Goal: Information Seeking & Learning: Compare options

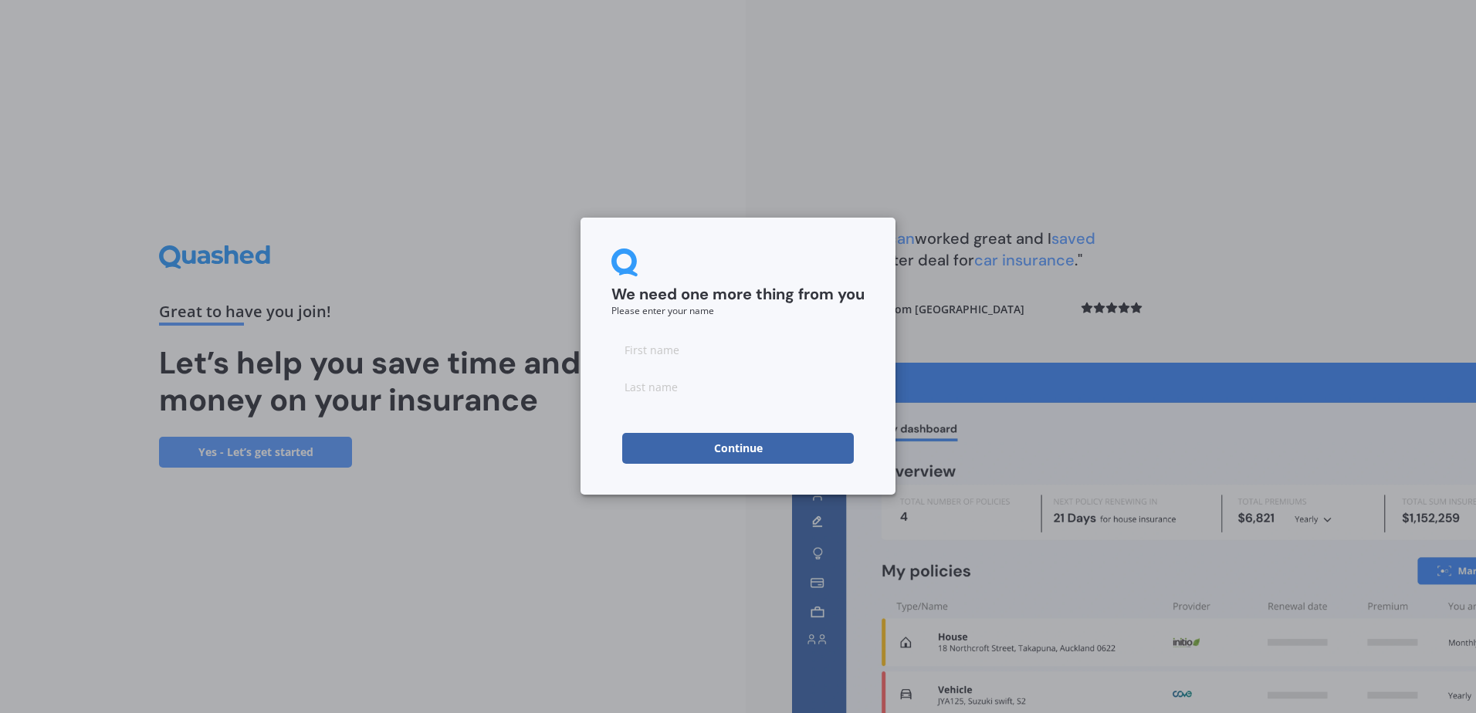
click at [636, 351] on input at bounding box center [737, 349] width 253 height 31
type input "[PERSON_NAME]"
click button "Continue" at bounding box center [738, 448] width 232 height 31
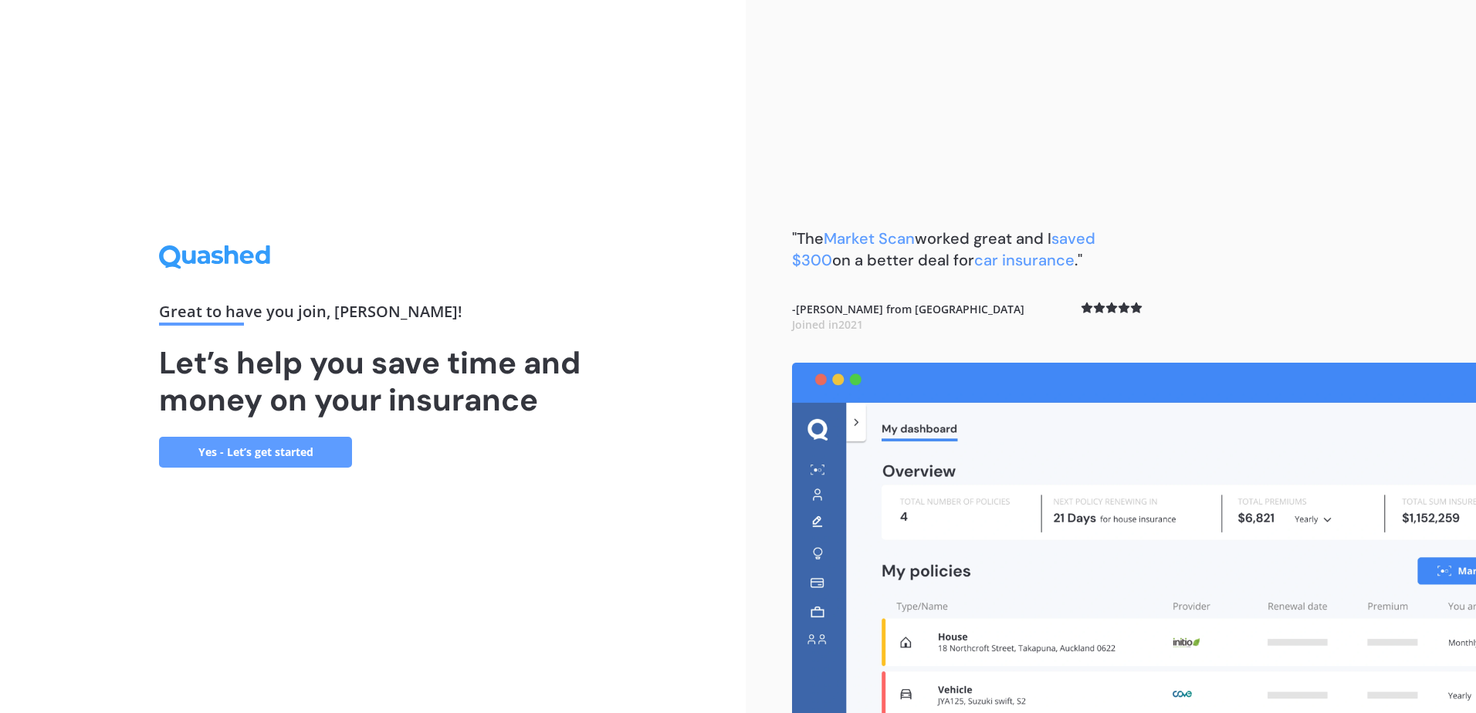
click at [256, 453] on link "Yes - Let’s get started" at bounding box center [255, 452] width 193 height 31
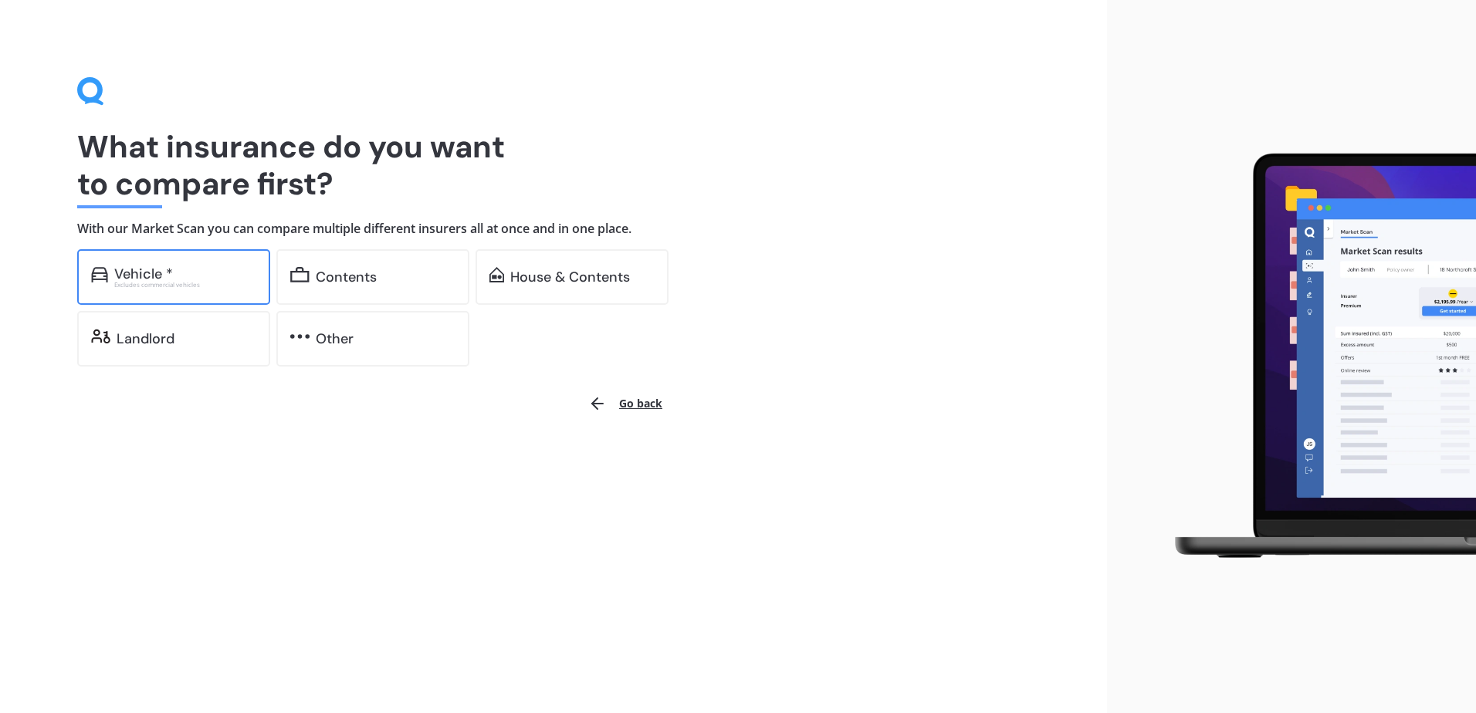
click at [198, 279] on div "Vehicle *" at bounding box center [185, 273] width 142 height 15
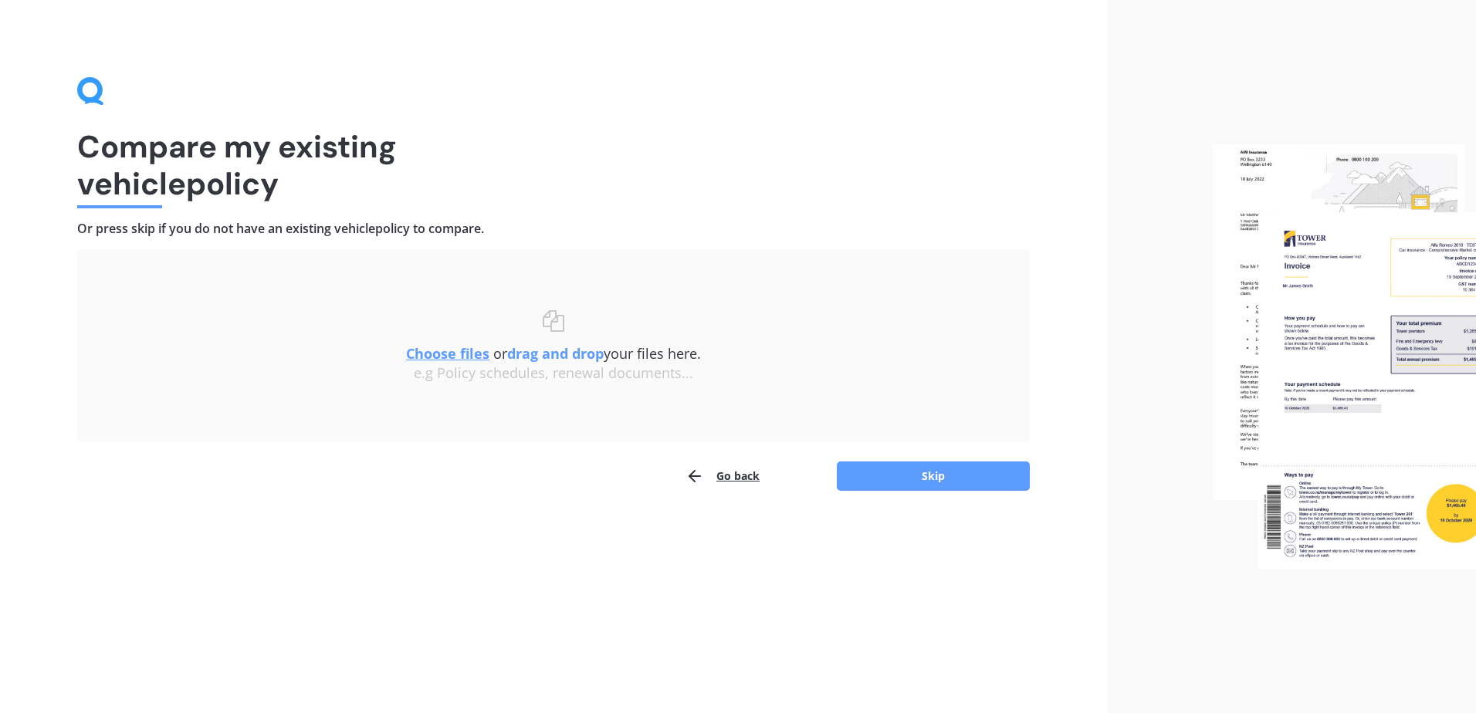
click at [457, 354] on u "Choose files" at bounding box center [447, 353] width 83 height 19
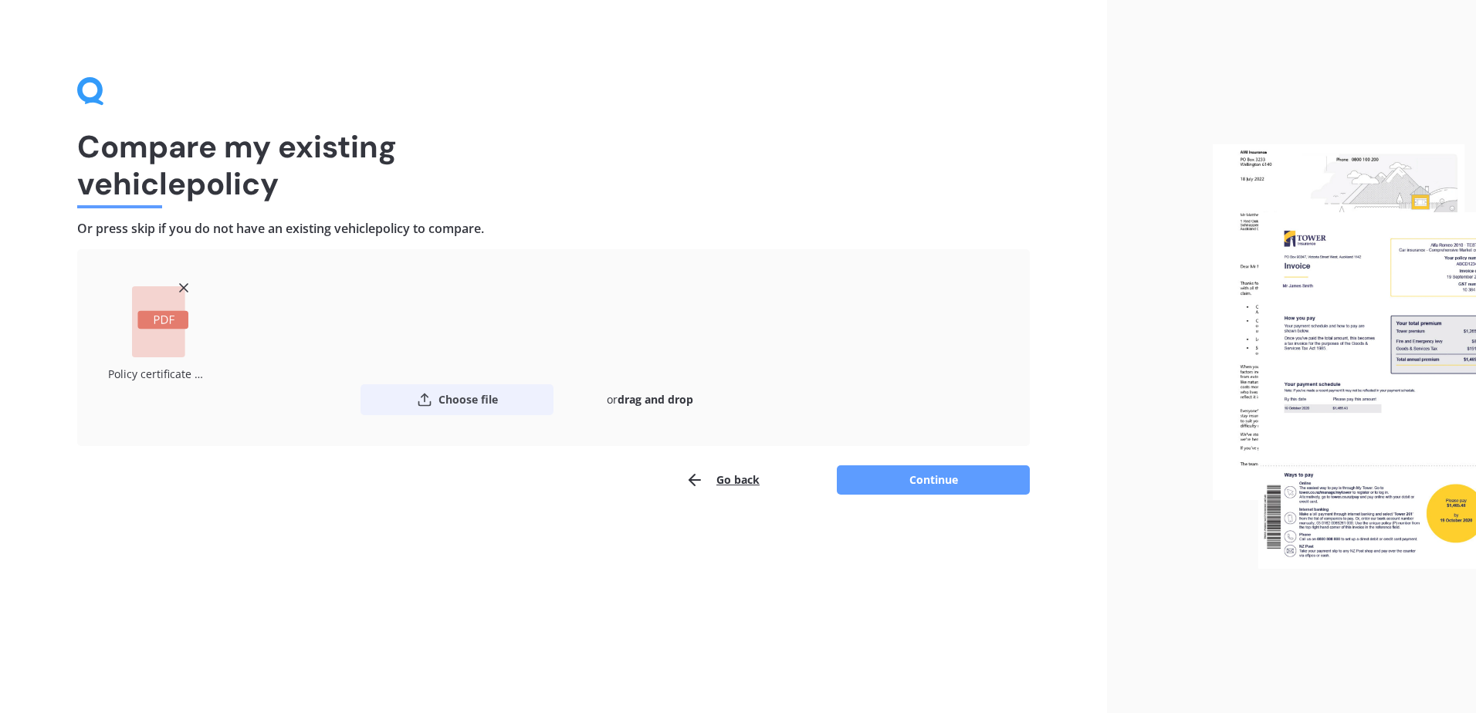
click at [480, 411] on button "Choose file" at bounding box center [457, 399] width 193 height 31
click at [462, 407] on button "Choose file" at bounding box center [457, 399] width 193 height 31
click at [965, 493] on button "Continue" at bounding box center [933, 479] width 193 height 29
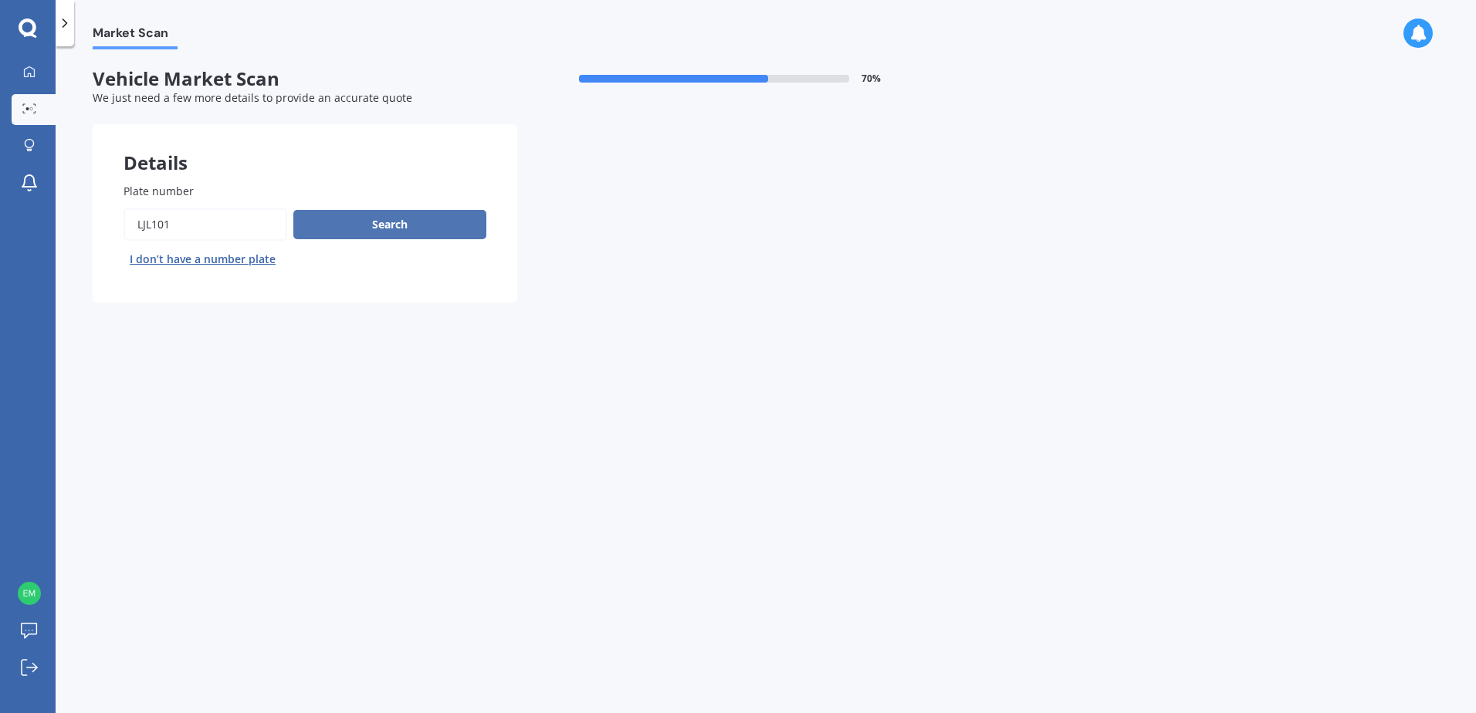
click at [403, 222] on button "Search" at bounding box center [389, 224] width 193 height 29
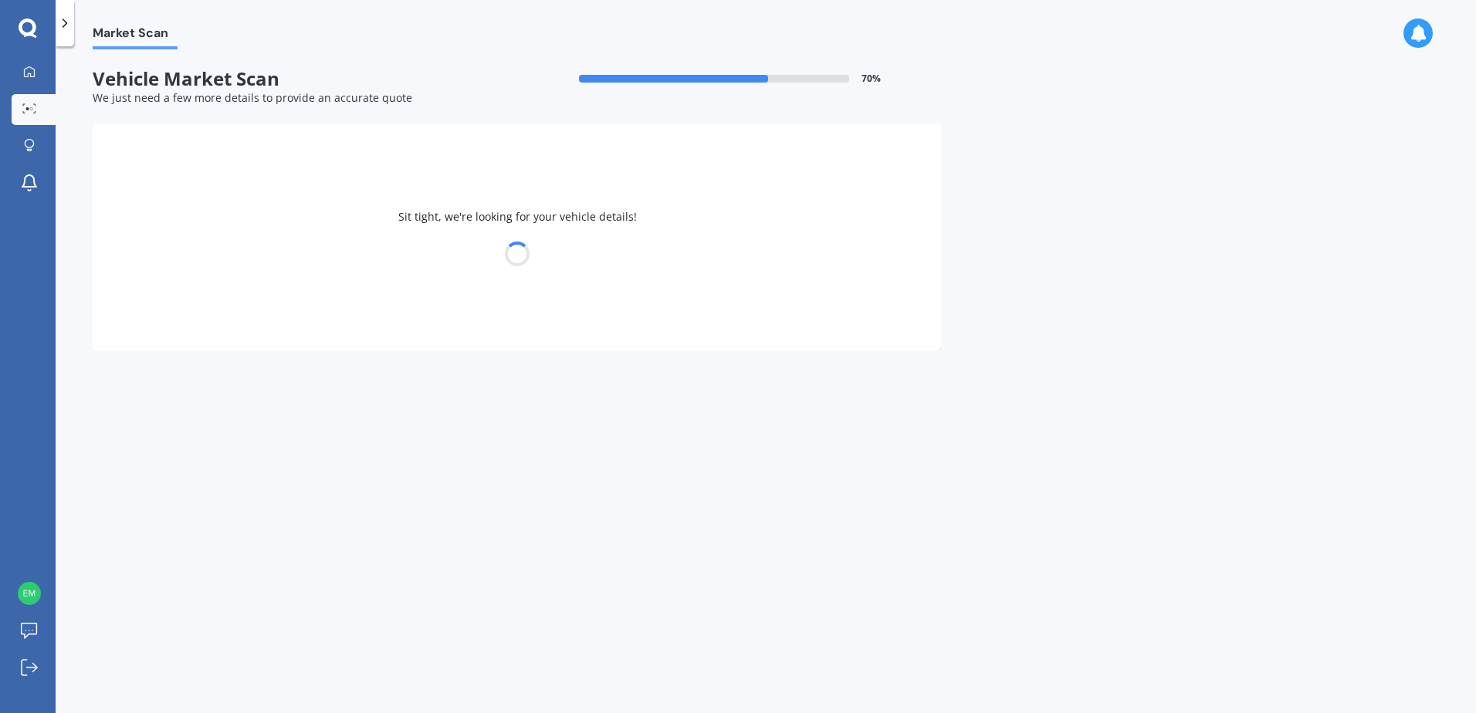
select select "KIA"
select select "SORENTO"
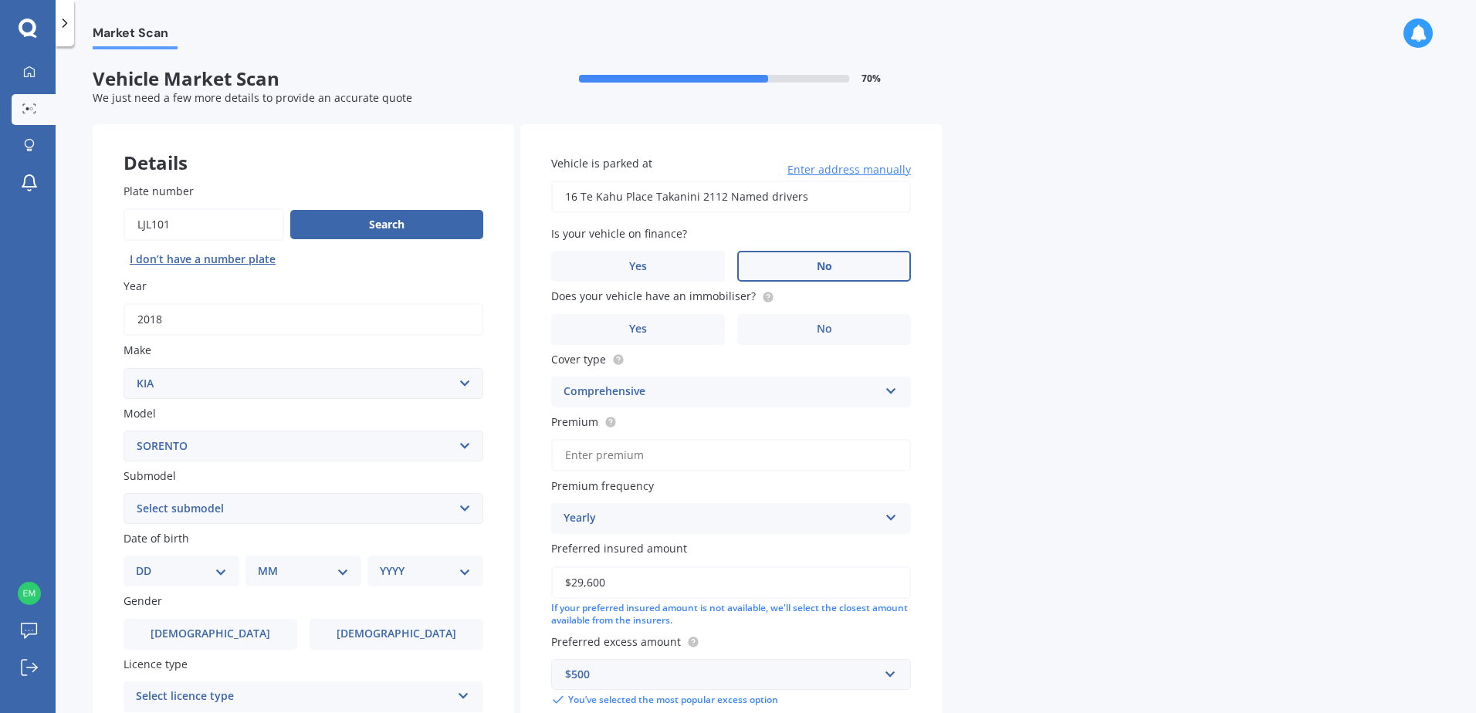
click at [790, 273] on label "No" at bounding box center [824, 266] width 174 height 31
click at [0, 0] on input "No" at bounding box center [0, 0] width 0 height 0
click at [683, 328] on label "Yes" at bounding box center [638, 329] width 174 height 31
click at [0, 0] on input "Yes" at bounding box center [0, 0] width 0 height 0
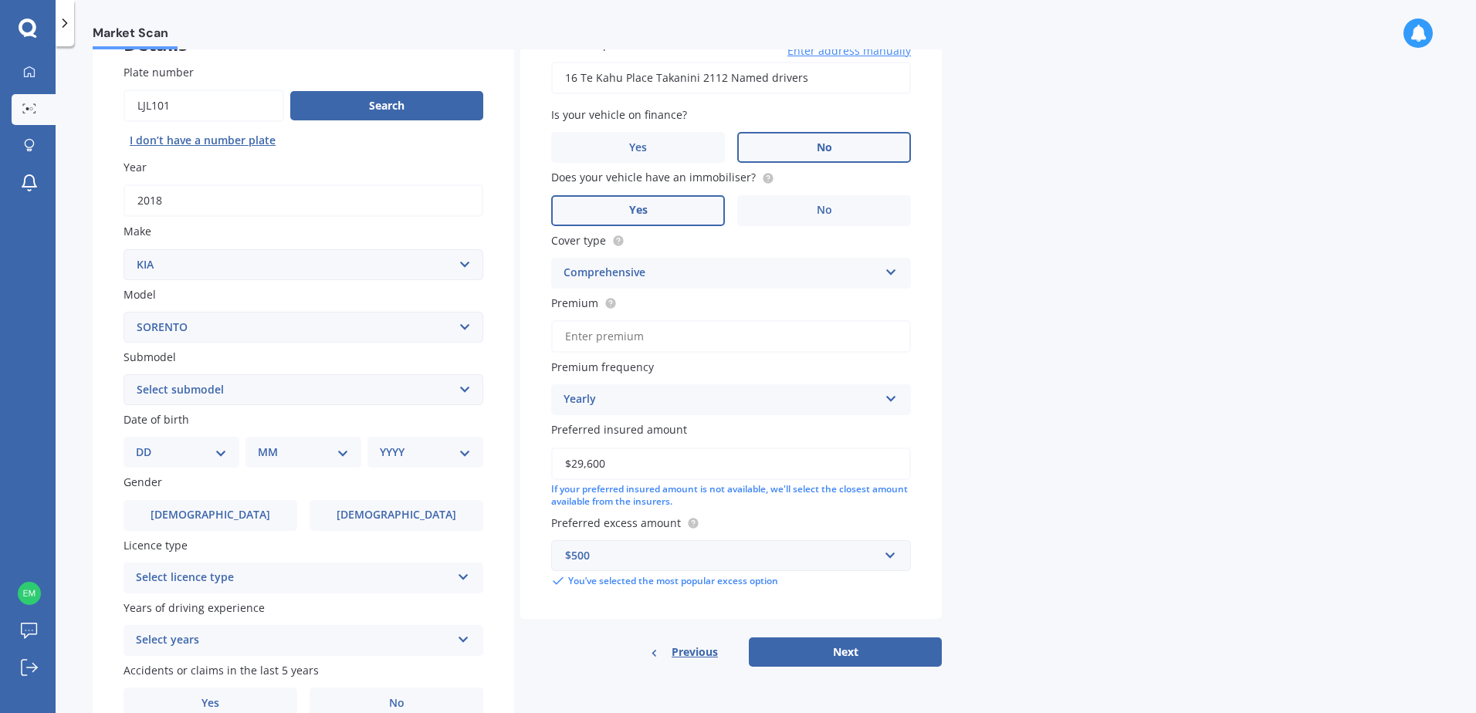
scroll to position [154, 0]
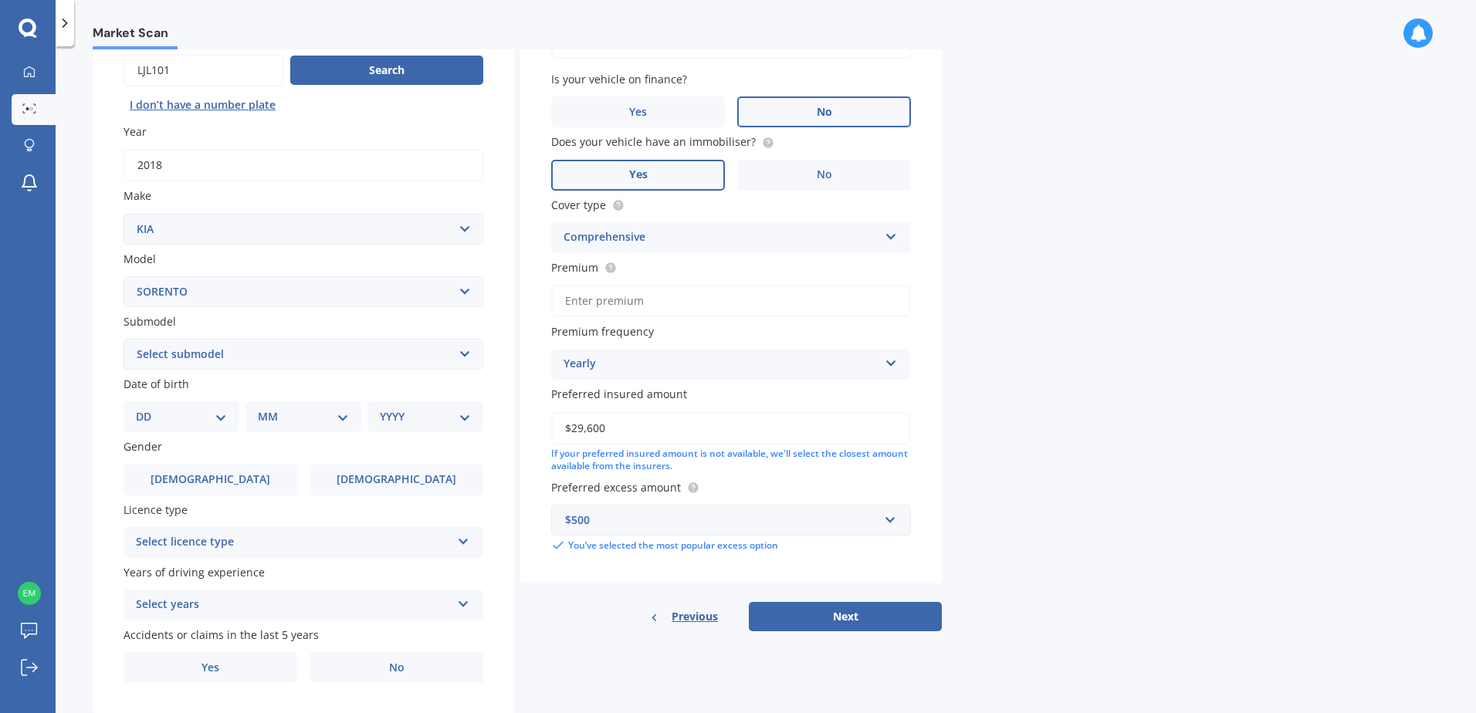
click at [679, 232] on div "Comprehensive" at bounding box center [721, 238] width 315 height 19
click at [1018, 260] on div "Market Scan Vehicle Market Scan 70 % We just need a few more details to provide…" at bounding box center [766, 382] width 1420 height 667
click at [718, 298] on input "Premium" at bounding box center [731, 301] width 360 height 32
click at [743, 300] on input "Premium" at bounding box center [731, 301] width 360 height 32
paste input "$1,131.49"
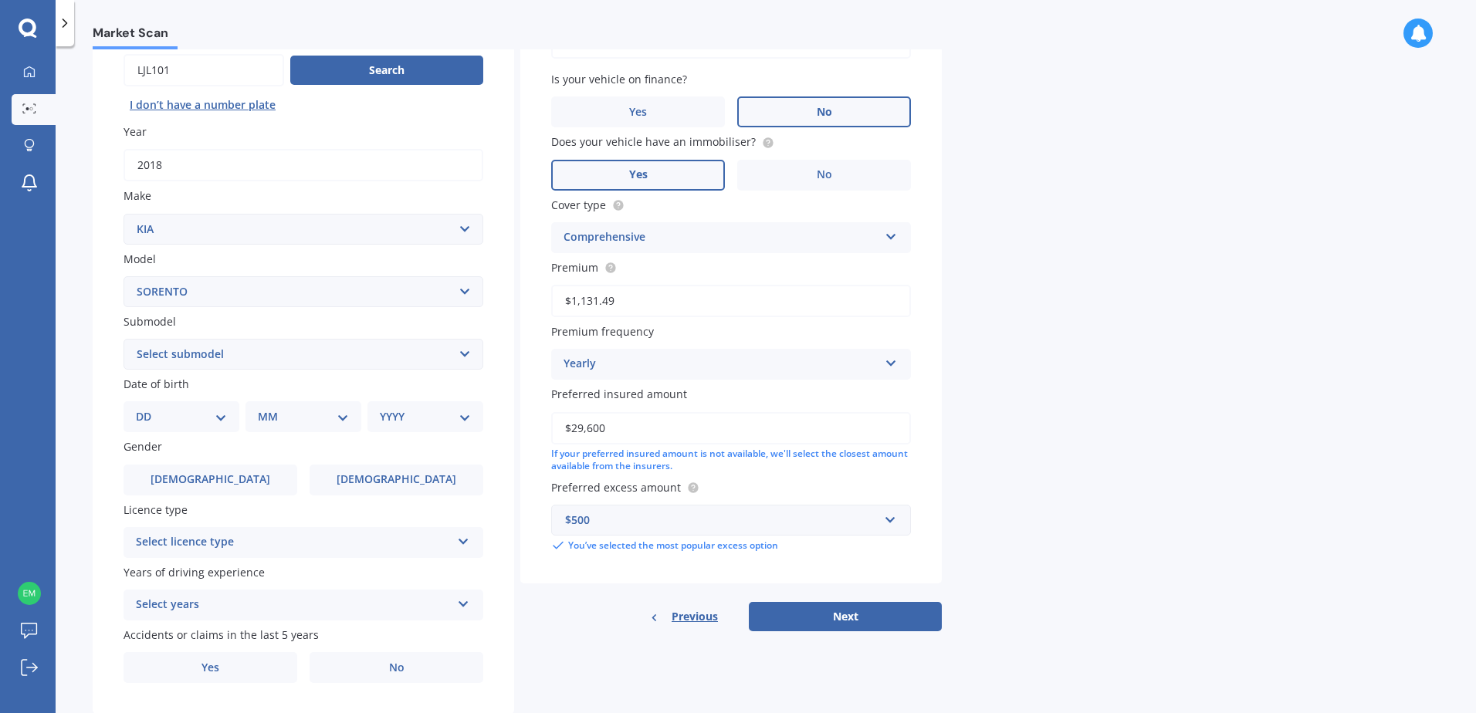
type input "$1,131.49"
click at [1014, 348] on div "Market Scan Vehicle Market Scan 70 % We just need a few more details to provide…" at bounding box center [766, 382] width 1420 height 667
click at [667, 433] on input "$29,600" at bounding box center [731, 428] width 360 height 32
click at [618, 427] on input "$29,600" at bounding box center [731, 428] width 360 height 32
drag, startPoint x: 621, startPoint y: 467, endPoint x: 706, endPoint y: 459, distance: 84.6
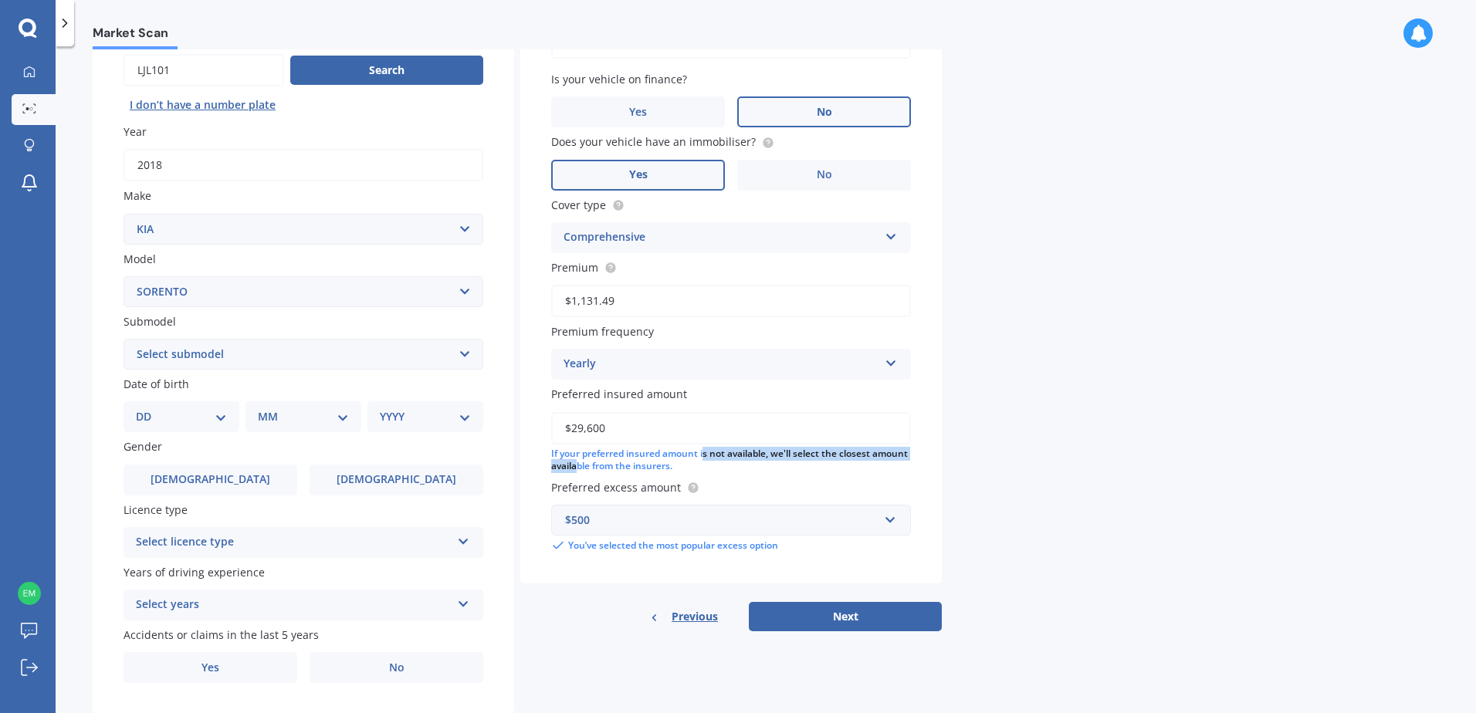
click at [706, 459] on div "If your preferred insured amount is not available, we'll select the closest amo…" at bounding box center [731, 461] width 360 height 26
drag, startPoint x: 706, startPoint y: 459, endPoint x: 601, endPoint y: 430, distance: 108.1
click at [601, 430] on input "$29,600" at bounding box center [731, 428] width 360 height 32
drag, startPoint x: 640, startPoint y: 427, endPoint x: 548, endPoint y: 426, distance: 91.9
click at [554, 428] on input "$29,600" at bounding box center [731, 428] width 360 height 32
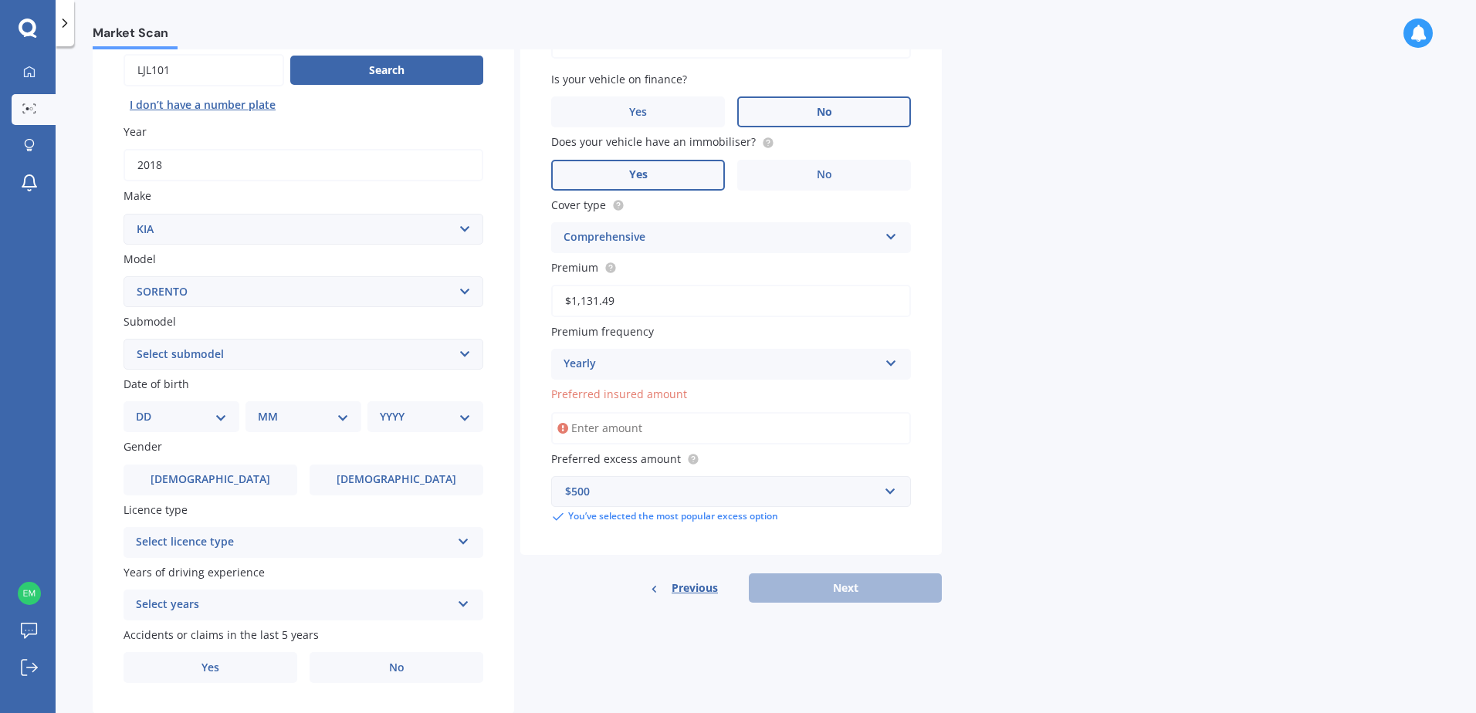
type input "$29,600"
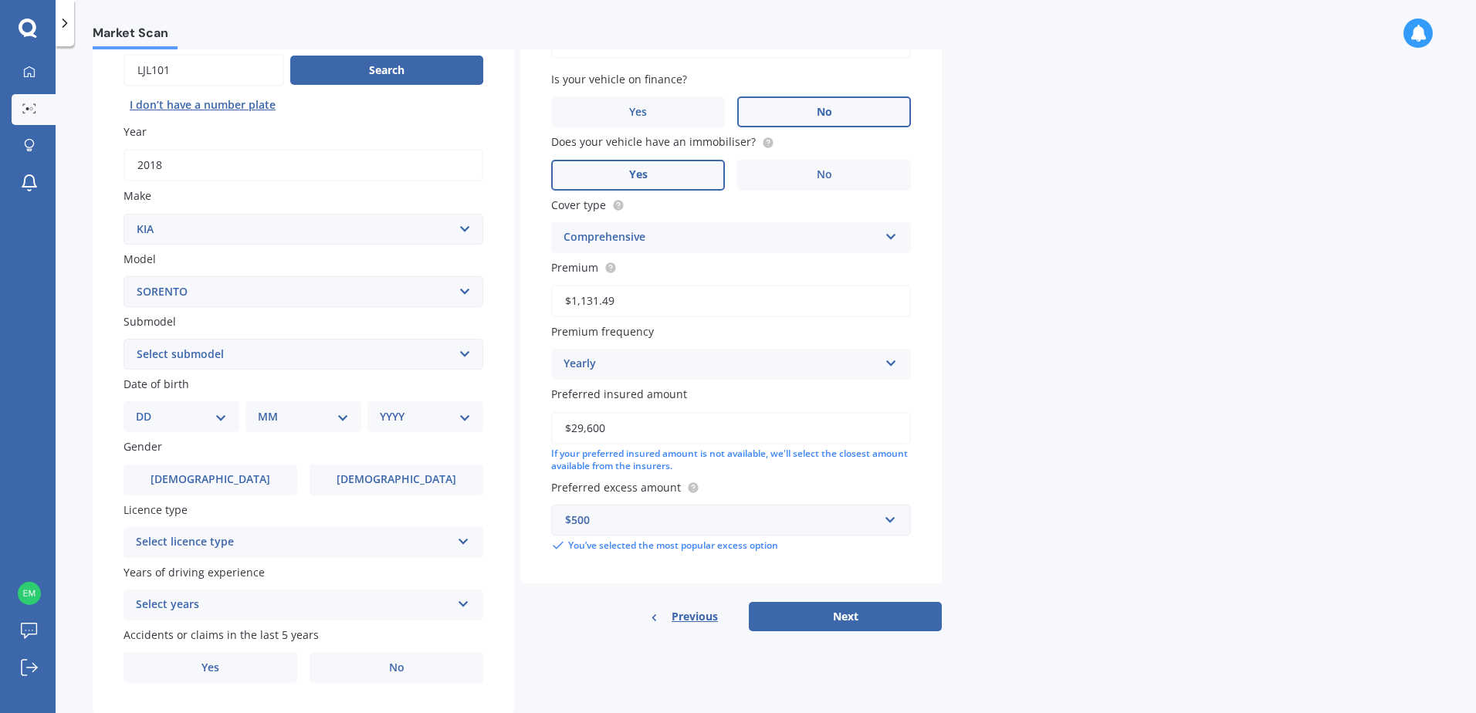
click at [1078, 451] on div "Market Scan Vehicle Market Scan 70 % We just need a few more details to provide…" at bounding box center [766, 382] width 1420 height 667
click at [233, 358] on select "Select submodel (All Other) 2.5 Diesel Turbo 4WD EX Turbo Diesel EX V6 HEV URBA…" at bounding box center [304, 354] width 360 height 31
select select "EX TURBO DIESEL"
click at [124, 339] on select "Select submodel (All Other) 2.5 Diesel Turbo 4WD EX Turbo Diesel EX V6 HEV URBA…" at bounding box center [304, 354] width 360 height 31
click at [175, 411] on select "DD 01 02 03 04 05 06 07 08 09 10 11 12 13 14 15 16 17 18 19 20 21 22 23 24 25 2…" at bounding box center [181, 416] width 91 height 17
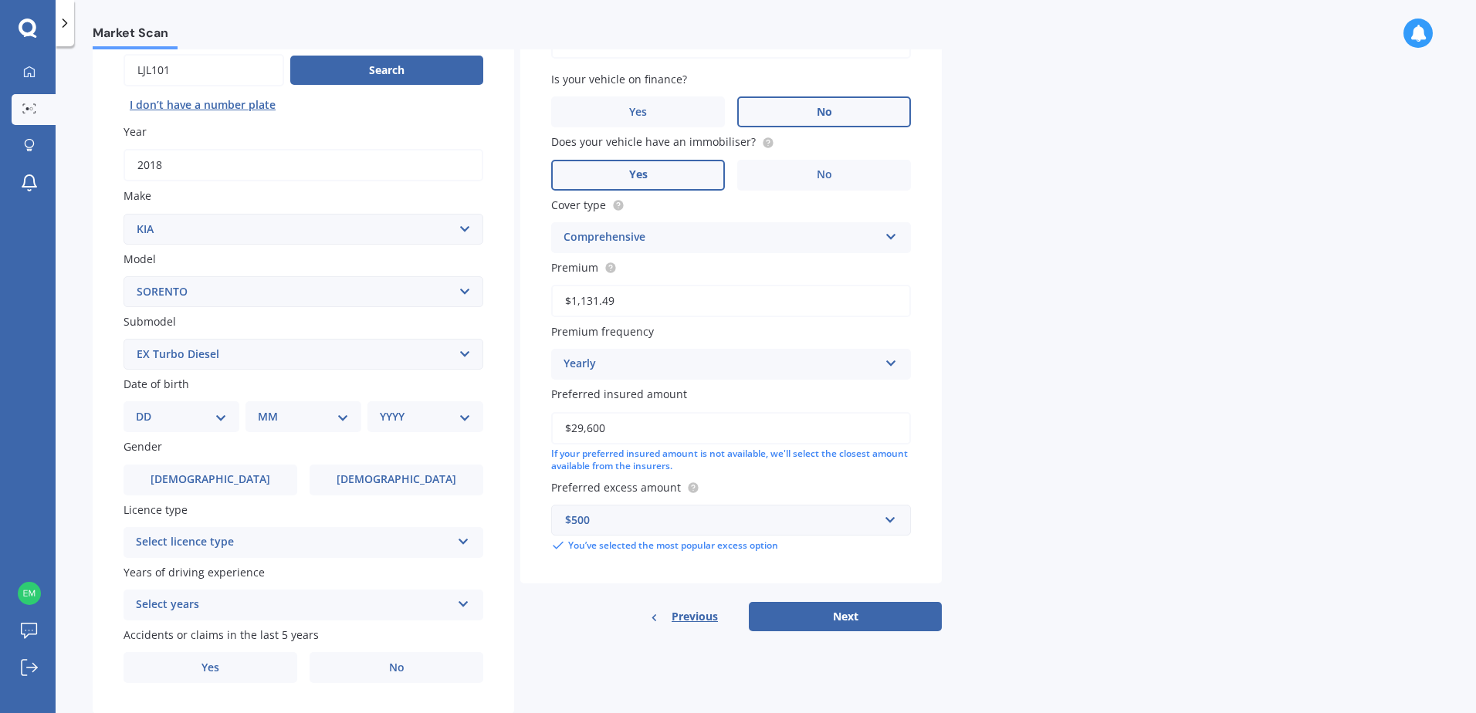
select select "24"
click at [148, 408] on select "DD 01 02 03 04 05 06 07 08 09 10 11 12 13 14 15 16 17 18 19 20 21 22 23 24 25 2…" at bounding box center [181, 416] width 91 height 17
drag, startPoint x: 255, startPoint y: 376, endPoint x: 283, endPoint y: 410, distance: 44.4
click at [258, 379] on label "Date of birth" at bounding box center [301, 384] width 354 height 16
click at [283, 411] on select "MM 01 02 03 04 05 06 07 08 09 10 11 12" at bounding box center [306, 416] width 85 height 17
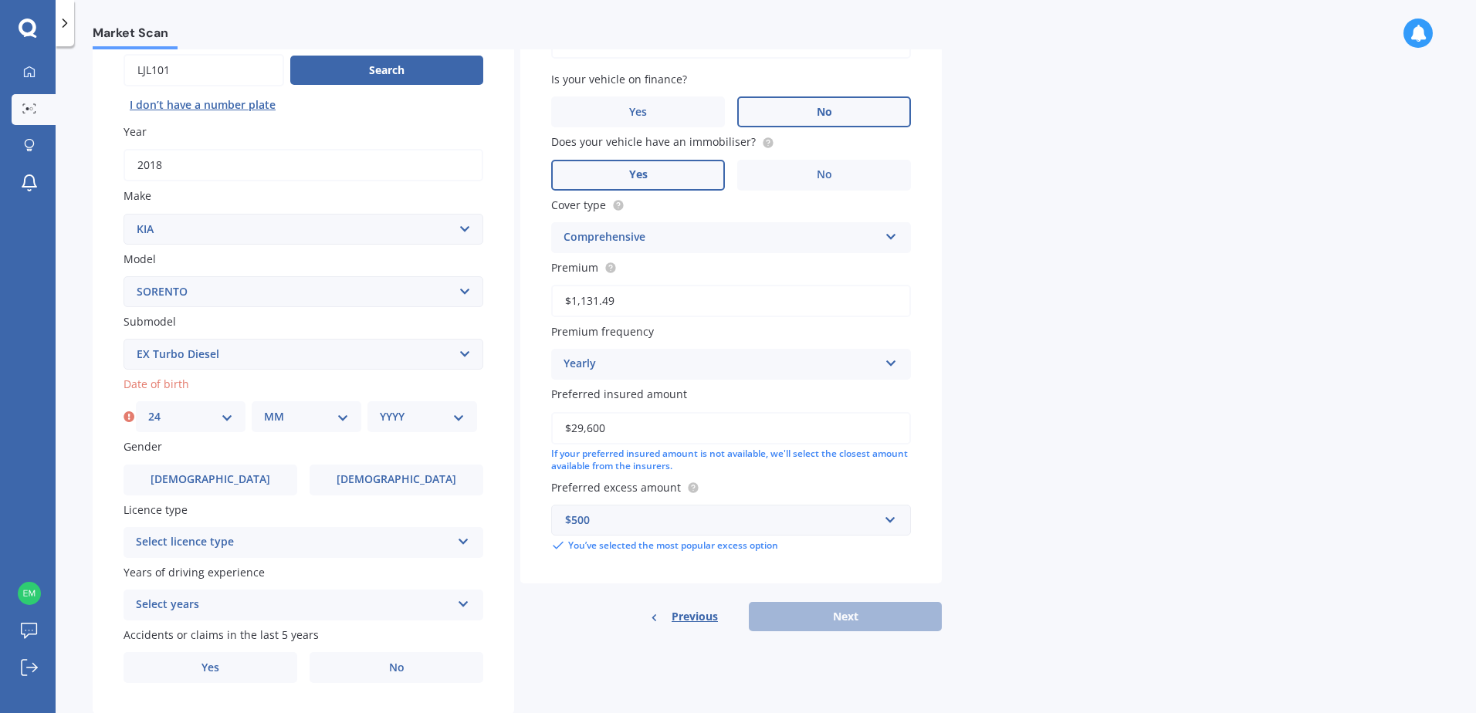
select select "12"
click at [264, 408] on select "MM 01 02 03 04 05 06 07 08 09 10 11 12" at bounding box center [306, 416] width 85 height 17
click at [410, 411] on select "YYYY 2025 2024 2023 2022 2021 2020 2019 2018 2017 2016 2015 2014 2013 2012 2011…" at bounding box center [422, 416] width 85 height 17
select select "1989"
click at [380, 408] on select "YYYY 2025 2024 2023 2022 2021 2020 2019 2018 2017 2016 2015 2014 2013 2012 2011…" at bounding box center [422, 416] width 85 height 17
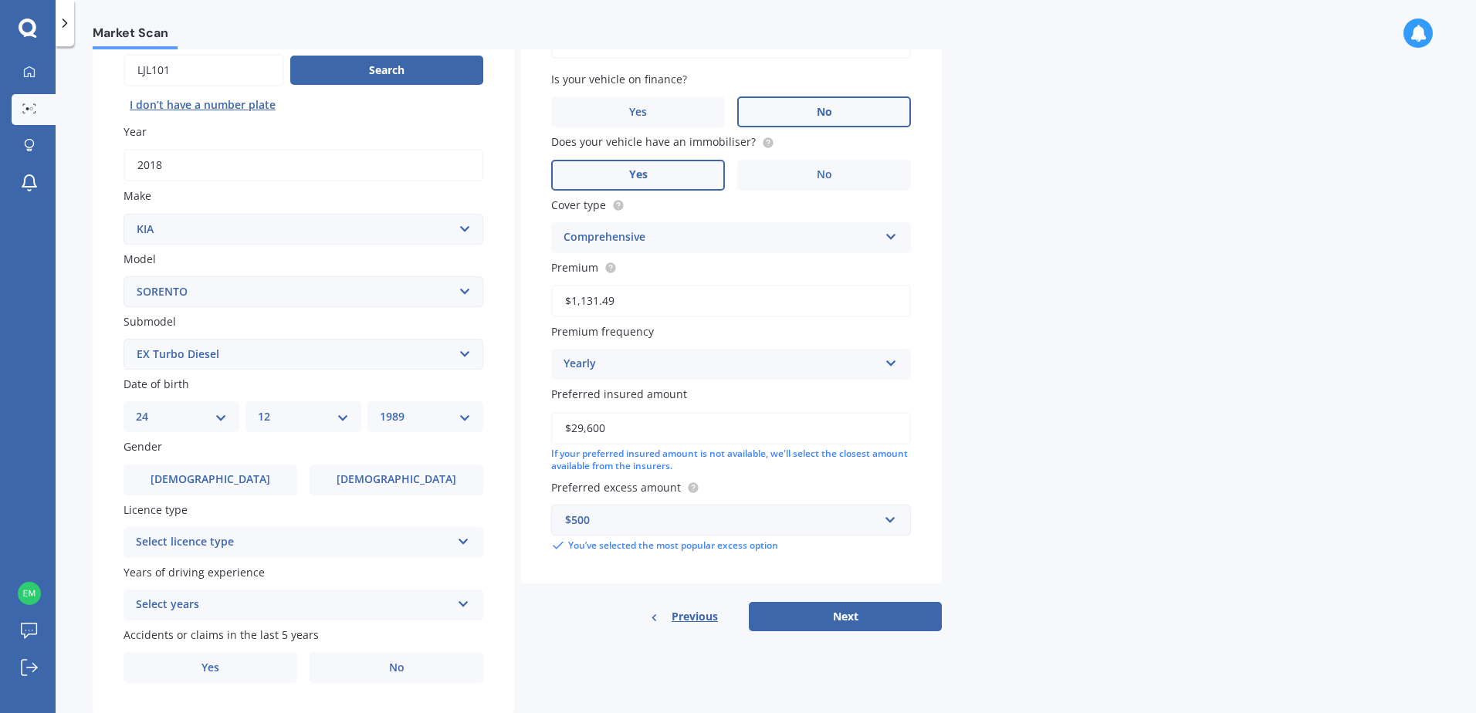
click at [176, 496] on div "Plate number Search I don’t have a number plate Year [DATE] Make Select make AC…" at bounding box center [303, 356] width 421 height 717
click at [195, 484] on label "[DEMOGRAPHIC_DATA]" at bounding box center [211, 480] width 174 height 31
click at [0, 0] on input "[DEMOGRAPHIC_DATA]" at bounding box center [0, 0] width 0 height 0
click at [90, 537] on div "Market Scan Vehicle Market Scan 70 % We just need a few more details to provide…" at bounding box center [766, 382] width 1420 height 667
click at [182, 539] on div "Select licence type" at bounding box center [293, 542] width 315 height 19
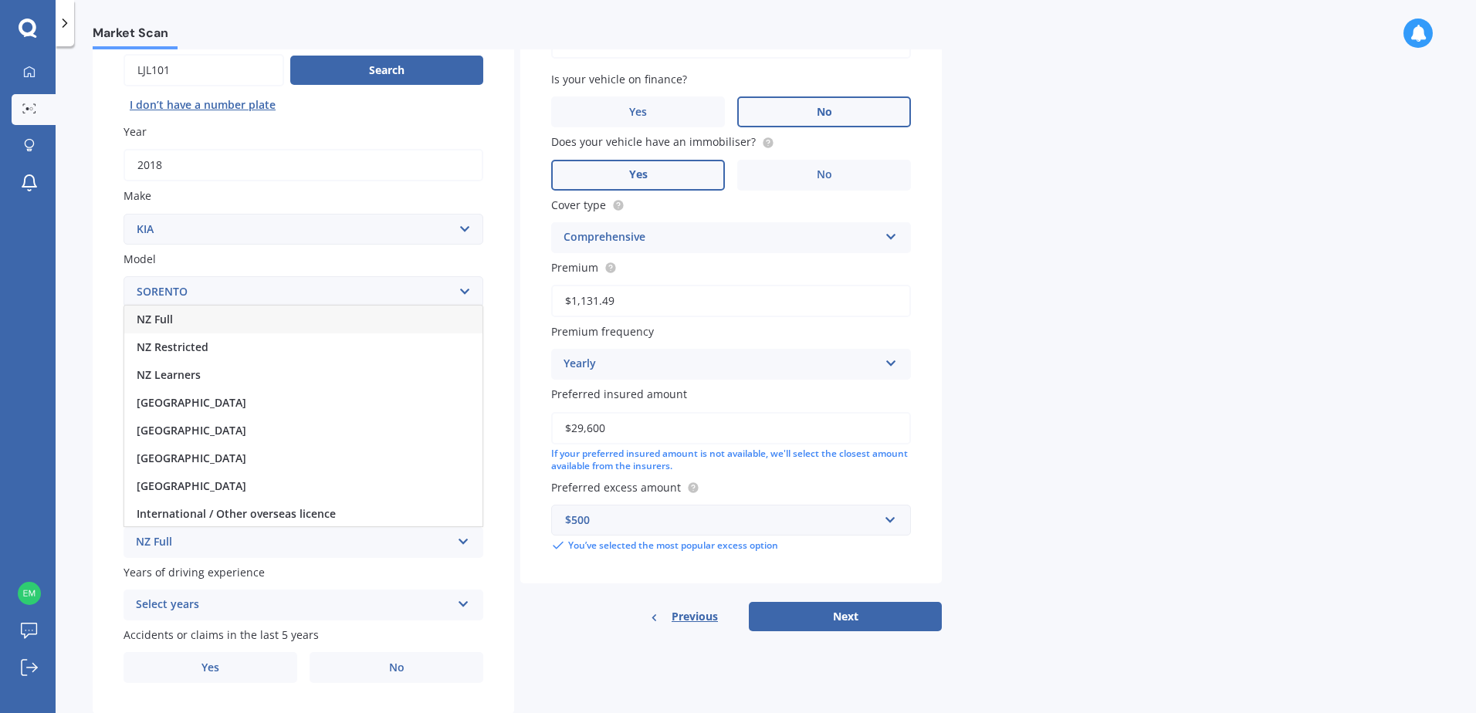
click at [200, 322] on div "NZ Full" at bounding box center [303, 320] width 358 height 28
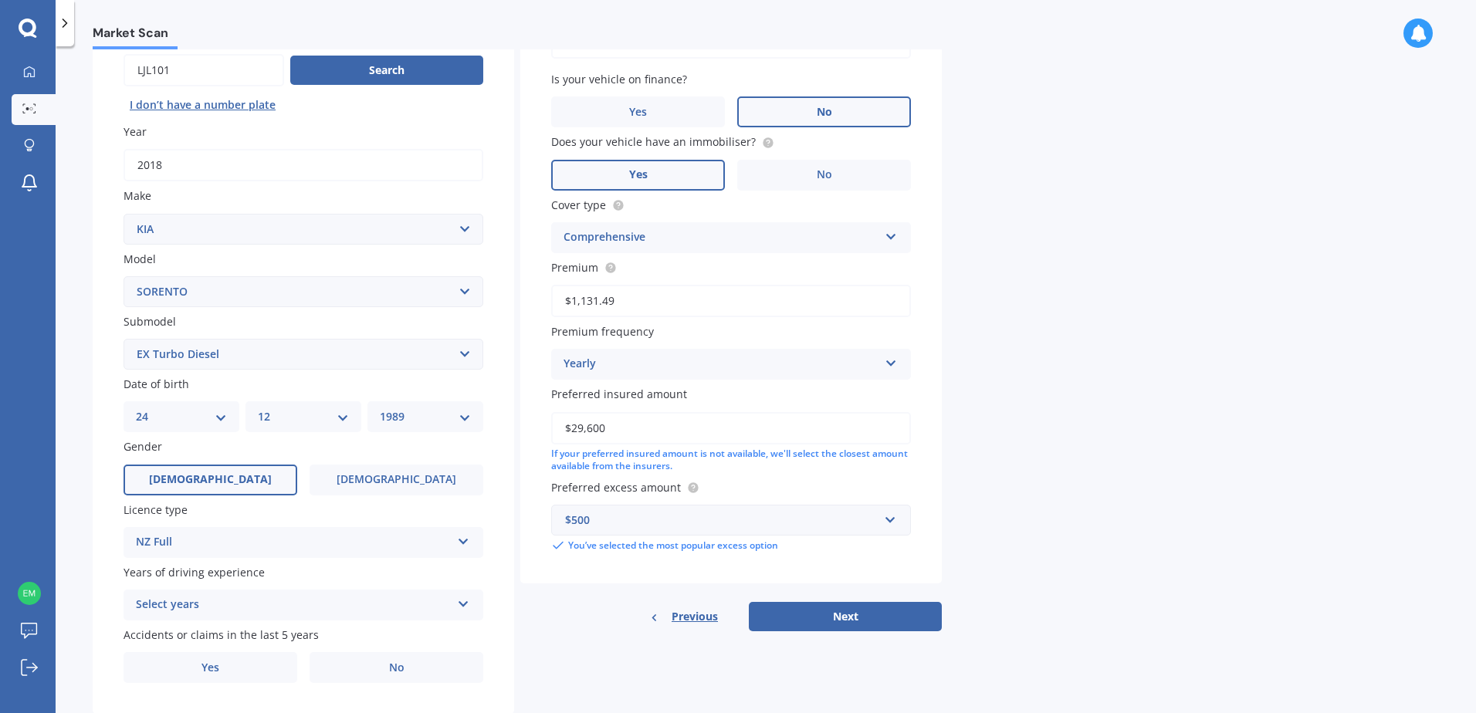
click at [115, 591] on div "Plate number Search I don’t have a number plate Year [DATE] Make Select make AC…" at bounding box center [303, 356] width 421 height 717
click at [195, 613] on div "Select years" at bounding box center [293, 605] width 315 height 19
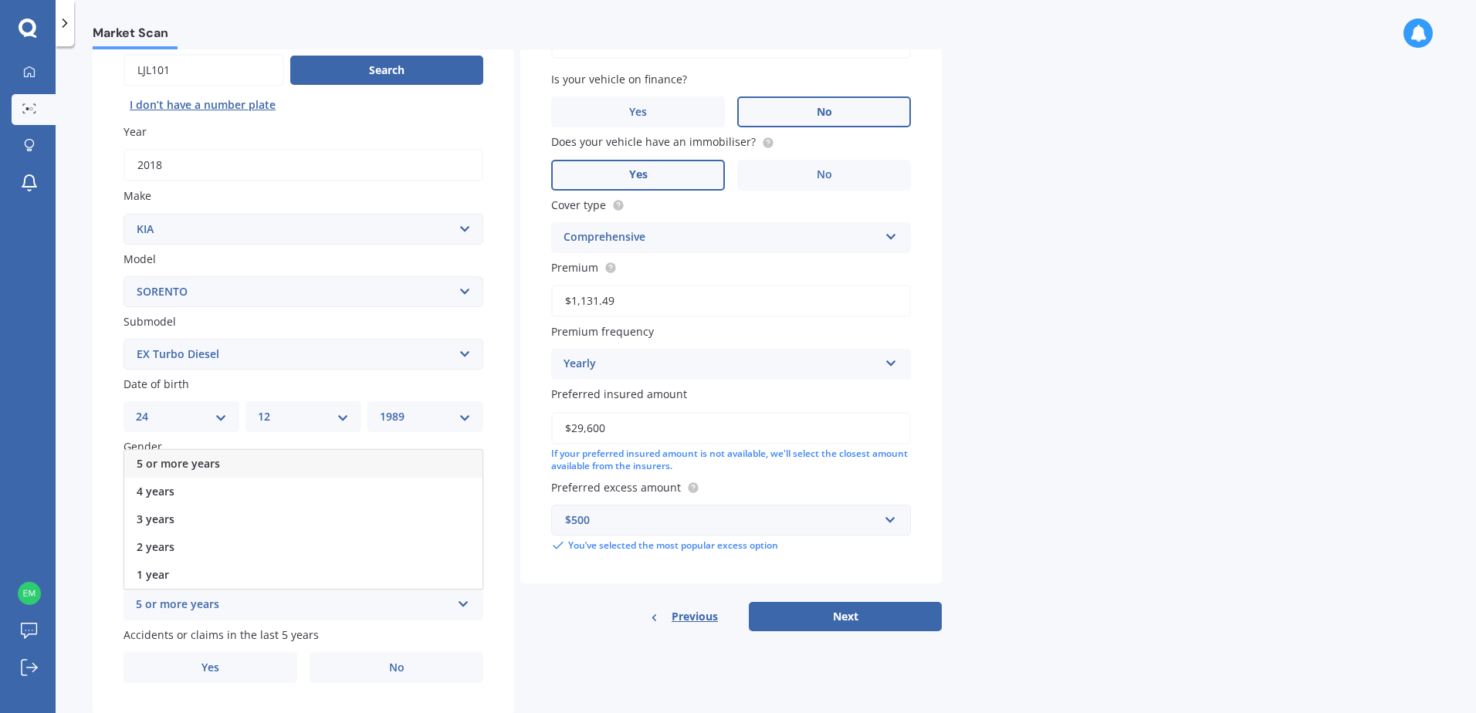
click at [212, 465] on span "5 or more years" at bounding box center [178, 463] width 83 height 15
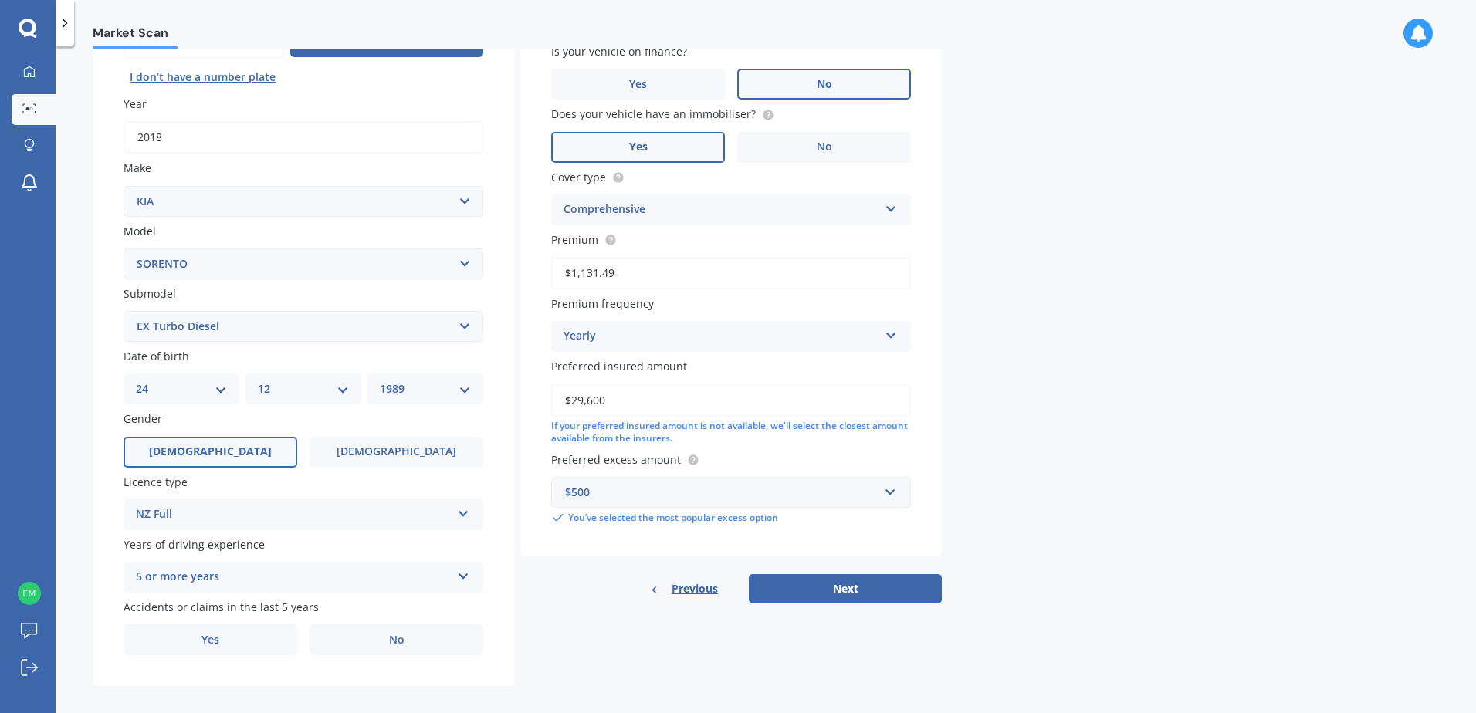
scroll to position [195, 0]
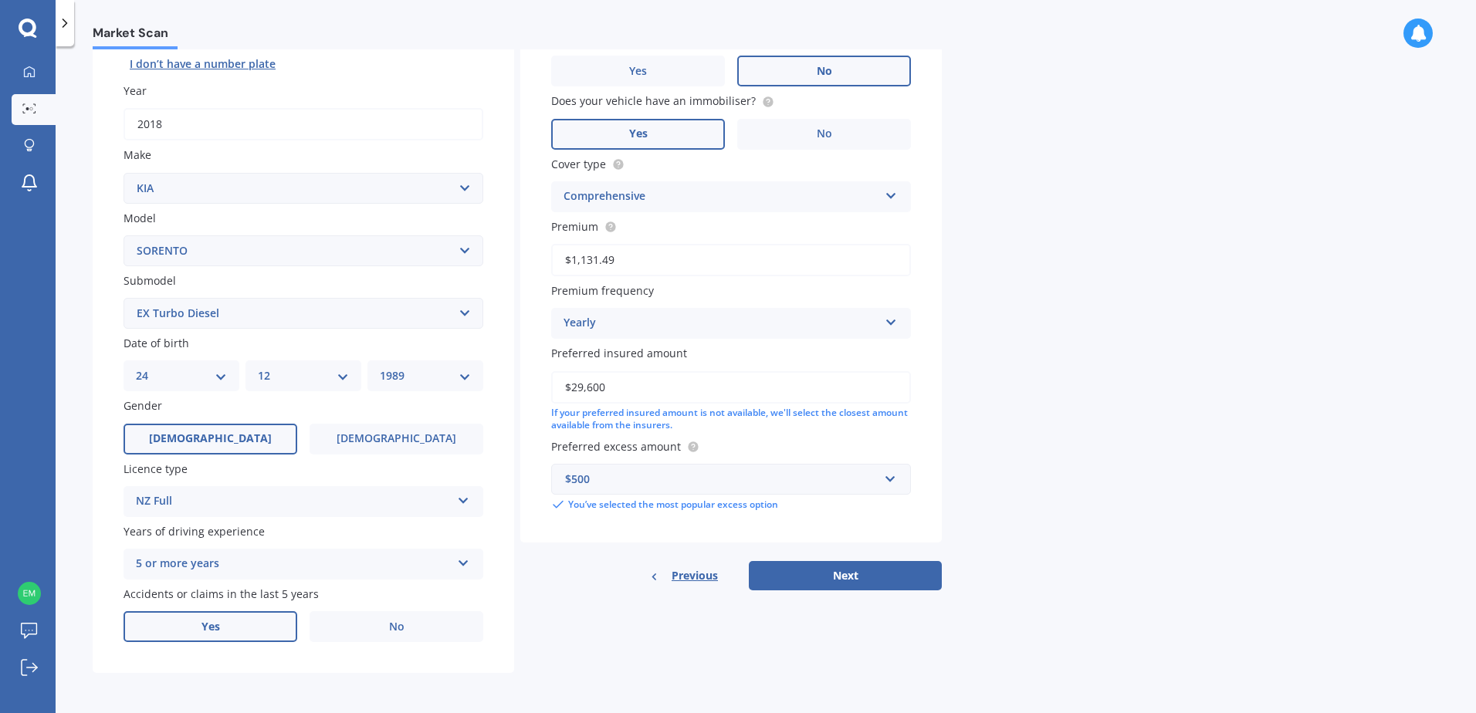
click at [259, 625] on label "Yes" at bounding box center [211, 626] width 174 height 31
click at [0, 0] on input "Yes" at bounding box center [0, 0] width 0 height 0
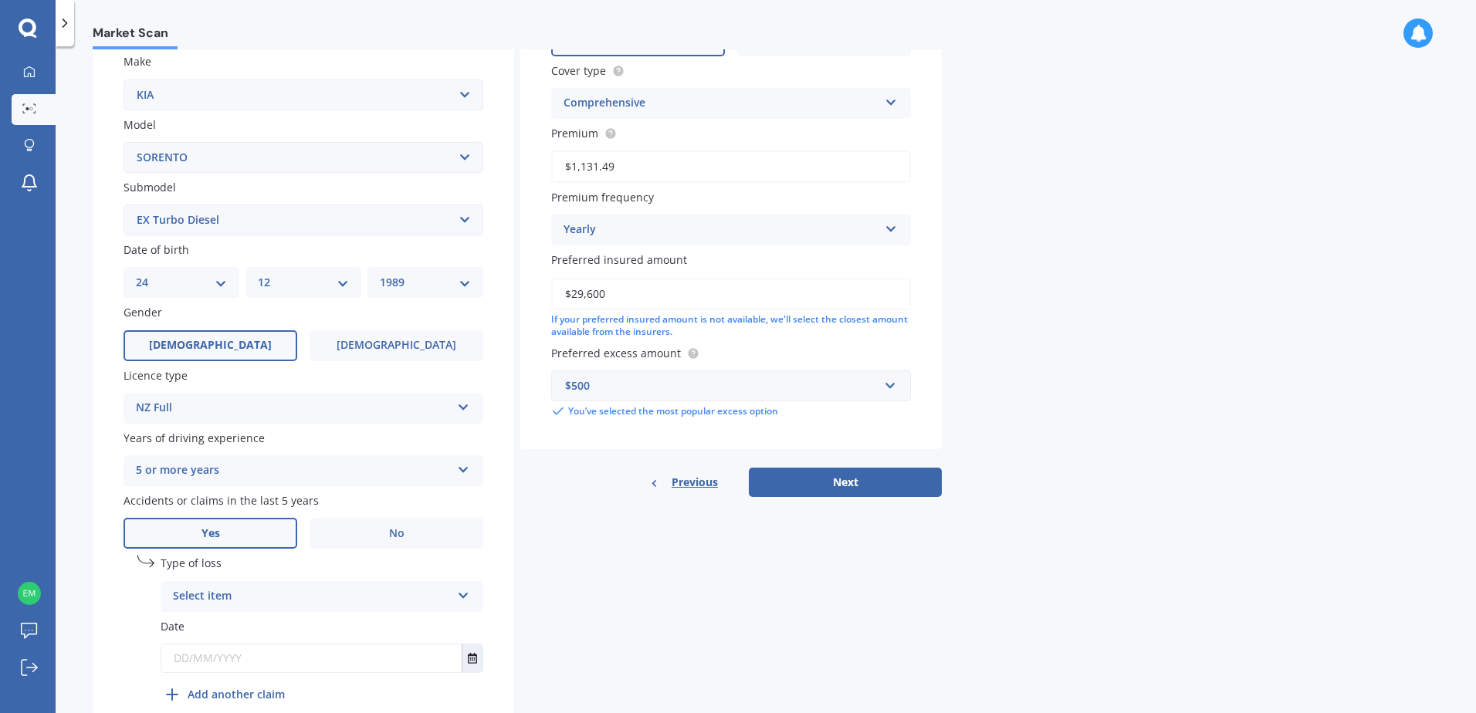
scroll to position [363, 0]
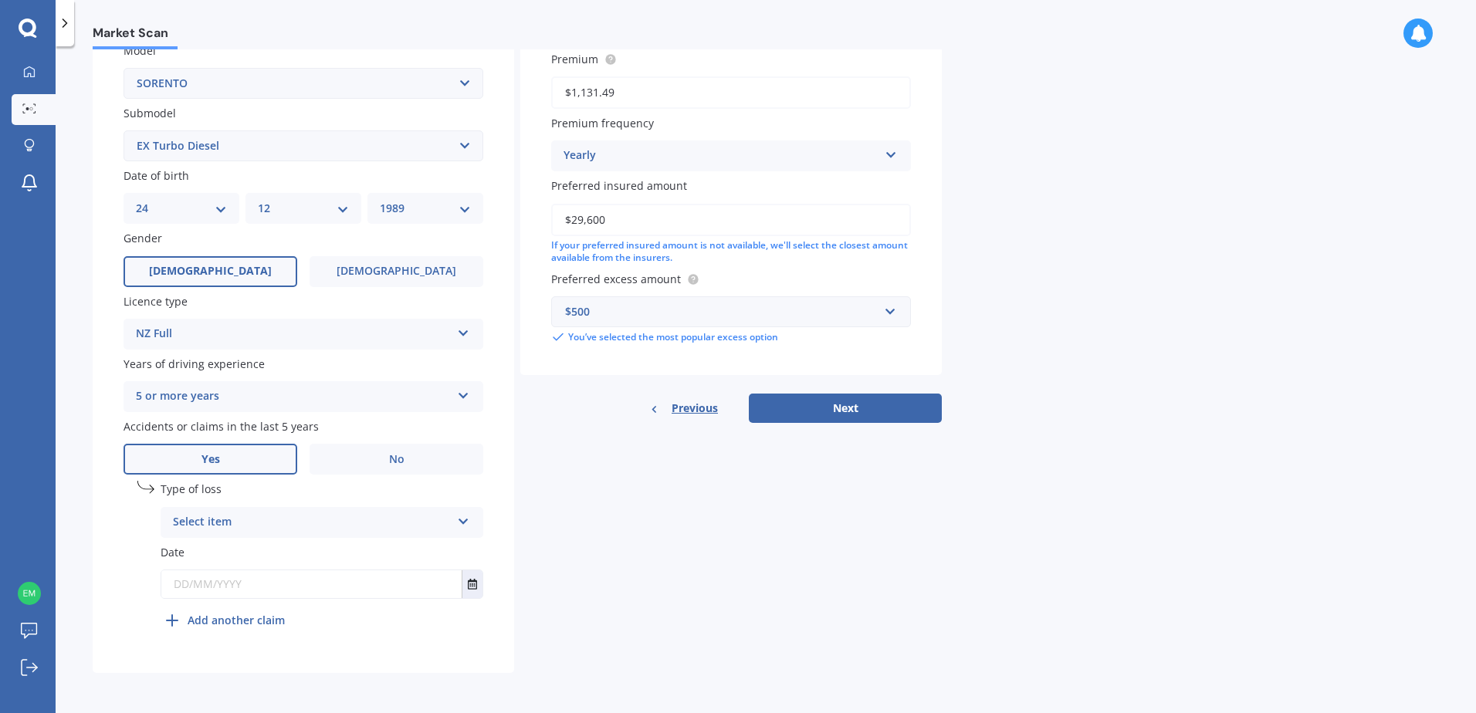
click at [235, 526] on div "Select item" at bounding box center [312, 522] width 278 height 19
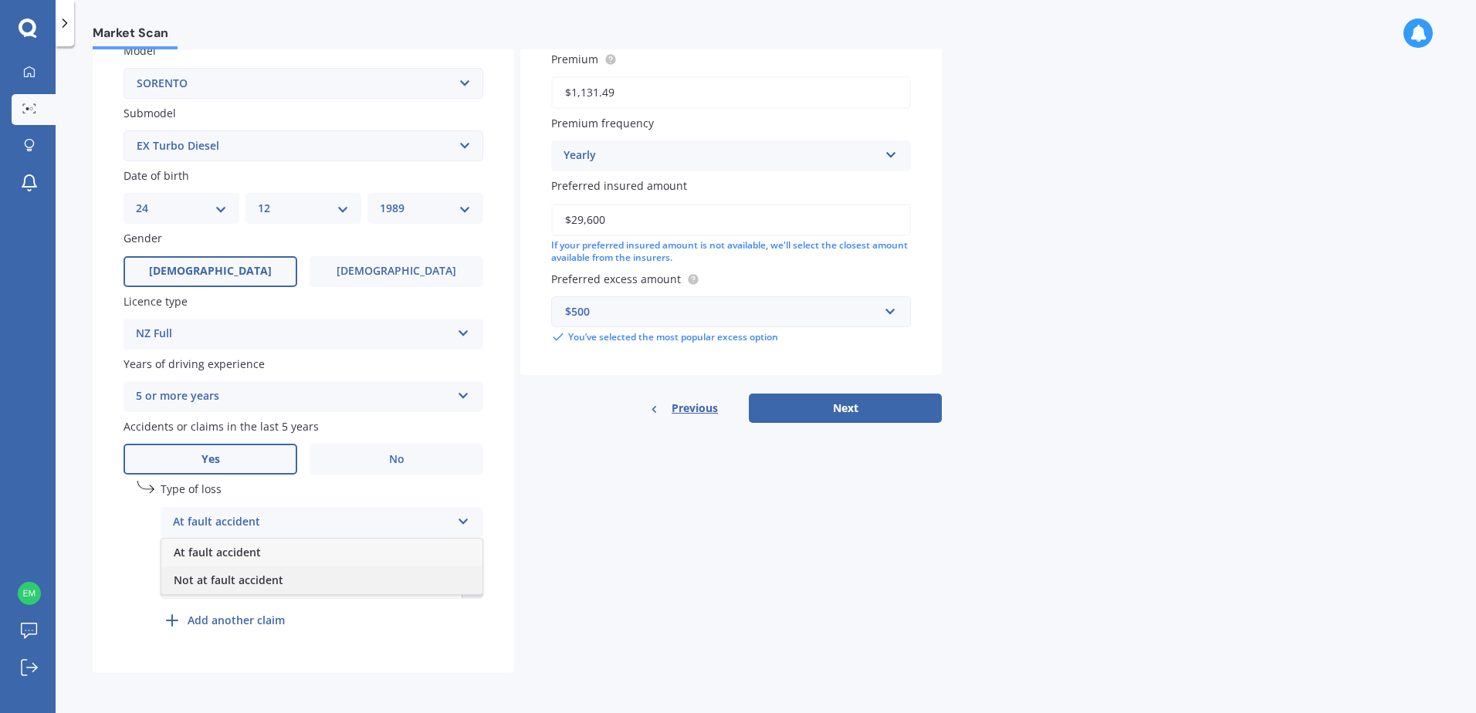
click at [252, 578] on span "Not at fault accident" at bounding box center [229, 580] width 110 height 15
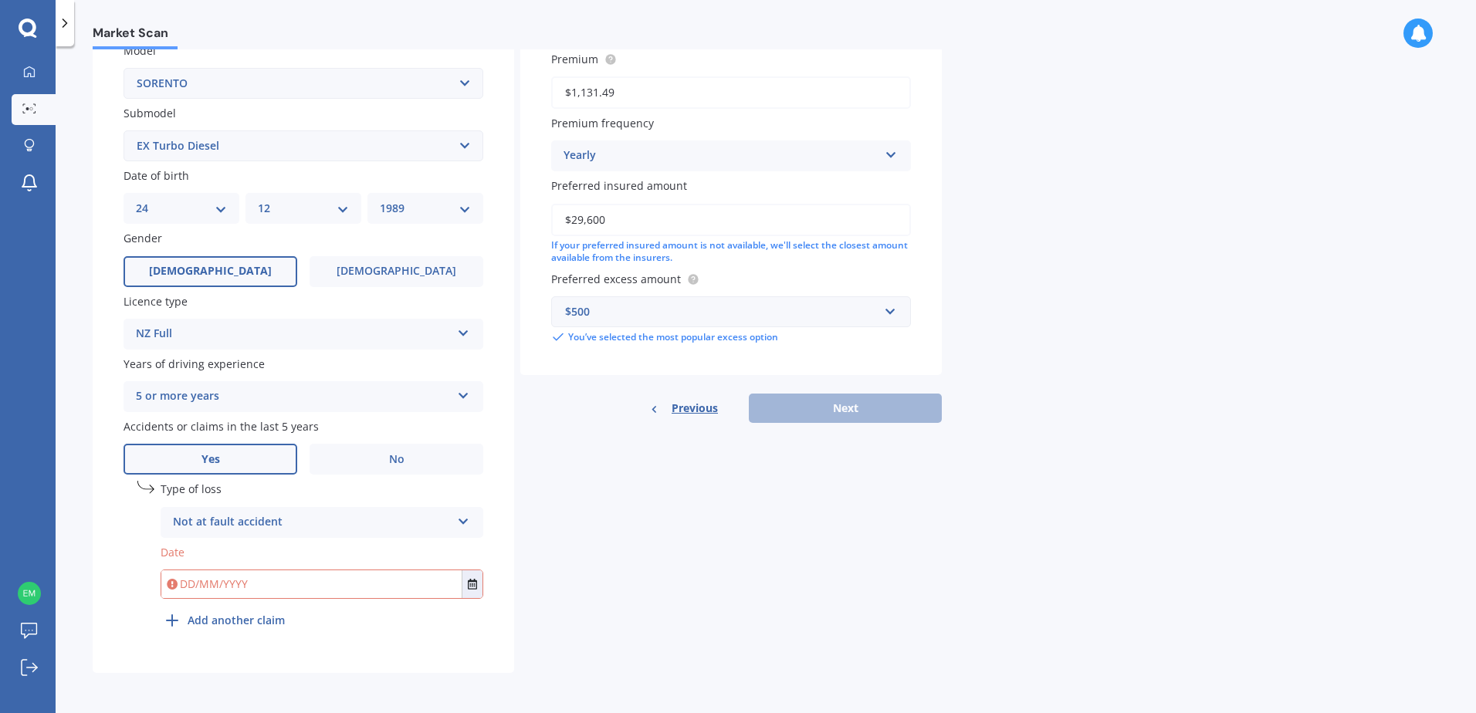
click at [125, 577] on div "undefined 1 Type of loss Not at fault accident At fault accident Not at fault a…" at bounding box center [304, 561] width 360 height 161
click at [215, 590] on input "text" at bounding box center [311, 584] width 300 height 28
click at [470, 584] on icon "Select date" at bounding box center [472, 584] width 9 height 11
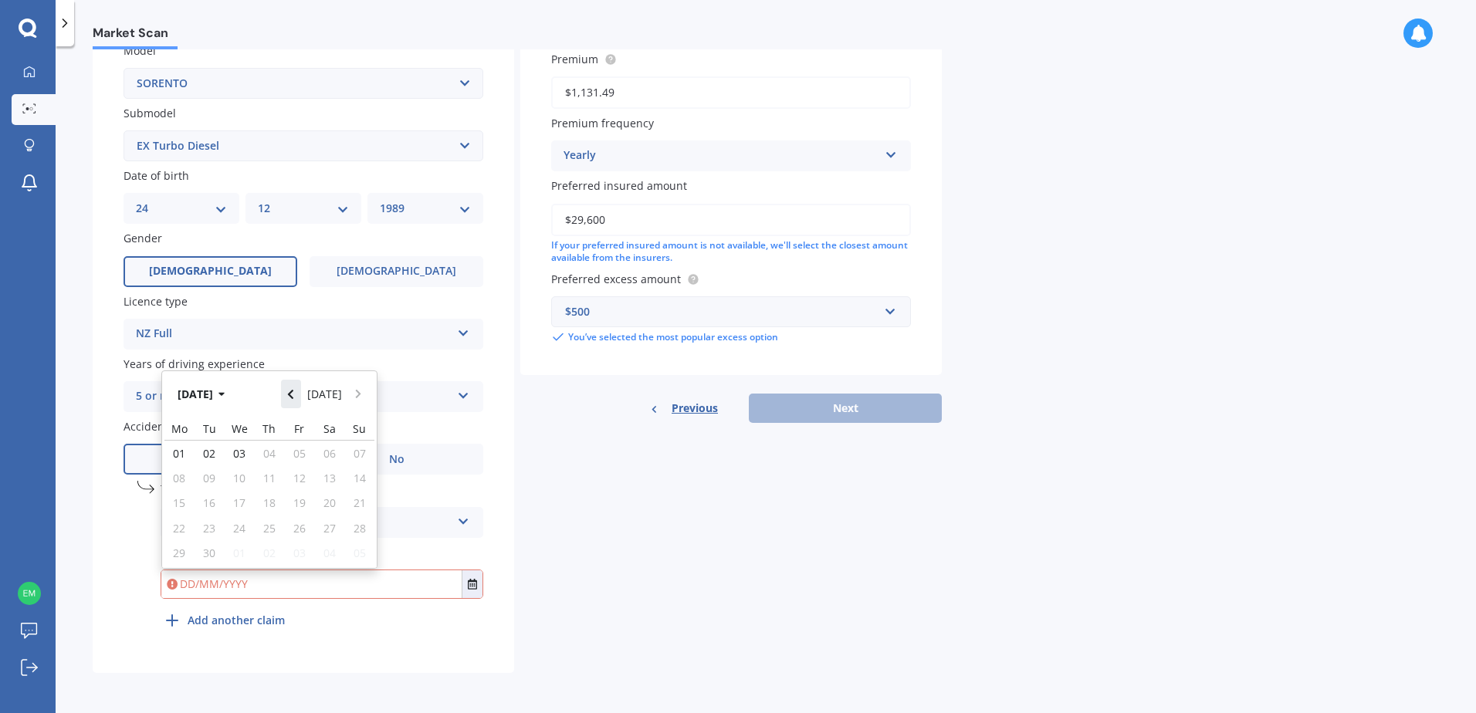
click at [298, 401] on button "Navigate back" at bounding box center [291, 394] width 20 height 28
click at [297, 401] on button "Navigate back" at bounding box center [291, 389] width 20 height 28
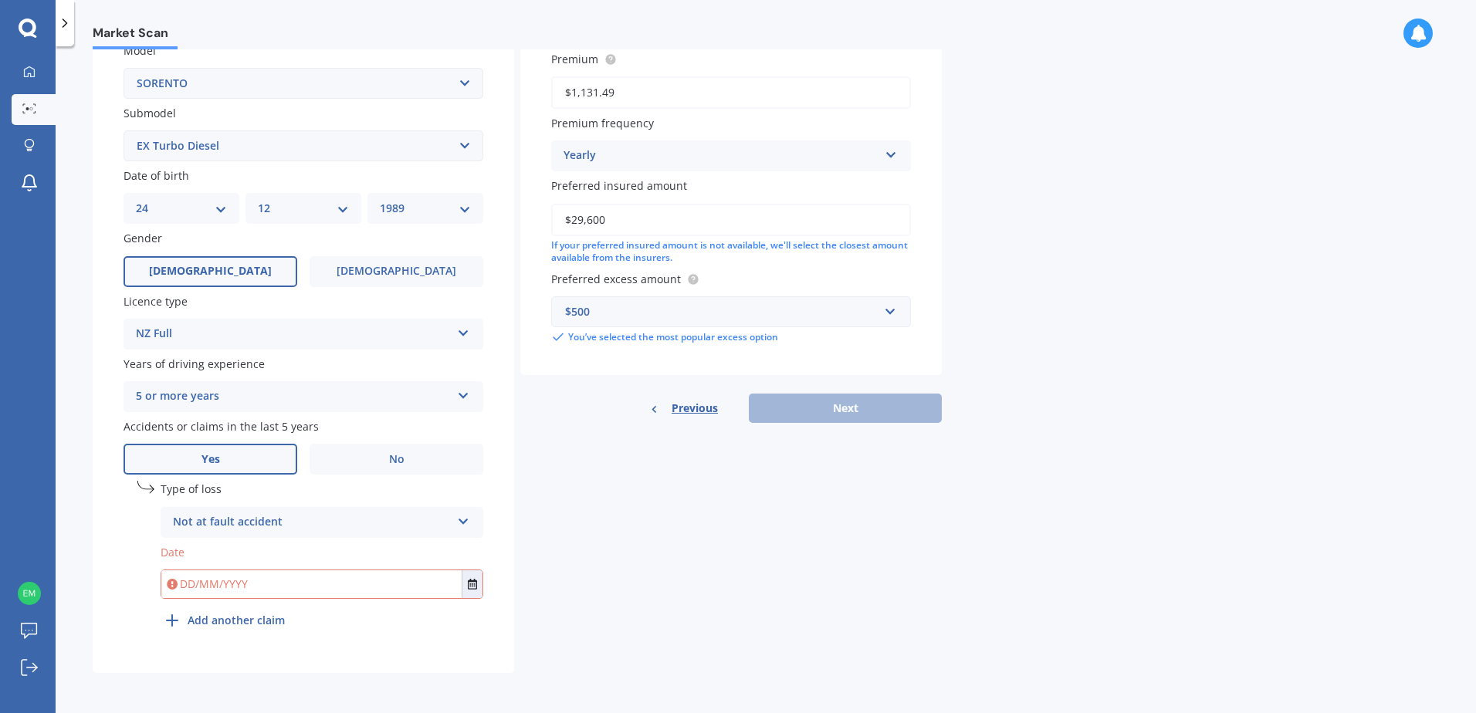
click at [254, 582] on input "text" at bounding box center [311, 584] width 300 height 28
type input "[DATE]"
click at [695, 642] on div "Details Plate number Search I don’t have a number plate Year [DATE] Make Select…" at bounding box center [517, 217] width 849 height 912
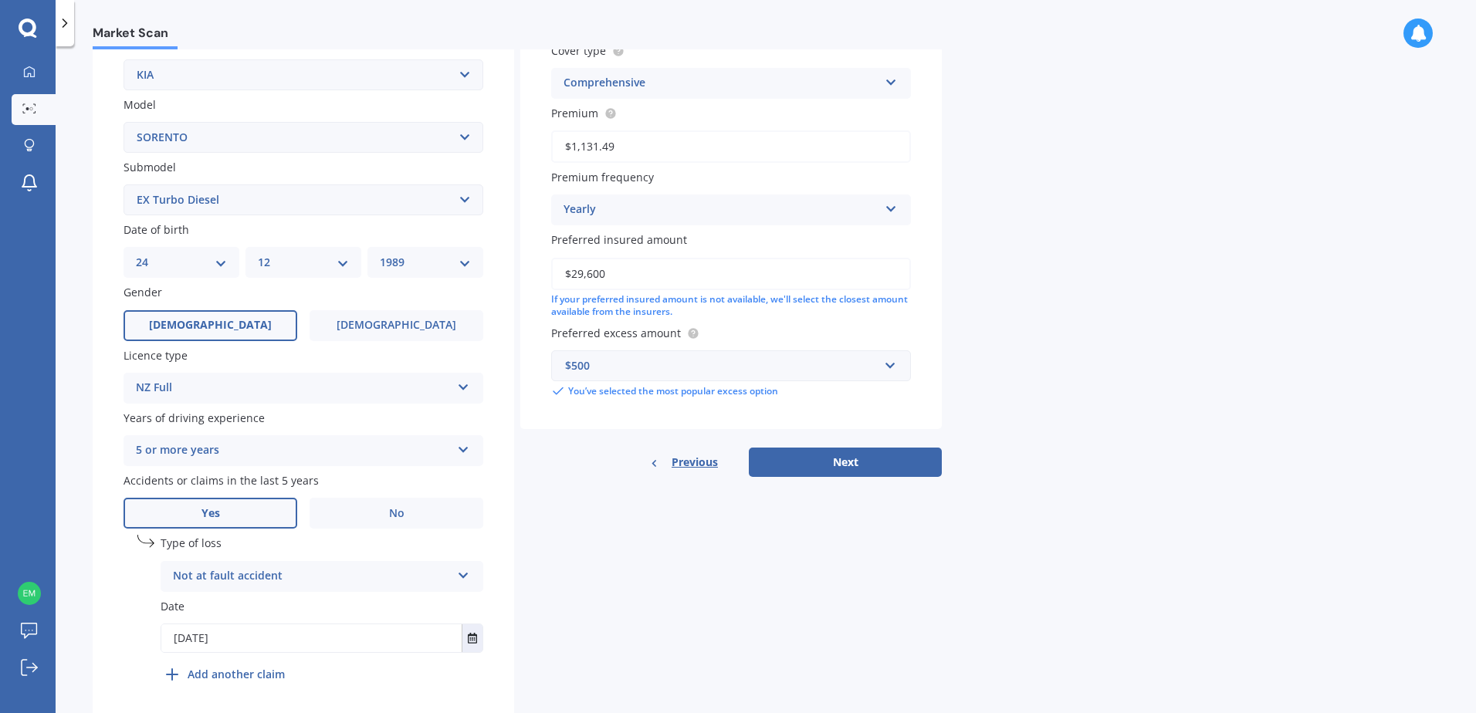
scroll to position [131, 0]
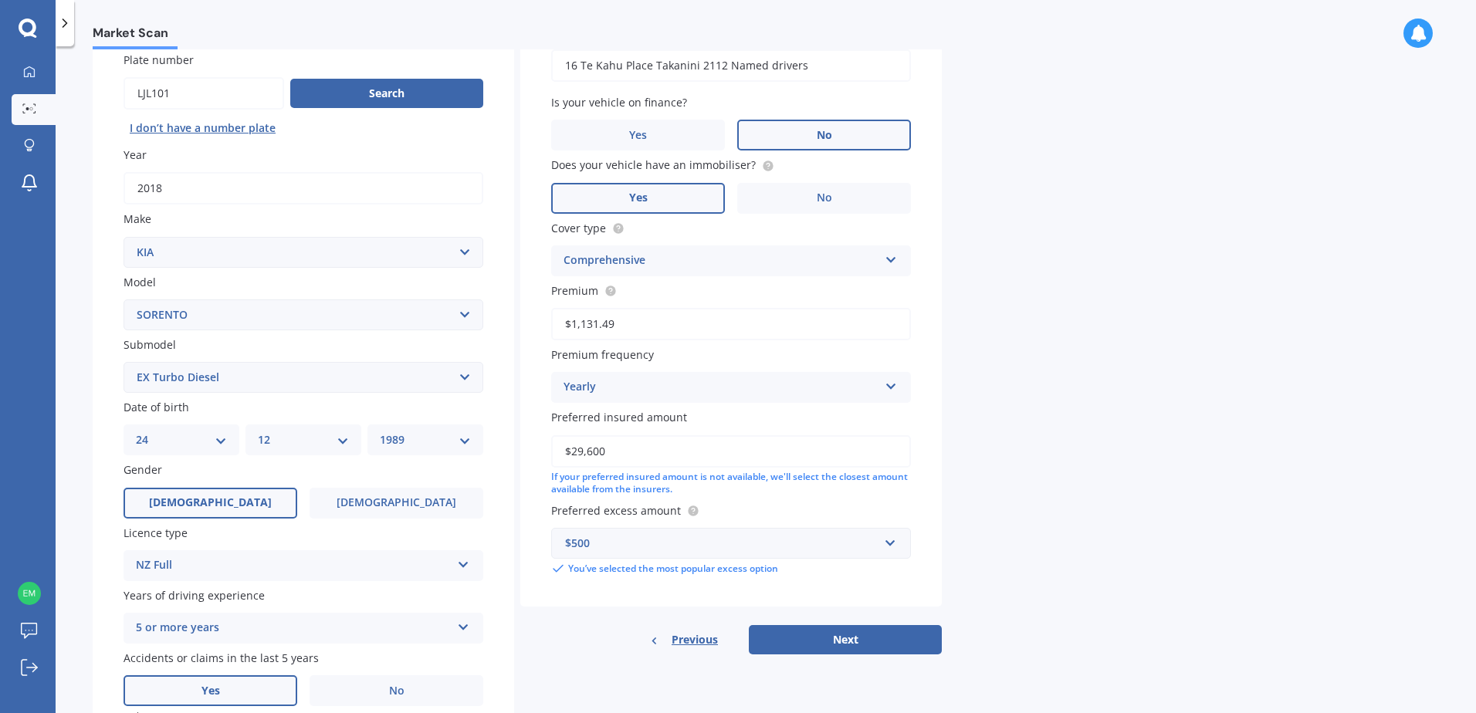
drag, startPoint x: 689, startPoint y: 450, endPoint x: 548, endPoint y: 455, distance: 140.6
click at [548, 455] on div "Vehicle is parked at [STREET_ADDRESS] Named drivers Enter address manually Is y…" at bounding box center [730, 300] width 421 height 614
type input "$35,000"
click at [1039, 425] on div "Market Scan Vehicle Market Scan 70 % We just need a few more details to provide…" at bounding box center [766, 382] width 1420 height 667
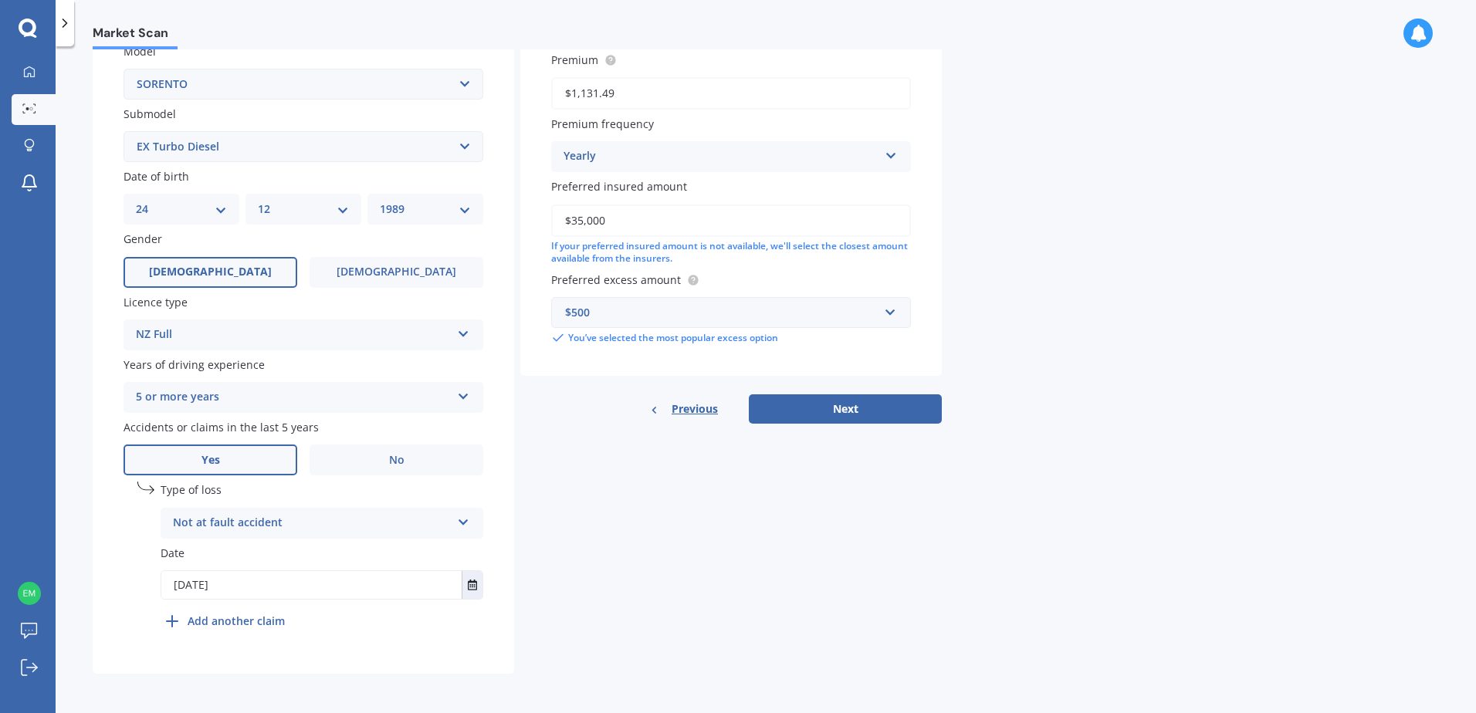
scroll to position [363, 0]
click at [818, 415] on button "Next" at bounding box center [845, 408] width 193 height 29
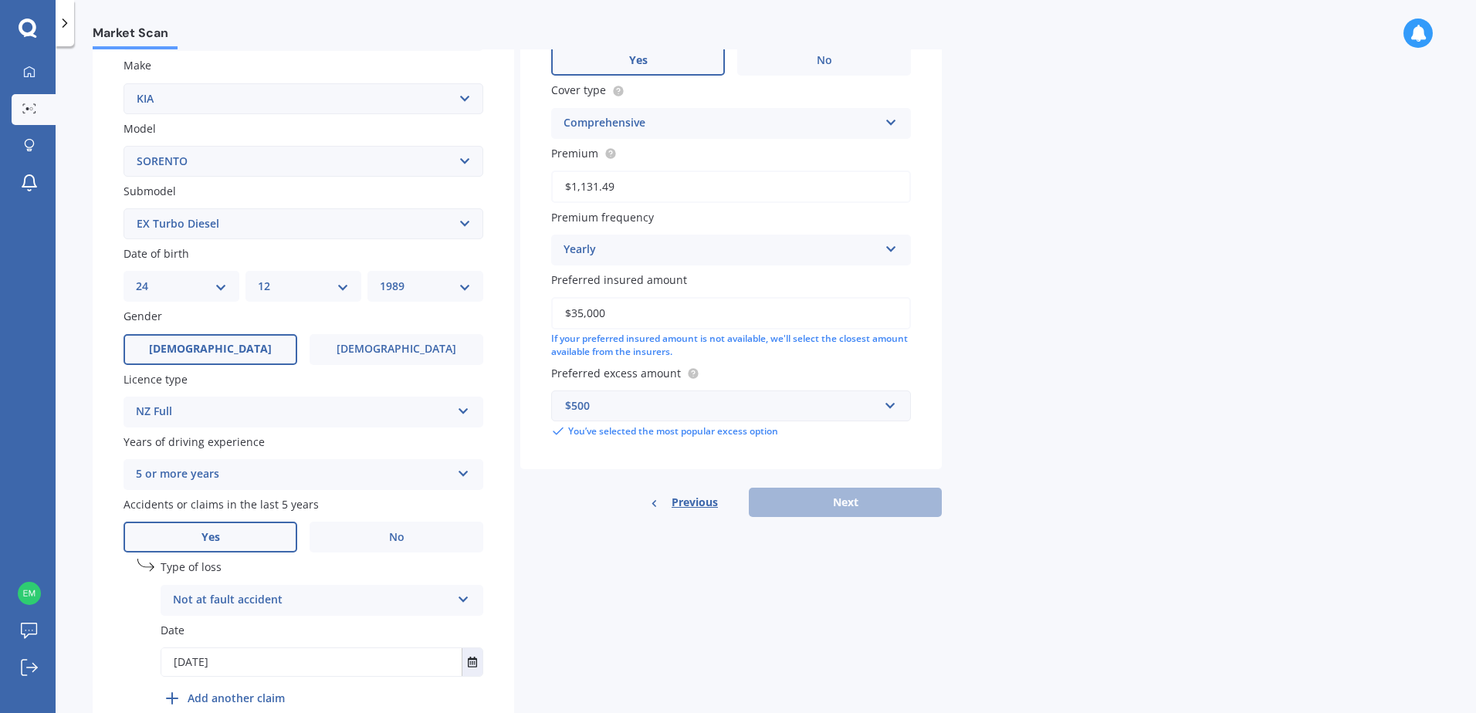
scroll to position [106, 0]
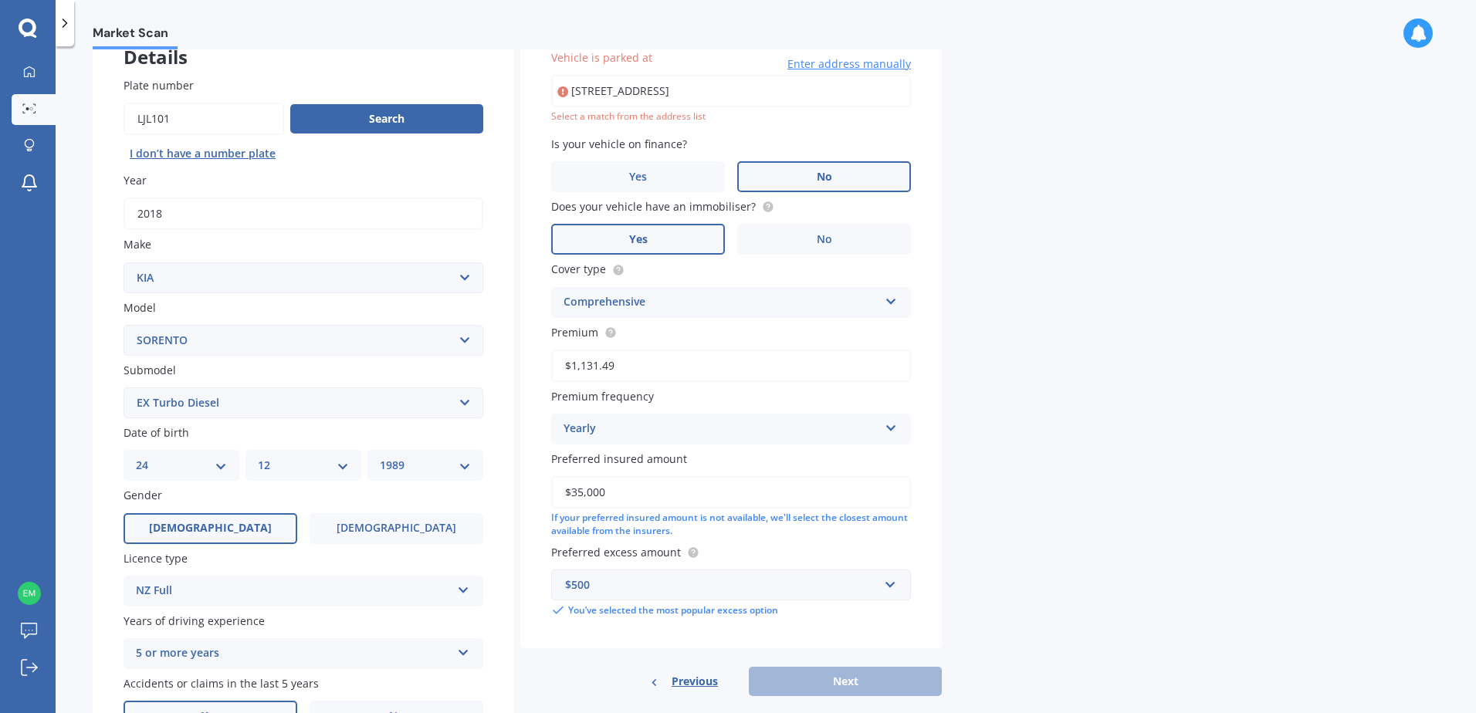
type input "[STREET_ADDRESS]"
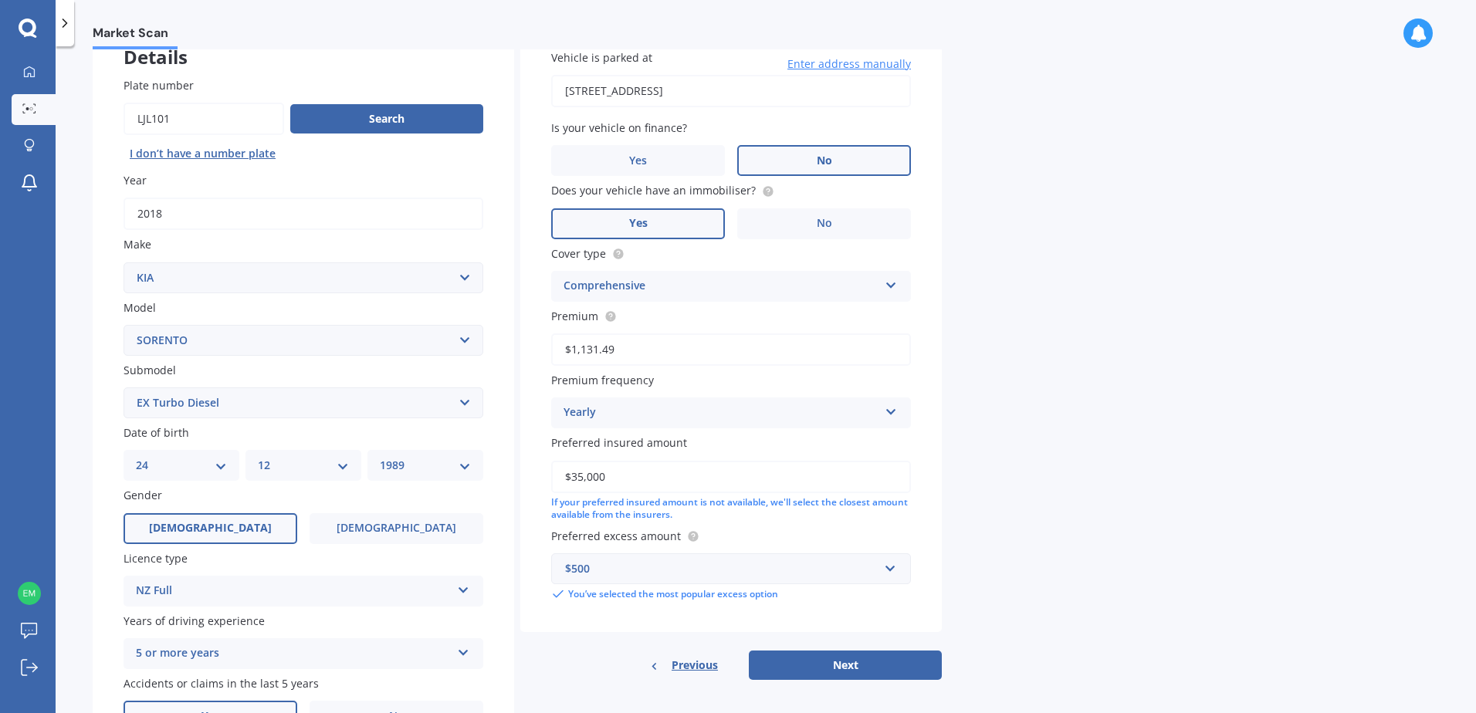
drag, startPoint x: 1041, startPoint y: 212, endPoint x: 994, endPoint y: 298, distance: 98.8
click at [1040, 214] on div "Market Scan Vehicle Market Scan 70 % We just need a few more details to provide…" at bounding box center [766, 382] width 1420 height 667
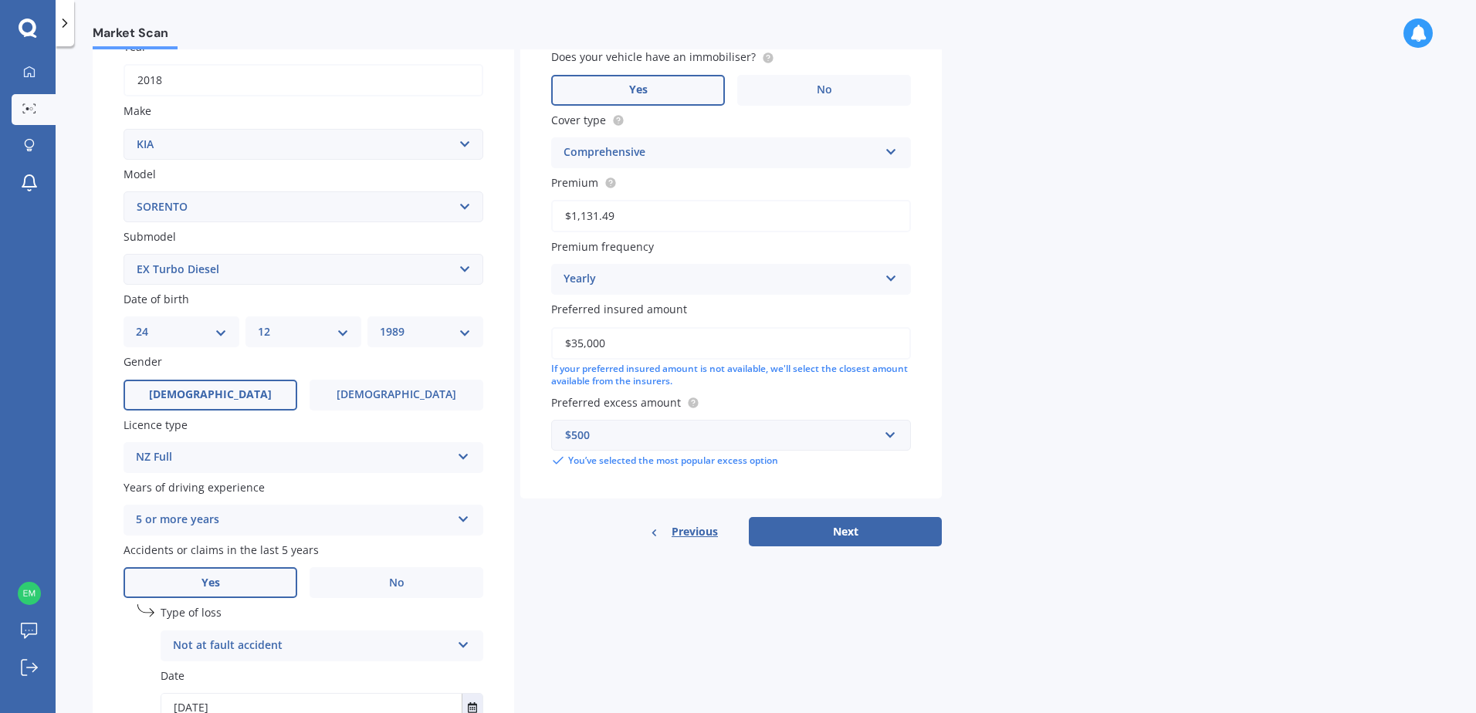
scroll to position [363, 0]
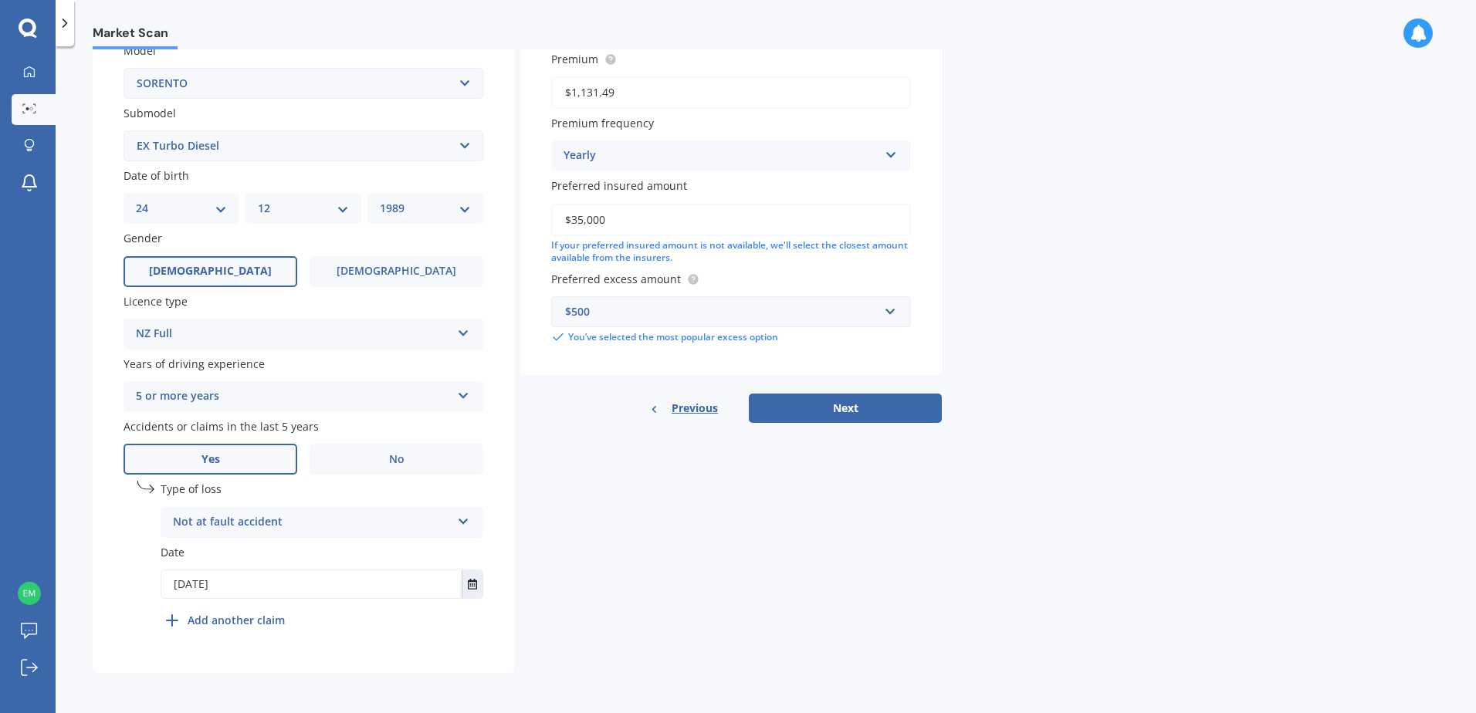
click at [846, 390] on div "Vehicle is parked at [STREET_ADDRESS] Enter address manually Is your vehicle on…" at bounding box center [730, 92] width 421 height 662
click at [849, 404] on button "Next" at bounding box center [845, 408] width 193 height 29
select select "24"
select select "12"
select select "1989"
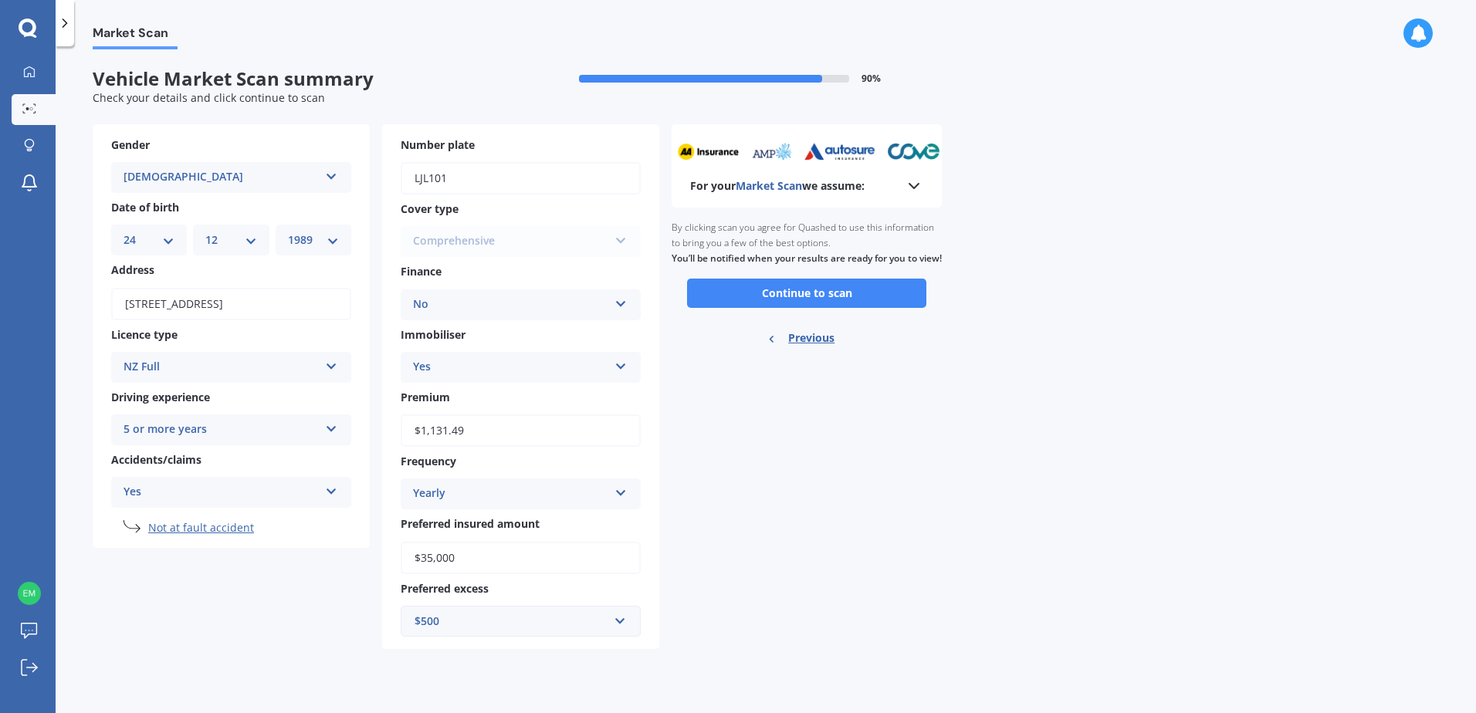
scroll to position [0, 0]
click at [826, 308] on button "Continue to scan" at bounding box center [806, 293] width 239 height 29
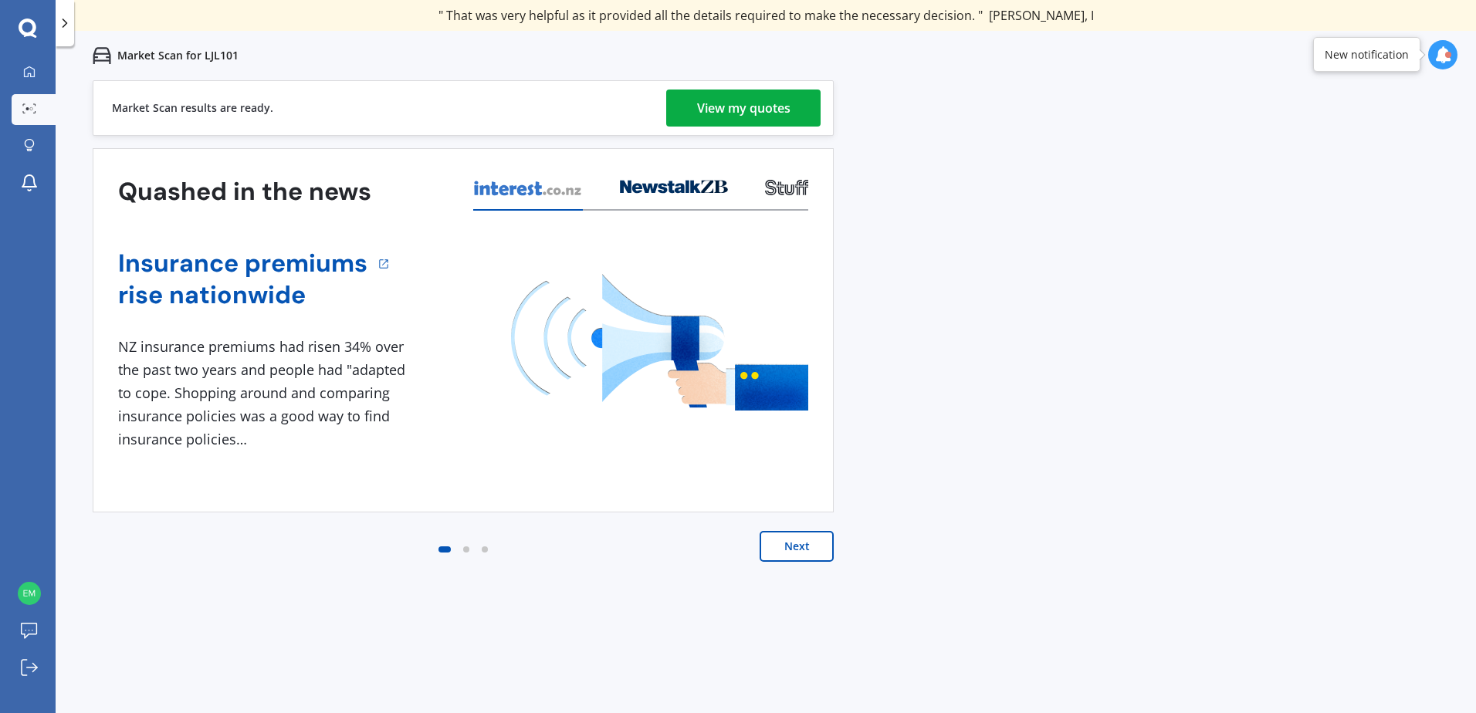
click at [775, 116] on div "View my quotes" at bounding box center [743, 108] width 93 height 37
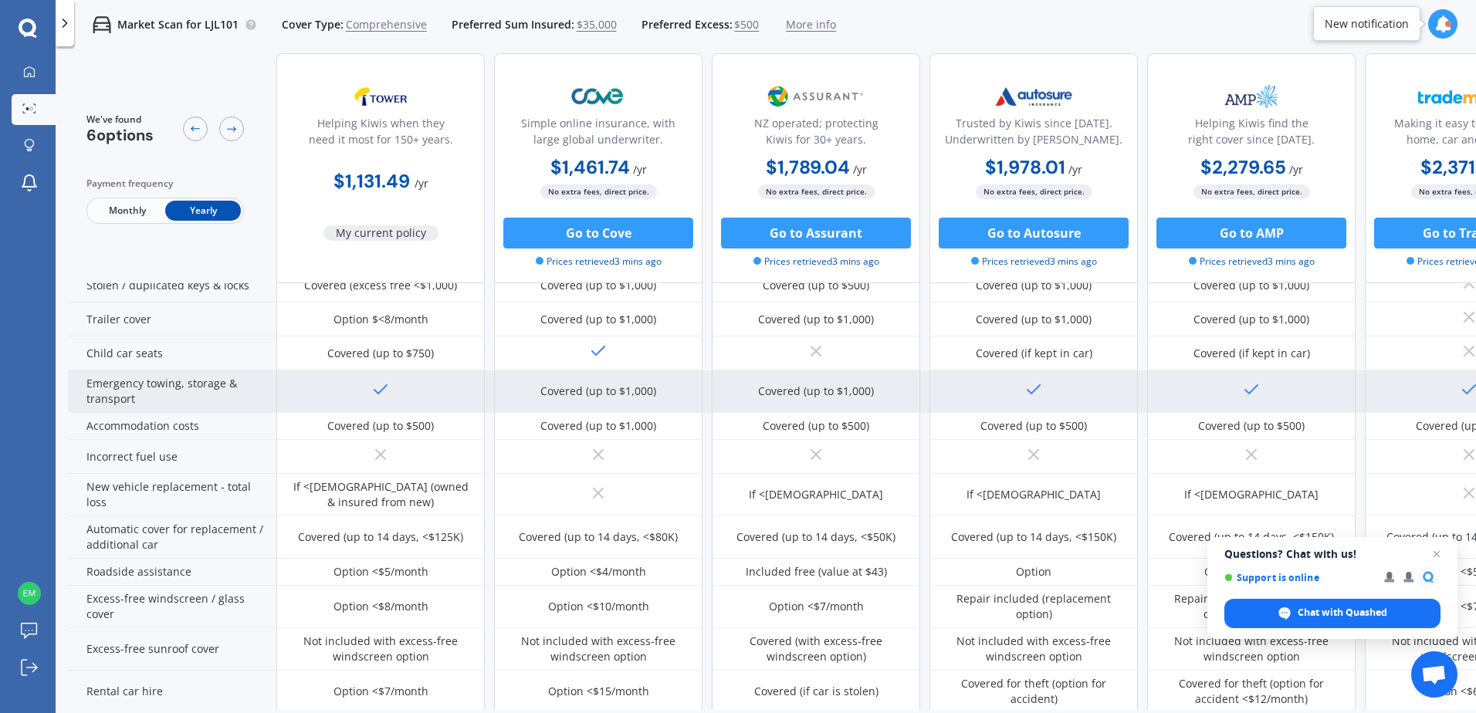
scroll to position [309, 0]
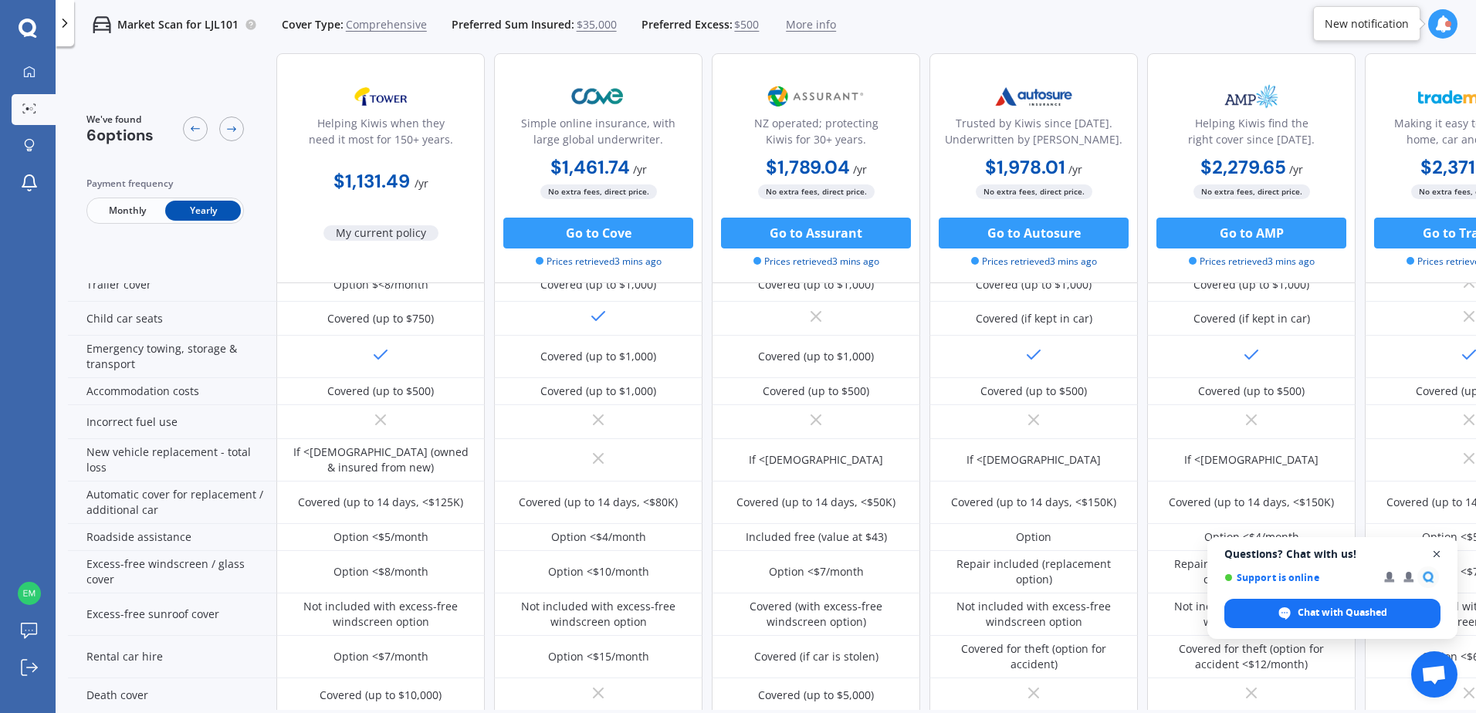
click at [1436, 557] on span "Open chat" at bounding box center [1436, 554] width 19 height 19
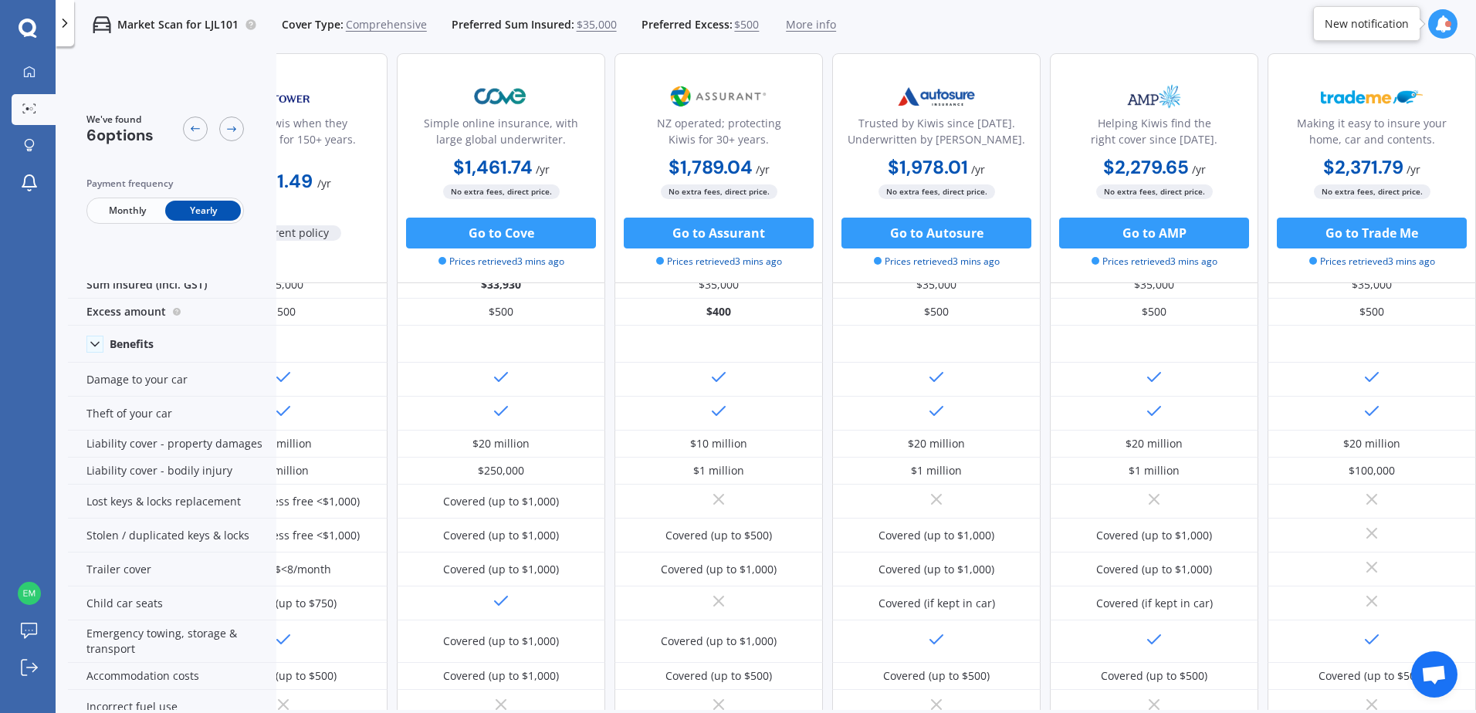
scroll to position [0, 105]
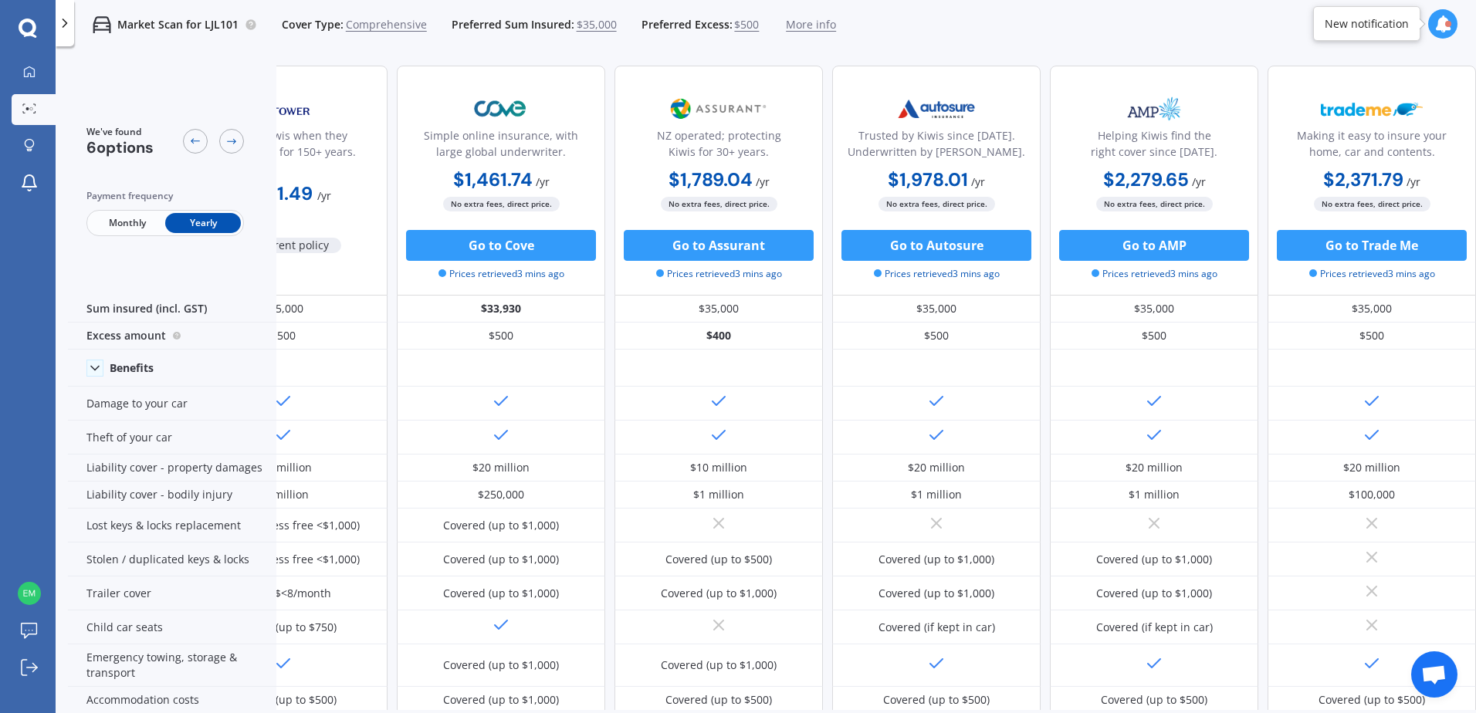
click at [68, 31] on div at bounding box center [65, 23] width 19 height 46
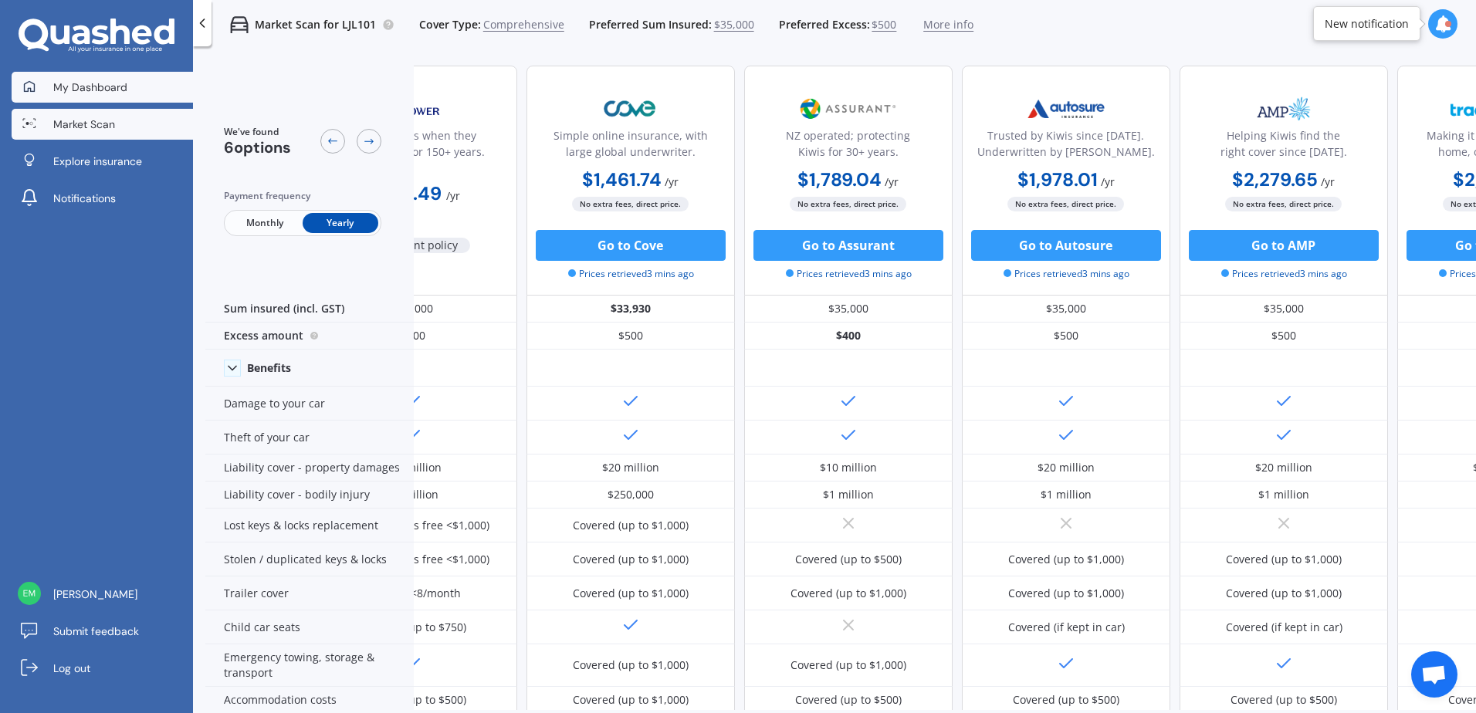
click at [87, 88] on span "My Dashboard" at bounding box center [90, 87] width 74 height 15
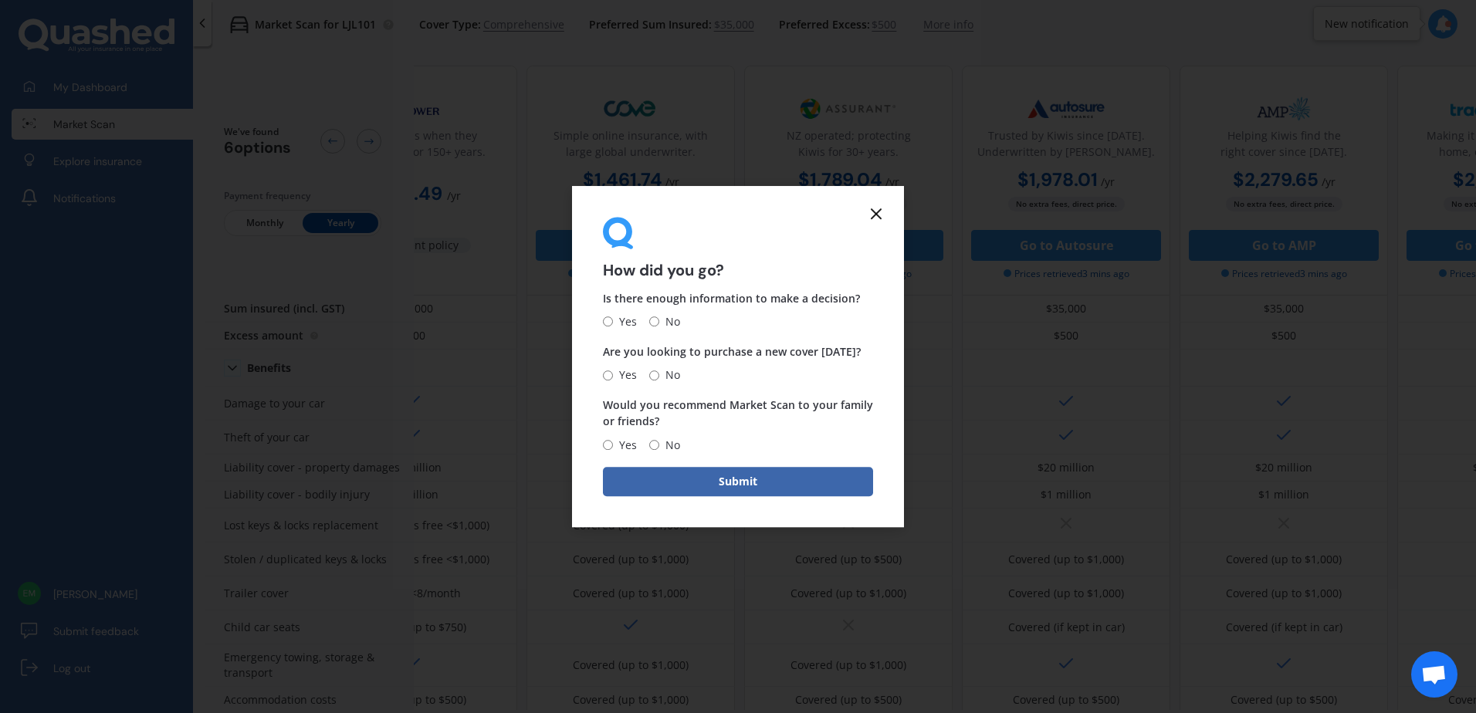
click at [609, 322] on input "Yes" at bounding box center [608, 322] width 10 height 10
radio input "true"
click at [646, 375] on div "Yes No" at bounding box center [641, 375] width 77 height 19
click at [655, 375] on input "No" at bounding box center [654, 376] width 10 height 10
radio input "true"
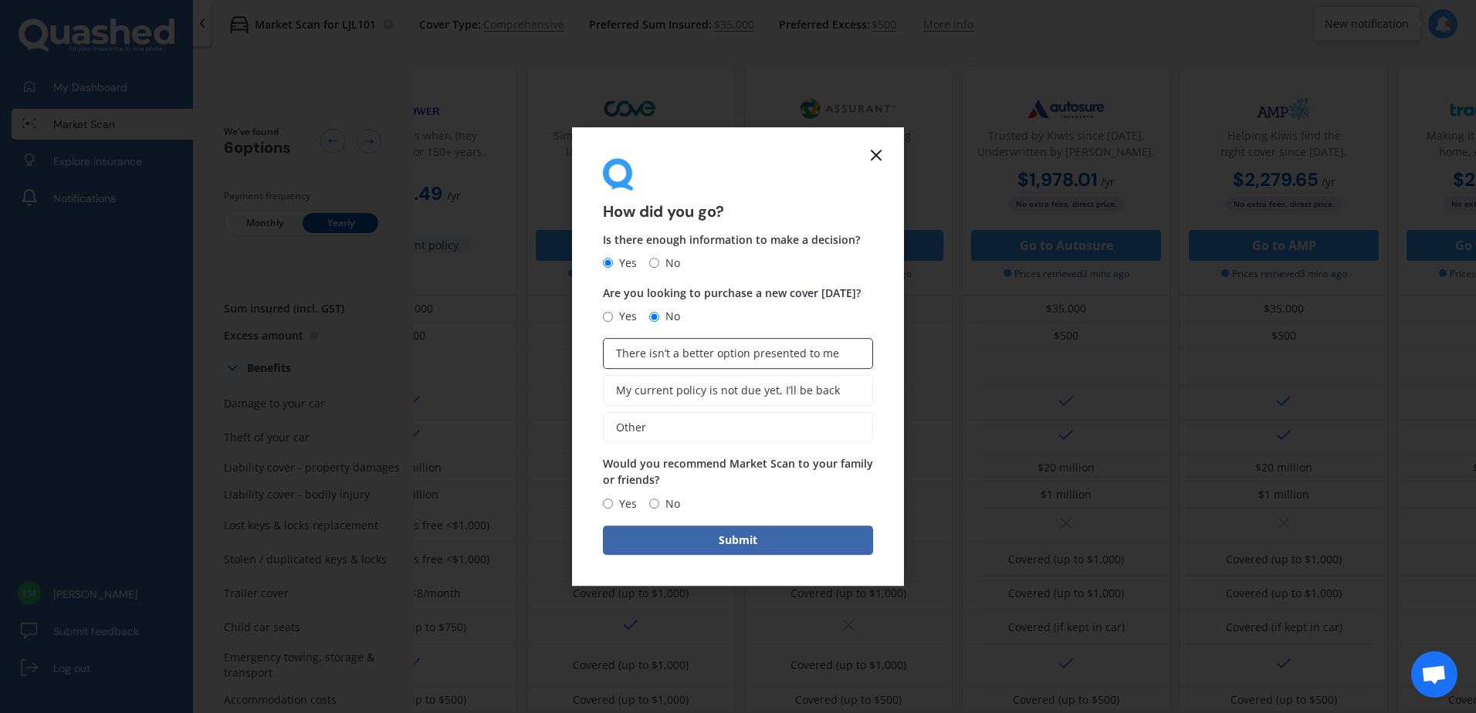
click at [710, 356] on span "There isn’t a better option presented to me" at bounding box center [727, 353] width 223 height 13
click at [0, 0] on input "There isn’t a better option presented to me" at bounding box center [0, 0] width 0 height 0
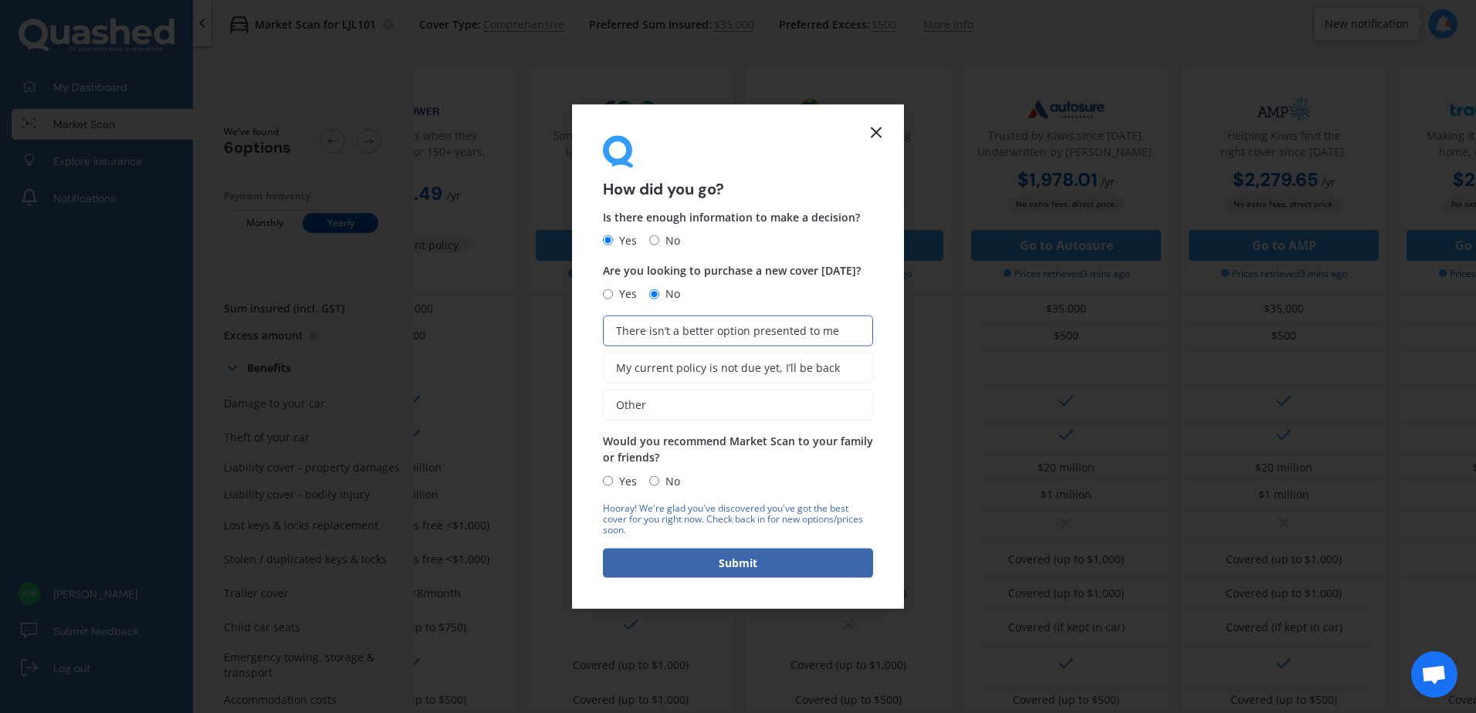
click at [632, 486] on span "Yes" at bounding box center [625, 481] width 24 height 19
click at [613, 486] on input "Yes" at bounding box center [608, 481] width 10 height 10
radio input "true"
click at [727, 563] on button "Submit" at bounding box center [738, 562] width 270 height 29
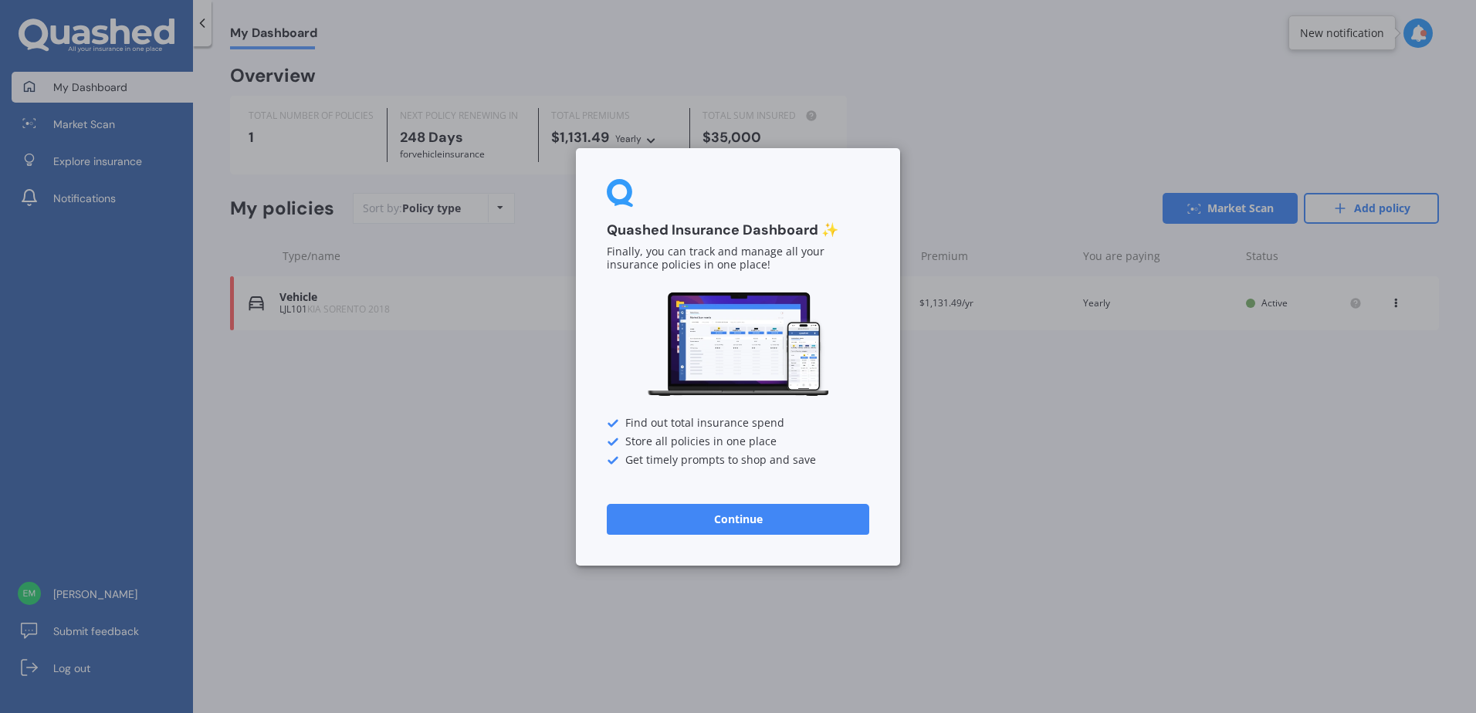
click at [780, 521] on button "Continue" at bounding box center [738, 518] width 262 height 31
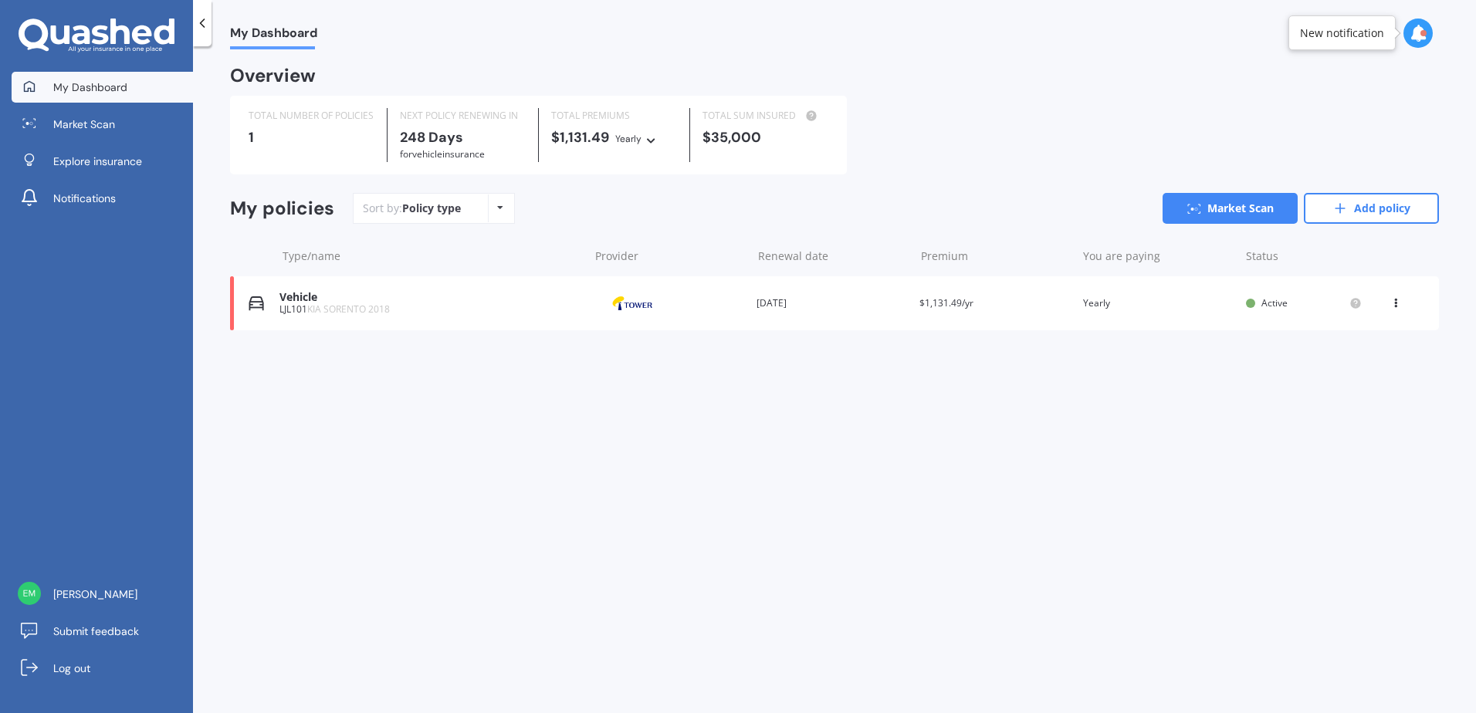
drag, startPoint x: 487, startPoint y: 364, endPoint x: 605, endPoint y: 388, distance: 120.5
click at [487, 363] on div "Overview TOTAL NUMBER OF POLICIES 1 NEXT POLICY RENEWING [DATE] for Vehicle ins…" at bounding box center [834, 218] width 1209 height 300
click at [1360, 216] on link "Add policy" at bounding box center [1371, 208] width 135 height 31
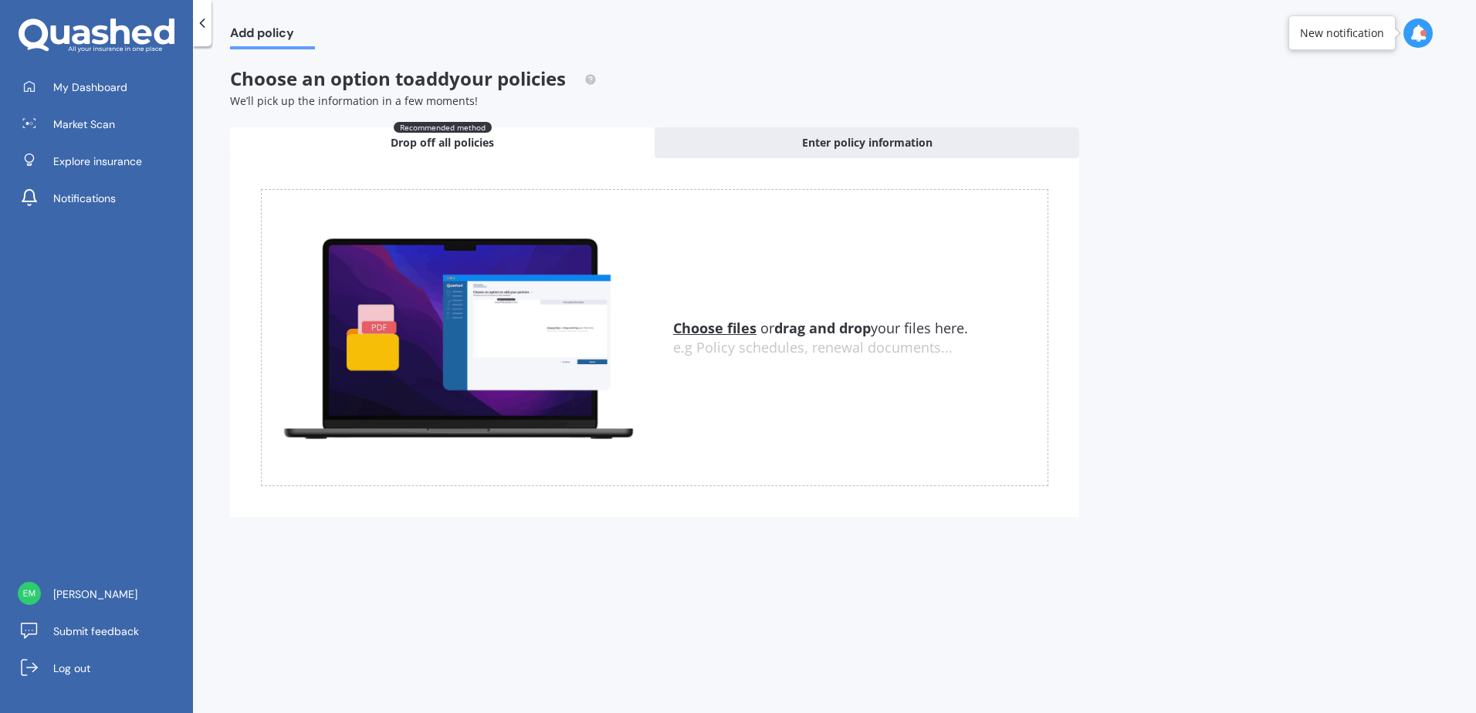
click at [727, 333] on u "Choose files" at bounding box center [714, 328] width 83 height 19
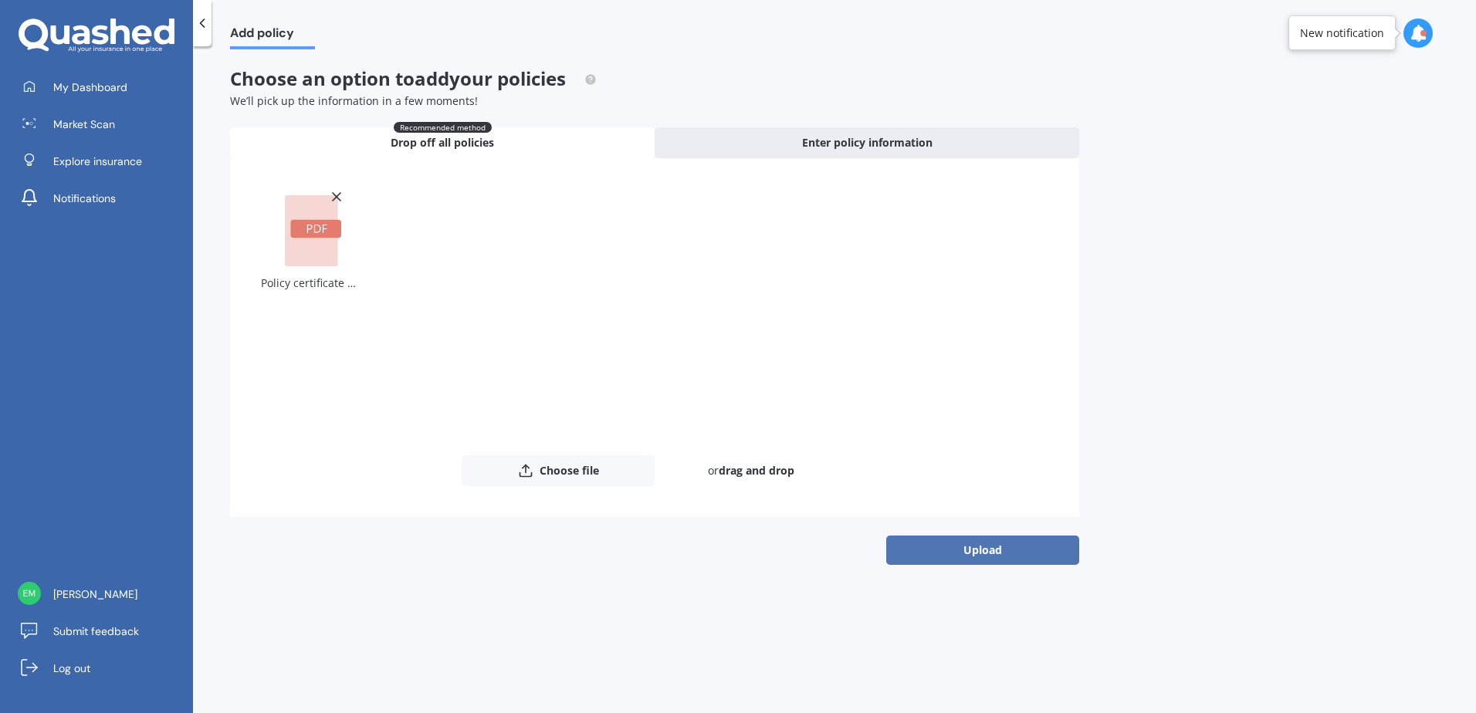
click at [991, 555] on button "Upload" at bounding box center [982, 550] width 193 height 29
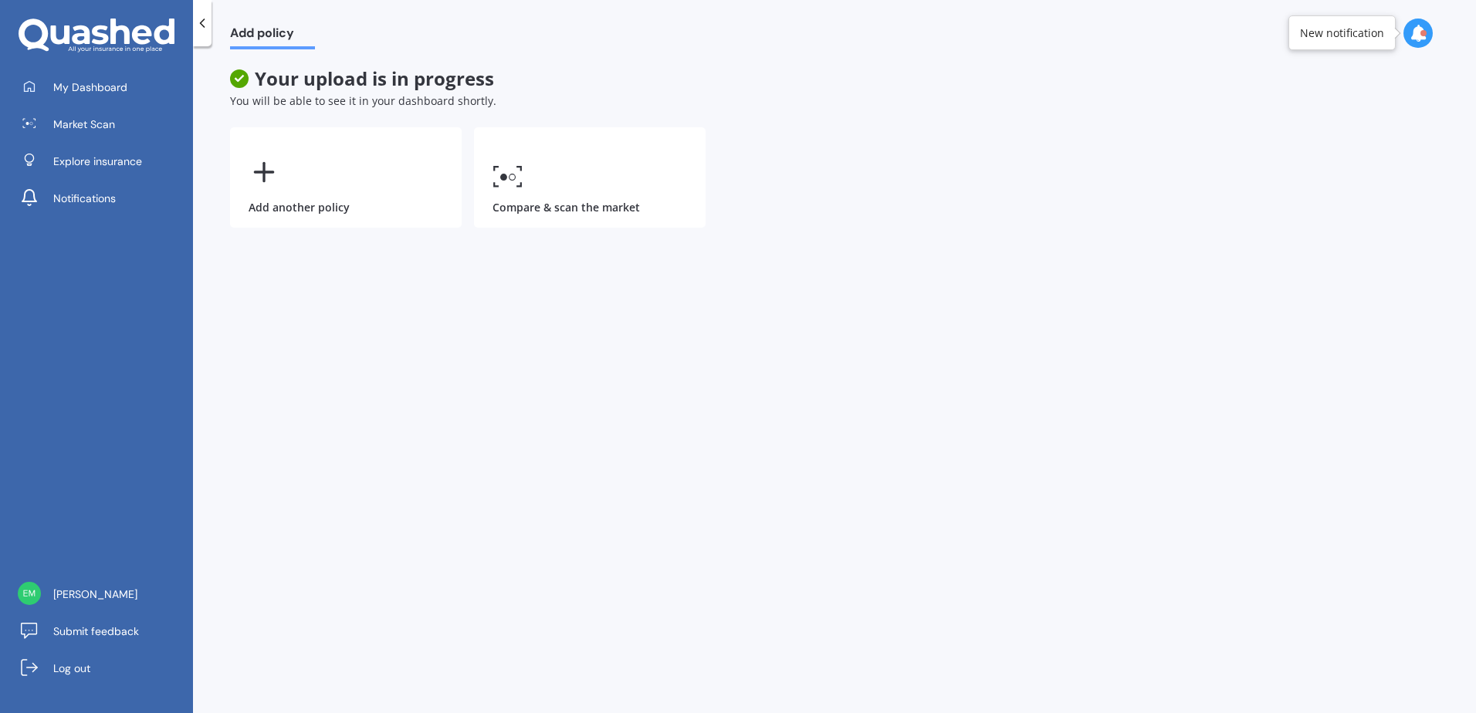
click at [469, 300] on div "Add policy Your upload is in progress You will be able to see it in your dashbo…" at bounding box center [834, 382] width 1283 height 667
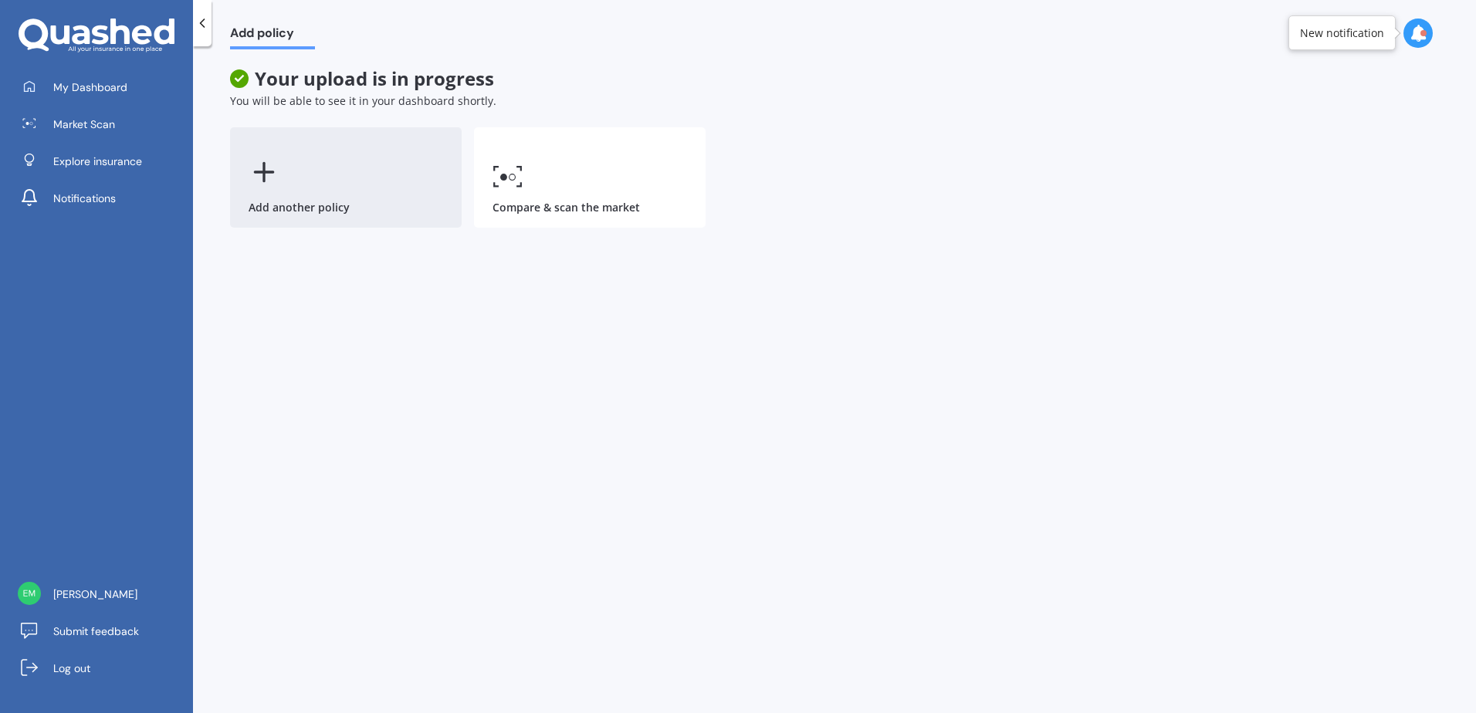
click at [304, 185] on div "Add another policy" at bounding box center [346, 177] width 232 height 100
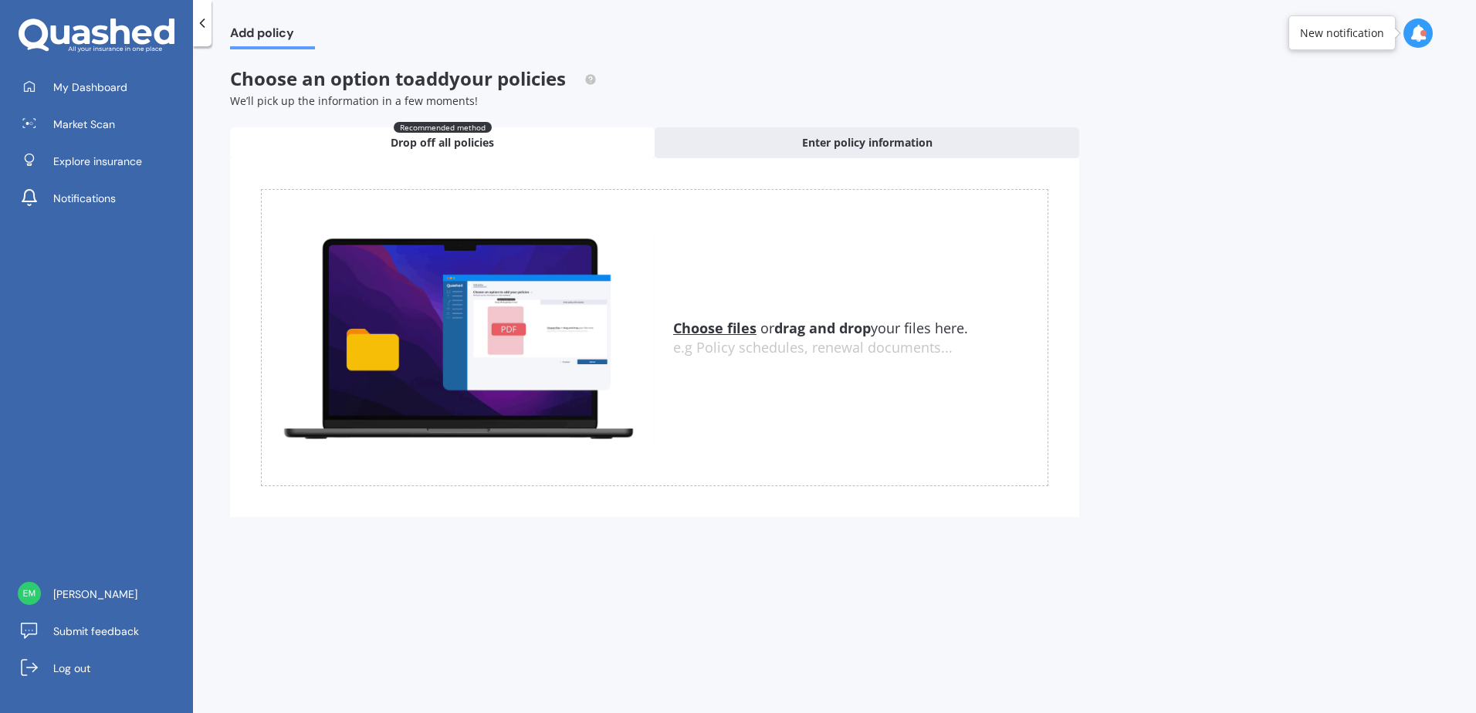
click at [733, 323] on u "Choose files" at bounding box center [714, 328] width 83 height 19
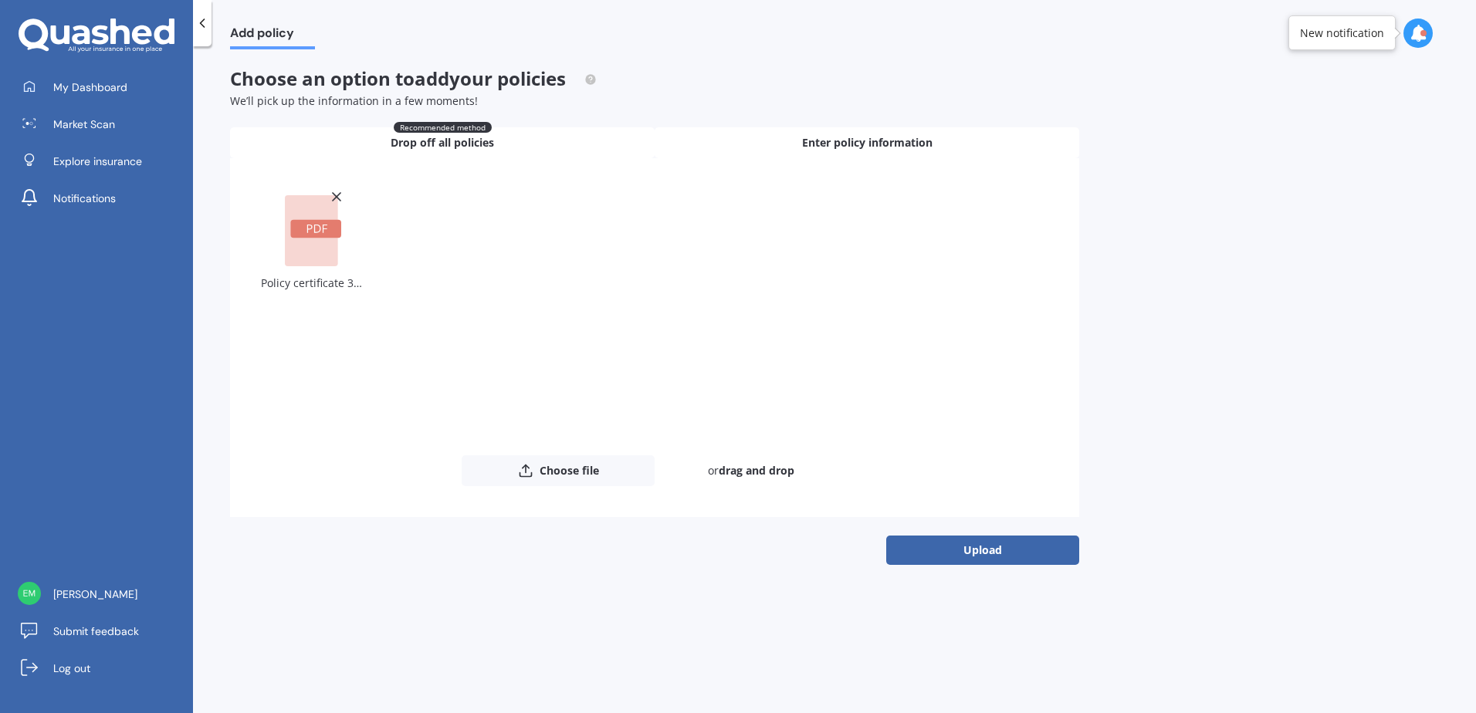
click at [763, 148] on div "Enter policy information" at bounding box center [867, 142] width 425 height 31
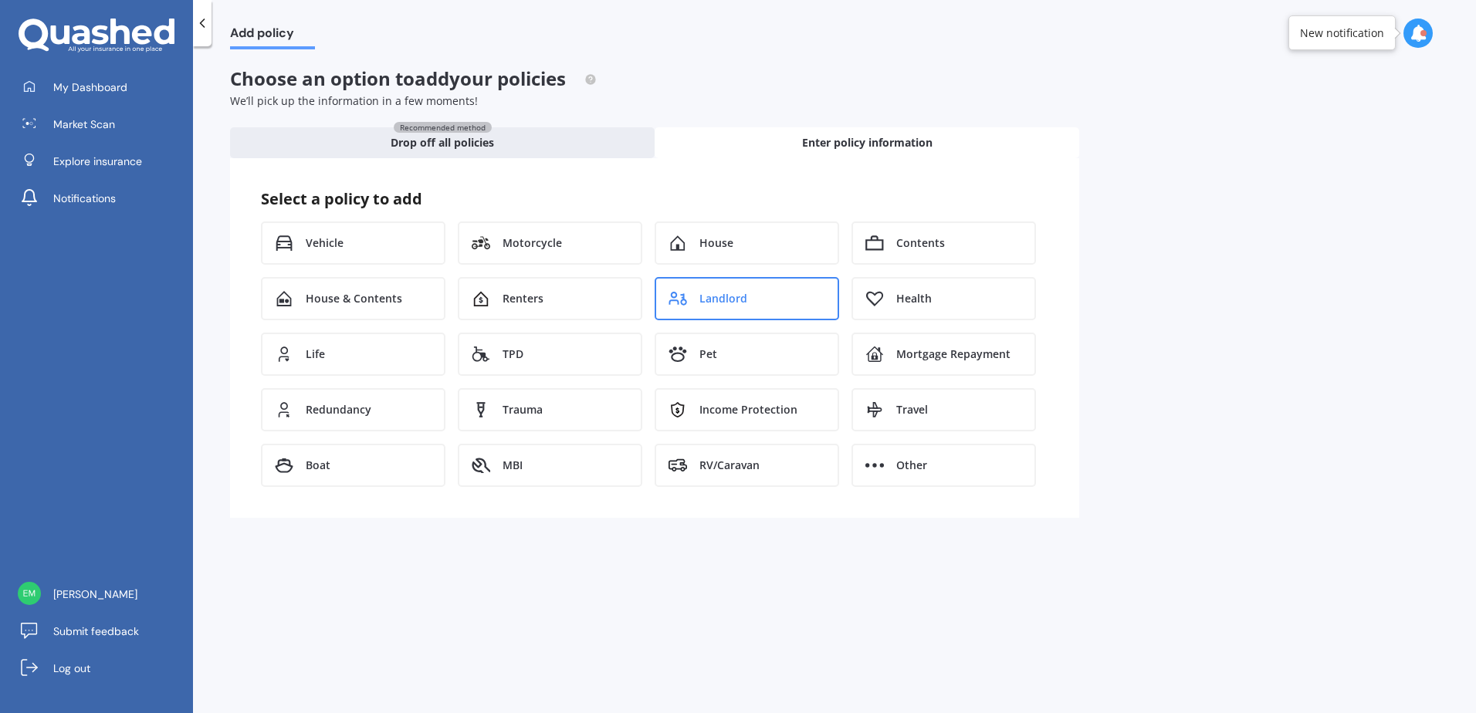
click at [756, 302] on div "Landlord" at bounding box center [747, 298] width 185 height 43
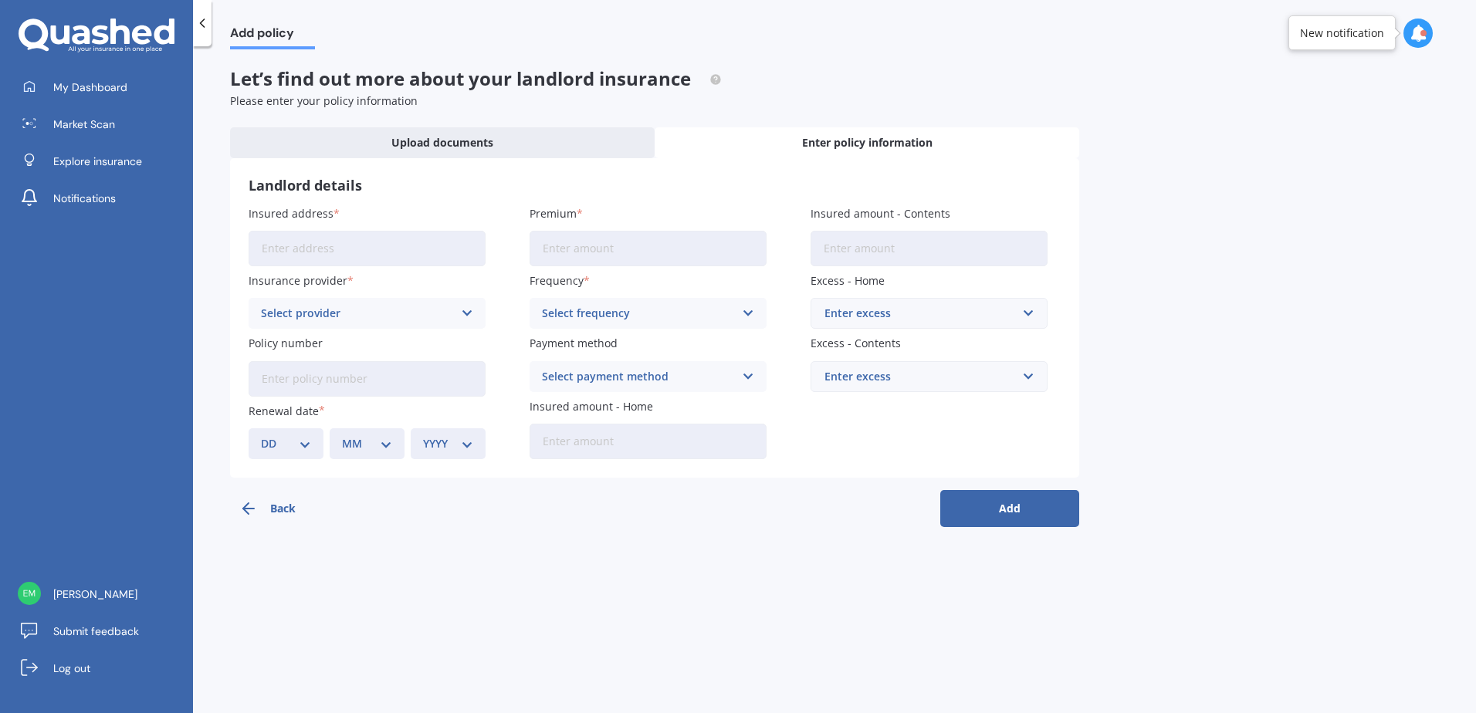
click at [411, 240] on input "Insured address" at bounding box center [367, 249] width 237 height 36
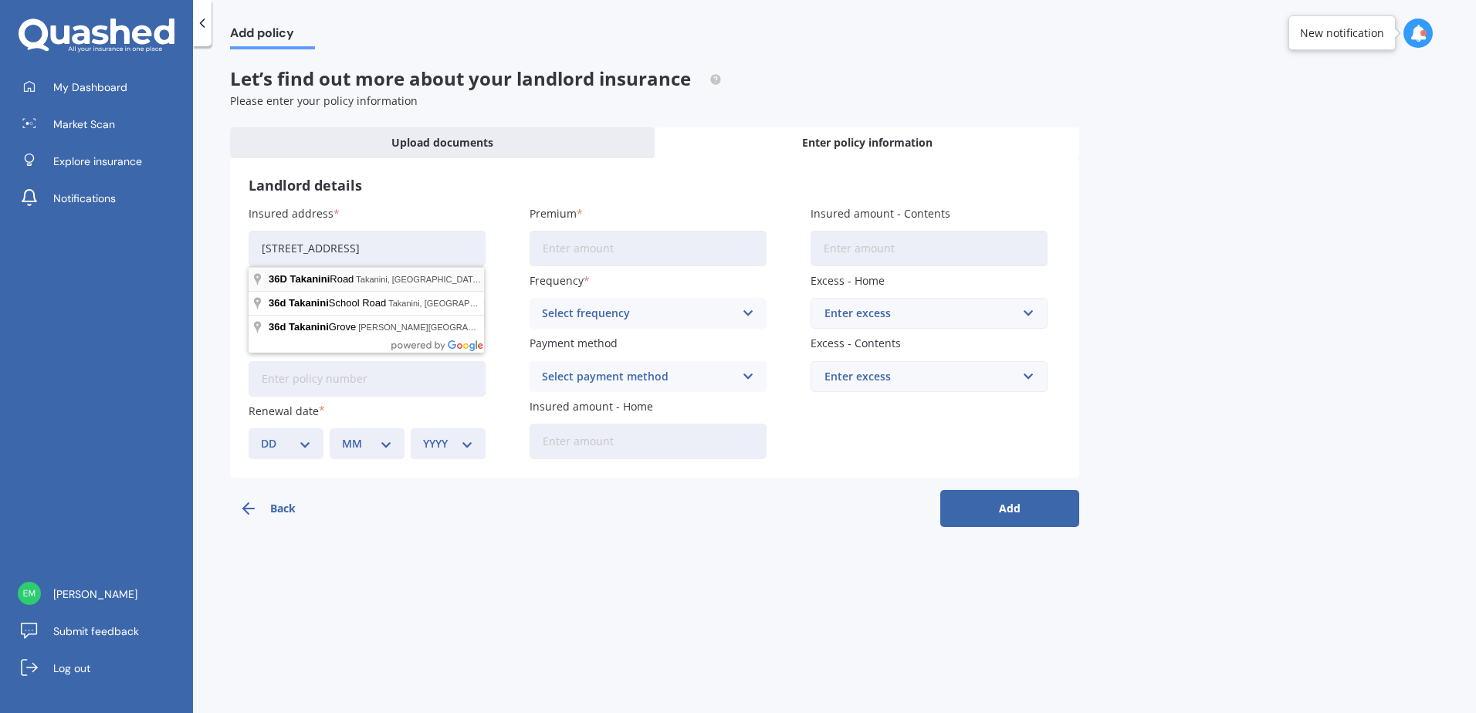
type input "[STREET_ADDRESS]"
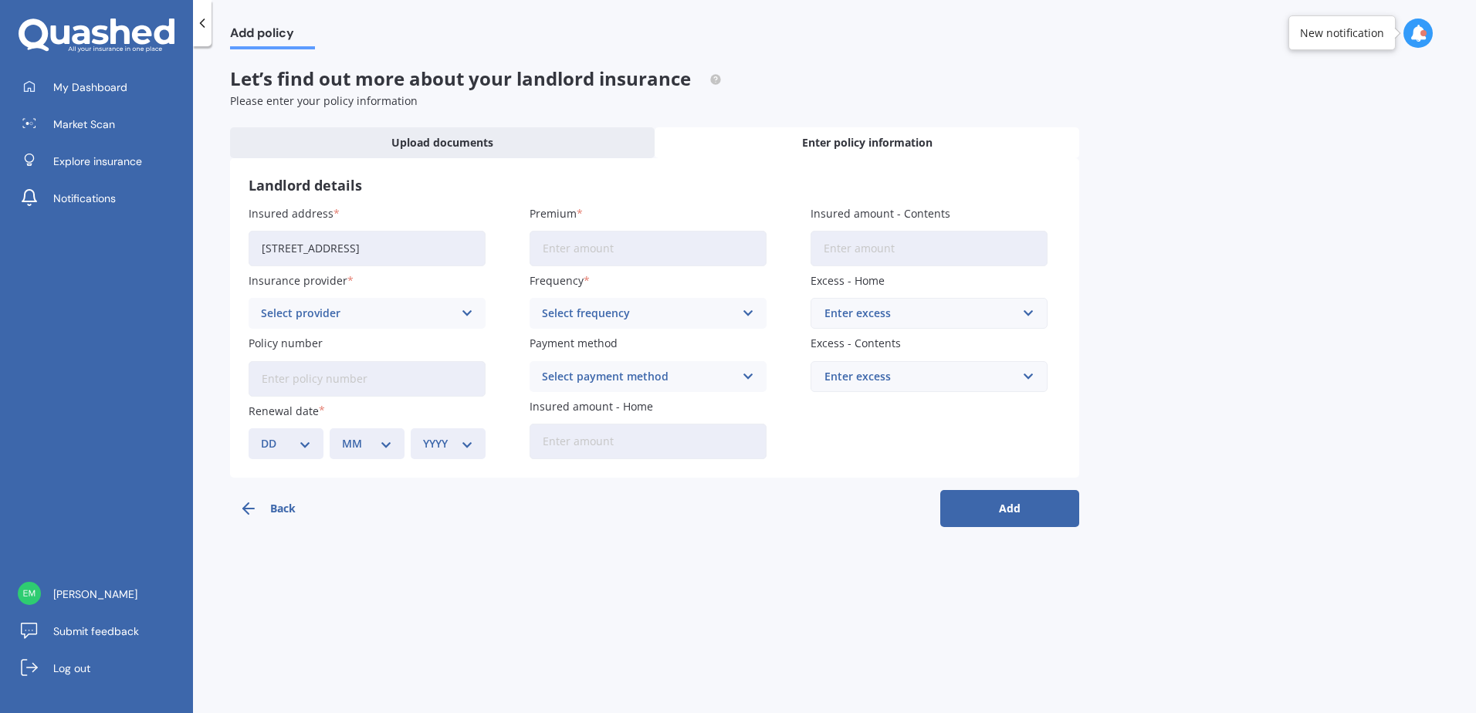
click at [554, 241] on input "Premium" at bounding box center [648, 249] width 237 height 36
type input "$1,640.00"
click at [330, 310] on div "Select provider" at bounding box center [357, 313] width 192 height 17
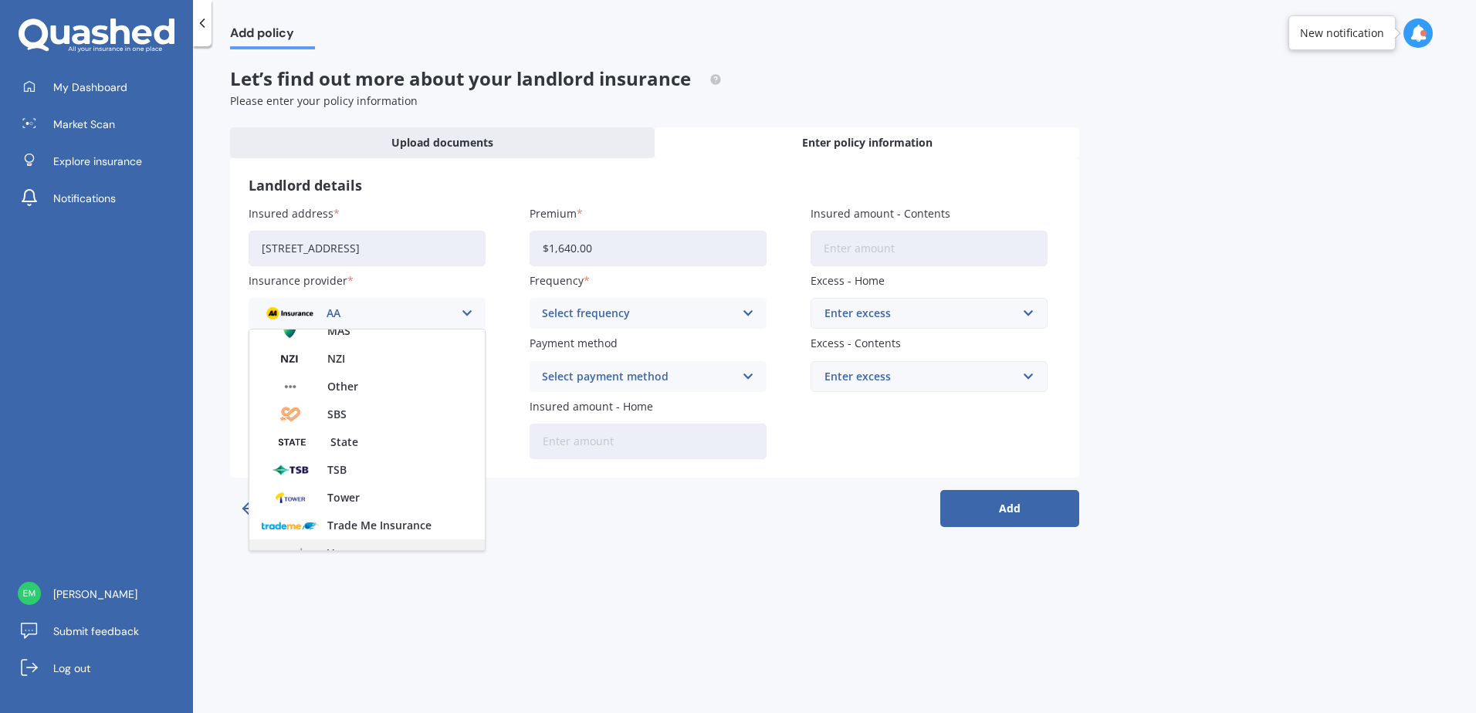
scroll to position [363, 0]
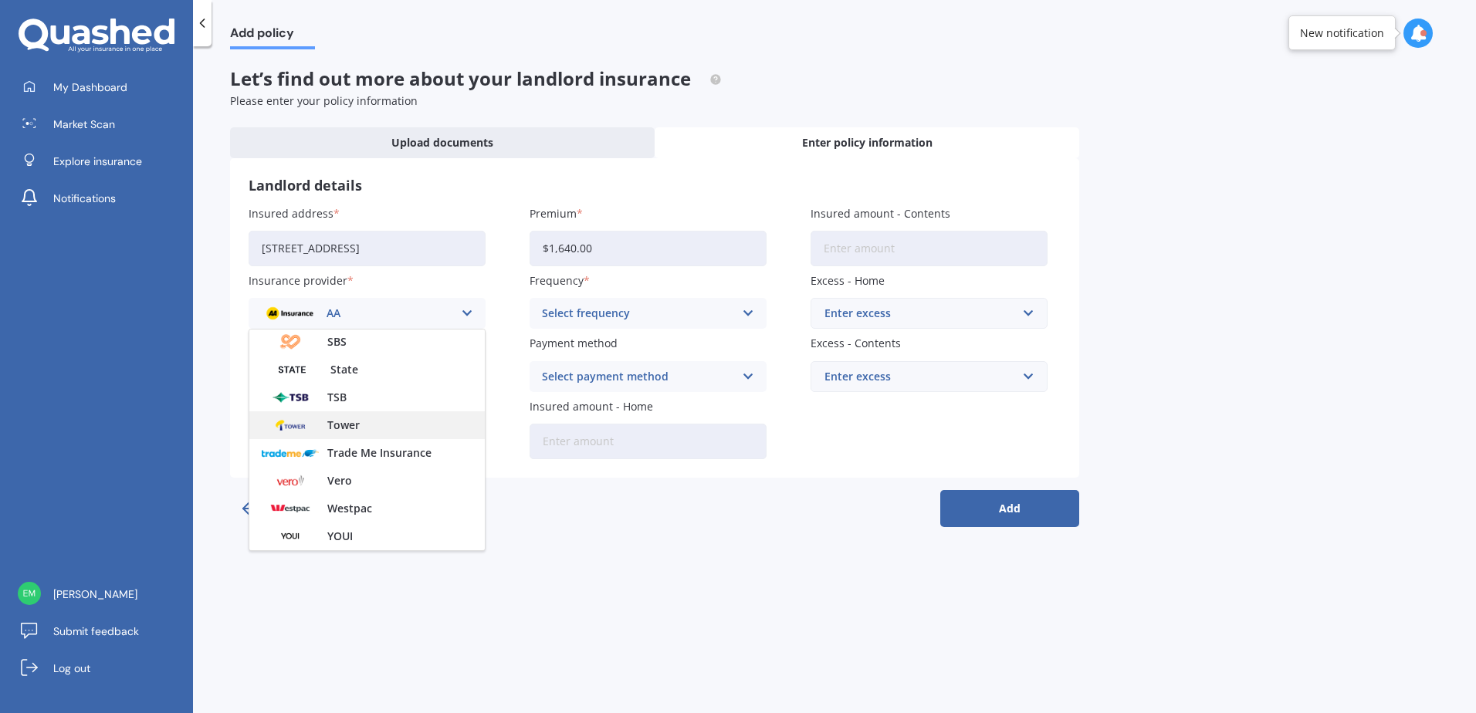
click at [346, 425] on span "Tower" at bounding box center [343, 425] width 32 height 11
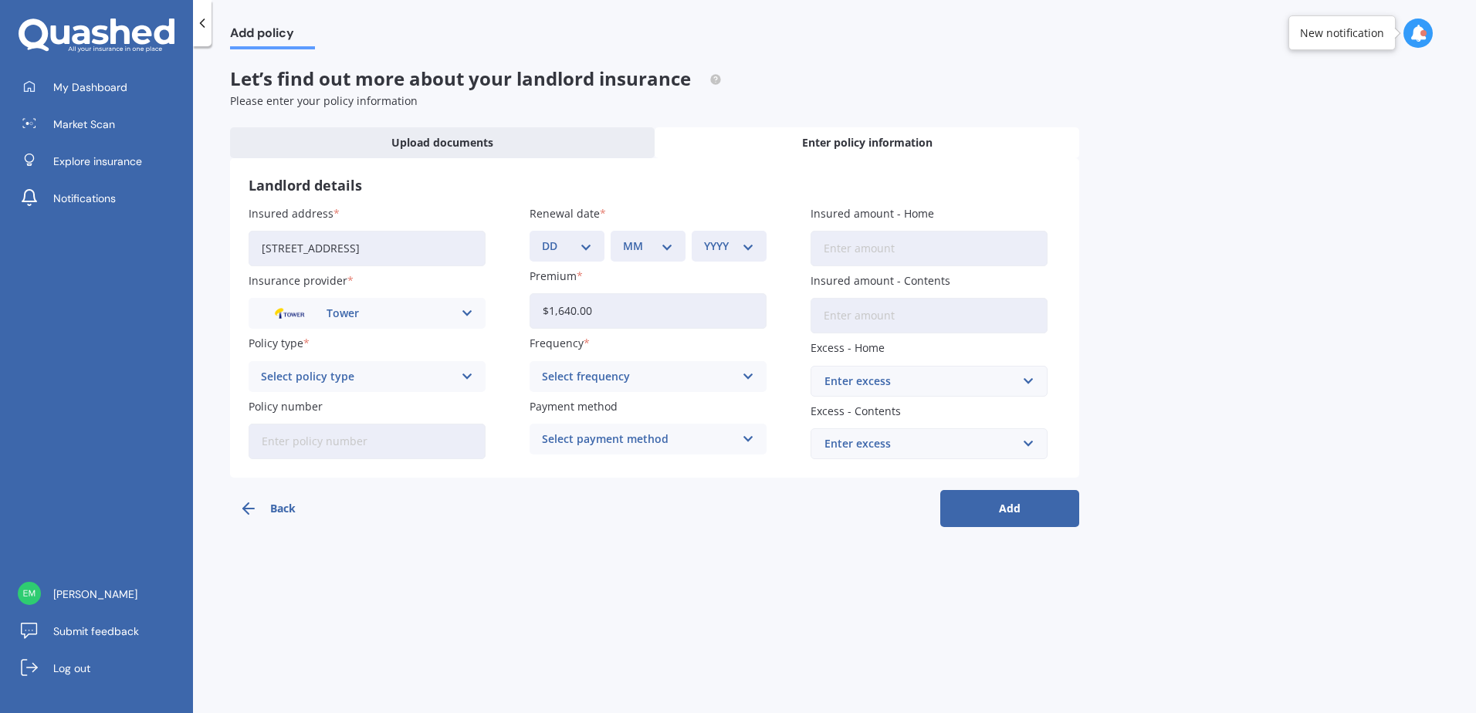
click at [380, 381] on div "Select policy type" at bounding box center [357, 376] width 192 height 17
click at [359, 411] on span "Landlord's Plus Cover" at bounding box center [319, 406] width 114 height 11
click at [623, 374] on div "Select frequency" at bounding box center [638, 376] width 192 height 17
click at [598, 405] on div "Yearly" at bounding box center [647, 407] width 235 height 28
click at [601, 564] on div "Add policy Let’s find out more about your landlord insurance Please enter your …" at bounding box center [834, 382] width 1283 height 667
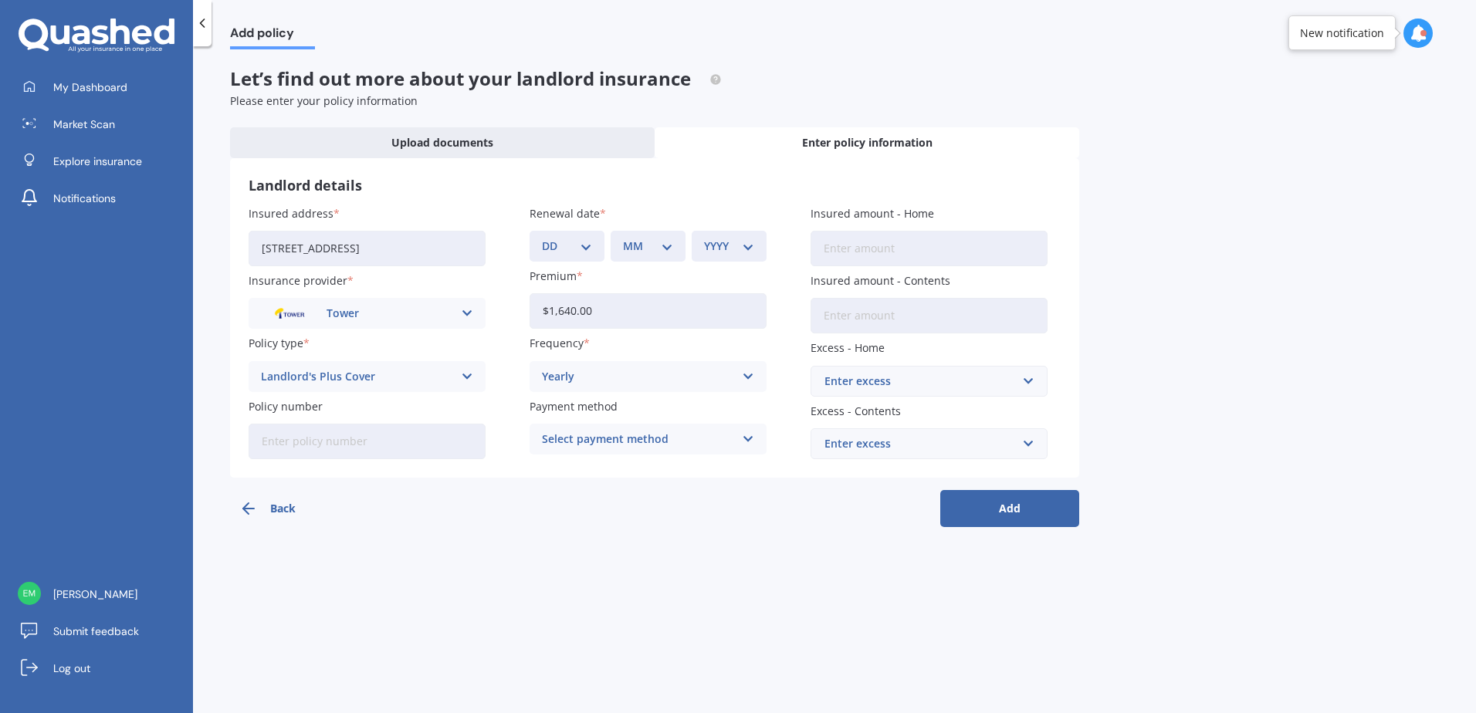
click at [628, 434] on div "Select payment method" at bounding box center [638, 439] width 192 height 17
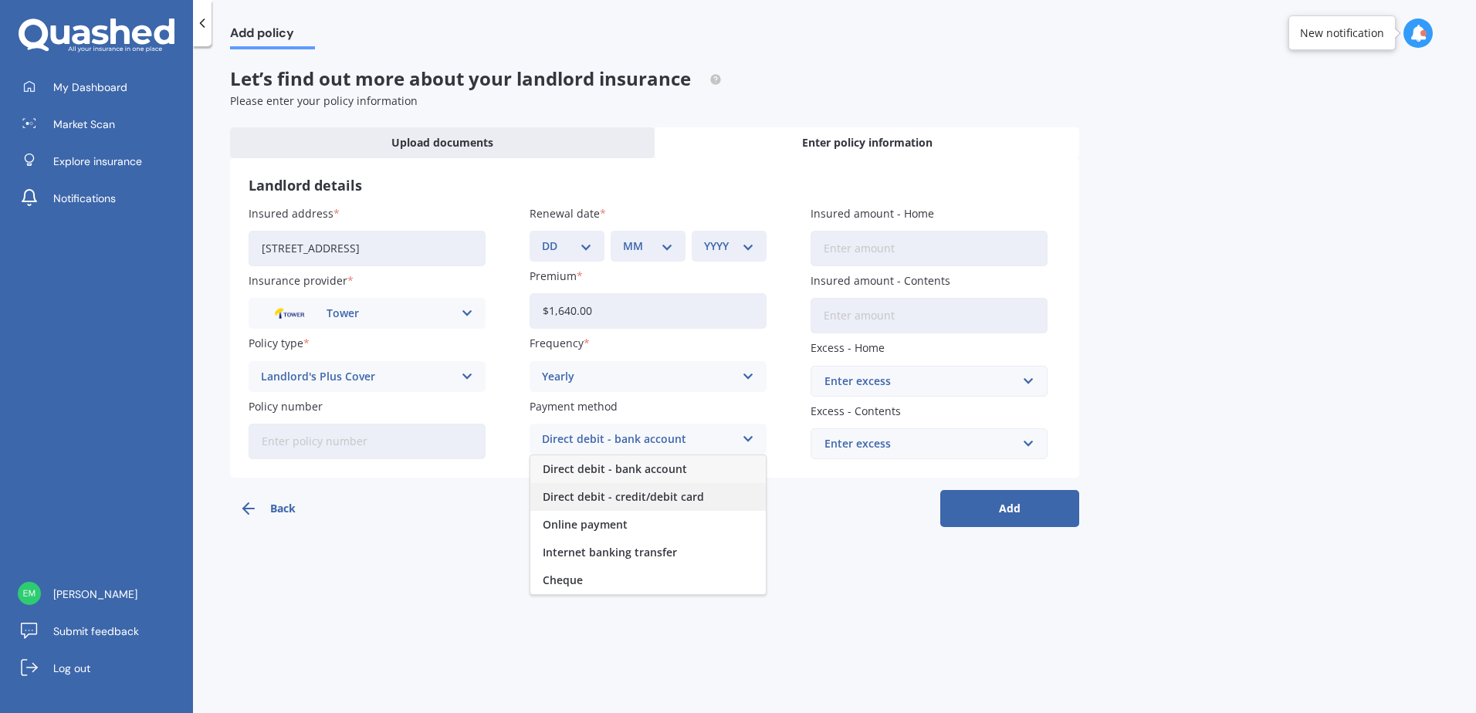
click at [649, 492] on span "Direct debit - credit/debit card" at bounding box center [623, 497] width 161 height 11
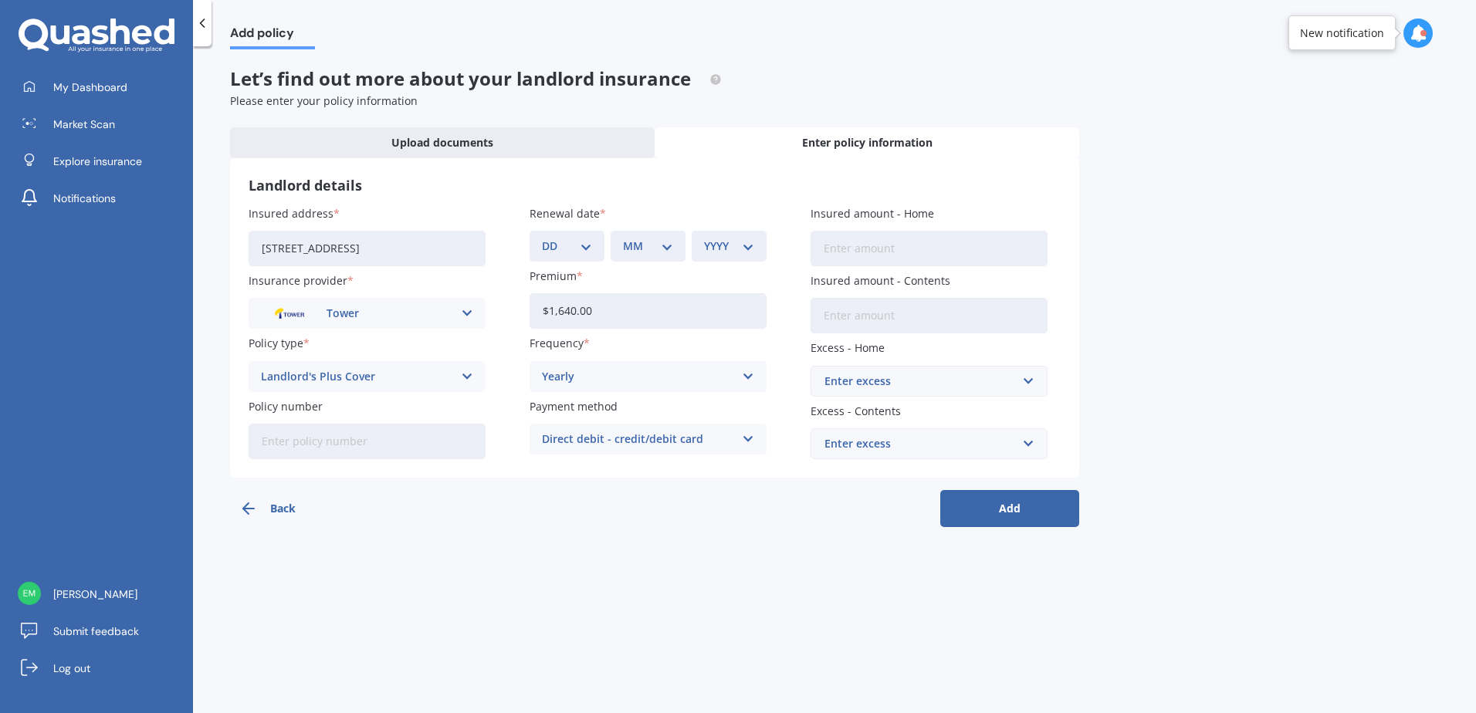
click at [698, 550] on div "Add policy Let’s find out more about your landlord insurance Please enter your …" at bounding box center [834, 382] width 1283 height 667
click at [872, 243] on input "Insured amount - Home" at bounding box center [929, 249] width 237 height 36
click at [889, 315] on input "Insured amount - Contents" at bounding box center [929, 316] width 237 height 36
click at [926, 381] on div "Enter excess" at bounding box center [919, 381] width 191 height 17
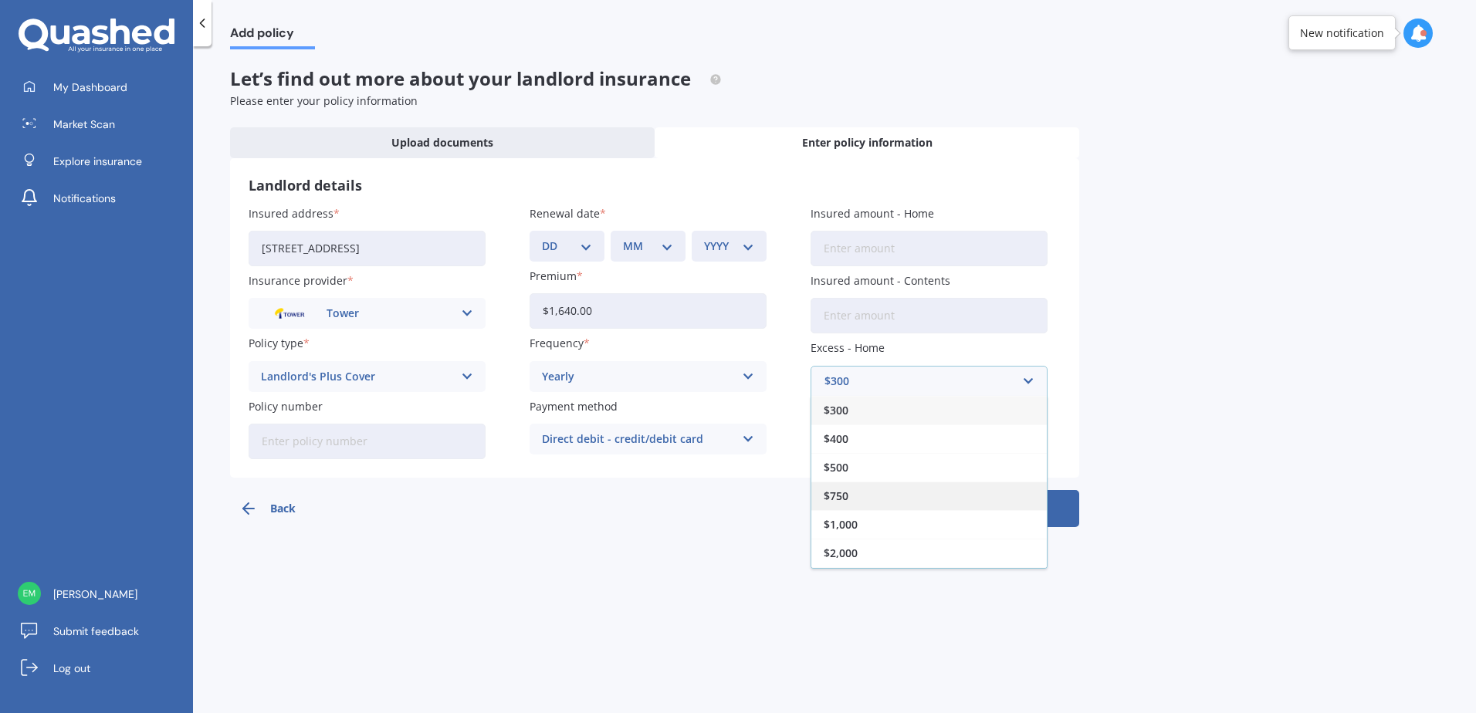
click at [912, 499] on div "$750" at bounding box center [928, 496] width 235 height 29
click at [660, 506] on div "Back Add" at bounding box center [654, 502] width 849 height 49
click at [924, 431] on input "text" at bounding box center [923, 443] width 223 height 29
click at [1210, 409] on div "Add policy Let’s find out more about your landlord insurance Please enter your …" at bounding box center [834, 382] width 1283 height 667
click at [1017, 513] on button "Add" at bounding box center [1009, 508] width 139 height 37
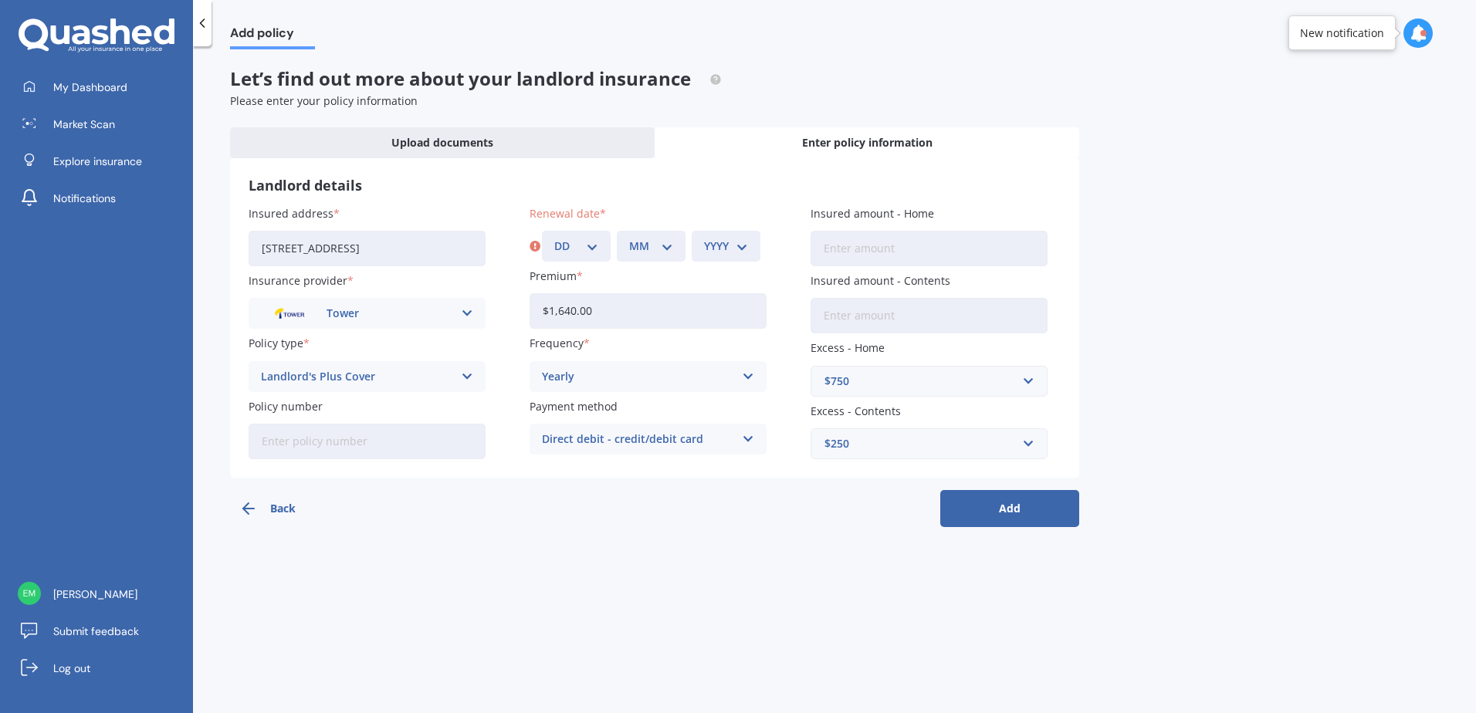
click at [591, 251] on select "DD 01 02 03 04 05 06 07 08 09 10 11 12 13 14 15 16 17 18 19 20 21 22 23 24 25 2…" at bounding box center [576, 246] width 44 height 17
click at [600, 246] on div "DD 01 02 03 04 05 06 07 08 09 10 11 12 13 14 15 16 17 18 19 20 21 22 23 24 25 2…" at bounding box center [576, 246] width 69 height 31
click at [593, 245] on select "DD 01 02 03 04 05 06 07 08 09 10 11 12 13 14 15 16 17 18 19 20 21 22 23 24 25 2…" at bounding box center [576, 246] width 44 height 17
select select "01"
click at [554, 238] on select "DD 01 02 03 04 05 06 07 08 09 10 11 12 13 14 15 16 17 18 19 20 21 22 23 24 25 2…" at bounding box center [576, 246] width 44 height 17
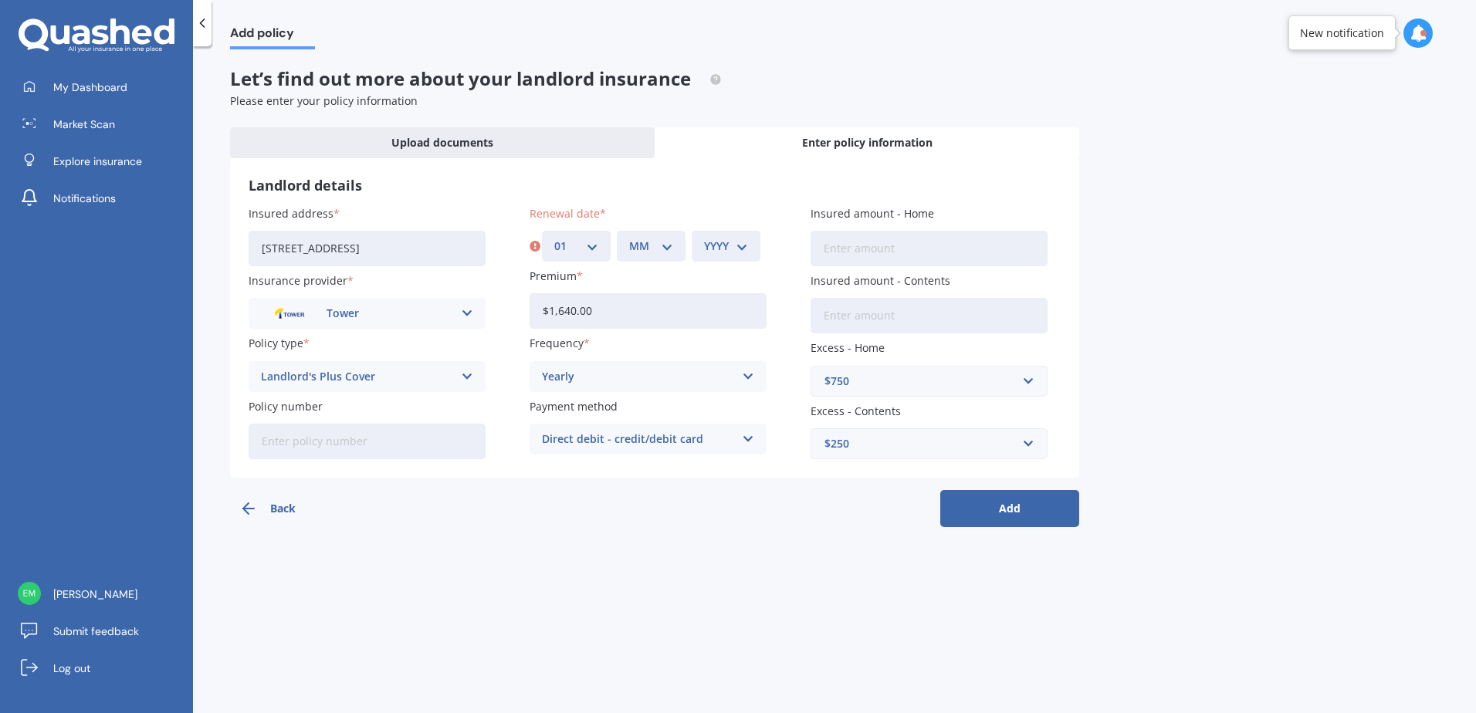
click at [635, 245] on select "MM 01 02 03 04 05 06 07 08 09 10 11 12" at bounding box center [651, 246] width 44 height 17
select select "11"
click at [629, 238] on select "MM 01 02 03 04 05 06 07 08 09 10 11 12" at bounding box center [651, 246] width 44 height 17
click at [742, 240] on select "YYYY 2027 2026 2025 2024 2023 2022 2021 2020 2019 2018 2017 2016 2015 2014 2013…" at bounding box center [726, 246] width 44 height 17
select select "2025"
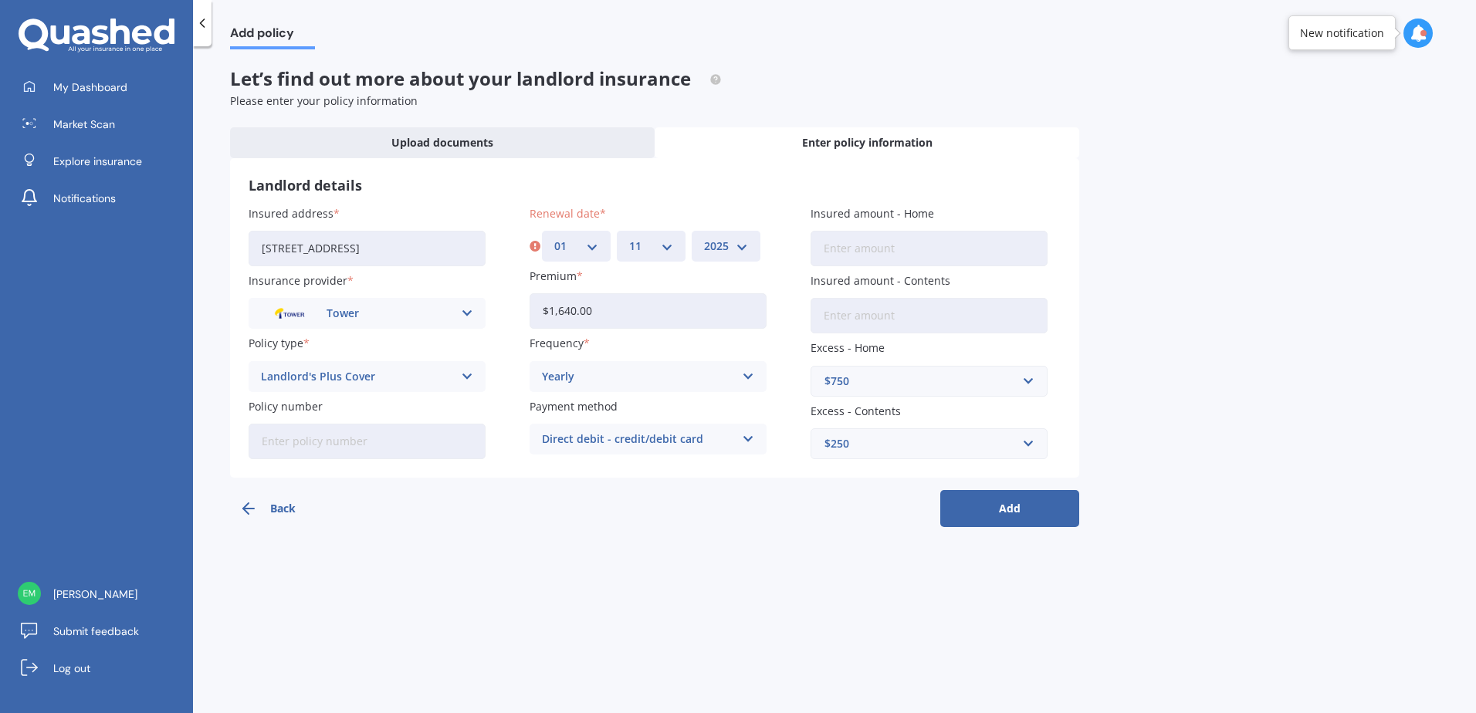
click at [704, 238] on select "YYYY 2027 2026 2025 2024 2023 2022 2021 2020 2019 2018 2017 2016 2015 2014 2013…" at bounding box center [726, 246] width 44 height 17
click at [1227, 233] on div "Add policy Let’s find out more about your landlord insurance Please enter your …" at bounding box center [834, 382] width 1283 height 667
click at [1007, 509] on button "Add" at bounding box center [1009, 508] width 139 height 37
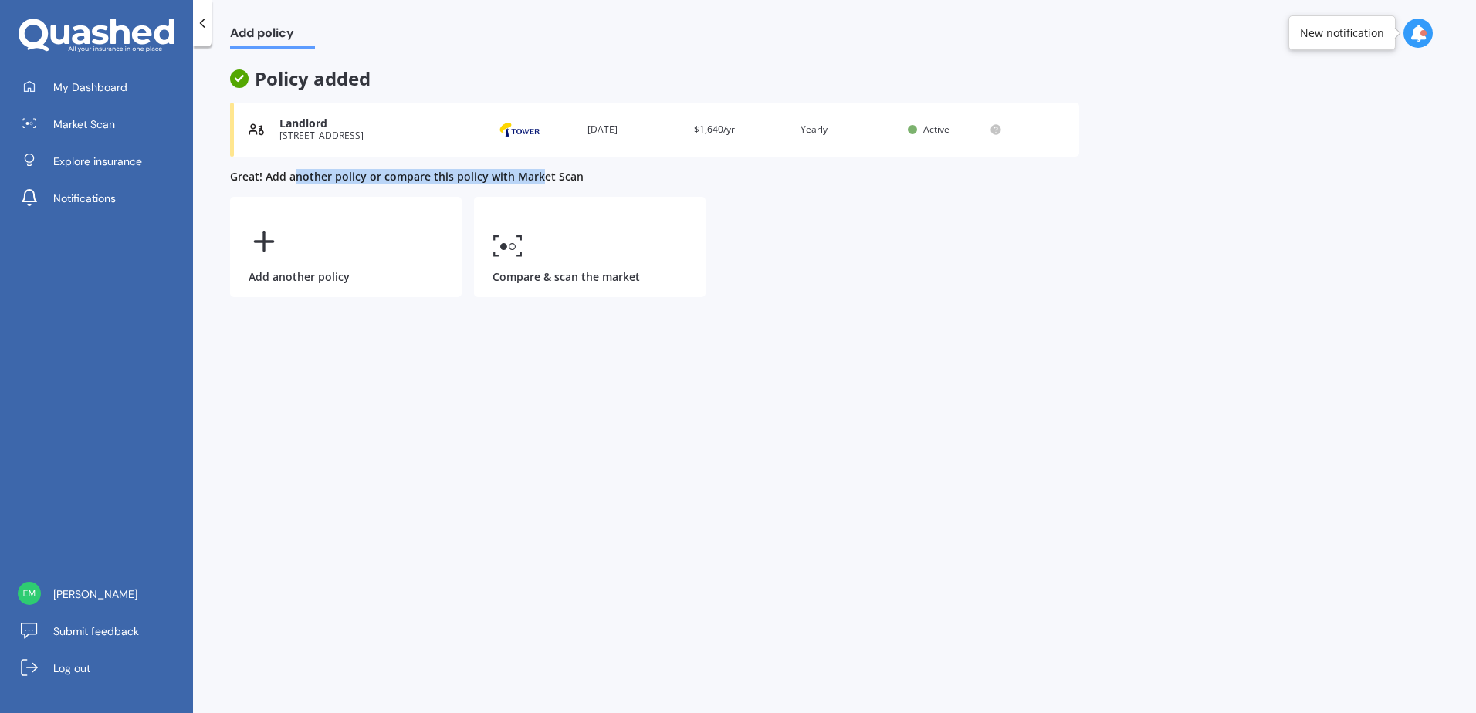
drag, startPoint x: 292, startPoint y: 178, endPoint x: 550, endPoint y: 175, distance: 257.8
click at [550, 175] on b "Great! Add another policy or compare this policy with Market Scan" at bounding box center [407, 176] width 354 height 15
drag, startPoint x: 550, startPoint y: 175, endPoint x: 577, endPoint y: 174, distance: 27.8
click at [577, 174] on div "Policy added Landlord [STREET_ADDRESS] Provider Renewal date [DATE] Premium $1,…" at bounding box center [654, 182] width 849 height 229
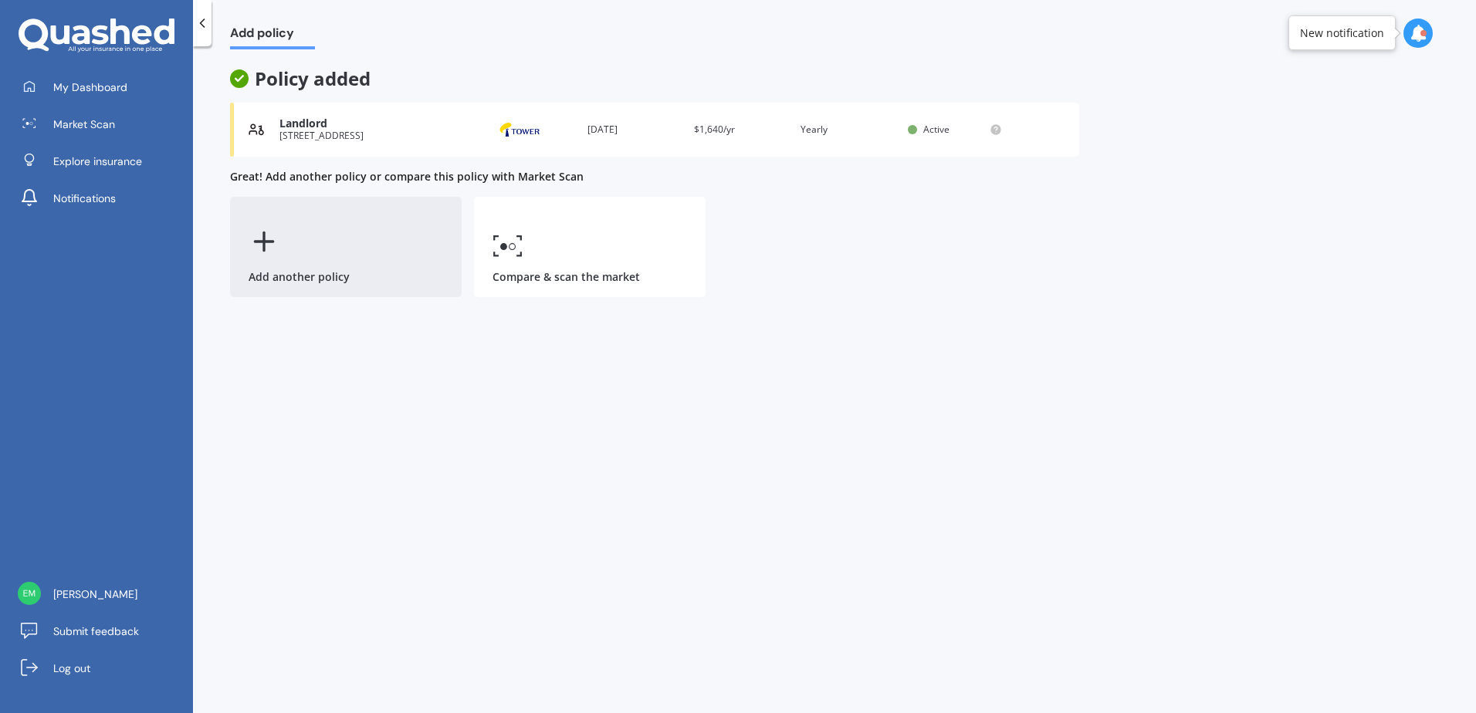
click at [264, 245] on line at bounding box center [264, 241] width 0 height 18
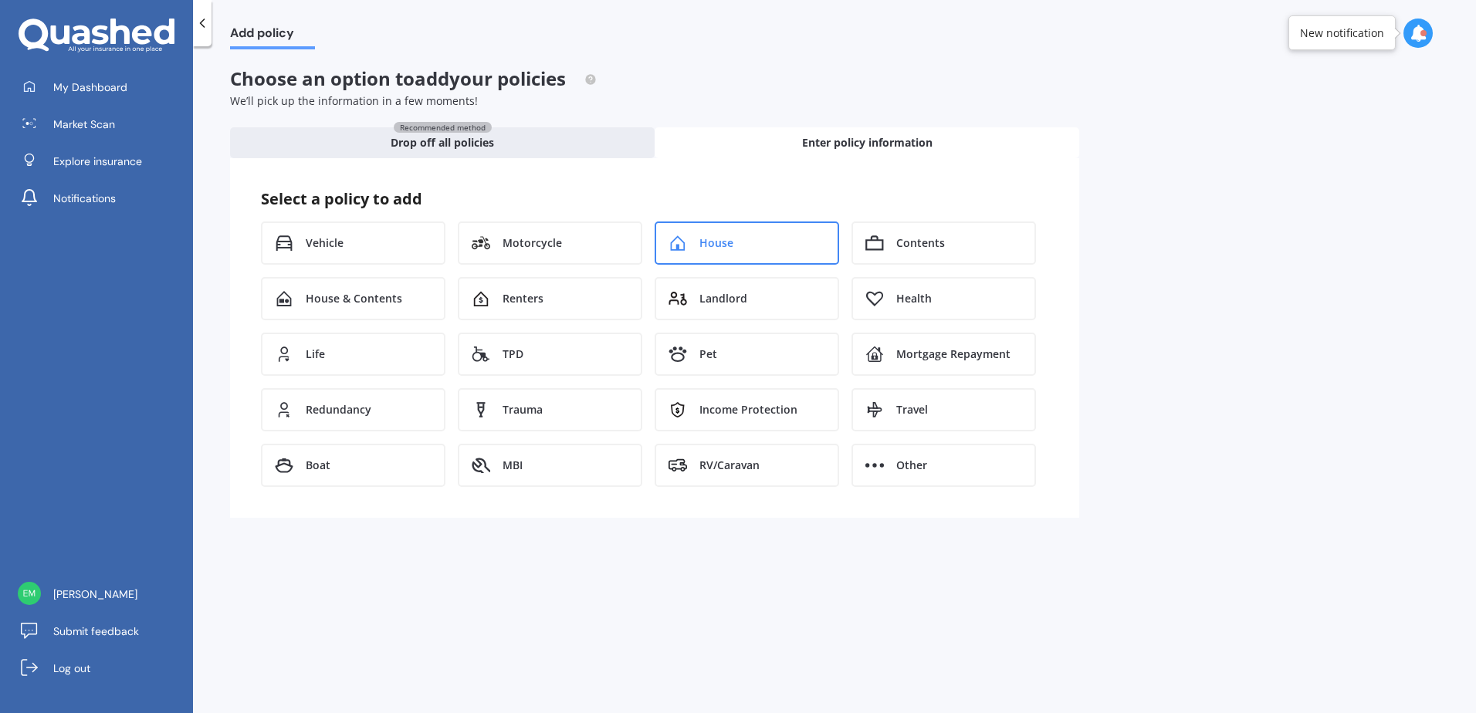
click at [761, 246] on div "House" at bounding box center [747, 243] width 185 height 43
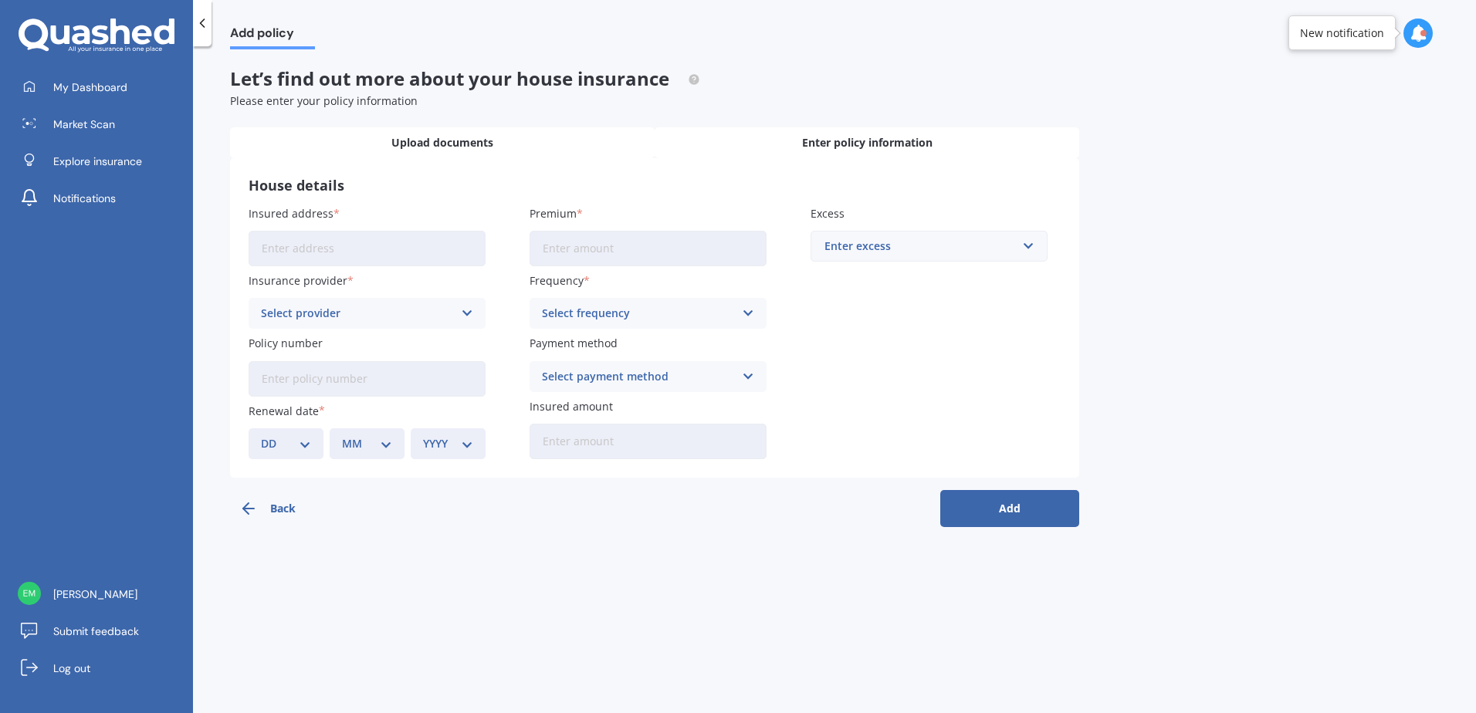
click at [463, 156] on div "Upload documents" at bounding box center [442, 142] width 425 height 31
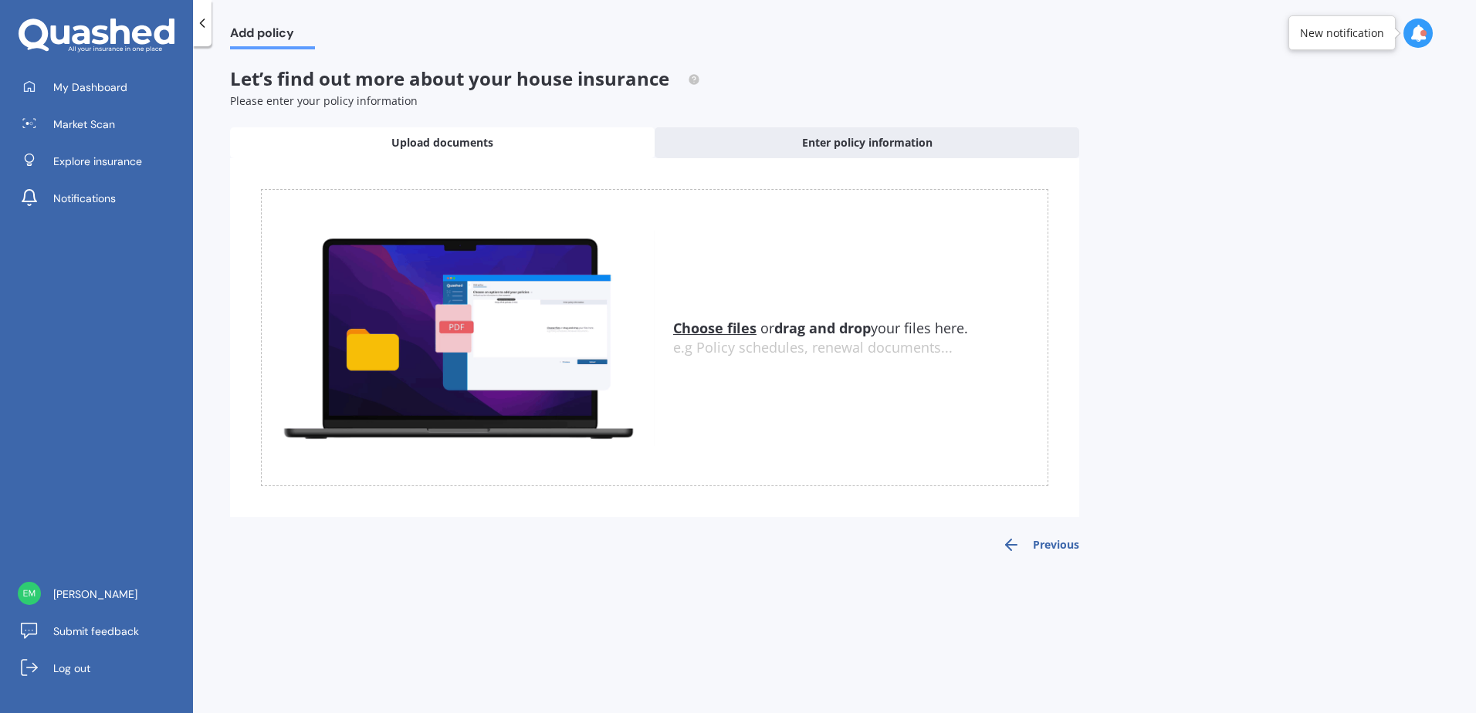
click at [740, 333] on u "Choose files" at bounding box center [714, 328] width 83 height 19
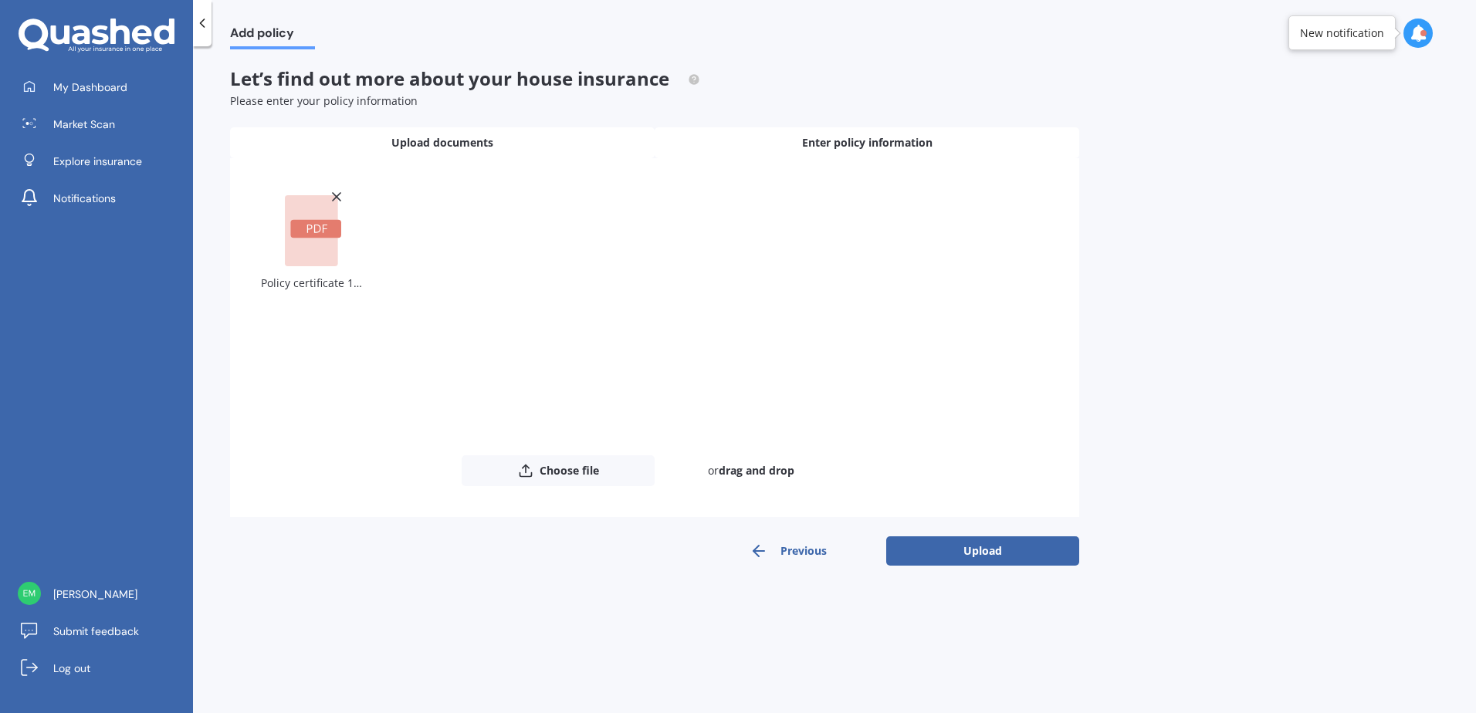
click at [786, 151] on div "Enter policy information" at bounding box center [867, 142] width 425 height 31
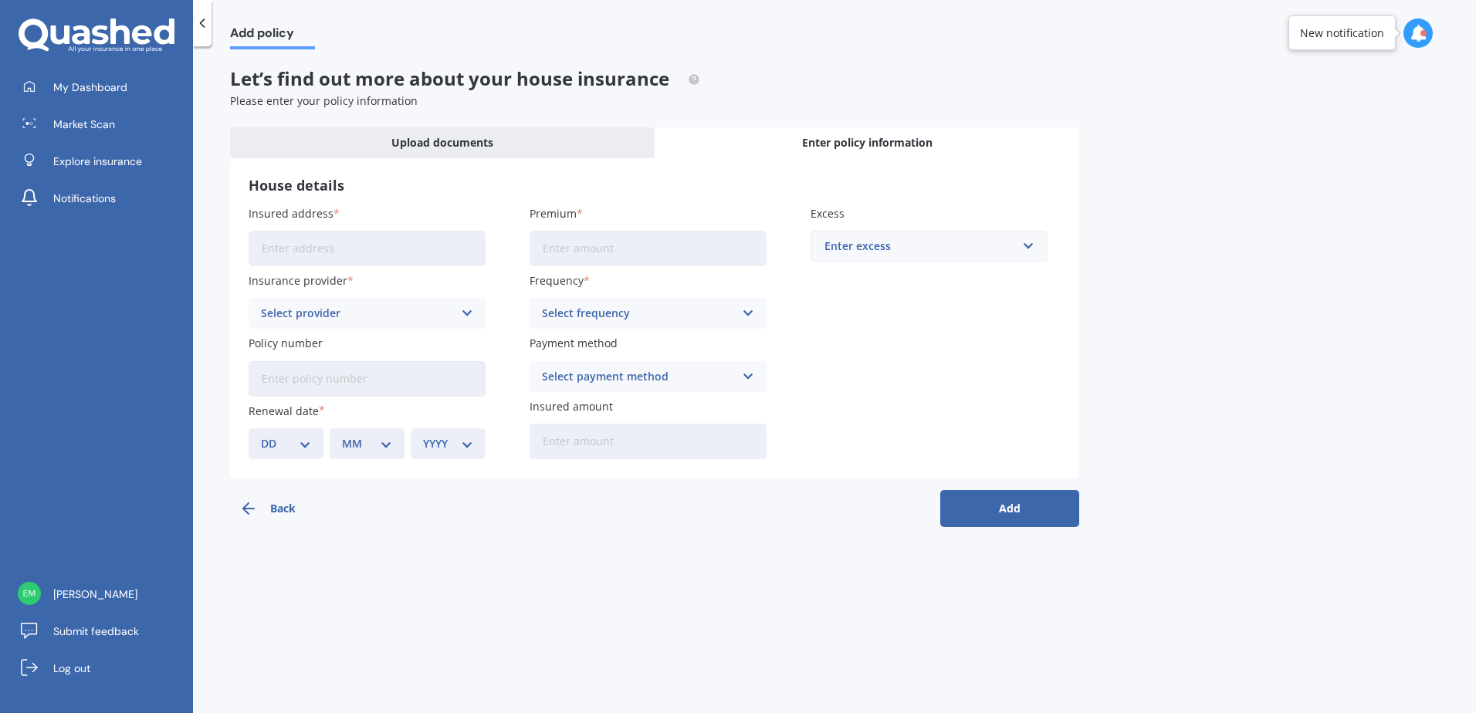
click at [409, 263] on input "Insured address" at bounding box center [367, 249] width 237 height 36
type input "[STREET_ADDRESS]"
click at [382, 300] on div "Select provider AA AMI AMP ANZ ASB Ando BNZ Co-Operative Bank FMG Initio Kiwiba…" at bounding box center [367, 313] width 237 height 31
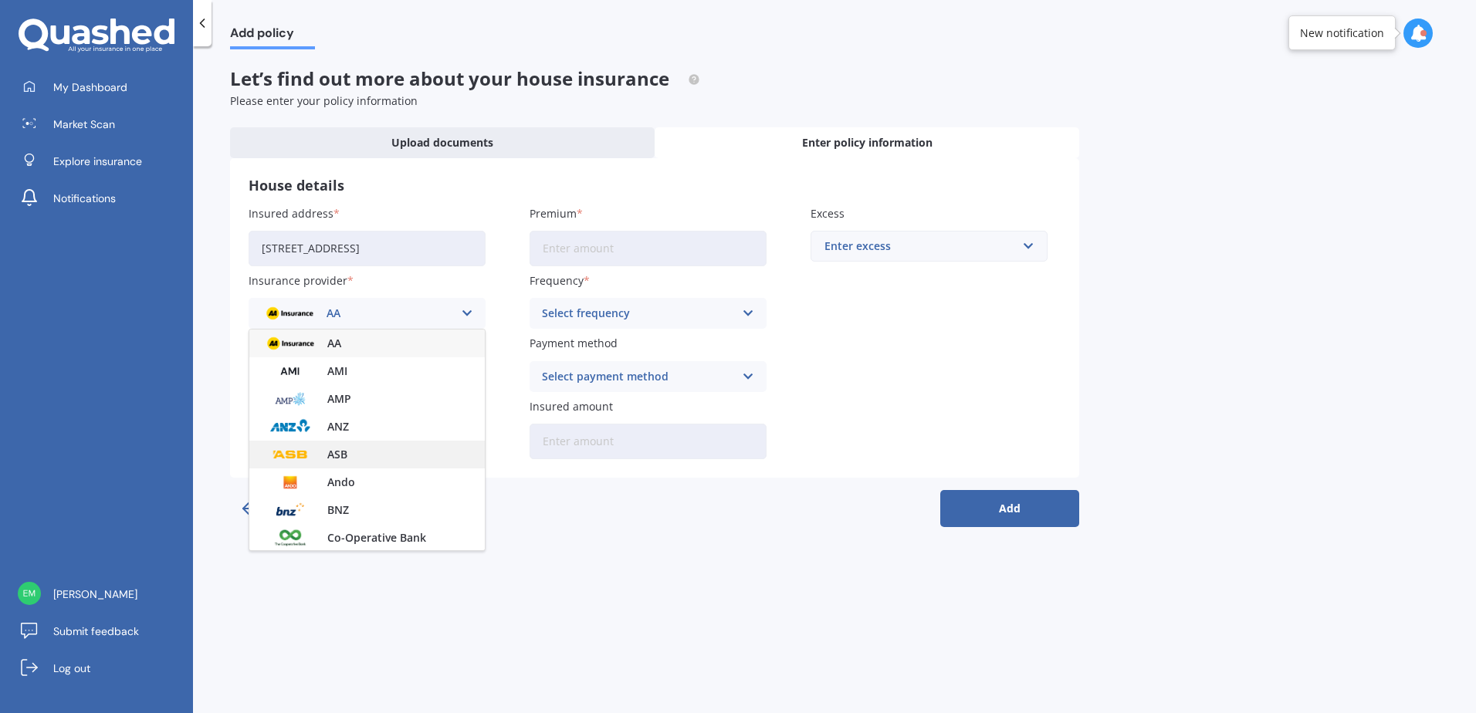
scroll to position [386, 0]
click at [361, 451] on div "Tower" at bounding box center [366, 458] width 235 height 28
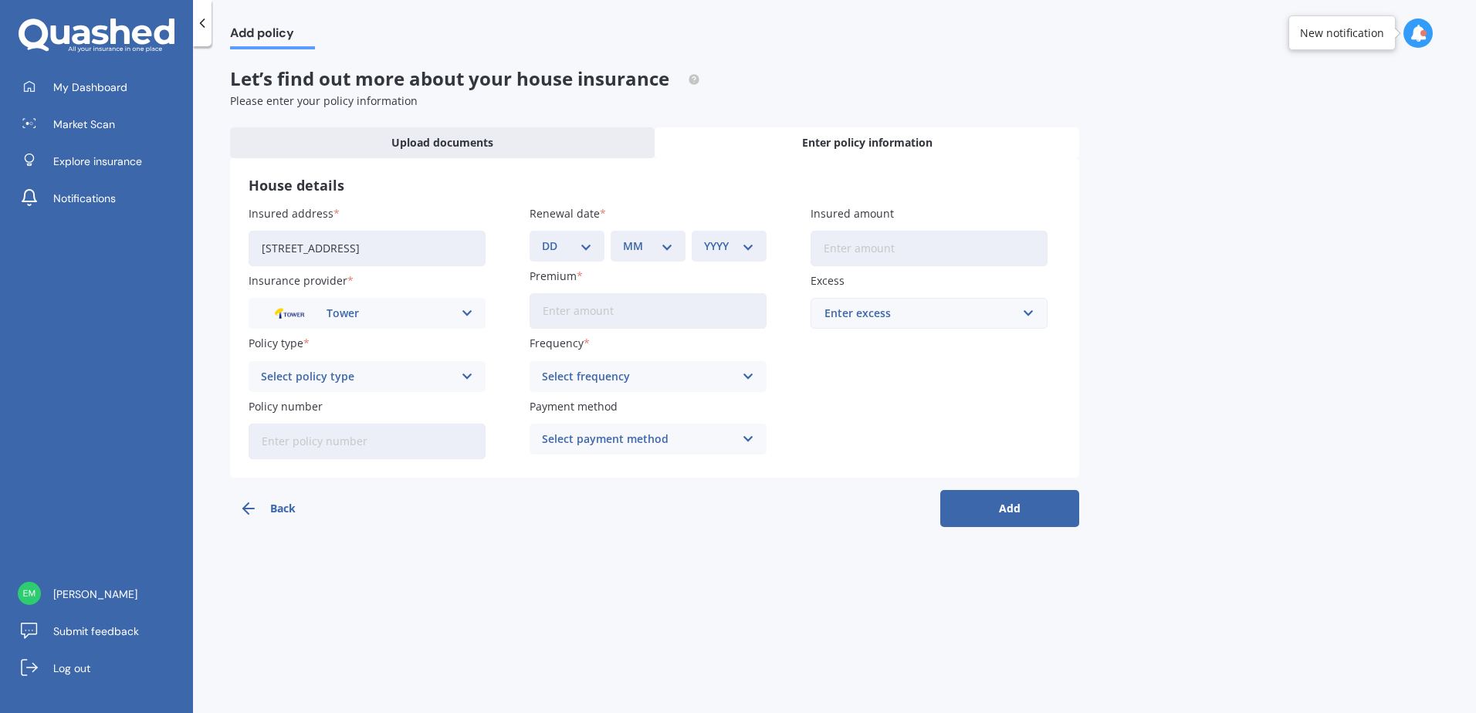
click at [365, 384] on div "Select policy type" at bounding box center [357, 376] width 192 height 17
click at [351, 432] on div "Premium Cover" at bounding box center [366, 435] width 235 height 28
click at [362, 445] on input "Policy number" at bounding box center [367, 442] width 237 height 36
click at [577, 310] on input "Premium" at bounding box center [648, 311] width 237 height 36
type input "$1,637.00"
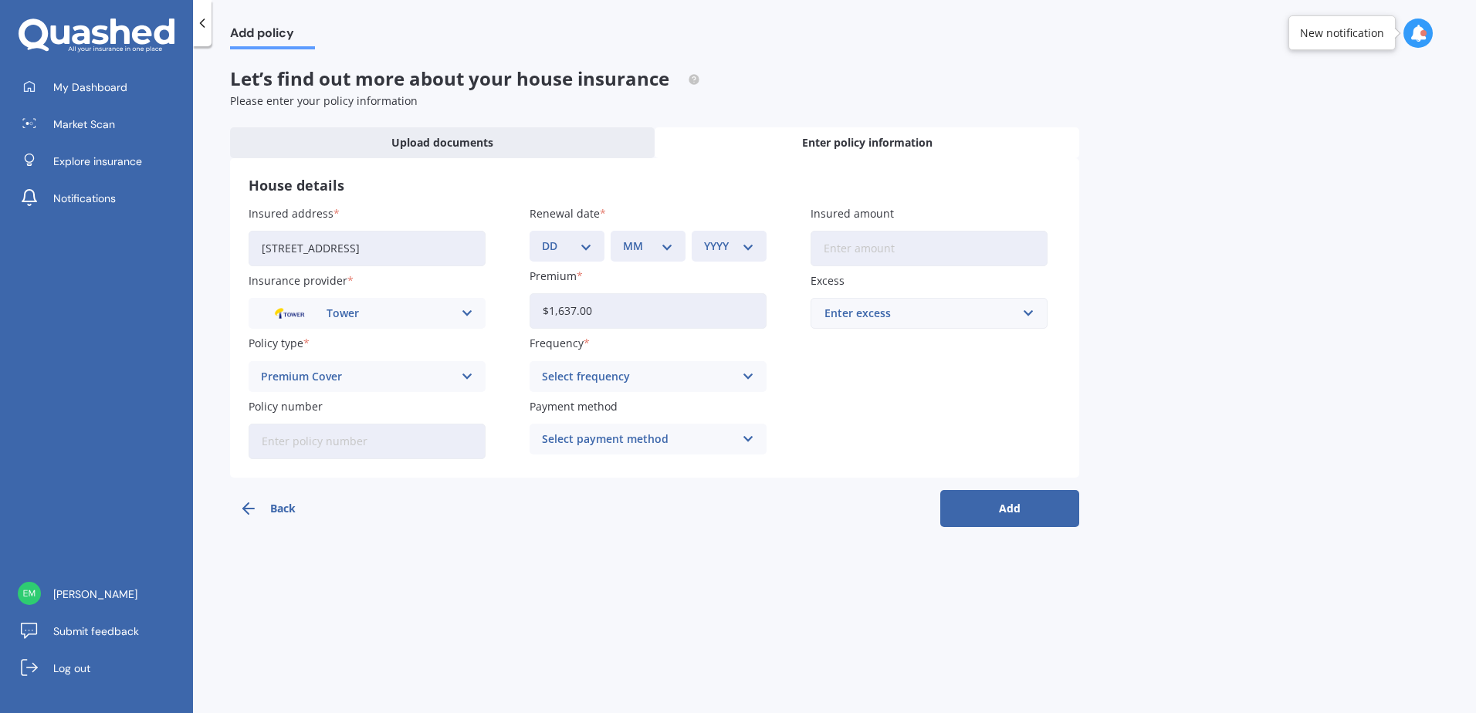
click at [655, 310] on input "$1,637.00" at bounding box center [648, 311] width 237 height 36
click at [823, 246] on input "Insured amount" at bounding box center [929, 249] width 237 height 36
click at [955, 250] on input "Insured amount" at bounding box center [929, 249] width 237 height 36
type input "$928,300"
click at [860, 303] on input "text" at bounding box center [923, 313] width 223 height 29
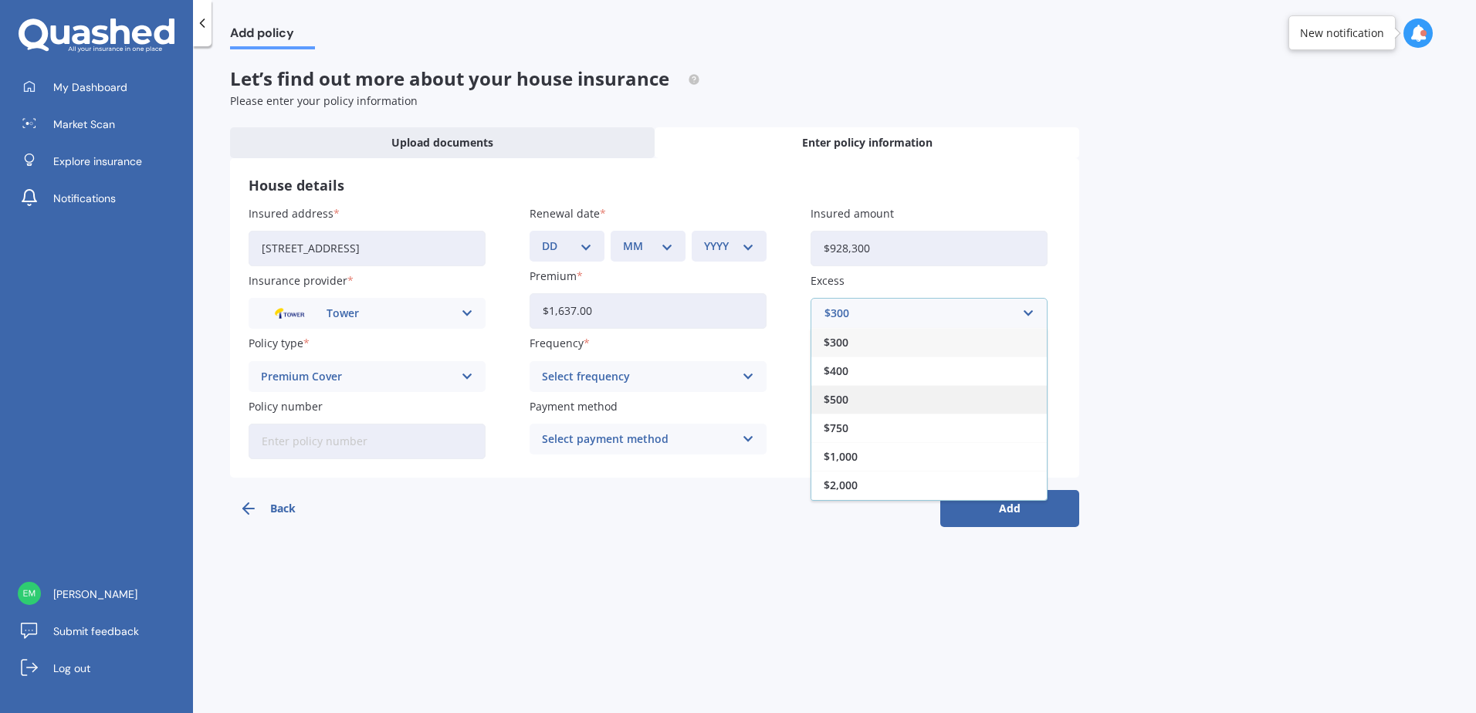
click at [855, 398] on div "$500" at bounding box center [928, 399] width 235 height 29
click at [604, 379] on div "Select frequency" at bounding box center [638, 376] width 192 height 17
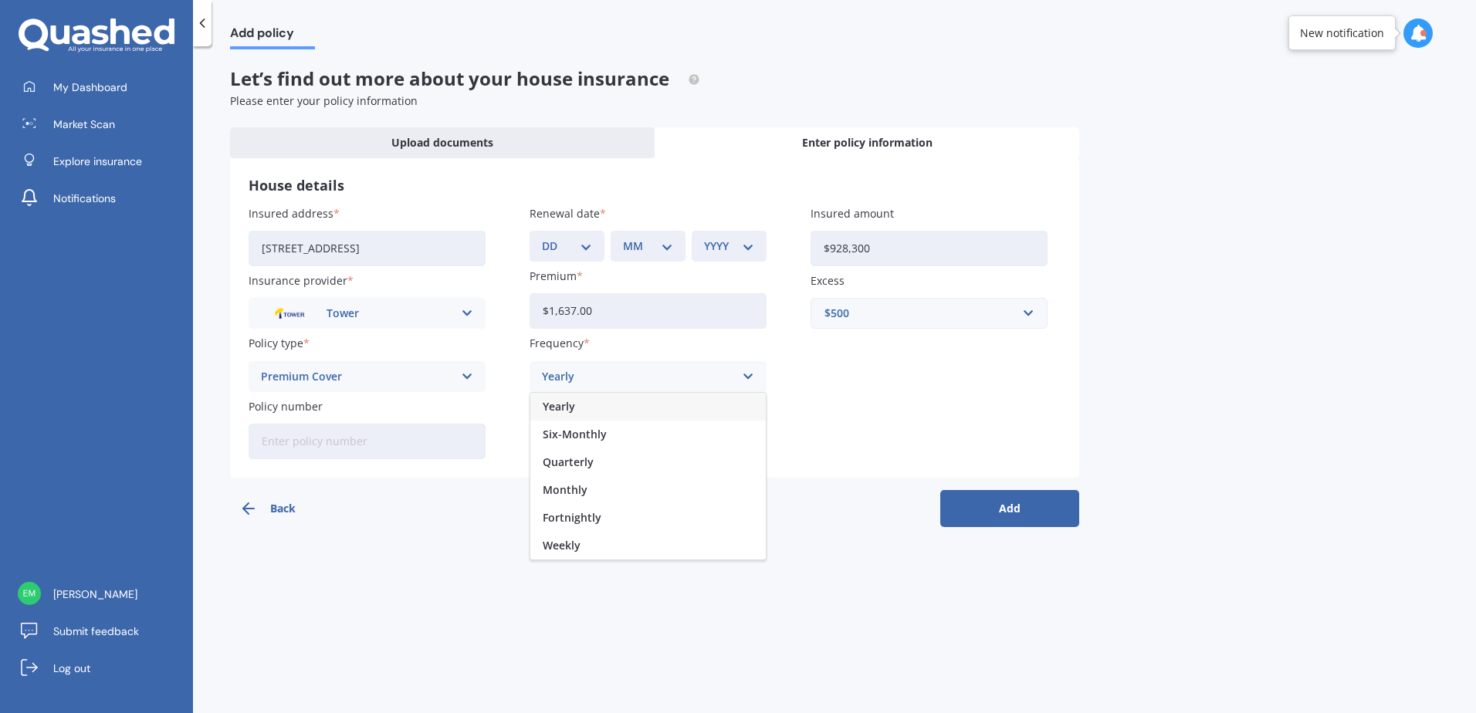
click at [604, 400] on div "Yearly" at bounding box center [647, 407] width 235 height 28
click at [591, 450] on div "Select payment method Direct debit - bank account Direct debit - credit/debit c…" at bounding box center [648, 439] width 237 height 31
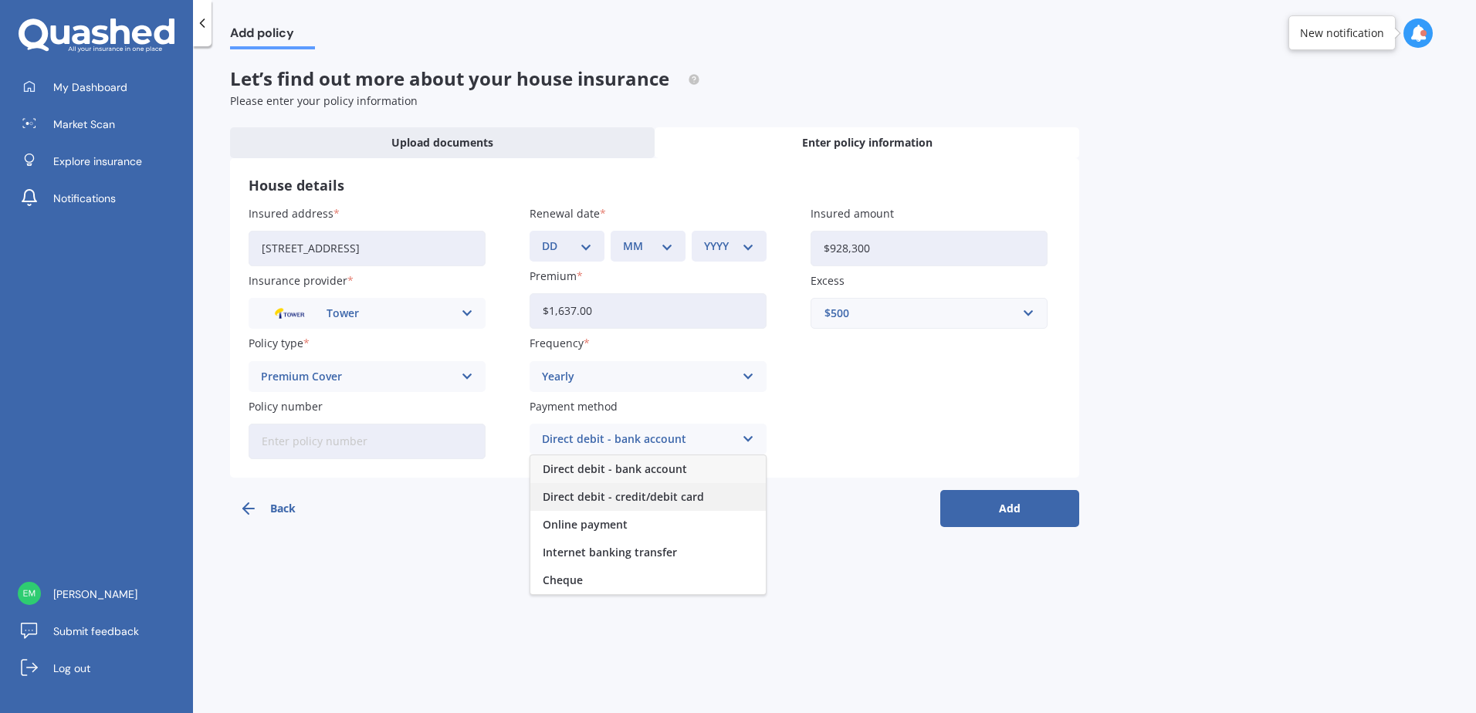
click at [622, 492] on span "Direct debit - credit/debit card" at bounding box center [623, 497] width 161 height 11
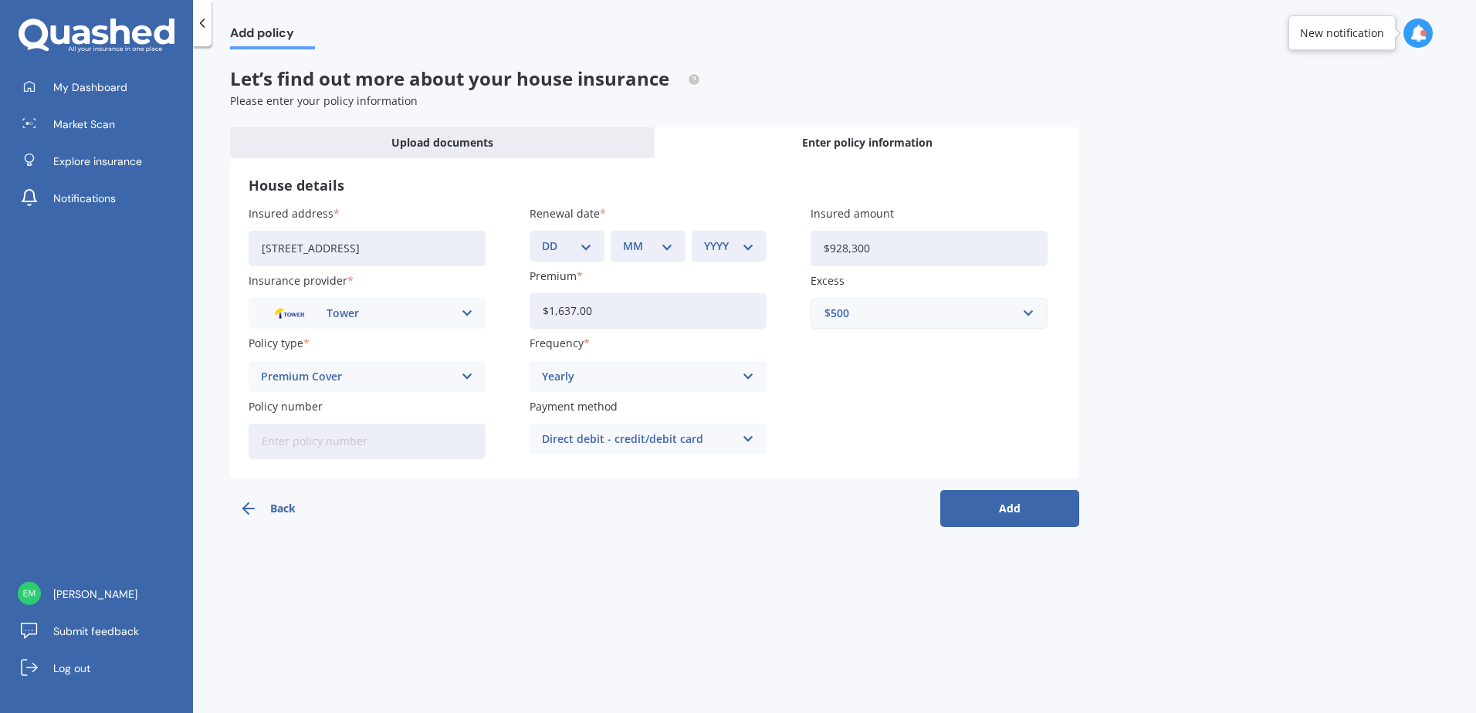
drag, startPoint x: 353, startPoint y: 560, endPoint x: 364, endPoint y: 435, distance: 125.6
click at [356, 550] on div "Add policy Let’s find out more about your house insurance Please enter your pol…" at bounding box center [834, 382] width 1283 height 667
click at [371, 379] on div "Premium Cover" at bounding box center [357, 376] width 192 height 17
click at [347, 461] on div "Plus" at bounding box center [366, 463] width 235 height 28
click at [547, 631] on div "Add policy Let’s find out more about your house insurance Please enter your pol…" at bounding box center [834, 382] width 1283 height 667
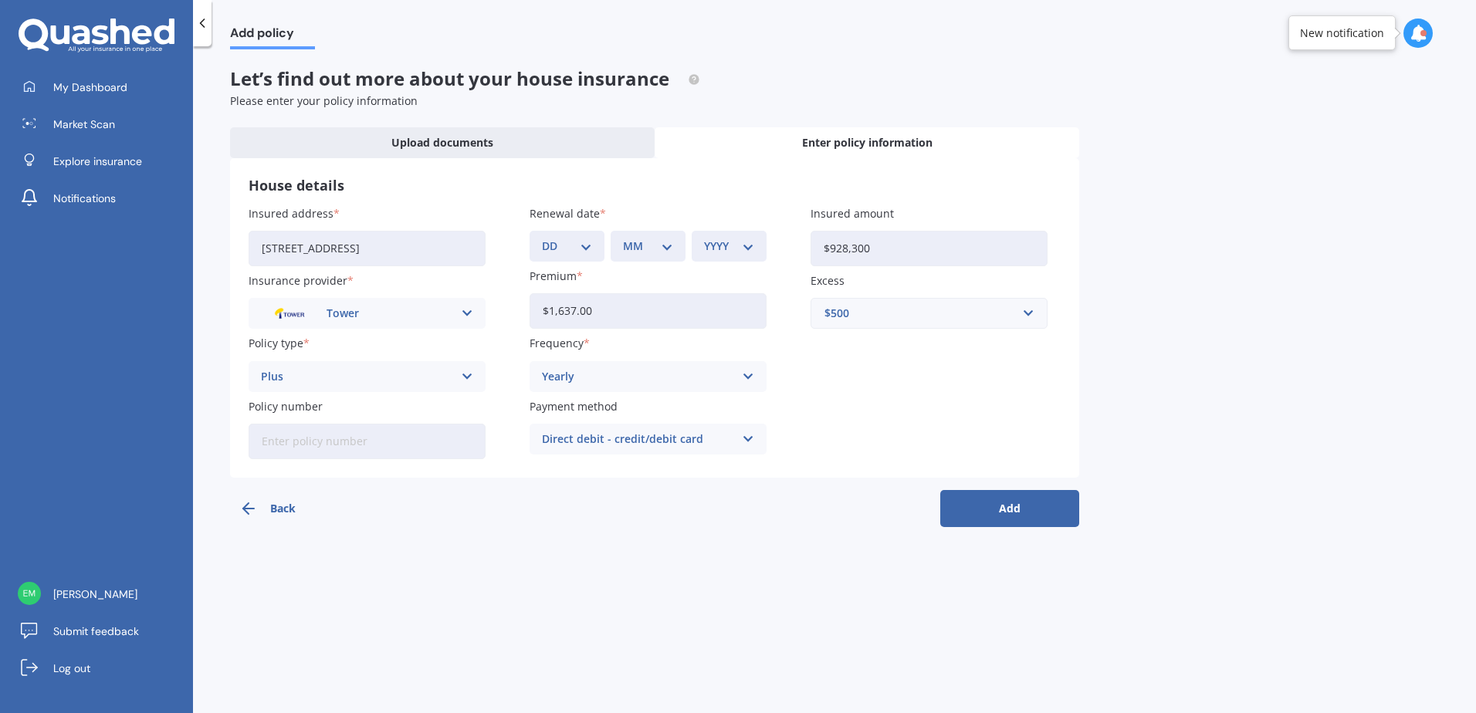
click at [1014, 512] on button "Add" at bounding box center [1009, 508] width 139 height 37
click at [577, 252] on select "DD 01 02 03 04 05 06 07 08 09 10 11 12 13 14 15 16 17 18 19 20 21 22 23 24 25 2…" at bounding box center [576, 246] width 44 height 17
select select "26"
click at [554, 238] on select "DD 01 02 03 04 05 06 07 08 09 10 11 12 13 14 15 16 17 18 19 20 21 22 23 24 25 2…" at bounding box center [576, 246] width 44 height 17
click at [655, 249] on select "MM 01 02 03 04 05 06 07 08 09 10 11 12" at bounding box center [651, 246] width 44 height 17
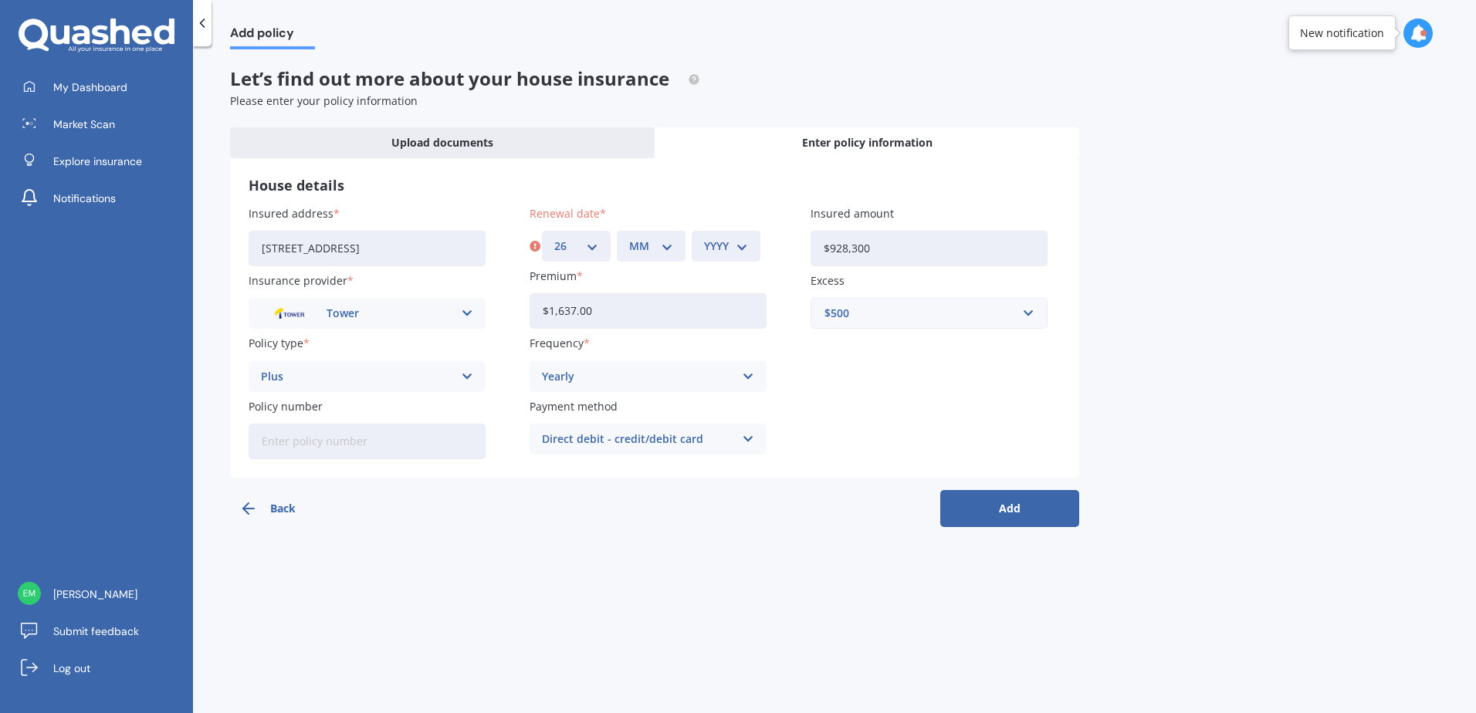
select select "02"
click at [629, 238] on select "MM 01 02 03 04 05 06 07 08 09 10 11 12" at bounding box center [651, 246] width 44 height 17
click at [707, 245] on select "YYYY 2027 2026 2025 2024 2023 2022 2021 2020 2019 2018 2017 2016 2015 2014 2013…" at bounding box center [726, 246] width 44 height 17
select select "2025"
click at [704, 238] on select "YYYY 2027 2026 2025 2024 2023 2022 2021 2020 2019 2018 2017 2016 2015 2014 2013…" at bounding box center [726, 246] width 44 height 17
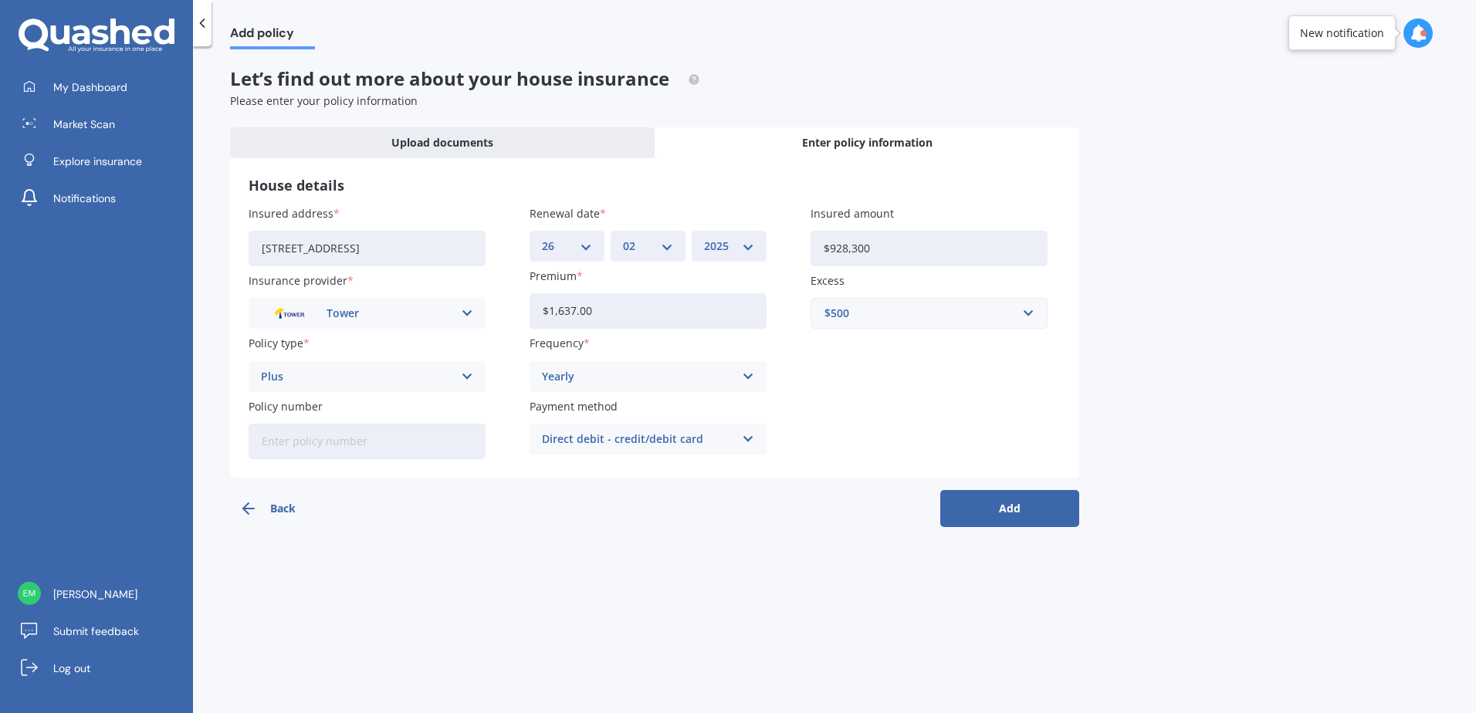
click at [999, 500] on button "Add" at bounding box center [1009, 508] width 139 height 37
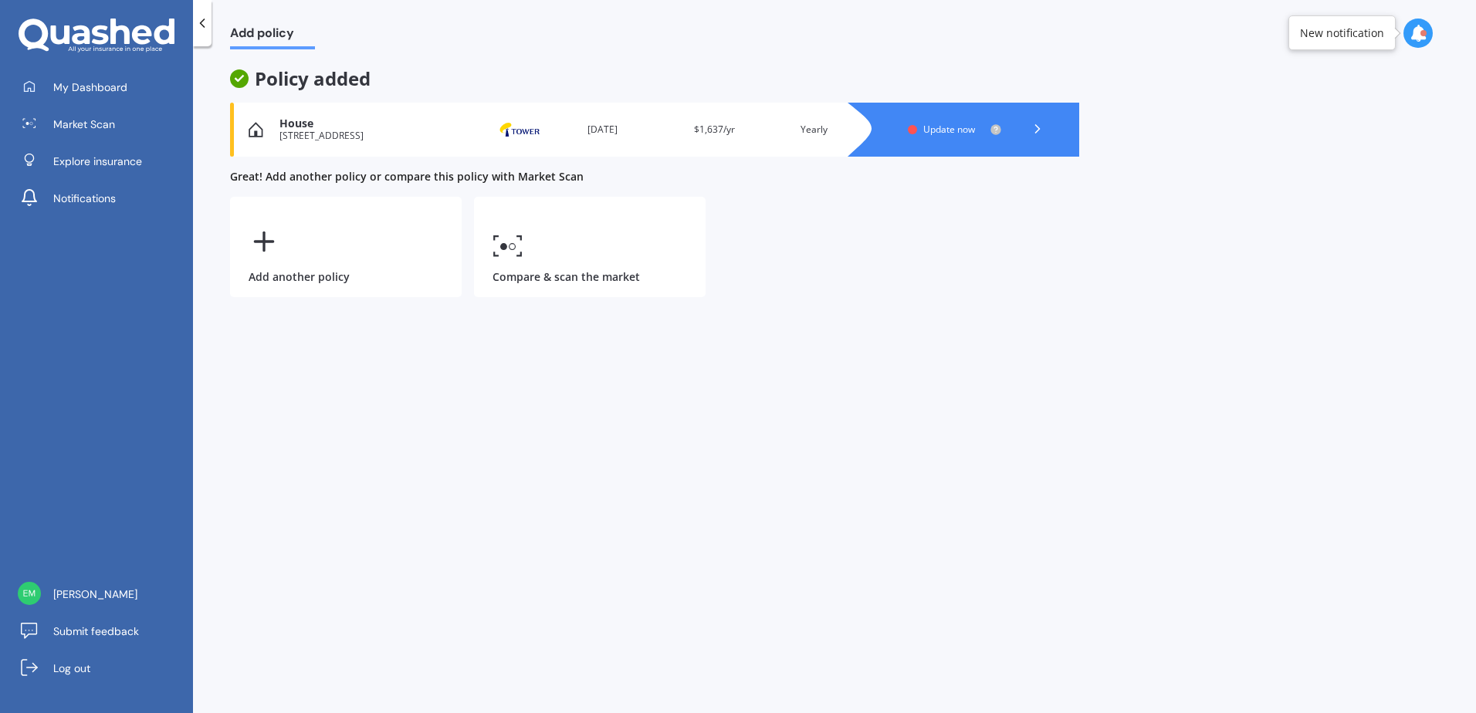
click at [487, 438] on div "Add policy Policy added House [STREET_ADDRESS] Provider Renewal date [DATE] Pre…" at bounding box center [834, 382] width 1283 height 667
click at [943, 126] on span "Update now" at bounding box center [949, 129] width 52 height 13
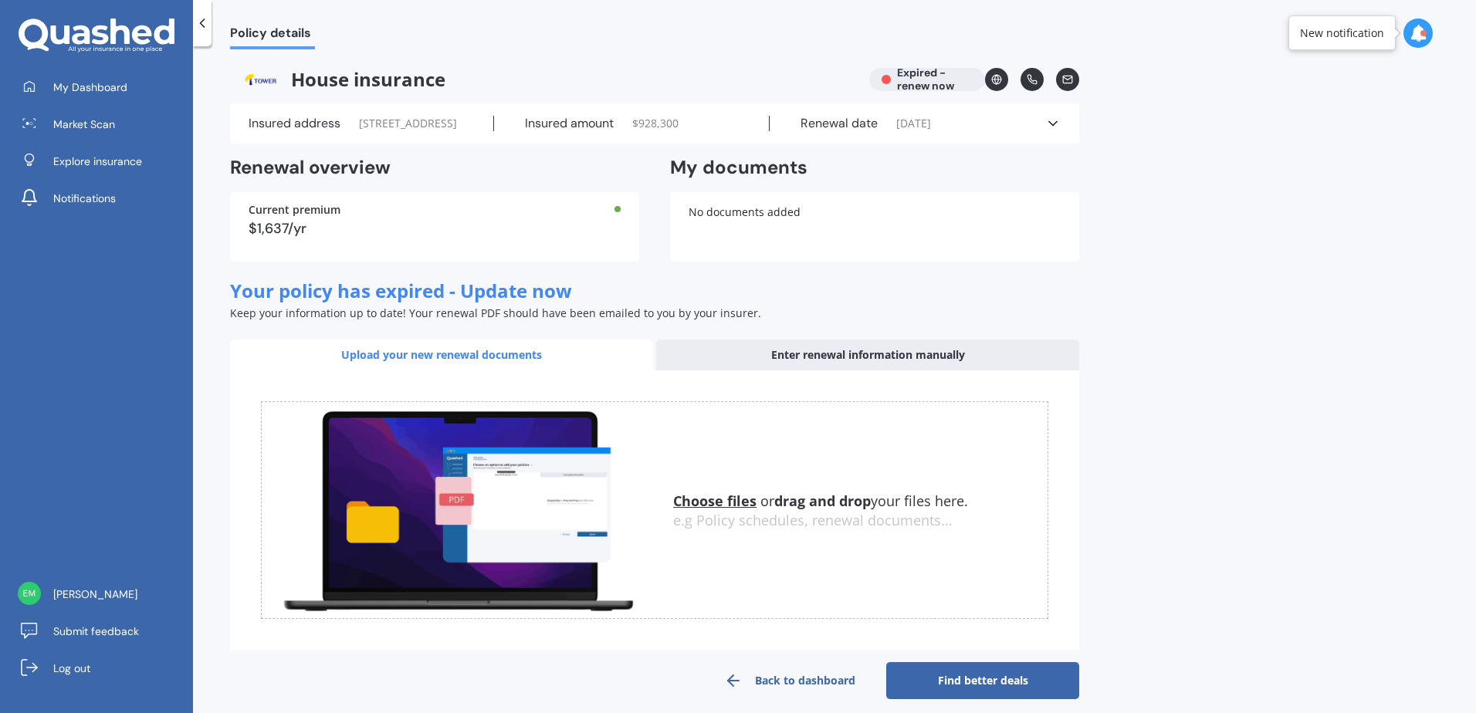
click at [731, 228] on div "No documents added" at bounding box center [874, 226] width 409 height 69
click at [797, 235] on div "No documents added" at bounding box center [874, 226] width 409 height 69
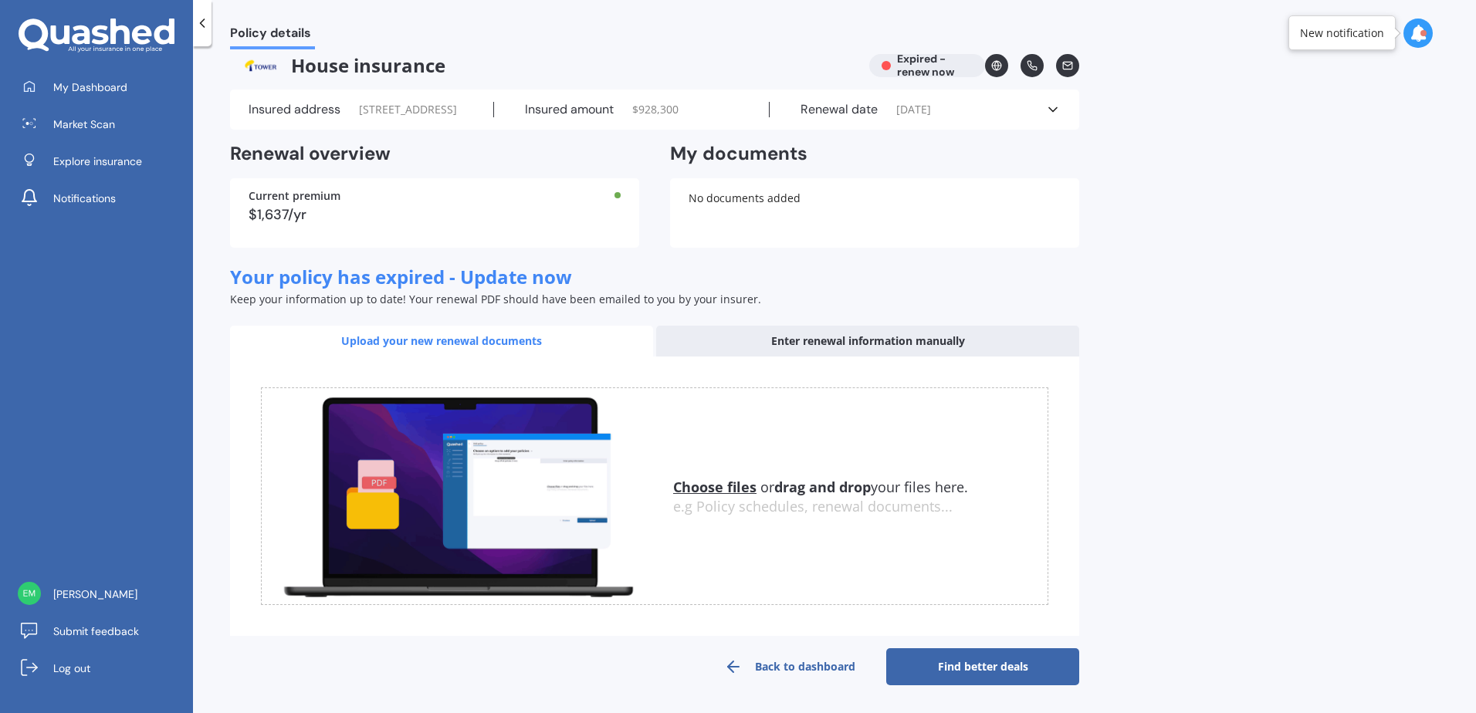
scroll to position [29, 0]
click at [719, 493] on u "Choose files" at bounding box center [714, 487] width 83 height 19
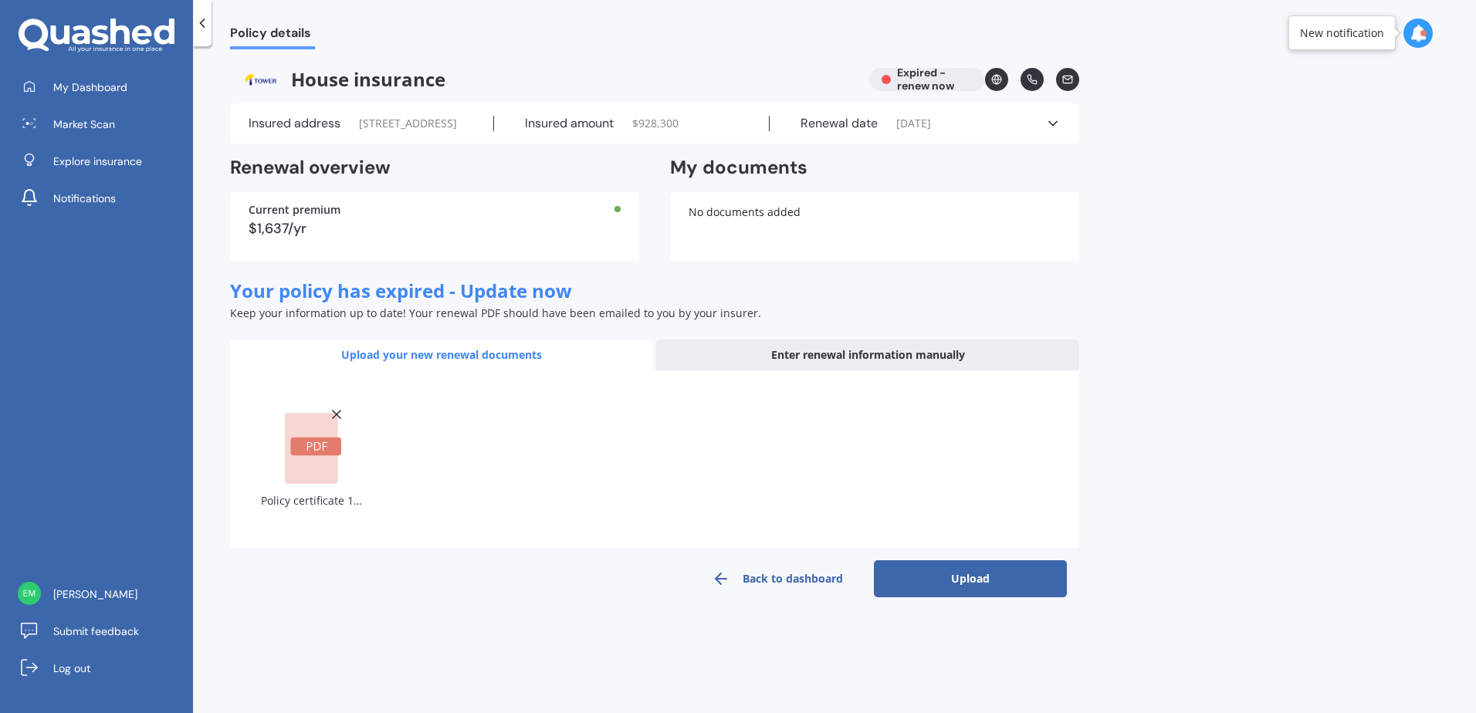
click at [924, 595] on button "Upload" at bounding box center [970, 578] width 193 height 37
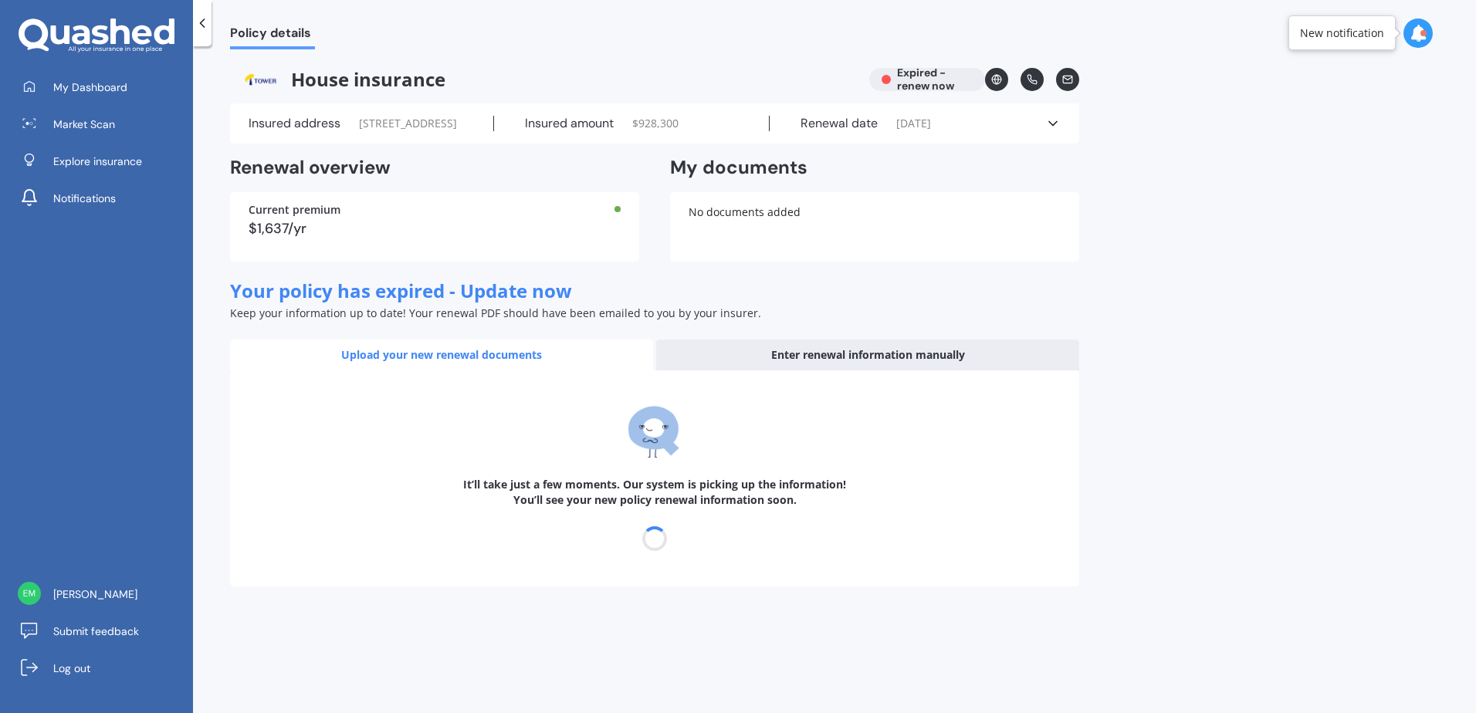
click at [1051, 126] on polyline at bounding box center [1053, 124] width 8 height 4
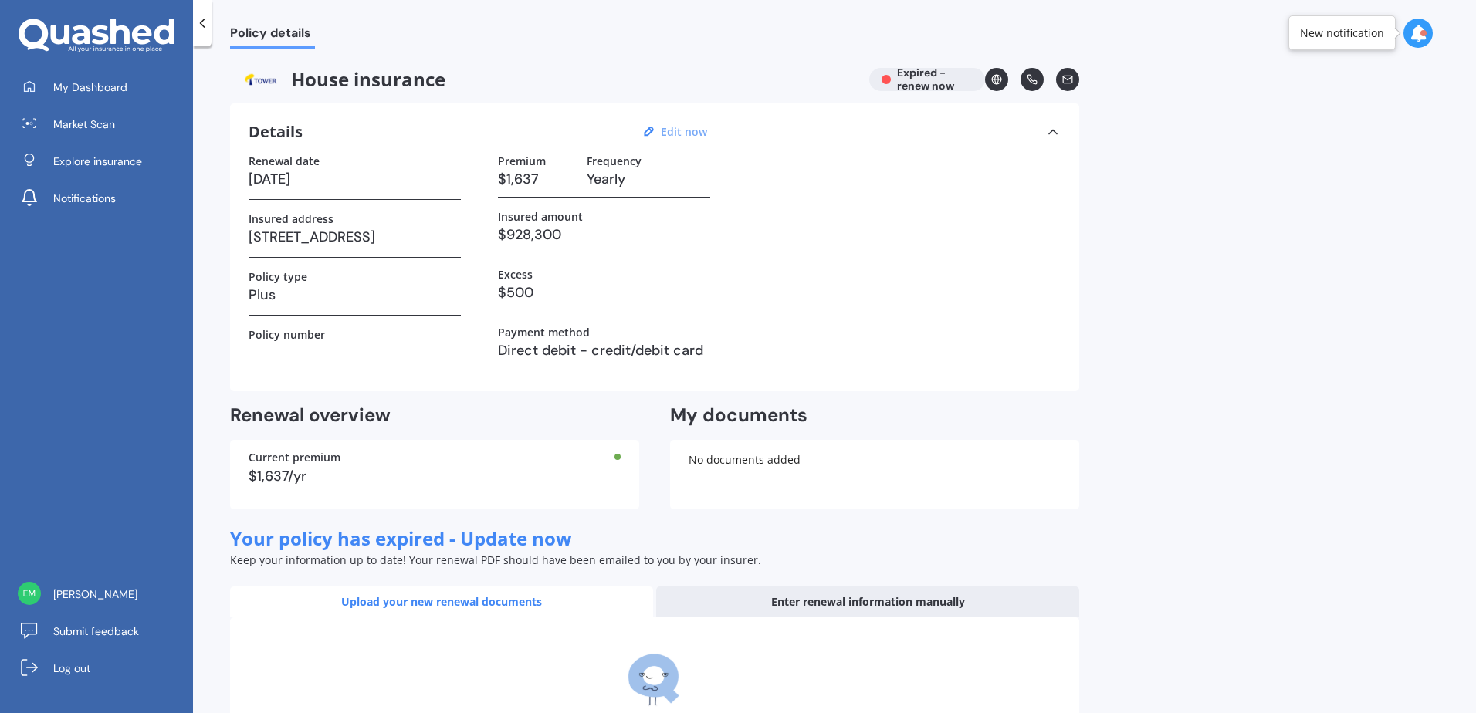
click at [669, 129] on u "Edit now" at bounding box center [684, 131] width 46 height 15
select select "26"
select select "02"
select select "2025"
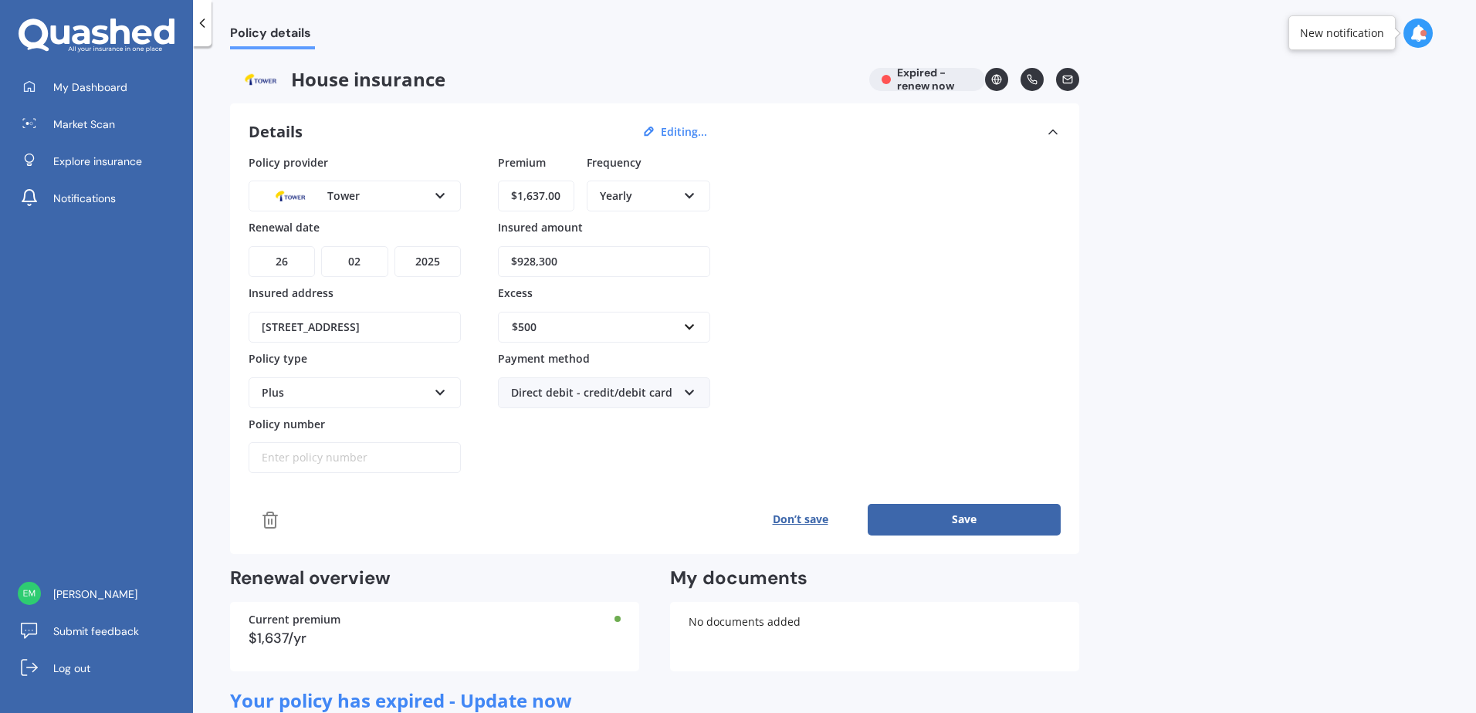
click at [421, 265] on select "YYYY 2027 2026 2025 2024 2023 2022 2021 2020 2019 2018 2017 2016 2015 2014 2013…" at bounding box center [427, 261] width 66 height 31
select select "26"
select select "02"
select select "2026"
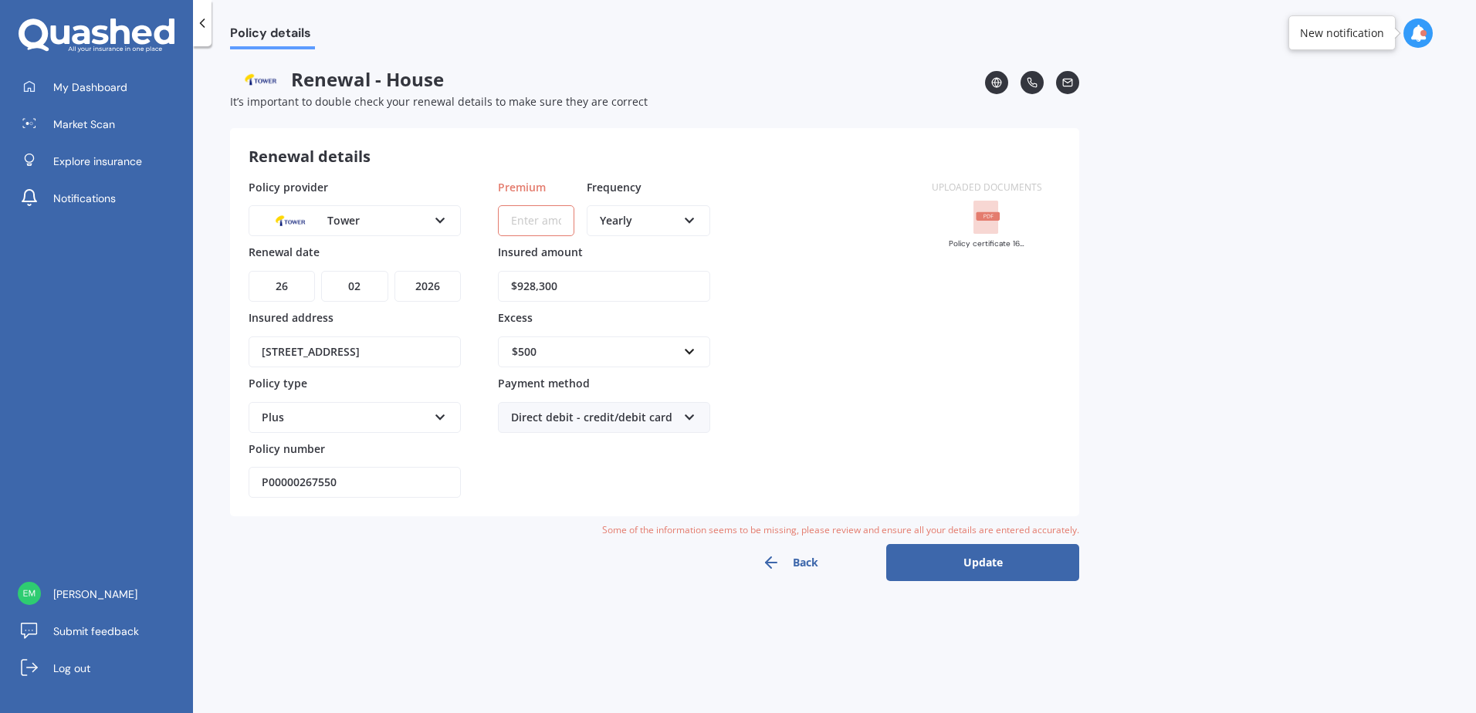
click at [449, 258] on div "DD 01 02 03 04 05 06 07 08 09 10 11 12 13 14 15 16 17 18 19 20 21 22 23 24 25 2…" at bounding box center [355, 277] width 212 height 50
click at [958, 557] on button "Update" at bounding box center [982, 562] width 193 height 37
click at [937, 523] on div "Some of the information seems to be missing, please review and ensure all your …" at bounding box center [654, 530] width 849 height 15
click at [533, 222] on input "Premium" at bounding box center [536, 220] width 76 height 31
click at [616, 221] on div "Yearly" at bounding box center [638, 220] width 77 height 17
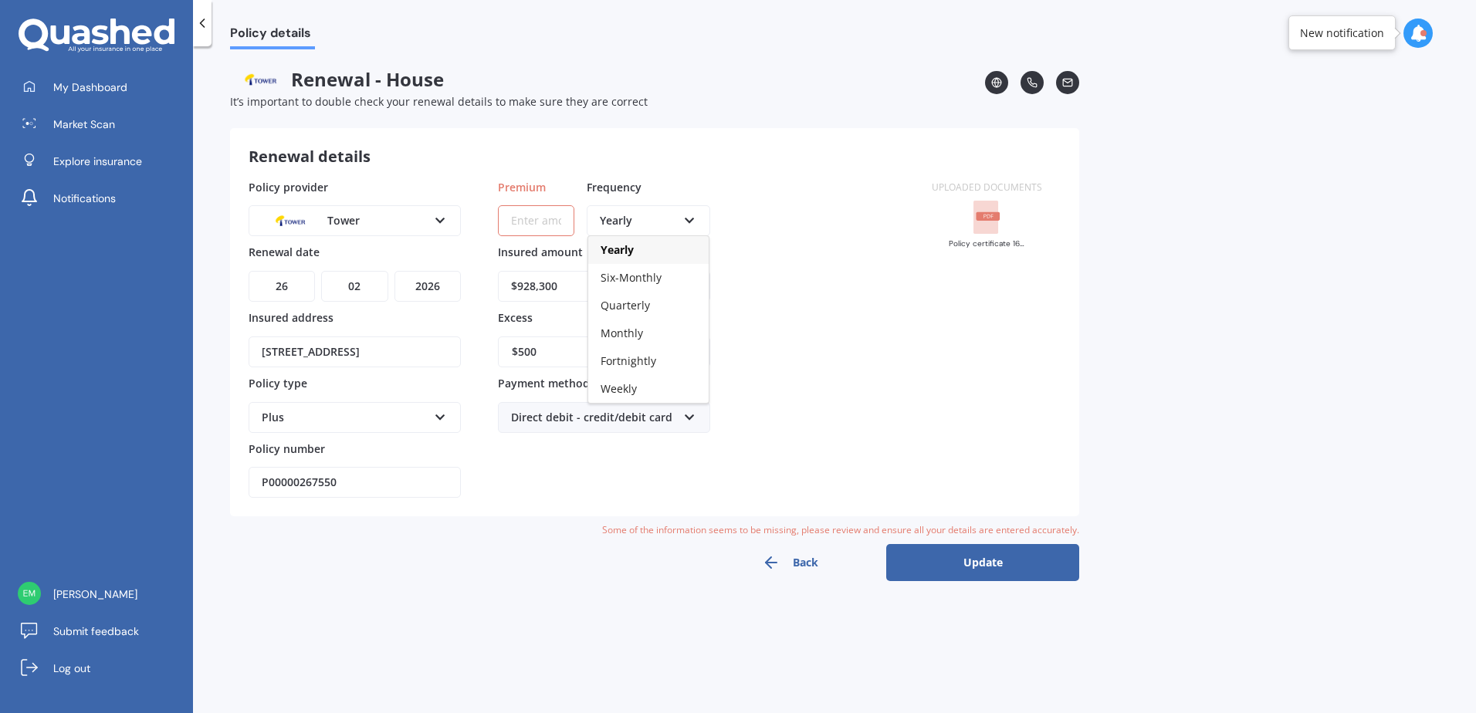
click at [550, 217] on input "Premium" at bounding box center [536, 220] width 76 height 31
click at [563, 288] on input "$928,300" at bounding box center [604, 286] width 212 height 31
click at [540, 225] on input "Premium" at bounding box center [536, 220] width 76 height 31
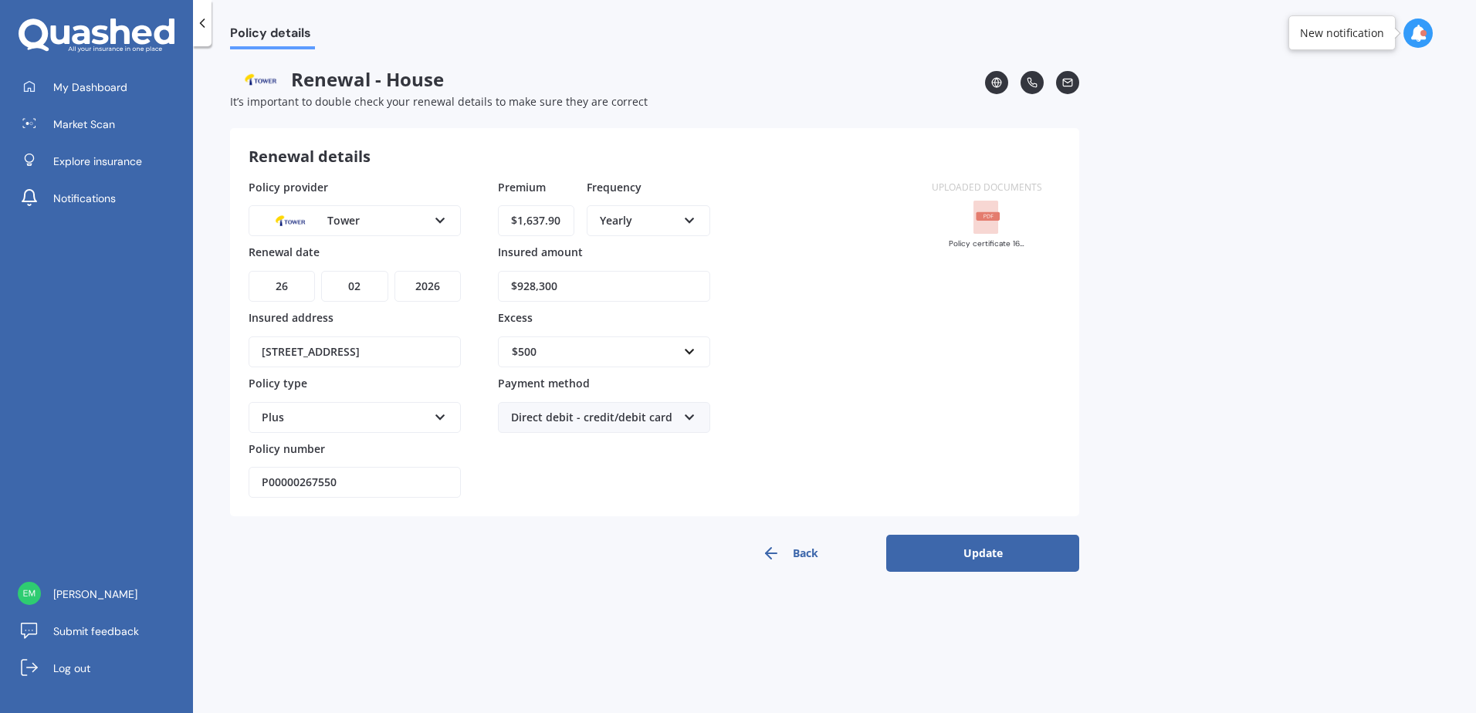
type input "$1,637.90"
click at [957, 559] on button "Update" at bounding box center [982, 553] width 193 height 37
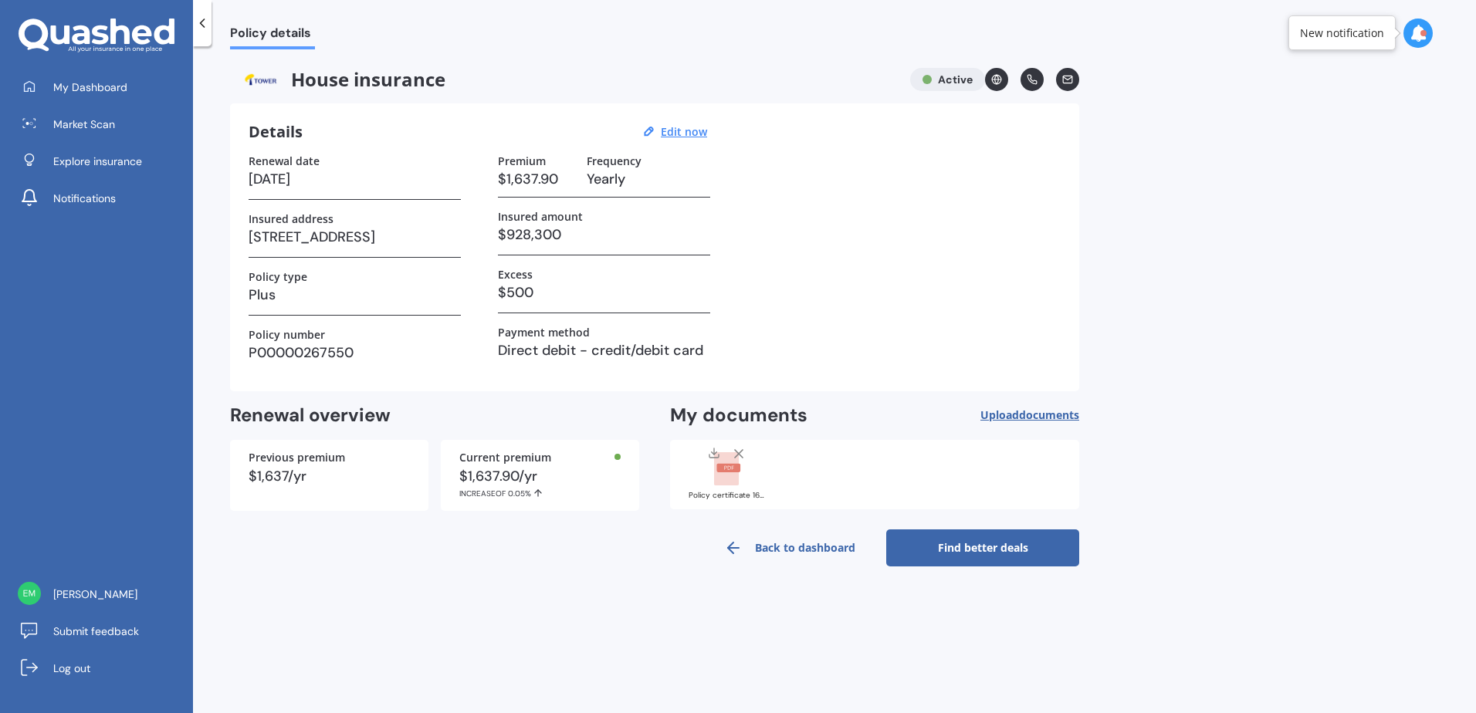
click at [766, 550] on link "Back to dashboard" at bounding box center [789, 548] width 193 height 37
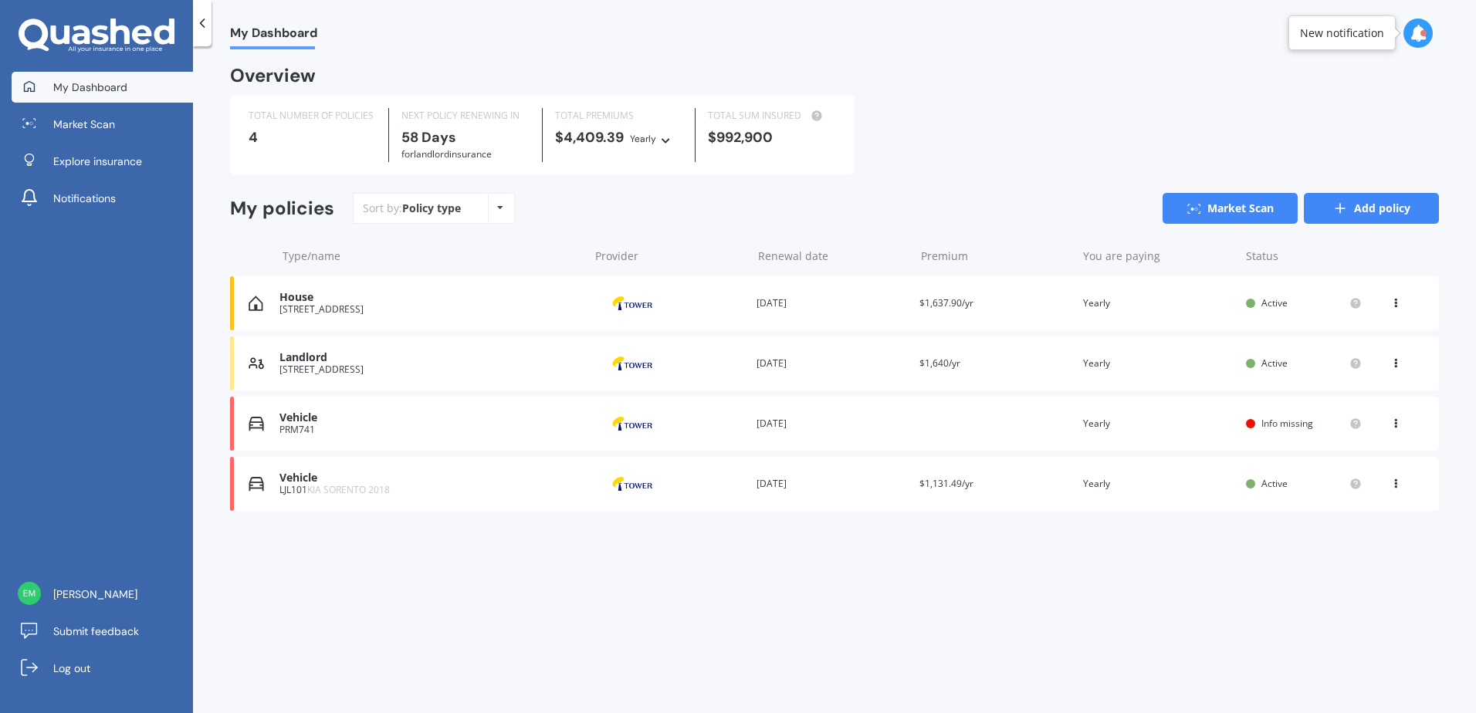
click at [1363, 203] on link "Add policy" at bounding box center [1371, 208] width 135 height 31
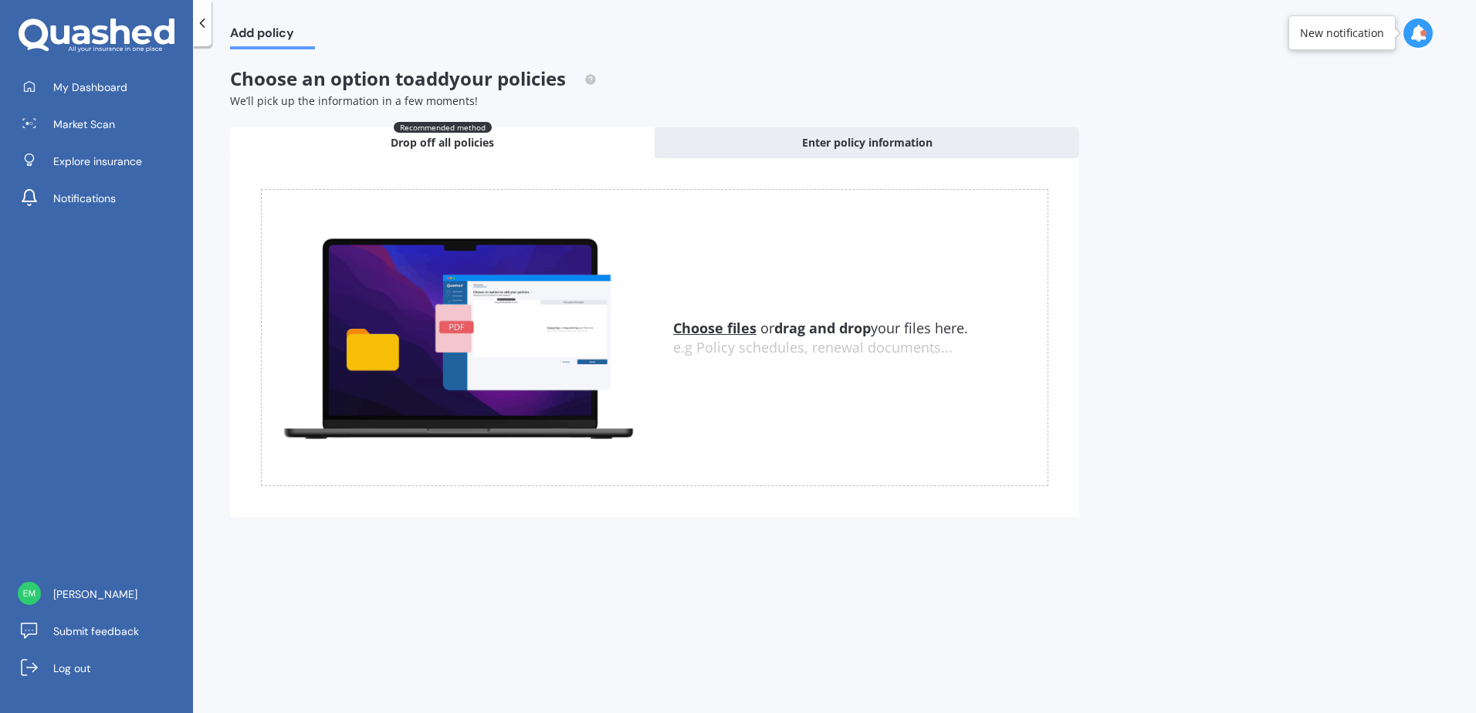
click at [709, 333] on u "Choose files" at bounding box center [714, 328] width 83 height 19
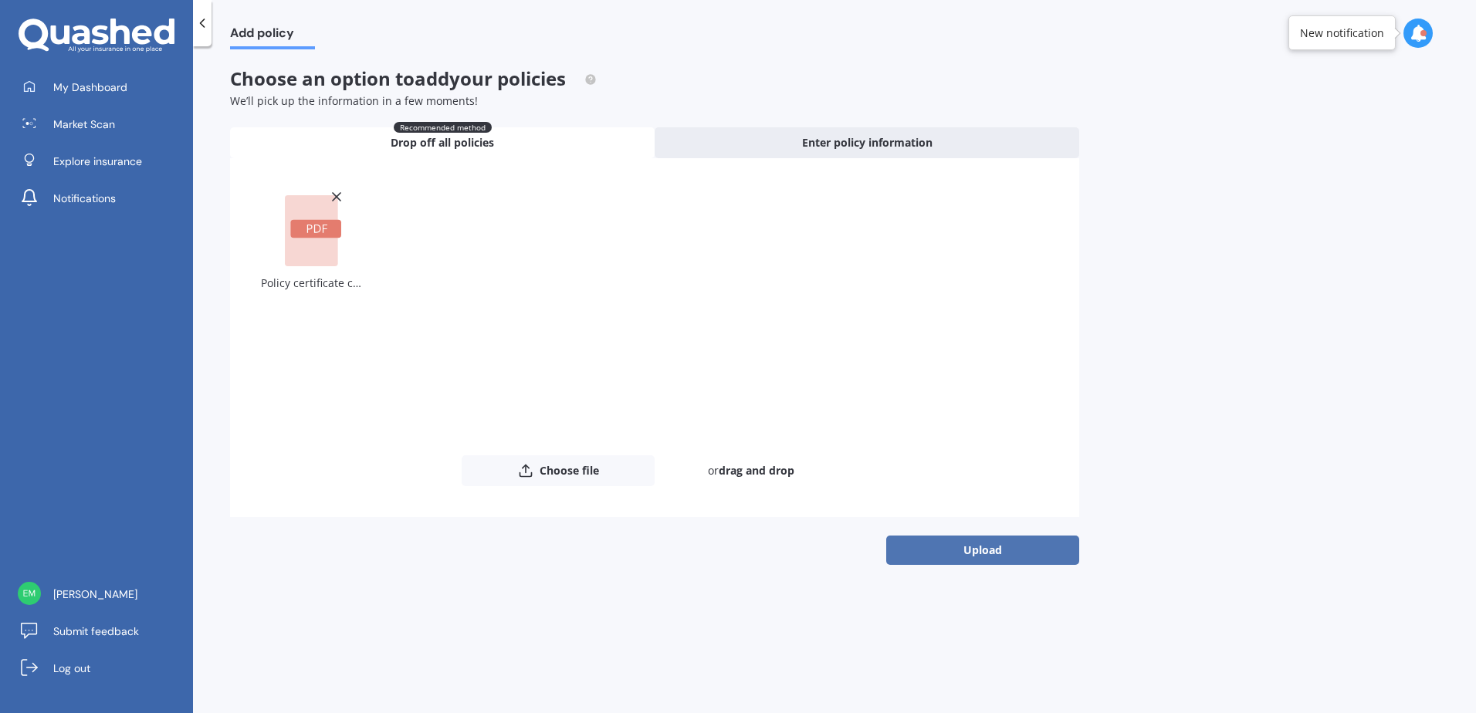
click at [943, 550] on button "Upload" at bounding box center [982, 550] width 193 height 29
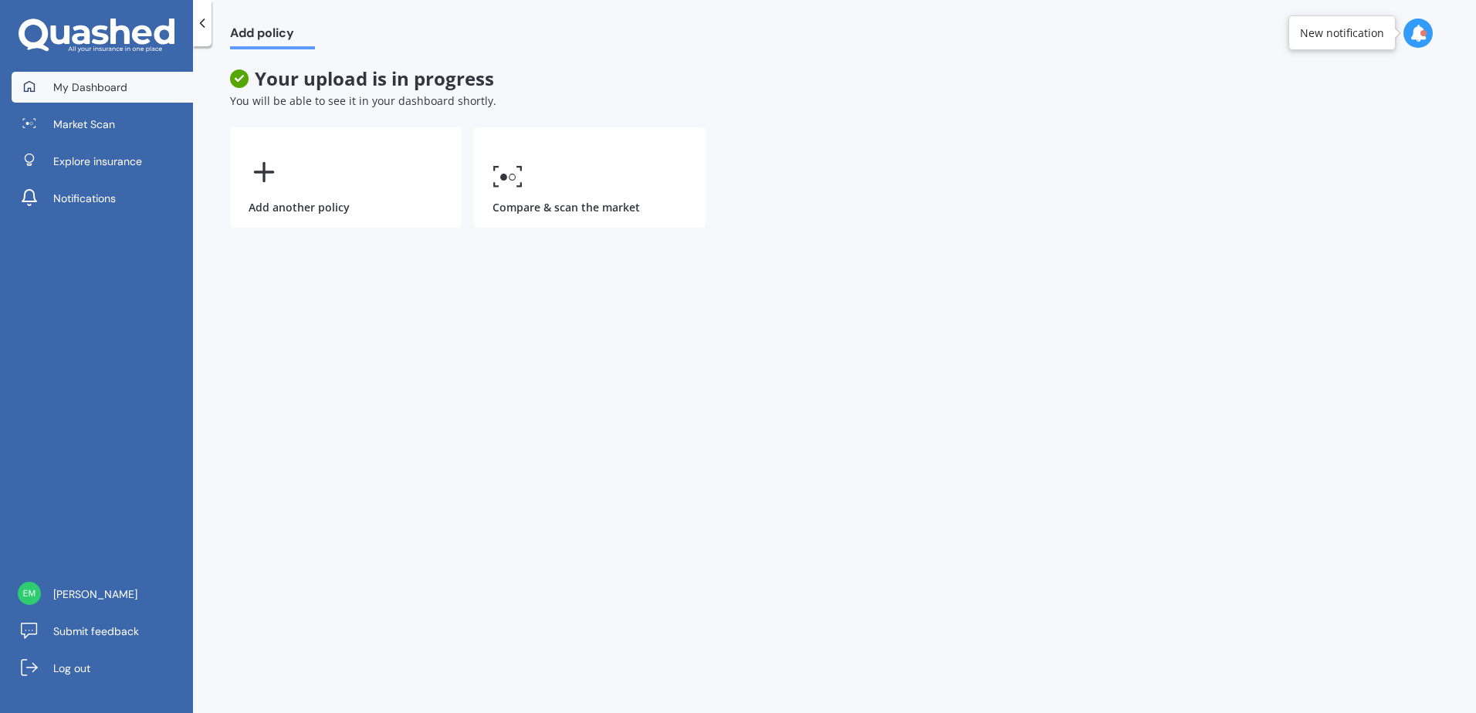
click at [116, 99] on link "My Dashboard" at bounding box center [102, 87] width 181 height 31
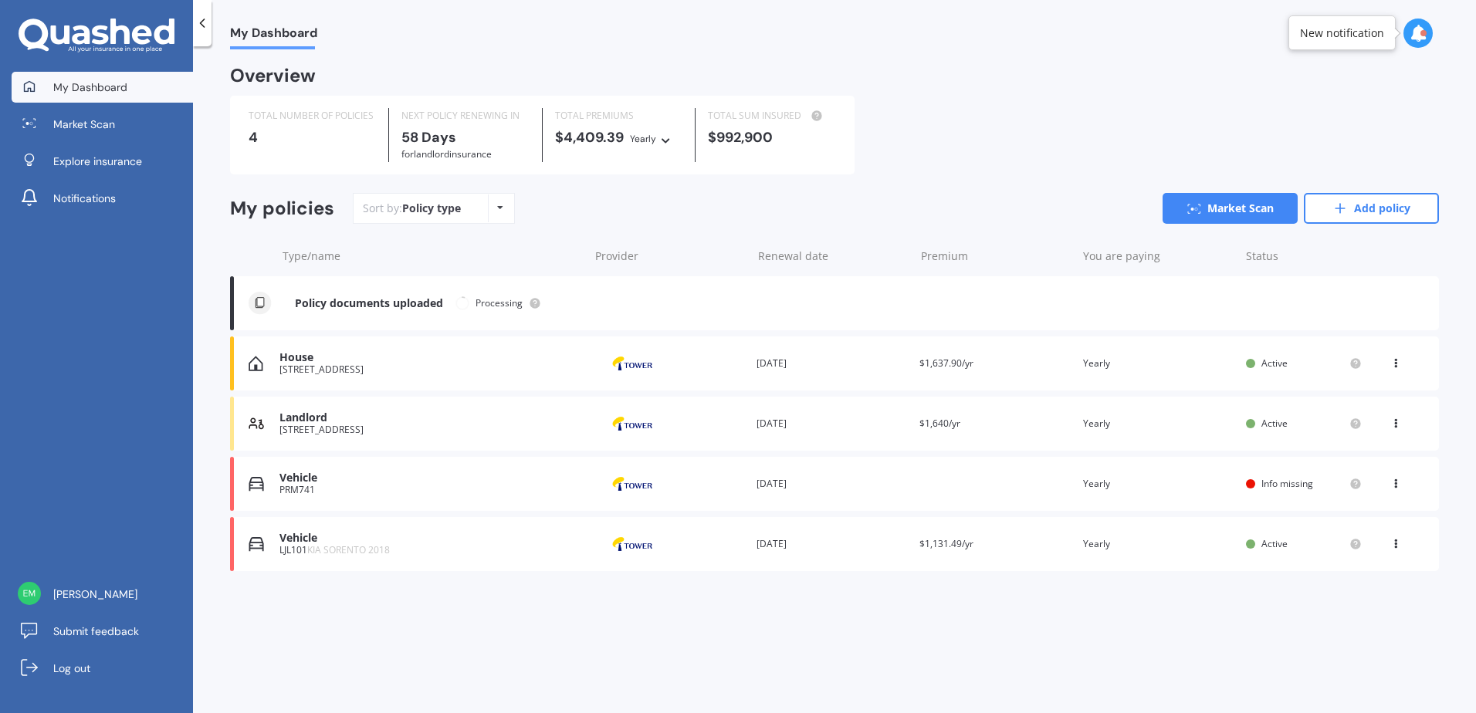
click at [1267, 486] on span "Info missing" at bounding box center [1287, 483] width 52 height 13
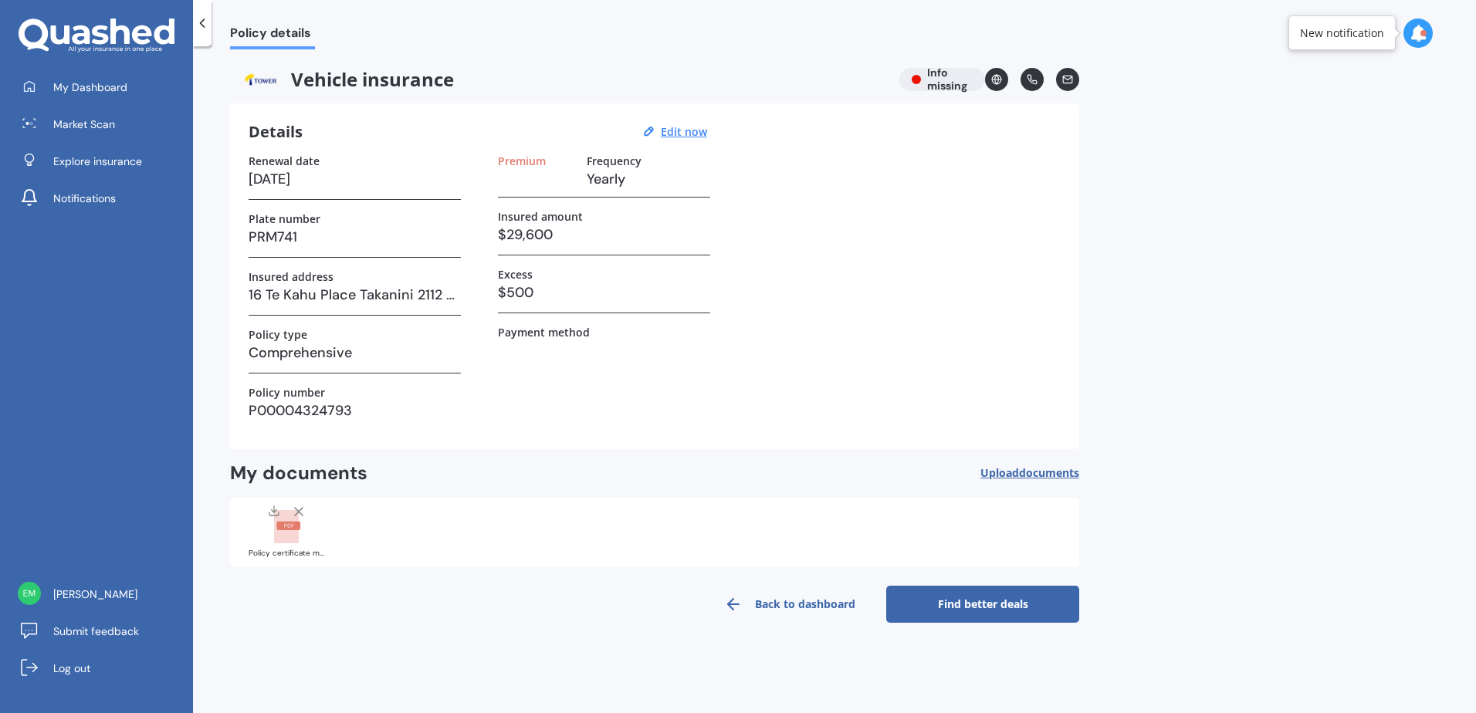
click at [538, 149] on div "Details Edit now Renewal date [DATE] Plate number PRM741 Insured address [STREE…" at bounding box center [654, 276] width 849 height 346
click at [665, 132] on u "Edit now" at bounding box center [684, 131] width 46 height 15
select select "25"
select select "02"
select select "2026"
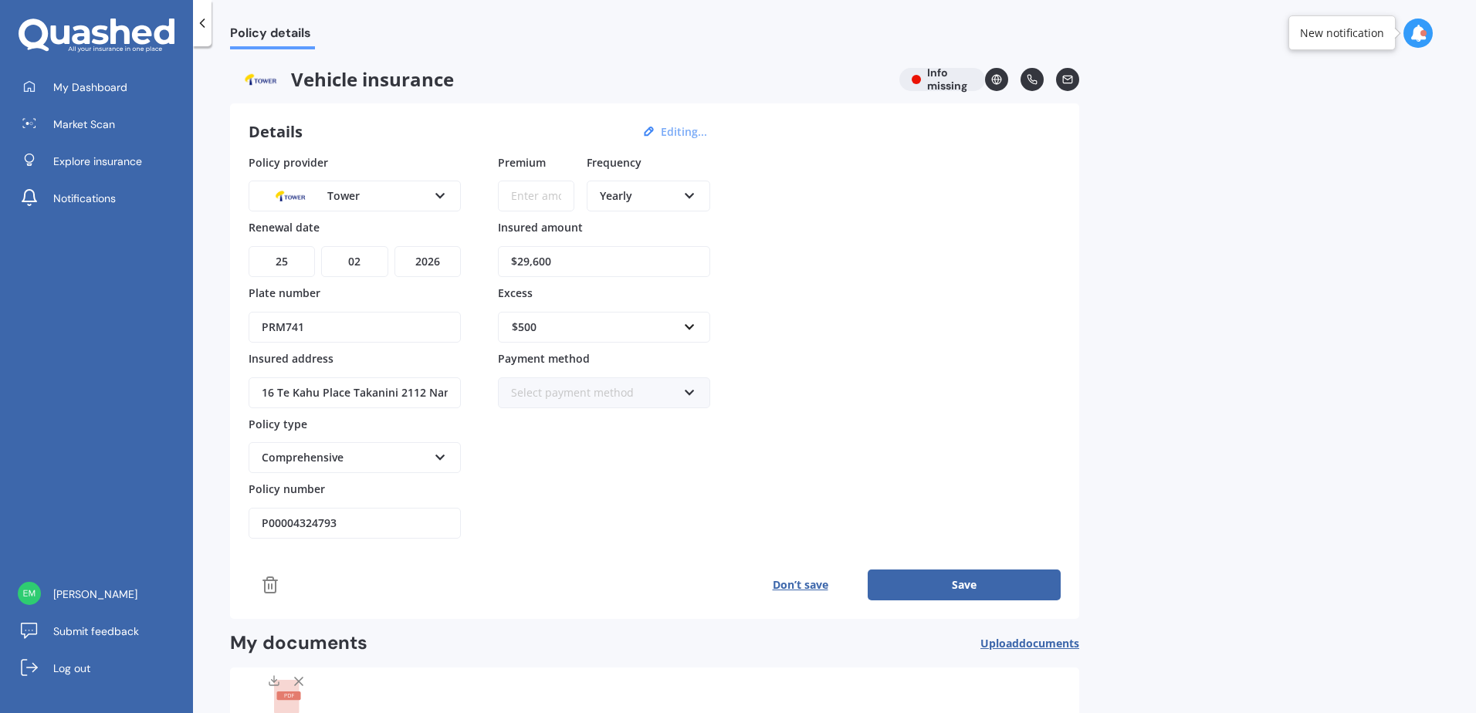
click at [544, 193] on input "Premium" at bounding box center [536, 196] width 76 height 31
click at [535, 193] on input "Premium" at bounding box center [536, 196] width 76 height 31
type input "$1,343.05"
click at [871, 441] on div "Policy provider Tower AA AMI AMP ANZ ASB Aioi Nissay Dowa Ando Assurant Autosur…" at bounding box center [655, 346] width 812 height 385
click at [931, 584] on button "Save" at bounding box center [964, 585] width 193 height 31
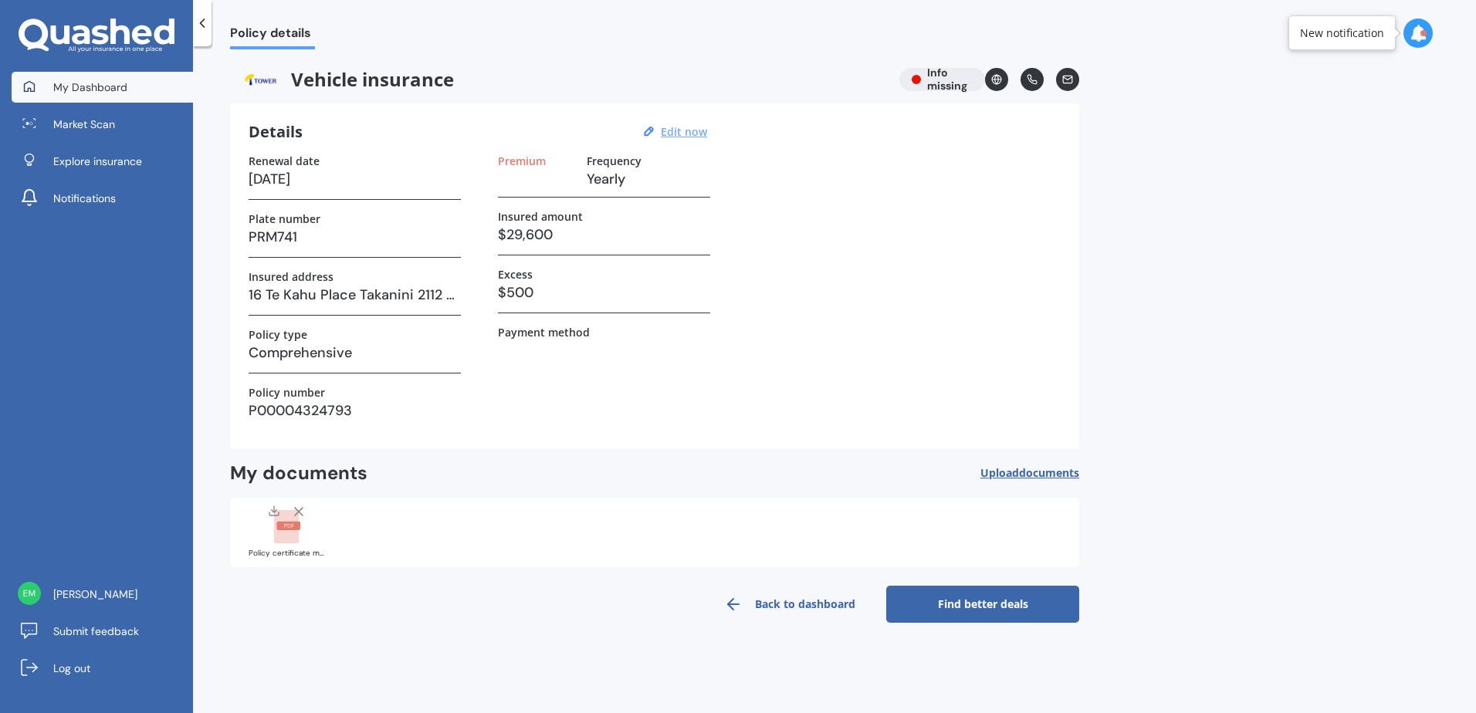
click at [84, 92] on span "My Dashboard" at bounding box center [90, 87] width 74 height 15
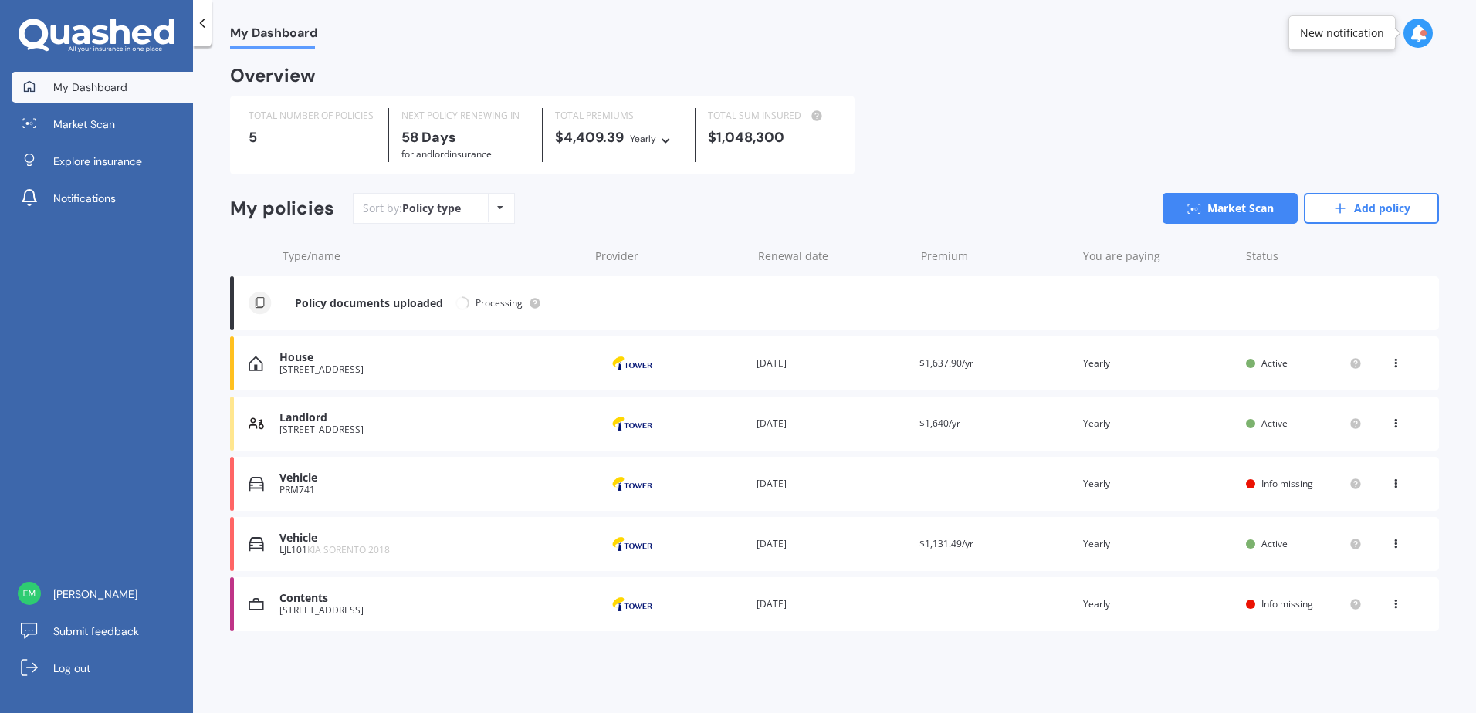
click at [1299, 484] on span "Info missing" at bounding box center [1287, 483] width 52 height 13
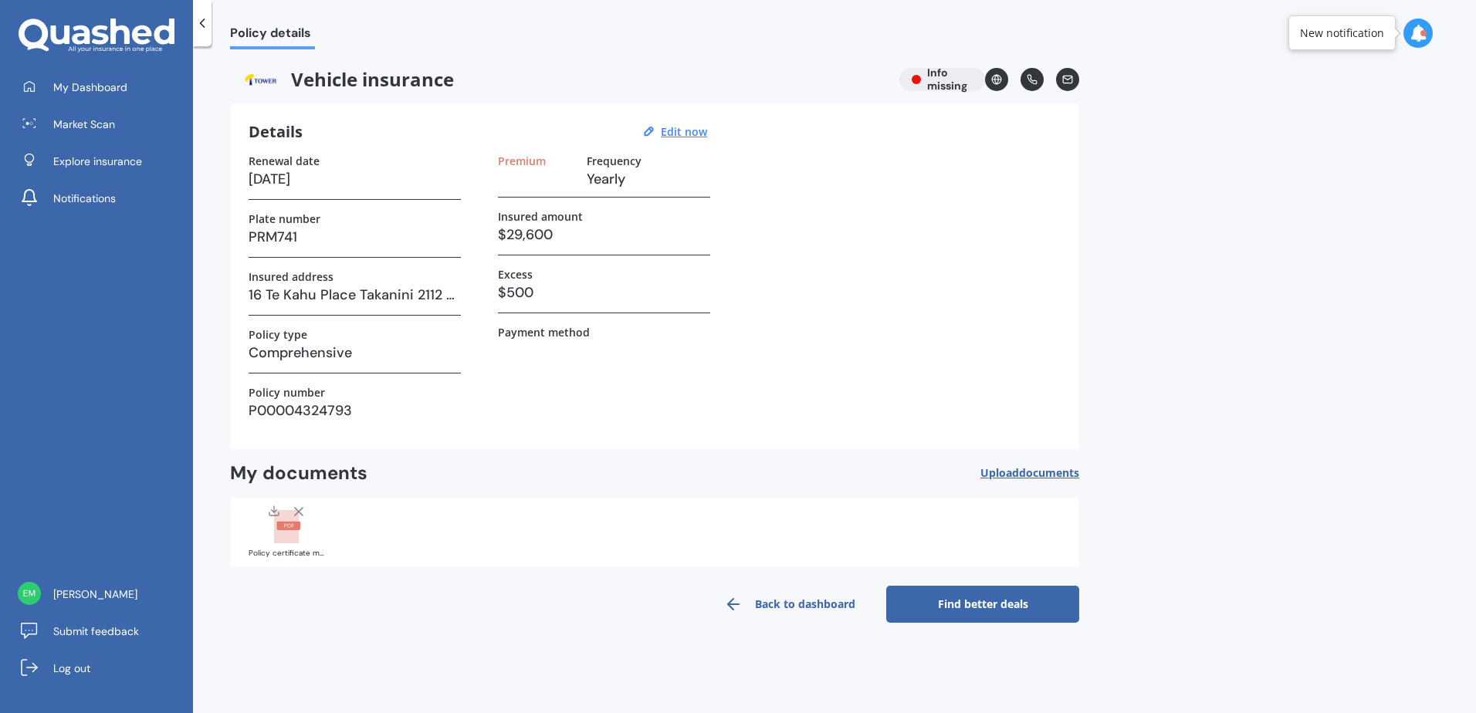
click at [608, 185] on h3 "Yearly" at bounding box center [649, 179] width 124 height 23
click at [689, 139] on div "Details Edit now" at bounding box center [480, 132] width 463 height 20
click at [692, 130] on u "Edit now" at bounding box center [684, 131] width 46 height 15
select select "25"
select select "02"
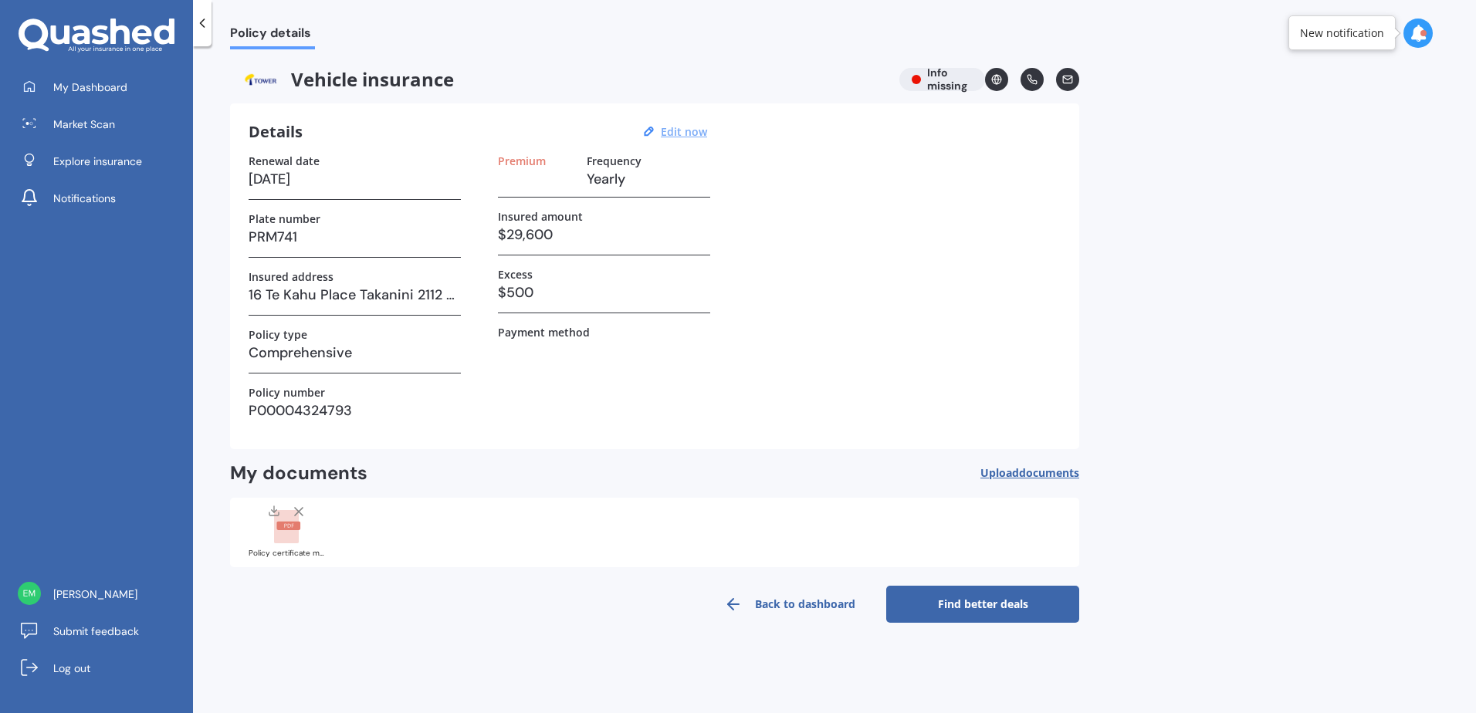
select select "2026"
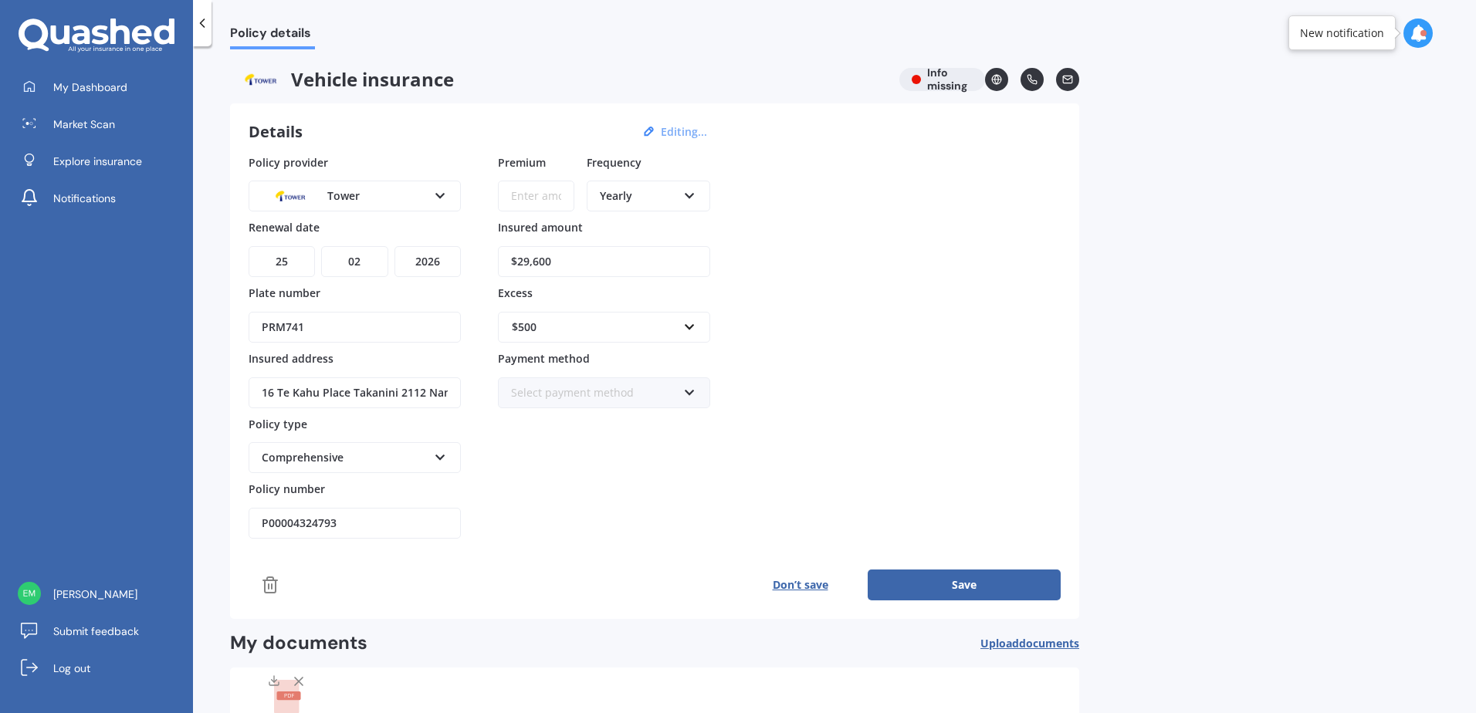
click at [556, 187] on input "Premium" at bounding box center [536, 196] width 76 height 31
type input "$1,343.05"
click at [594, 520] on div "Premium $1,343.05 Frequency Yearly Yearly Six-Monthly Quarterly Monthly Fortnig…" at bounding box center [604, 346] width 212 height 385
click at [916, 583] on button "Save" at bounding box center [964, 585] width 193 height 31
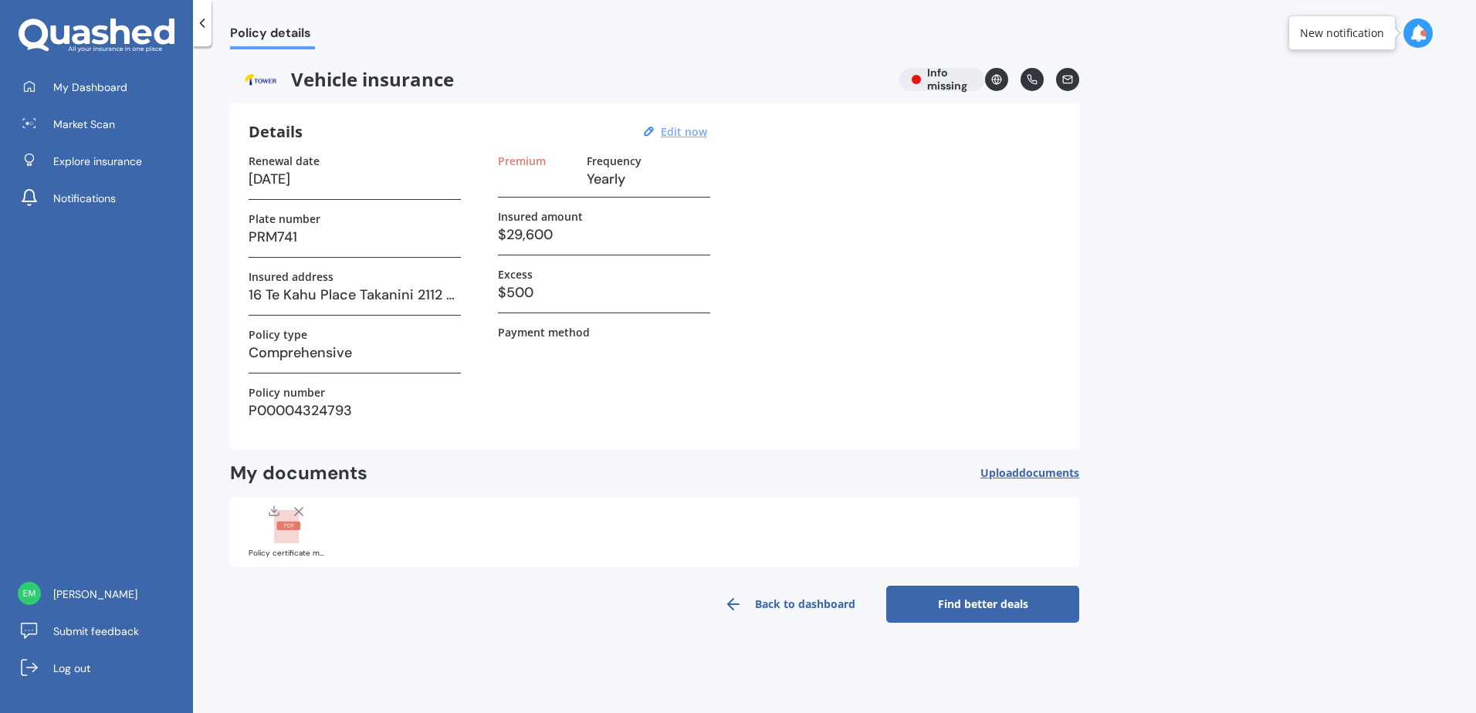
click at [515, 178] on h3 at bounding box center [536, 179] width 76 height 23
click at [674, 129] on u "Edit now" at bounding box center [684, 131] width 46 height 15
select select "25"
select select "02"
select select "2026"
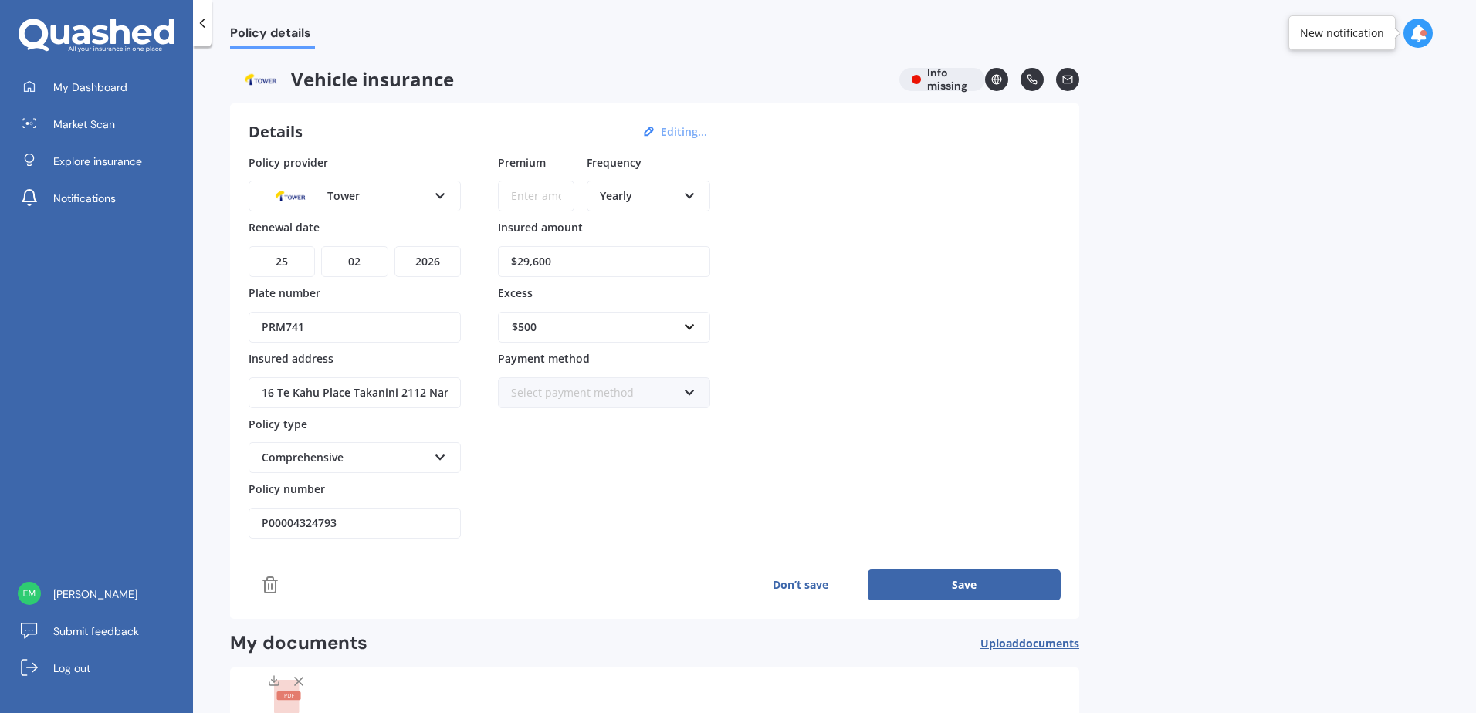
click at [641, 218] on div "Yearly Yearly Six-Monthly Quarterly Monthly Fortnightly Weekly" at bounding box center [649, 190] width 124 height 58
click at [648, 196] on div "Yearly" at bounding box center [638, 196] width 77 height 17
click at [641, 337] on span "Fortnightly" at bounding box center [629, 336] width 56 height 15
click at [539, 191] on input "Premium" at bounding box center [536, 196] width 76 height 31
paste input "$51.67"
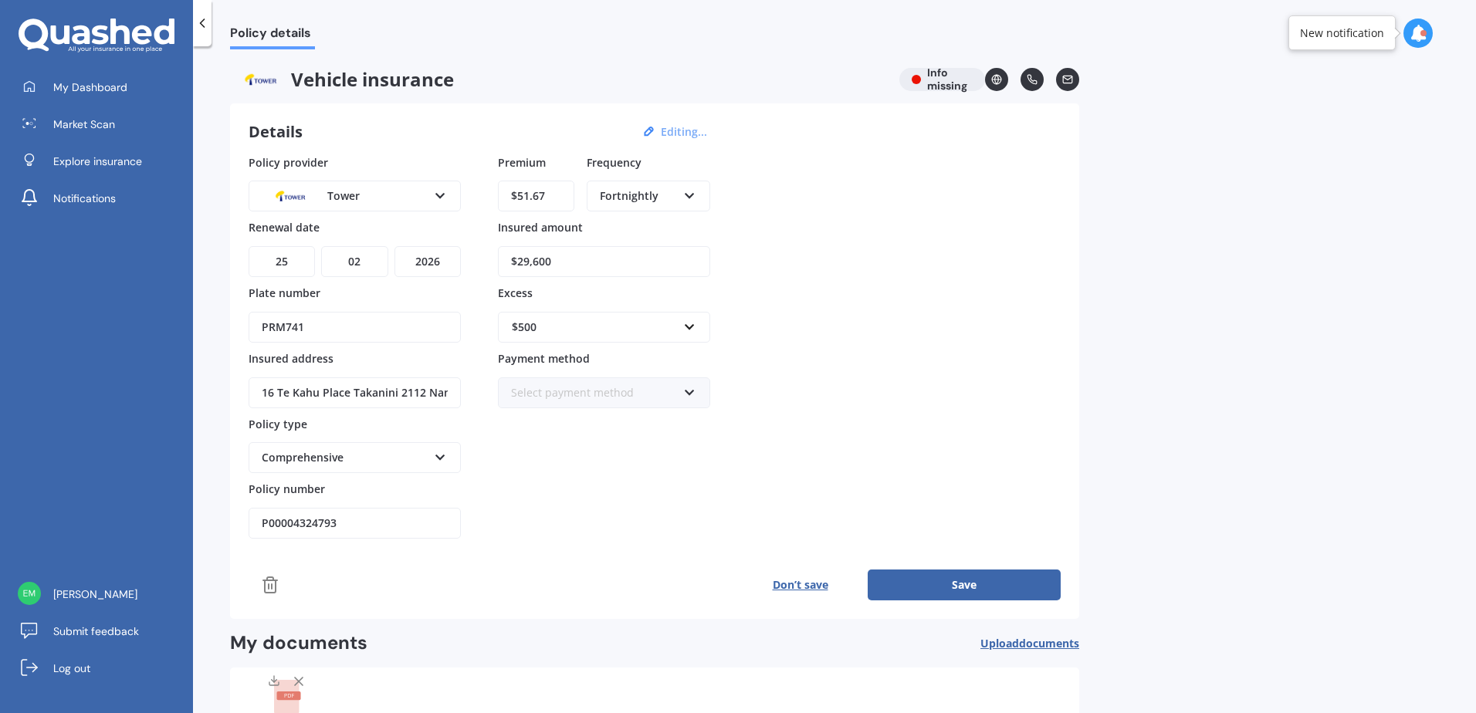
type input "$51.67"
click at [931, 246] on div "Policy provider Tower AA AMI AMP ANZ ASB Aioi Nissay Dowa Ando Assurant Autosur…" at bounding box center [655, 346] width 812 height 385
click at [667, 393] on div "Select payment method" at bounding box center [594, 392] width 166 height 17
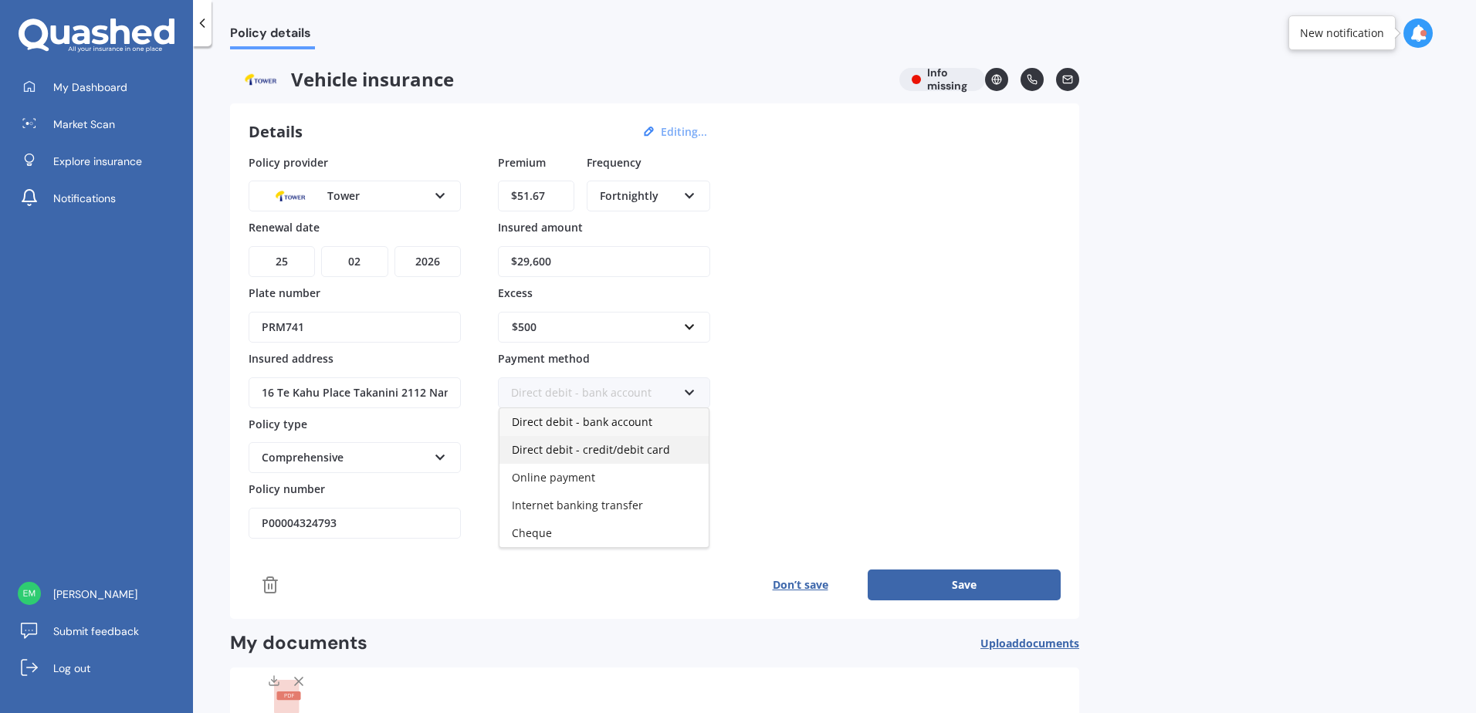
click at [635, 456] on span "Direct debit - credit/debit card" at bounding box center [591, 449] width 158 height 15
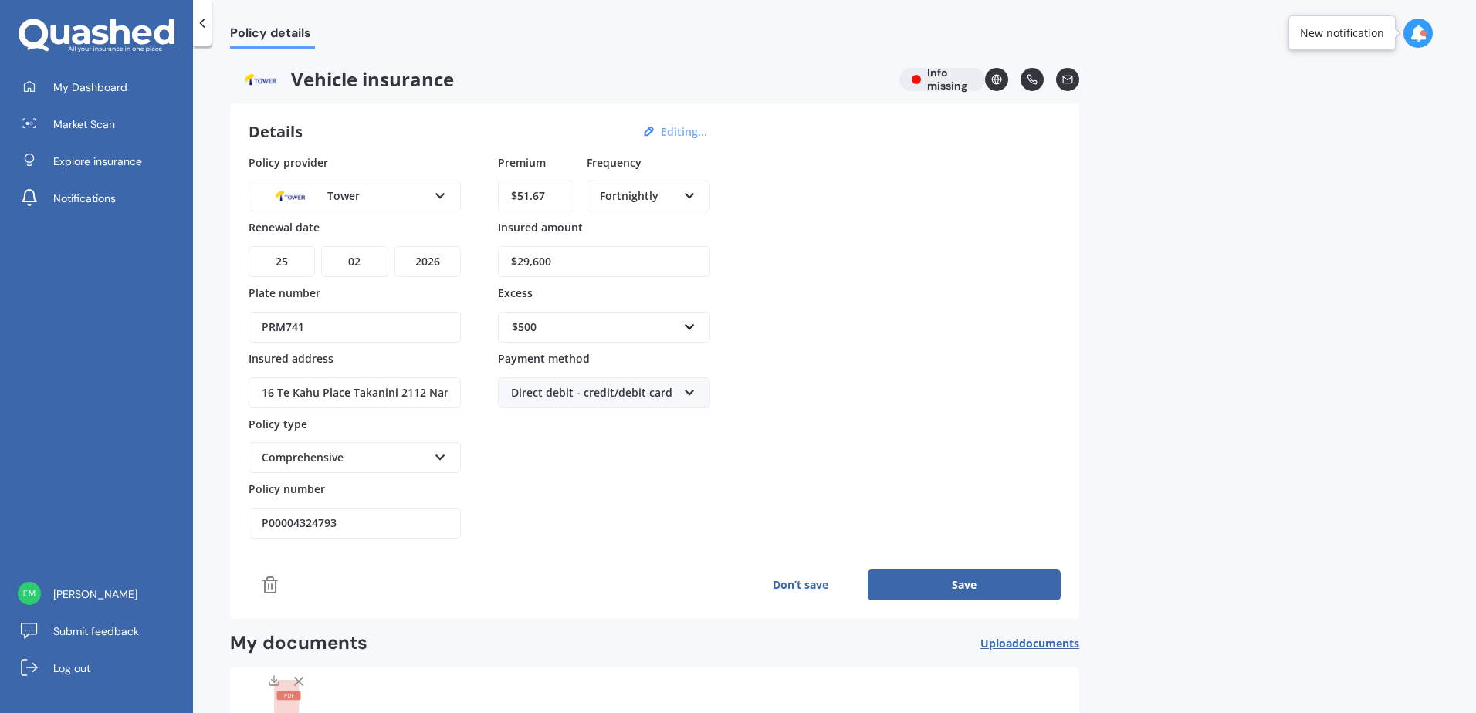
click at [902, 440] on div "Policy provider Tower AA AMI AMP ANZ ASB Aioi Nissay Dowa Ando Assurant Autosur…" at bounding box center [655, 346] width 812 height 385
click at [926, 583] on button "Save" at bounding box center [964, 585] width 193 height 31
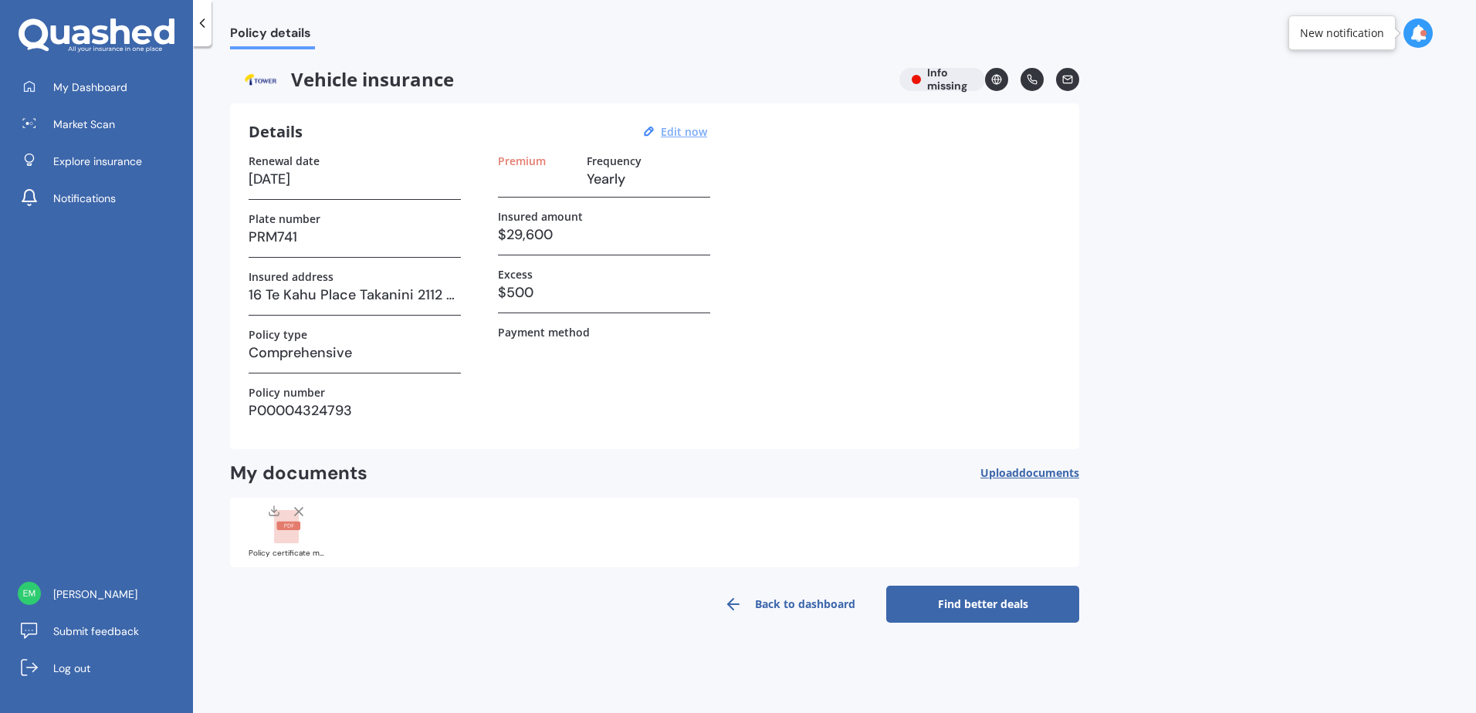
click at [806, 600] on link "Back to dashboard" at bounding box center [789, 604] width 193 height 37
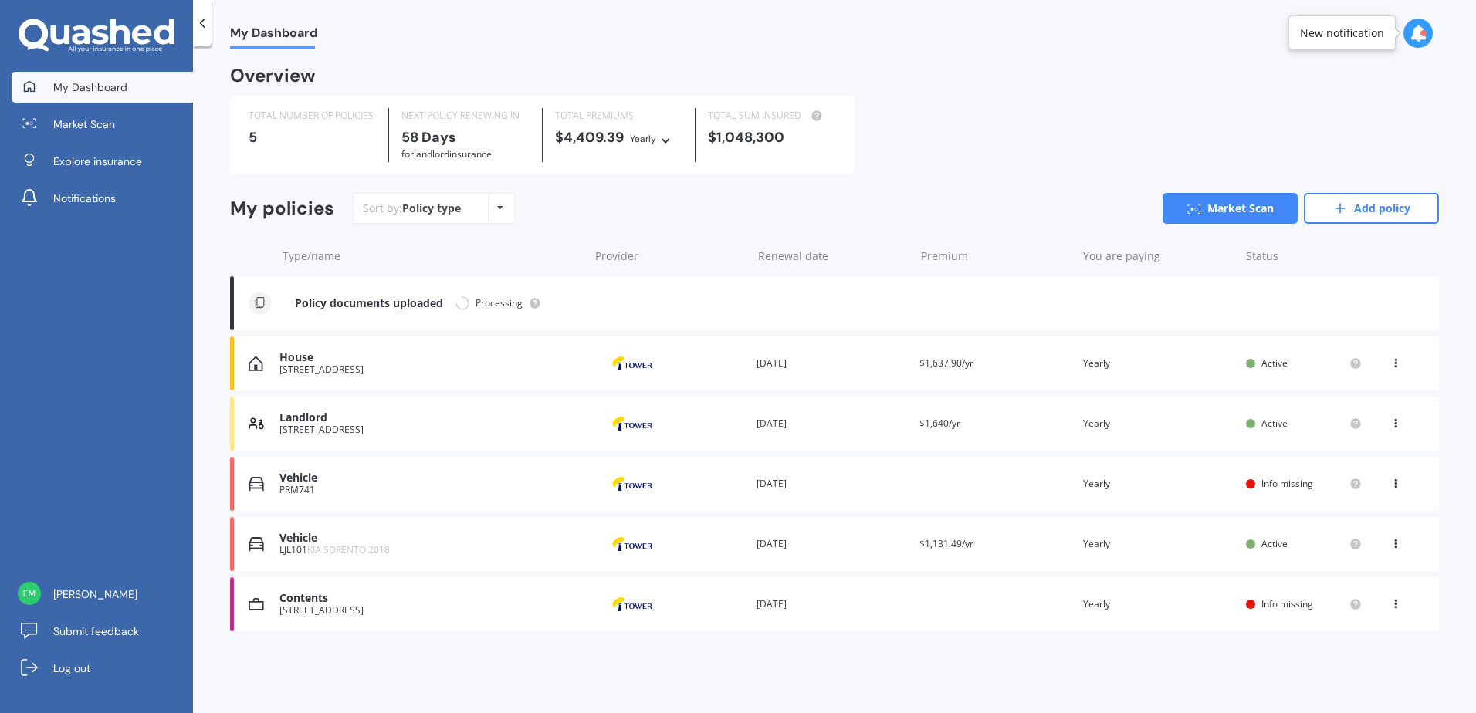
click at [1279, 609] on span "Info missing" at bounding box center [1287, 604] width 52 height 13
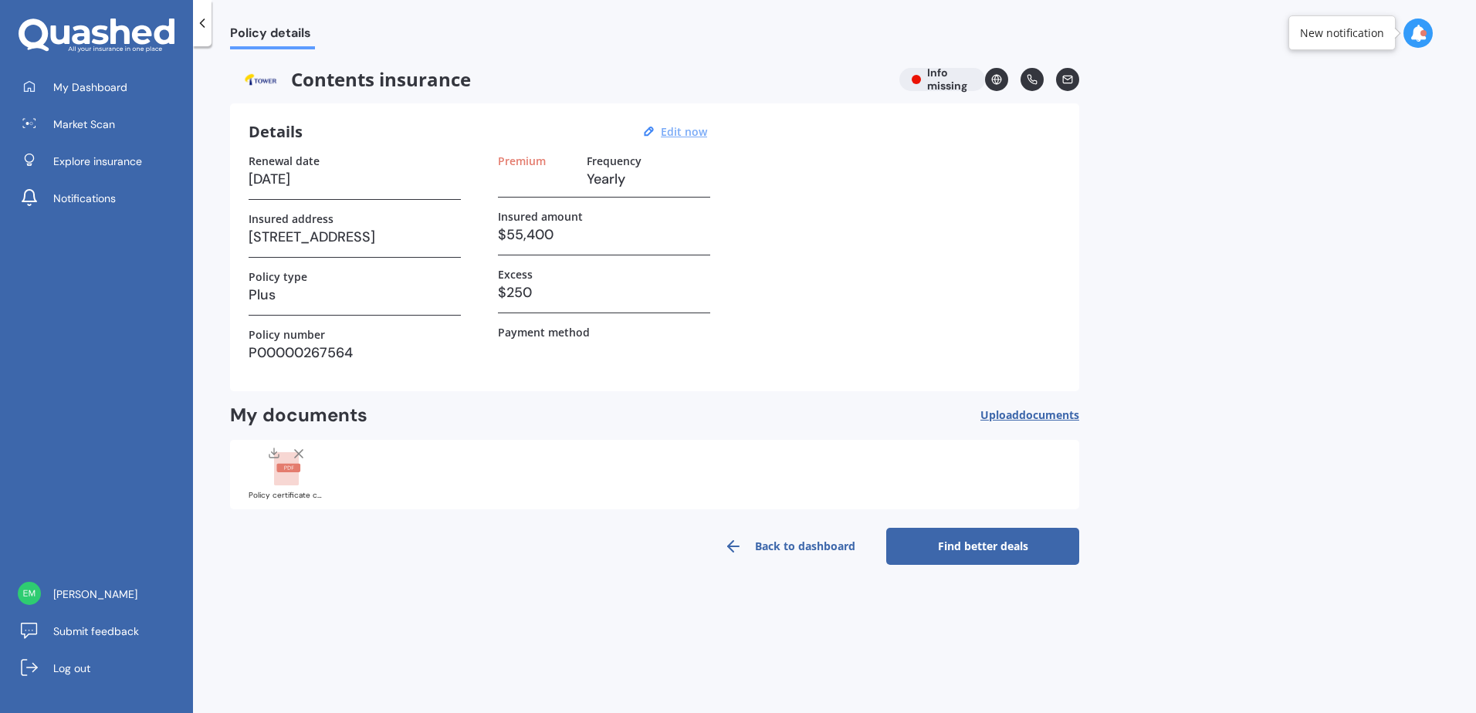
click at [680, 133] on u "Edit now" at bounding box center [684, 131] width 46 height 15
select select "26"
select select "02"
select select "2026"
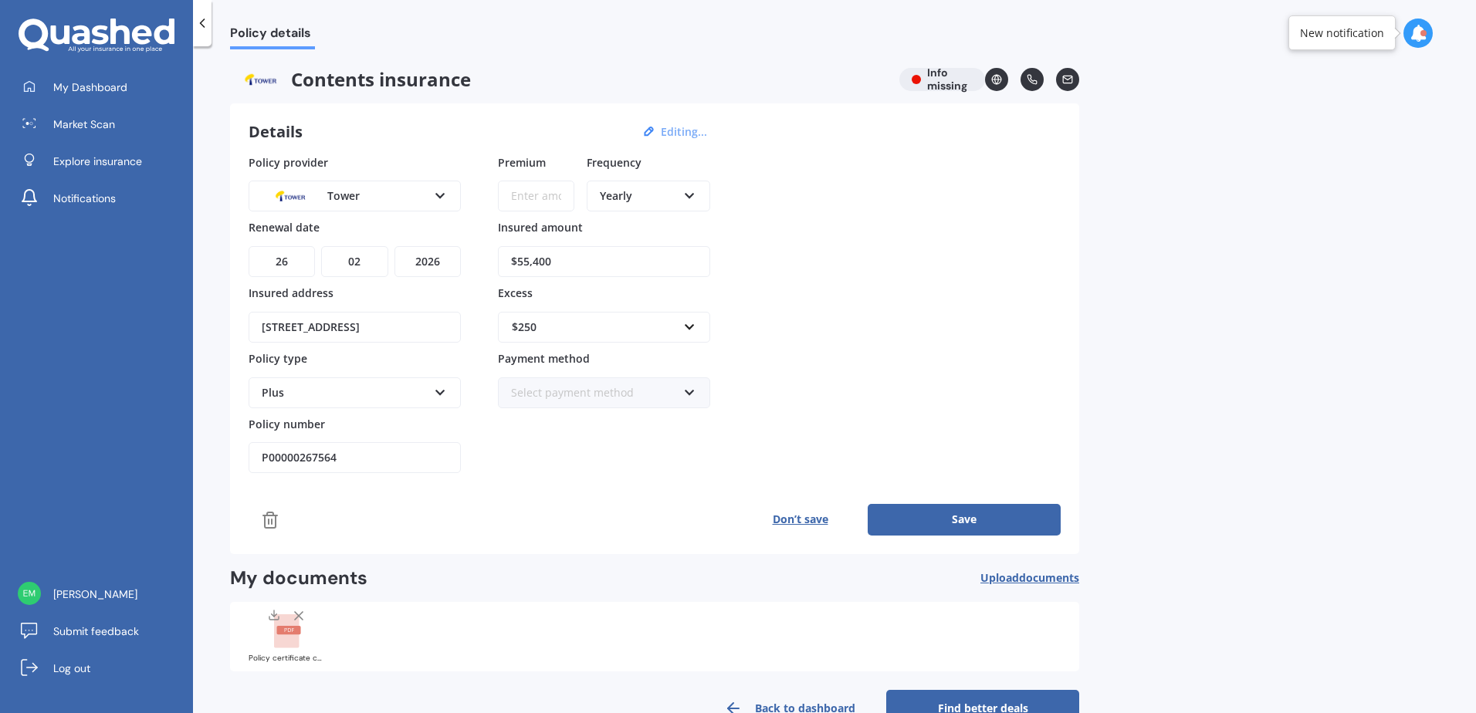
click at [527, 189] on input "Premium" at bounding box center [536, 196] width 76 height 31
click at [533, 179] on div at bounding box center [536, 186] width 76 height 50
click at [537, 205] on input "Premium" at bounding box center [536, 196] width 76 height 31
click at [612, 195] on div "Yearly" at bounding box center [638, 196] width 77 height 17
click at [644, 338] on span "Fortnightly" at bounding box center [629, 336] width 56 height 15
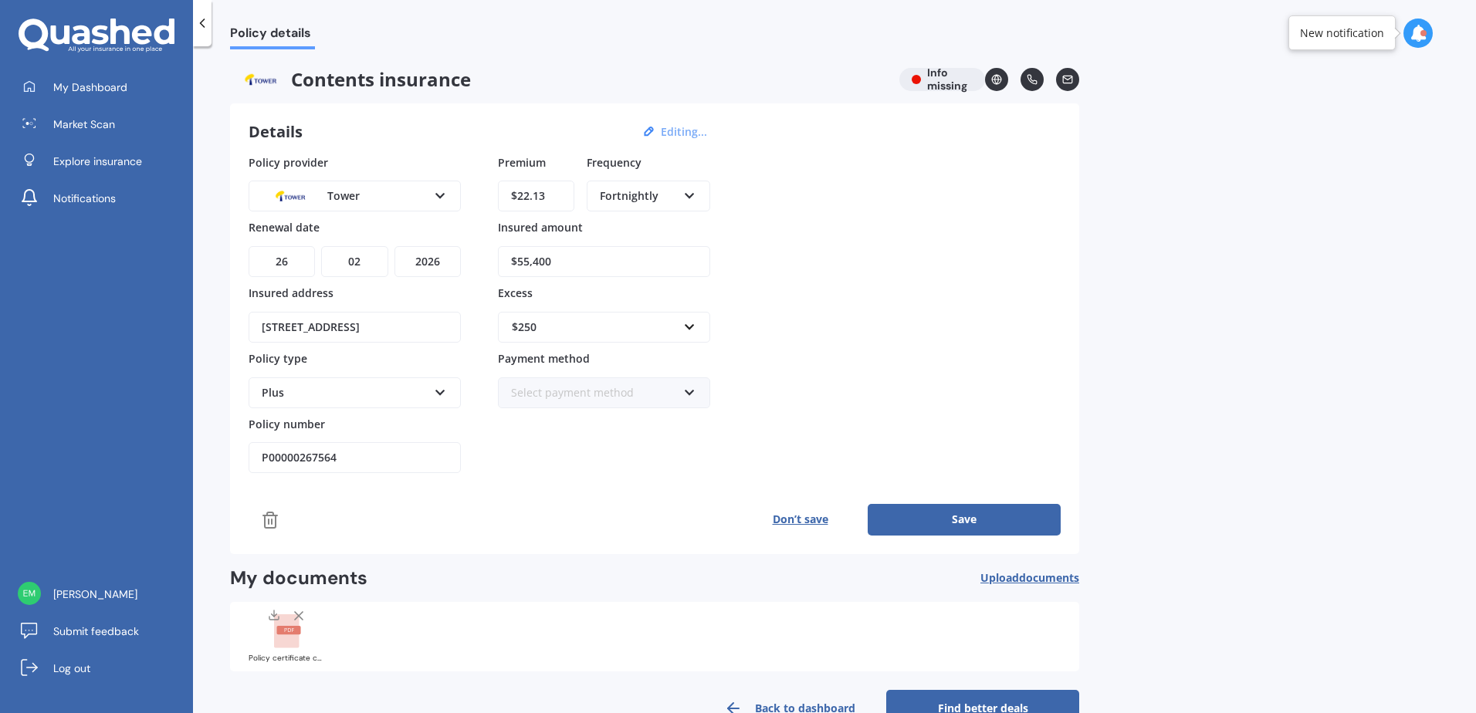
drag, startPoint x: 644, startPoint y: 339, endPoint x: 784, endPoint y: 249, distance: 166.6
click at [784, 249] on div "Policy provider Tower AA AMI AMP ANZ ASB Ando BNZ Co-Operative Bank FMG Initio …" at bounding box center [655, 314] width 812 height 320
click at [668, 199] on div "Yearly" at bounding box center [638, 196] width 77 height 17
click at [651, 328] on div "Fortnightly" at bounding box center [648, 337] width 120 height 28
click at [814, 277] on div "Policy provider Tower AA AMI AMP ANZ ASB Ando BNZ Co-Operative Bank FMG Initio …" at bounding box center [655, 314] width 812 height 320
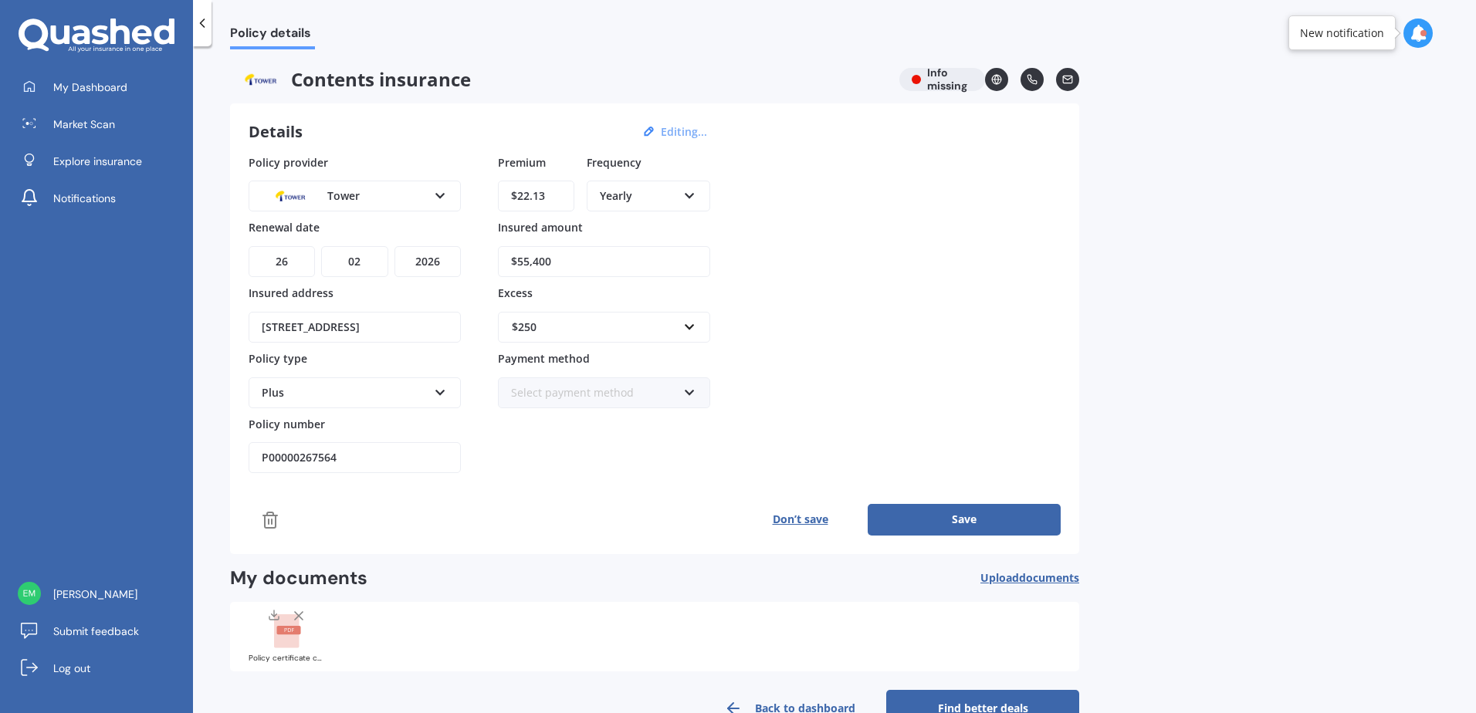
drag, startPoint x: 676, startPoint y: 202, endPoint x: 675, endPoint y: 266, distance: 64.1
click at [675, 202] on div "Yearly" at bounding box center [638, 196] width 77 height 17
click at [672, 337] on div "Fortnightly" at bounding box center [648, 337] width 120 height 28
click at [796, 285] on div "Policy provider Tower AA AMI AMP ANZ ASB Ando BNZ Co-Operative Bank FMG Initio …" at bounding box center [655, 314] width 812 height 320
click at [882, 323] on div "Policy provider Tower AA AMI AMP ANZ ASB Ando BNZ Co-Operative Bank FMG Initio …" at bounding box center [655, 314] width 812 height 320
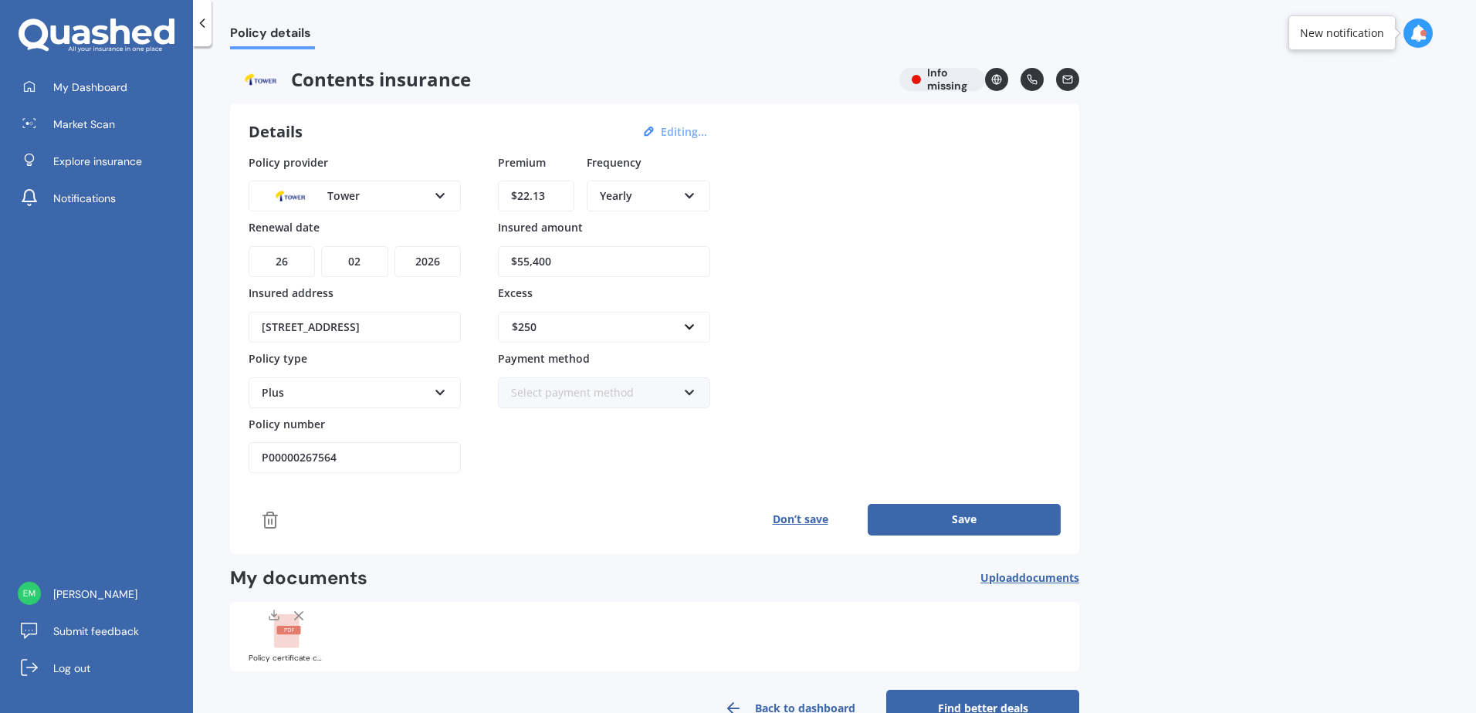
click at [608, 273] on input "$55,400" at bounding box center [604, 261] width 212 height 31
drag, startPoint x: 516, startPoint y: 197, endPoint x: 458, endPoint y: 196, distance: 57.9
click at [459, 196] on div "Policy provider Tower AA AMI AMP ANZ ASB Ando BNZ Co-Operative Bank FMG Initio …" at bounding box center [655, 314] width 812 height 320
paste input "574.99"
type input "$574.99"
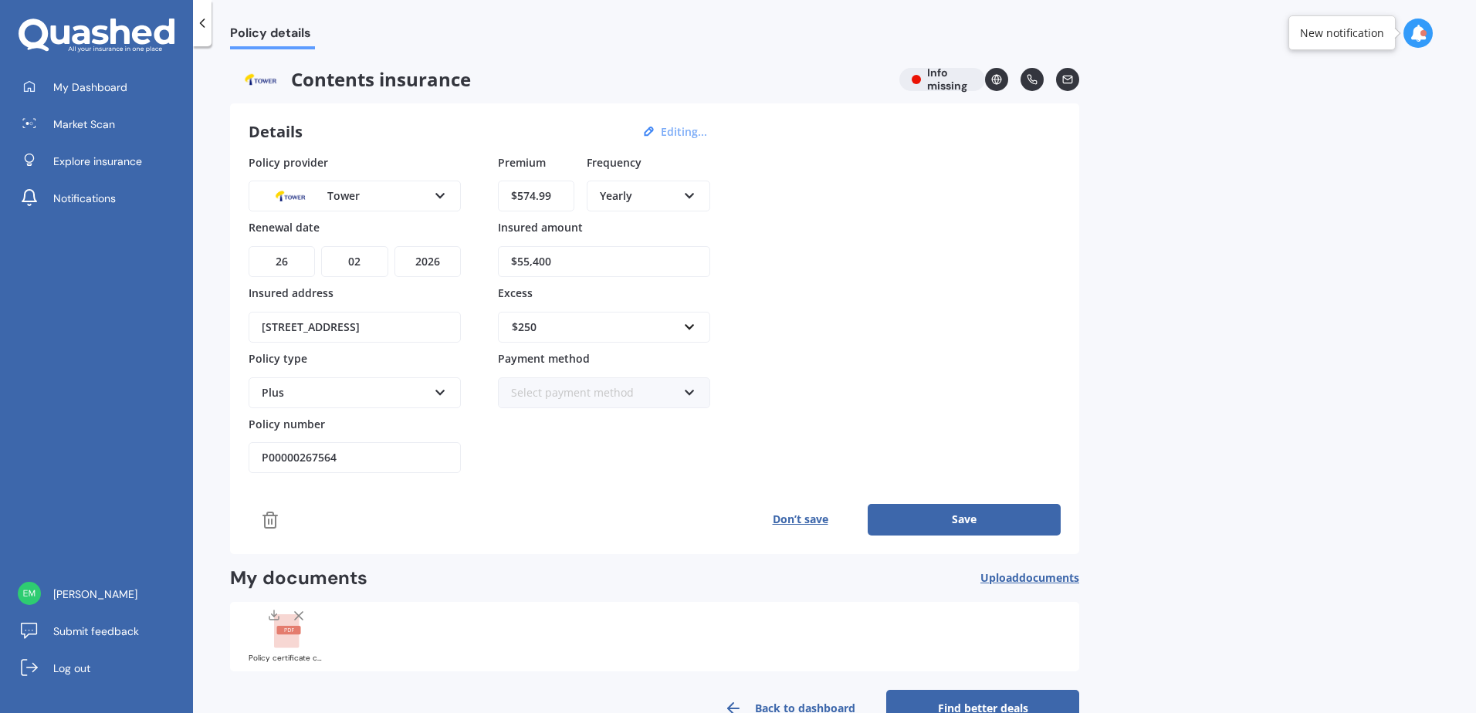
click at [910, 257] on div "Policy provider Tower AA AMI AMP ANZ ASB Ando BNZ Co-Operative Bank FMG Initio …" at bounding box center [655, 314] width 812 height 320
click at [955, 510] on button "Save" at bounding box center [964, 519] width 193 height 31
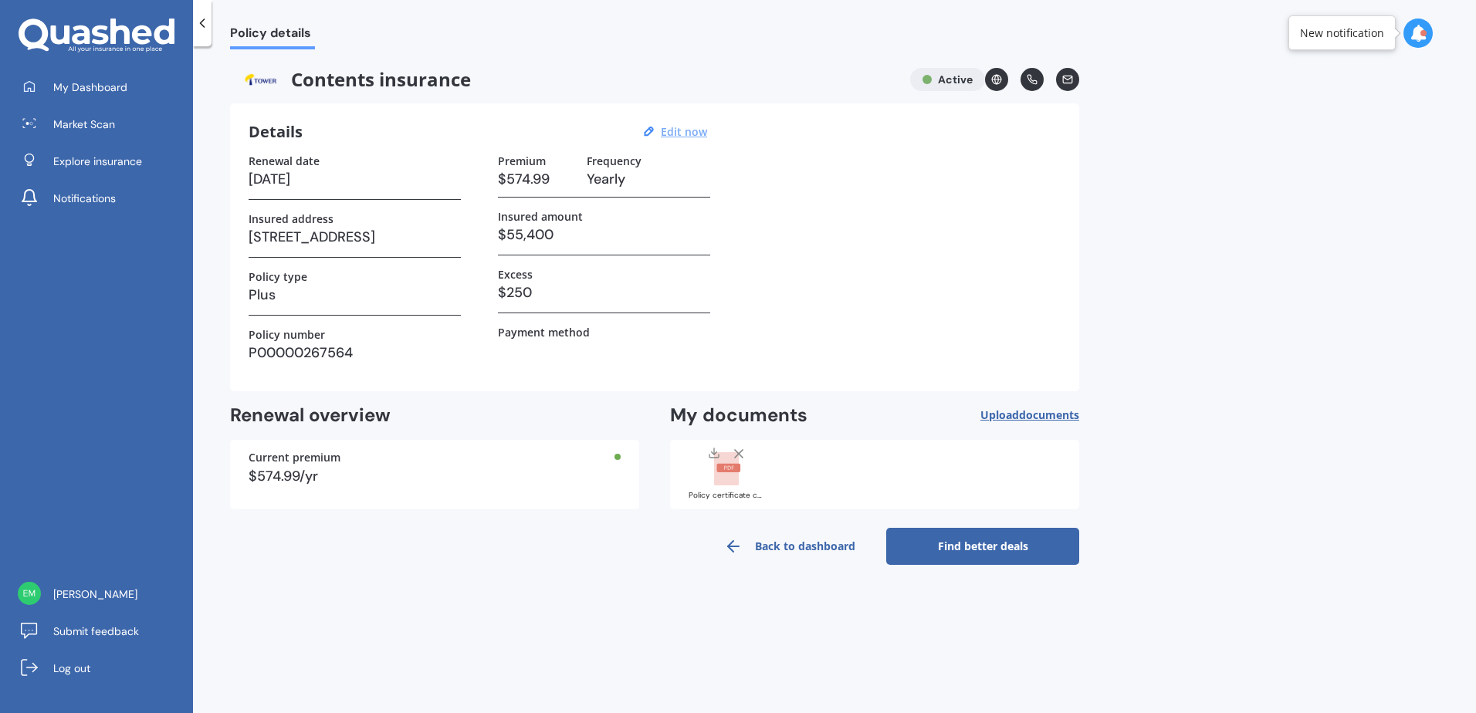
click at [795, 547] on link "Back to dashboard" at bounding box center [789, 546] width 193 height 37
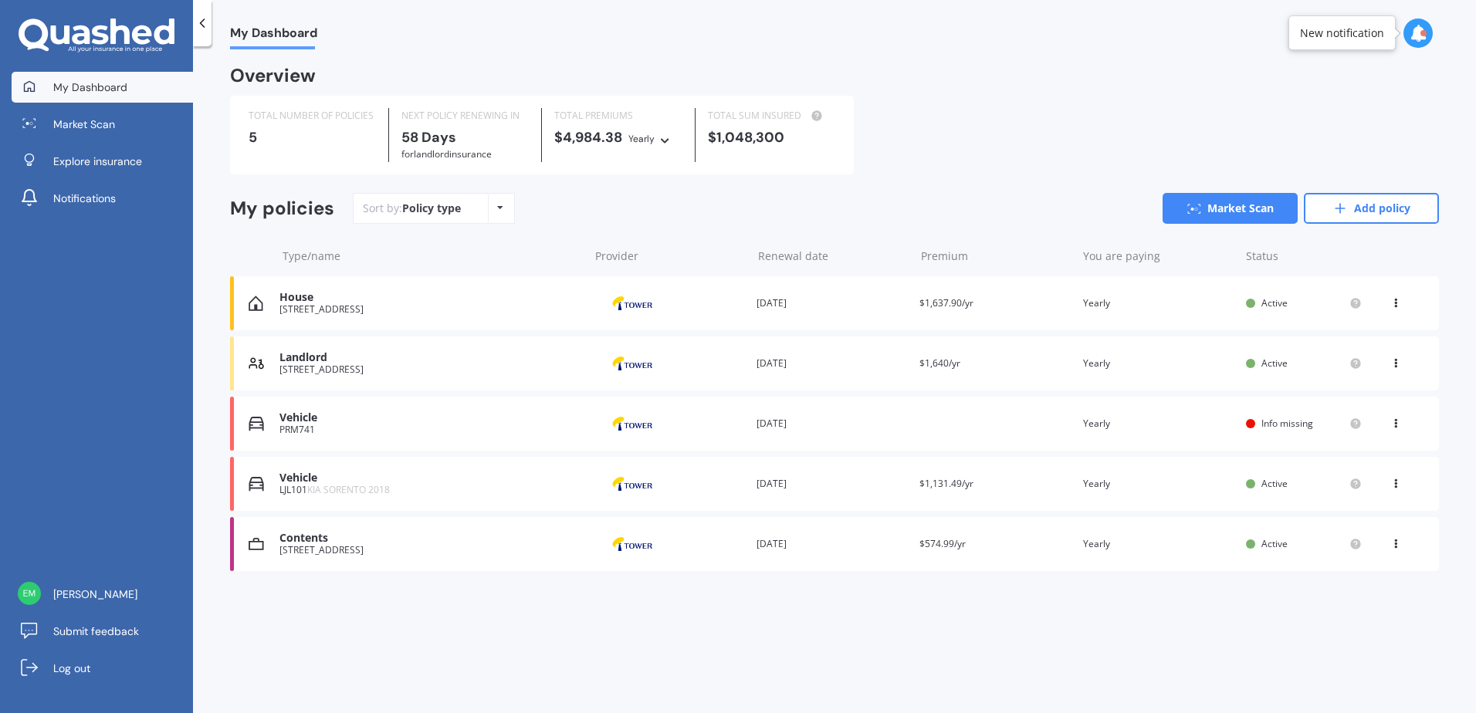
click at [1304, 425] on span "Info missing" at bounding box center [1287, 423] width 52 height 13
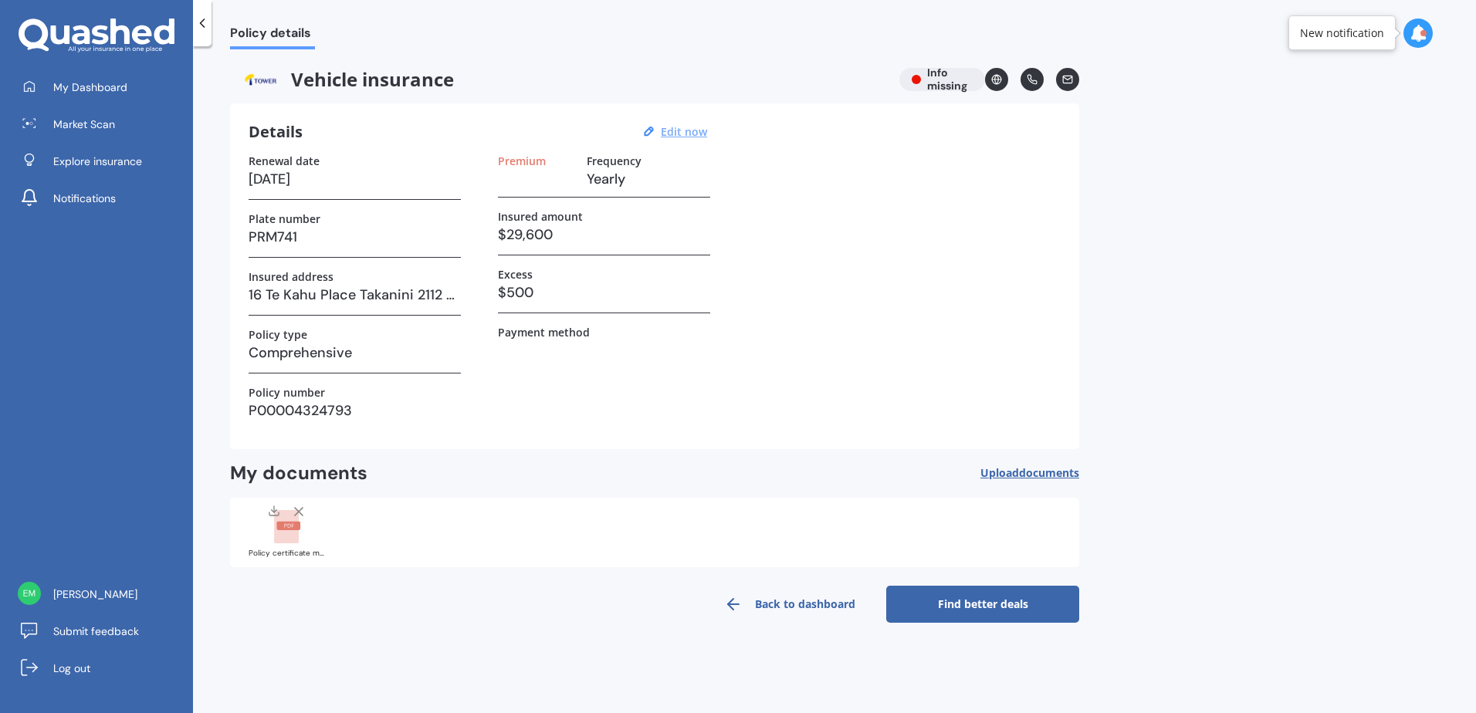
click at [692, 128] on u "Edit now" at bounding box center [684, 131] width 46 height 15
select select "25"
select select "02"
select select "2026"
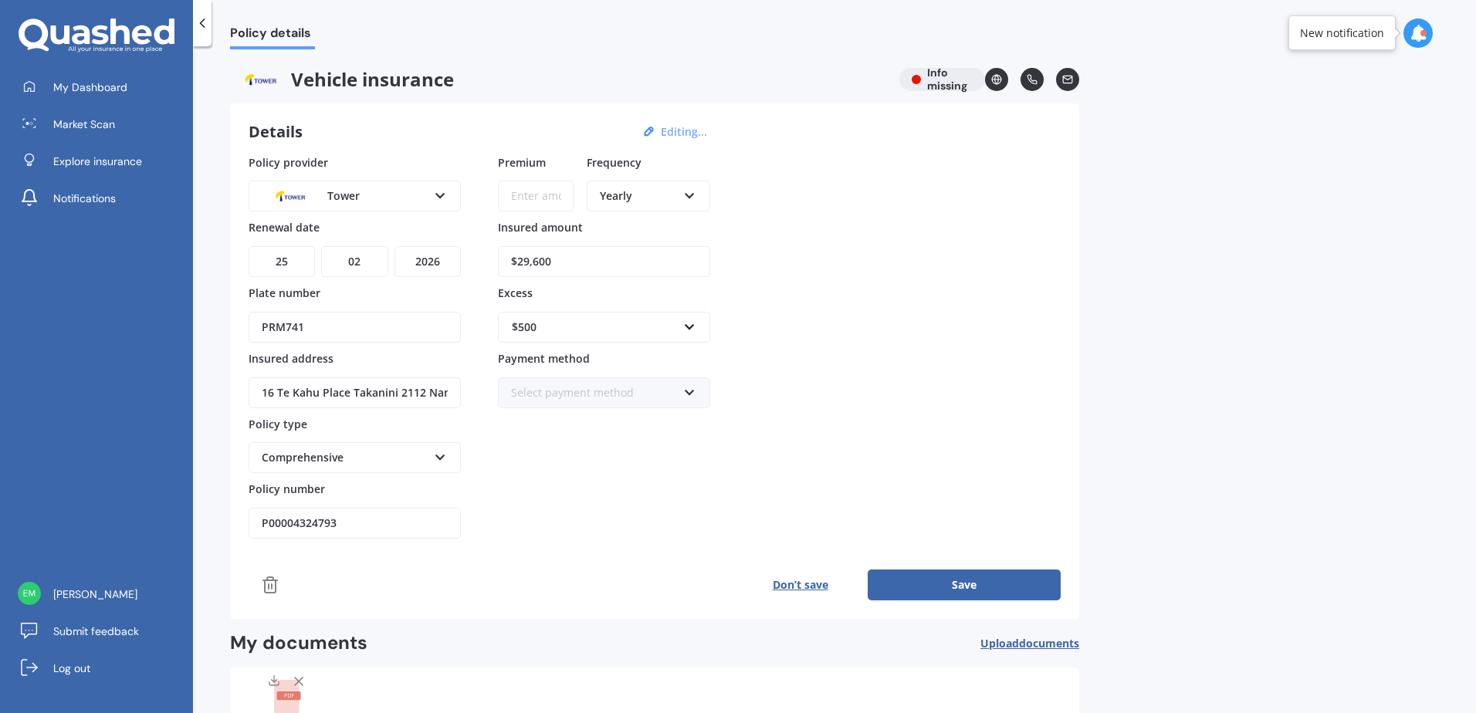
click at [581, 200] on div "Premium Frequency Yearly Yearly Six-Monthly Quarterly Monthly Fortnightly Weekly" at bounding box center [604, 187] width 212 height 66
click at [540, 198] on input "Premium" at bounding box center [536, 196] width 76 height 31
click at [551, 200] on input "Premium" at bounding box center [536, 196] width 76 height 31
paste input "$1,343.05"
type input "$1,343.05"
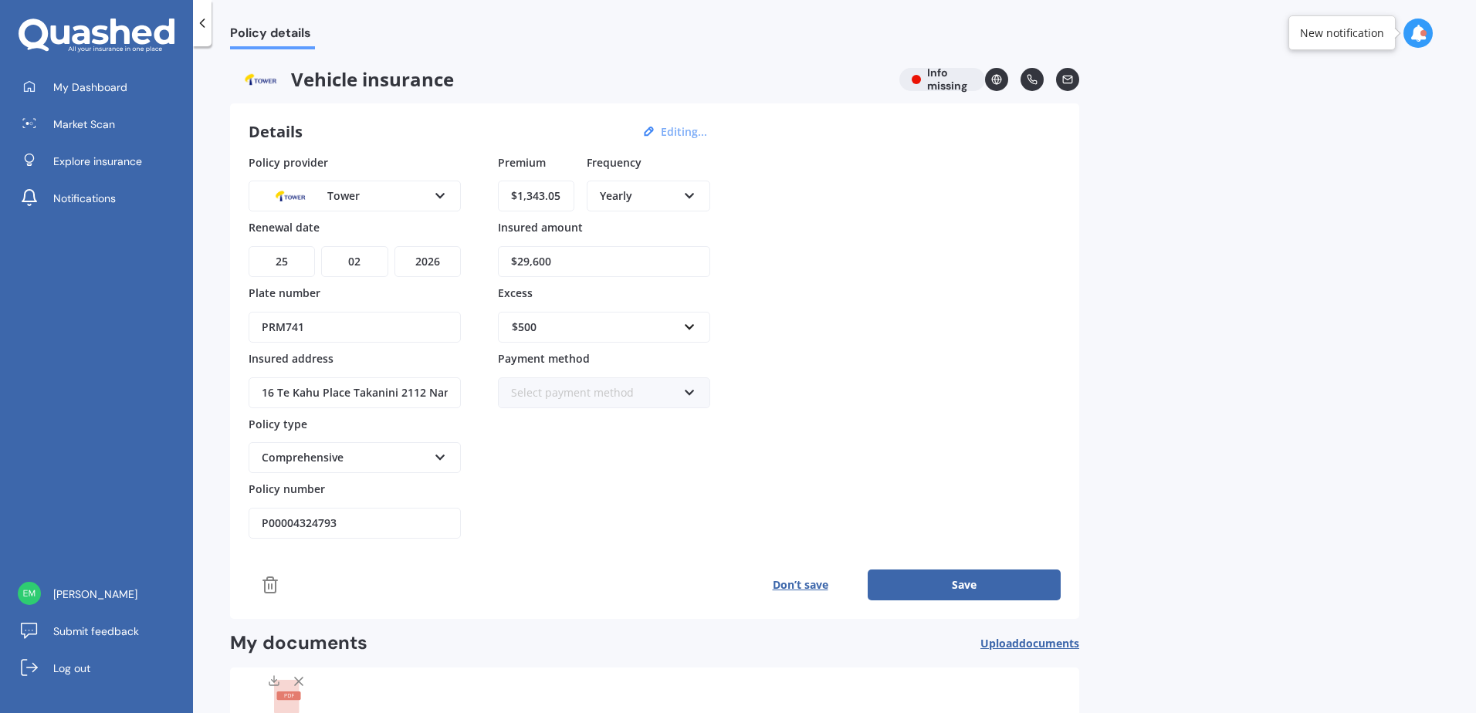
click at [923, 211] on div "Policy provider Tower AA AMI AMP ANZ ASB Aioi Nissay Dowa Ando Assurant Autosur…" at bounding box center [655, 346] width 812 height 385
click at [675, 398] on div "Select payment method" at bounding box center [594, 392] width 166 height 17
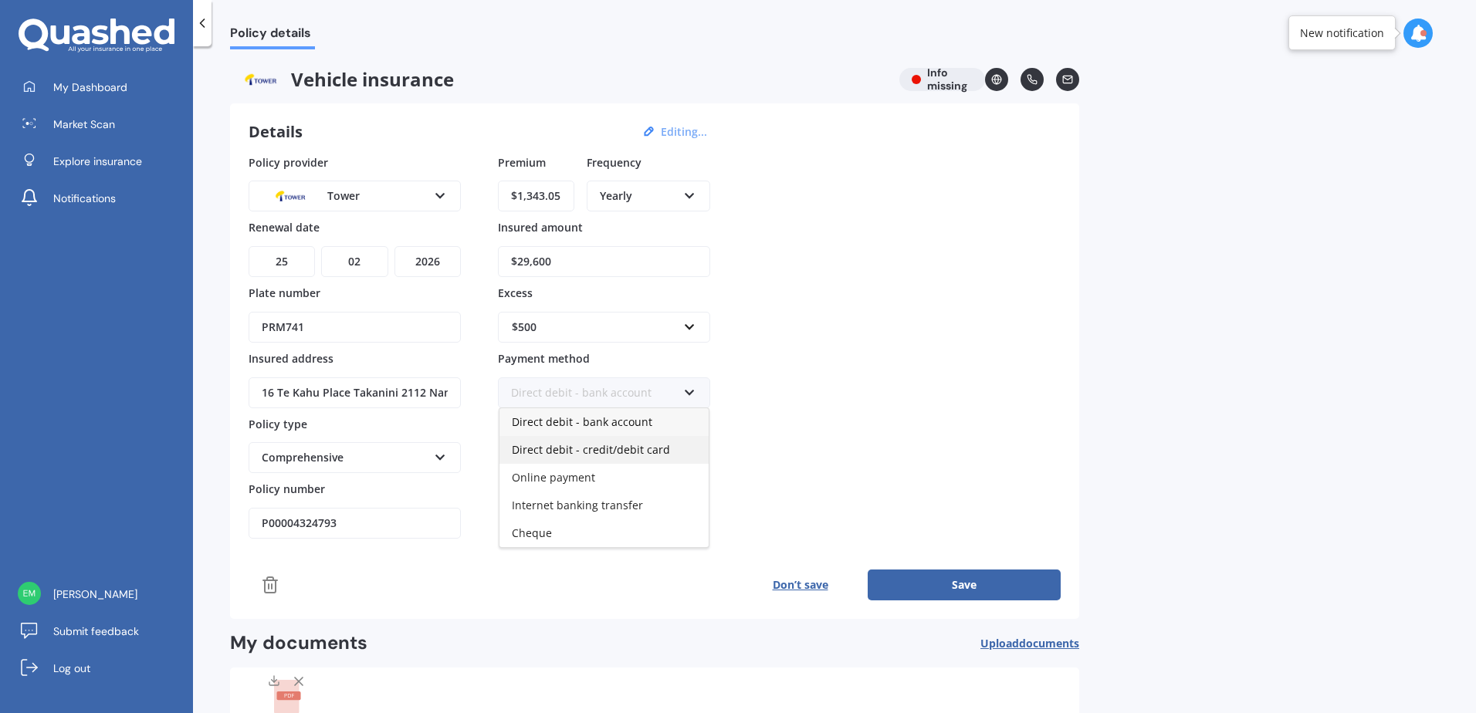
click at [635, 447] on span "Direct debit - credit/debit card" at bounding box center [591, 449] width 158 height 15
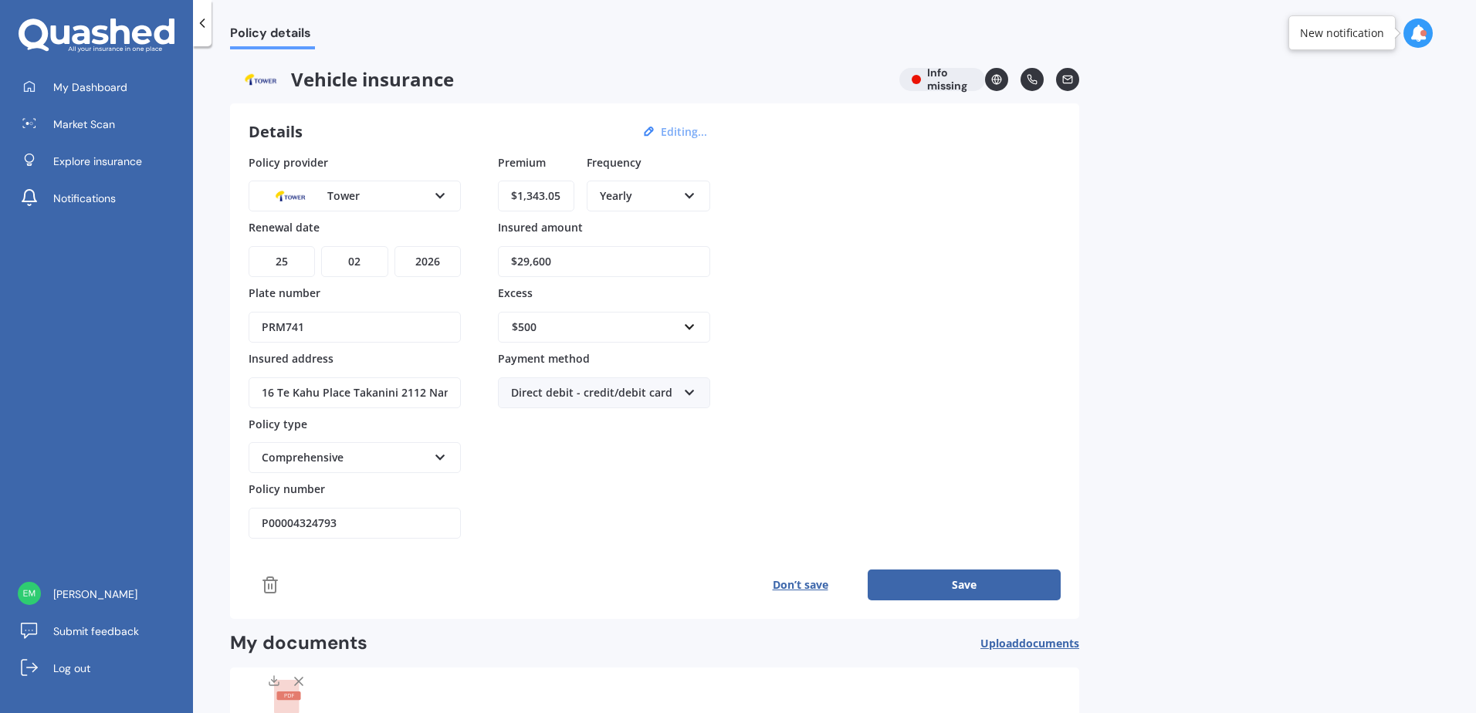
click at [988, 443] on div "Policy provider Tower AA AMI AMP ANZ ASB Aioi Nissay Dowa Ando Assurant Autosur…" at bounding box center [655, 346] width 812 height 385
click at [962, 578] on button "Save" at bounding box center [964, 585] width 193 height 31
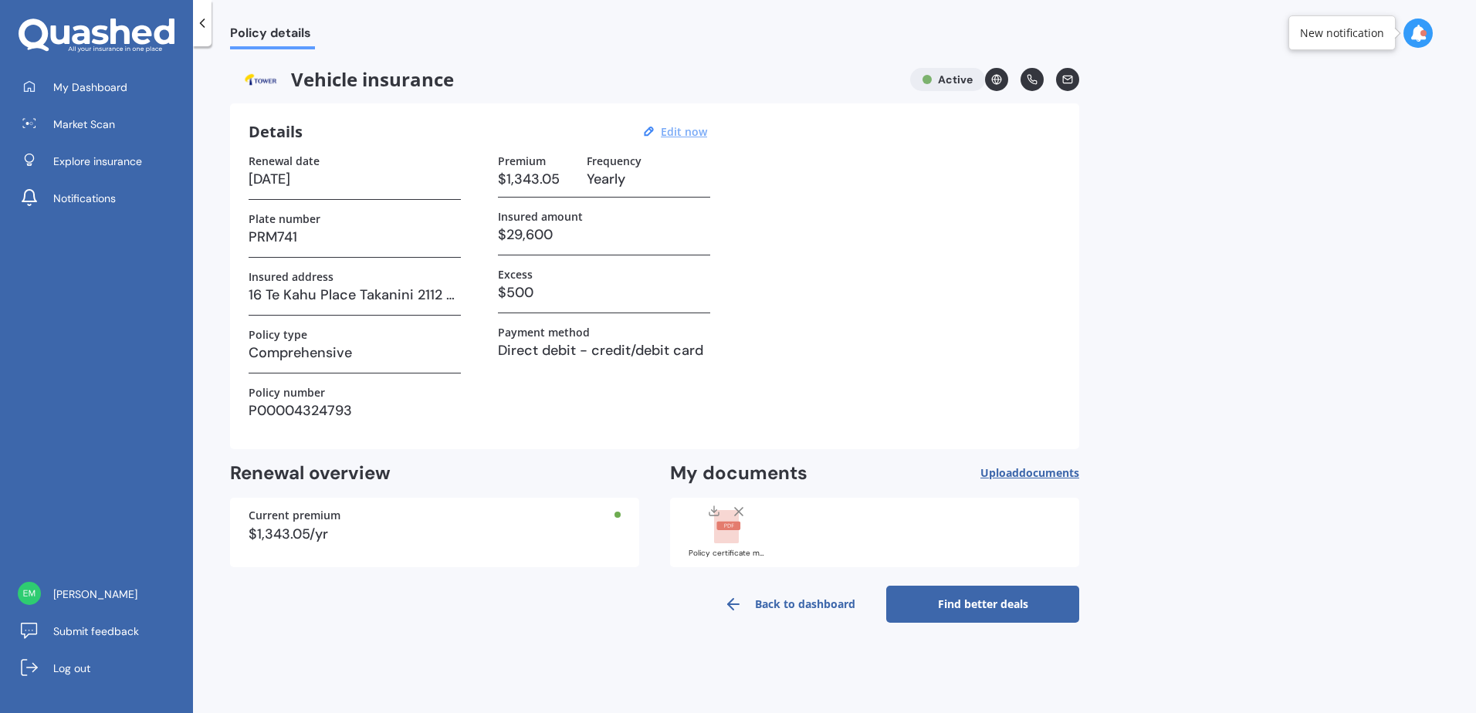
click at [796, 608] on link "Back to dashboard" at bounding box center [789, 604] width 193 height 37
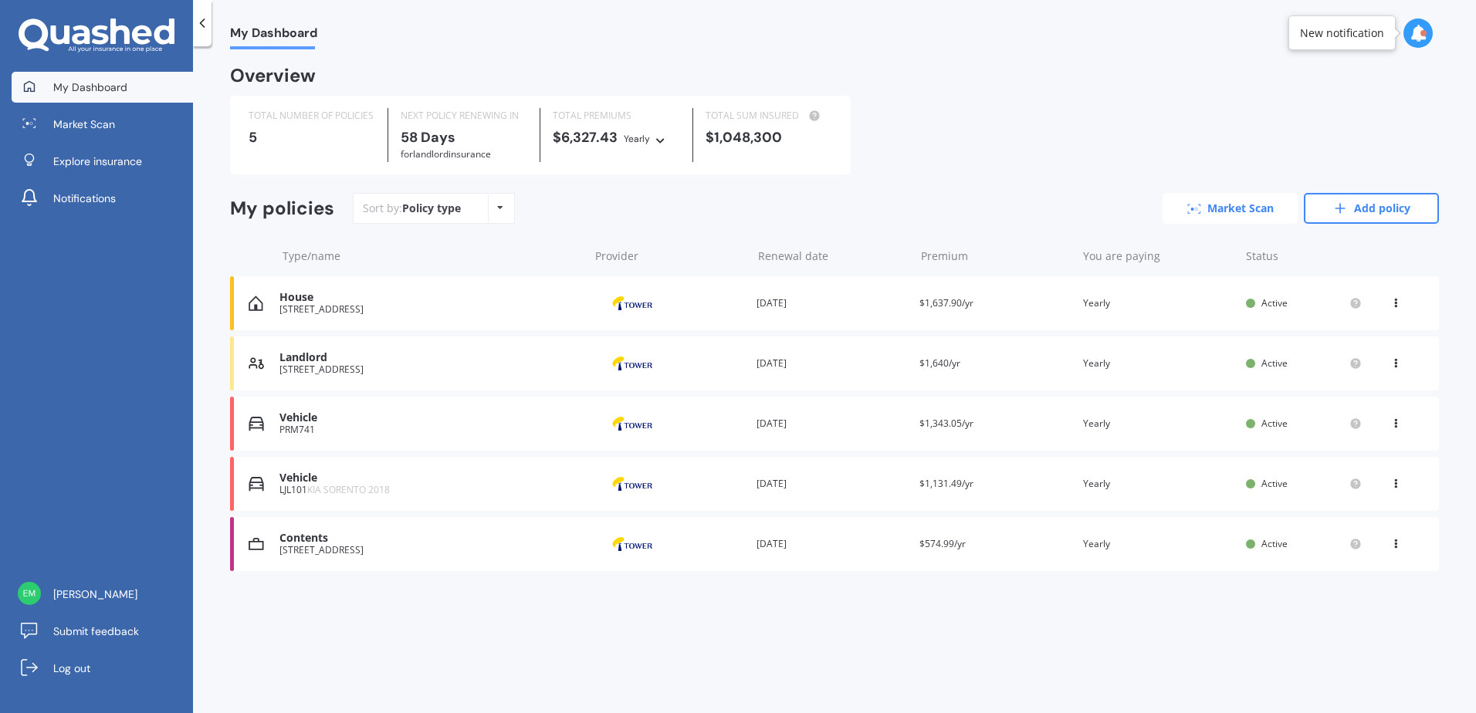
click at [1228, 214] on link "Market Scan" at bounding box center [1230, 208] width 135 height 31
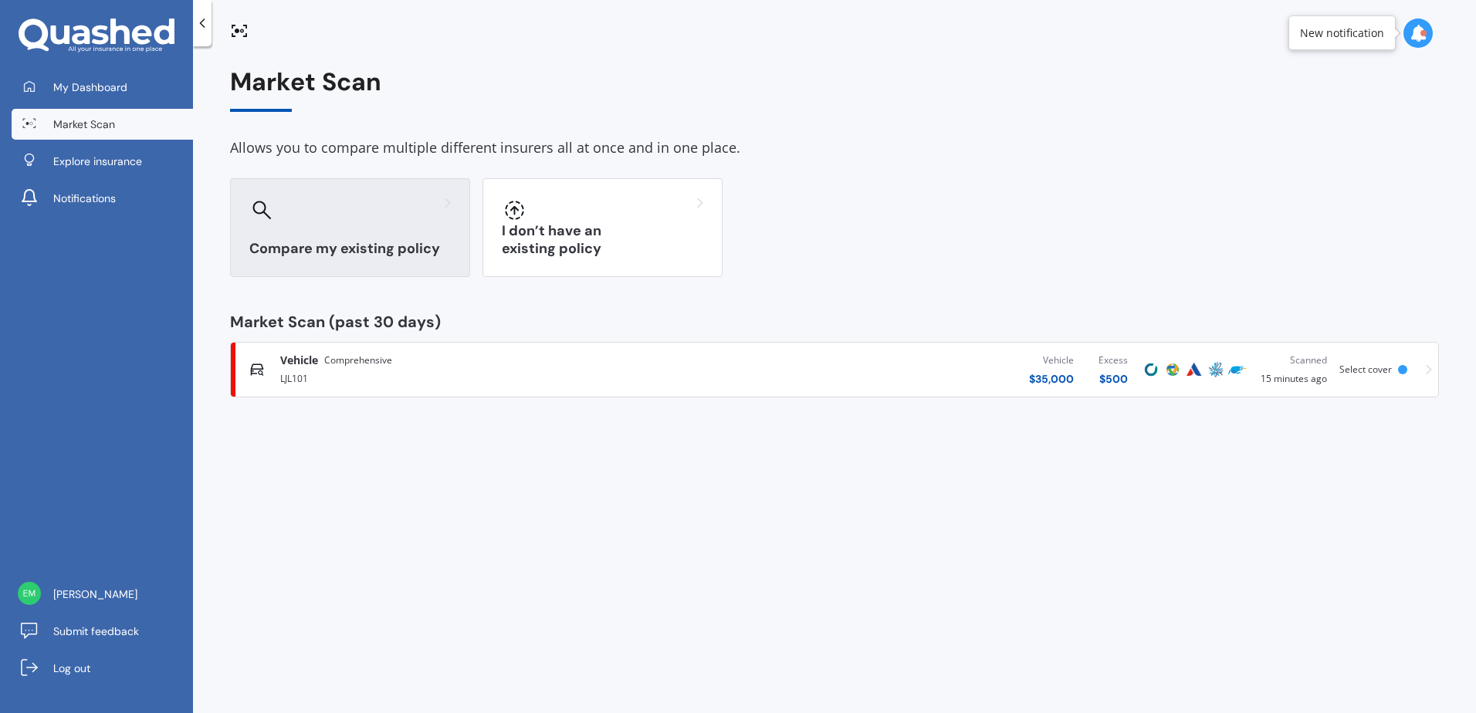
click at [367, 221] on div at bounding box center [349, 210] width 201 height 25
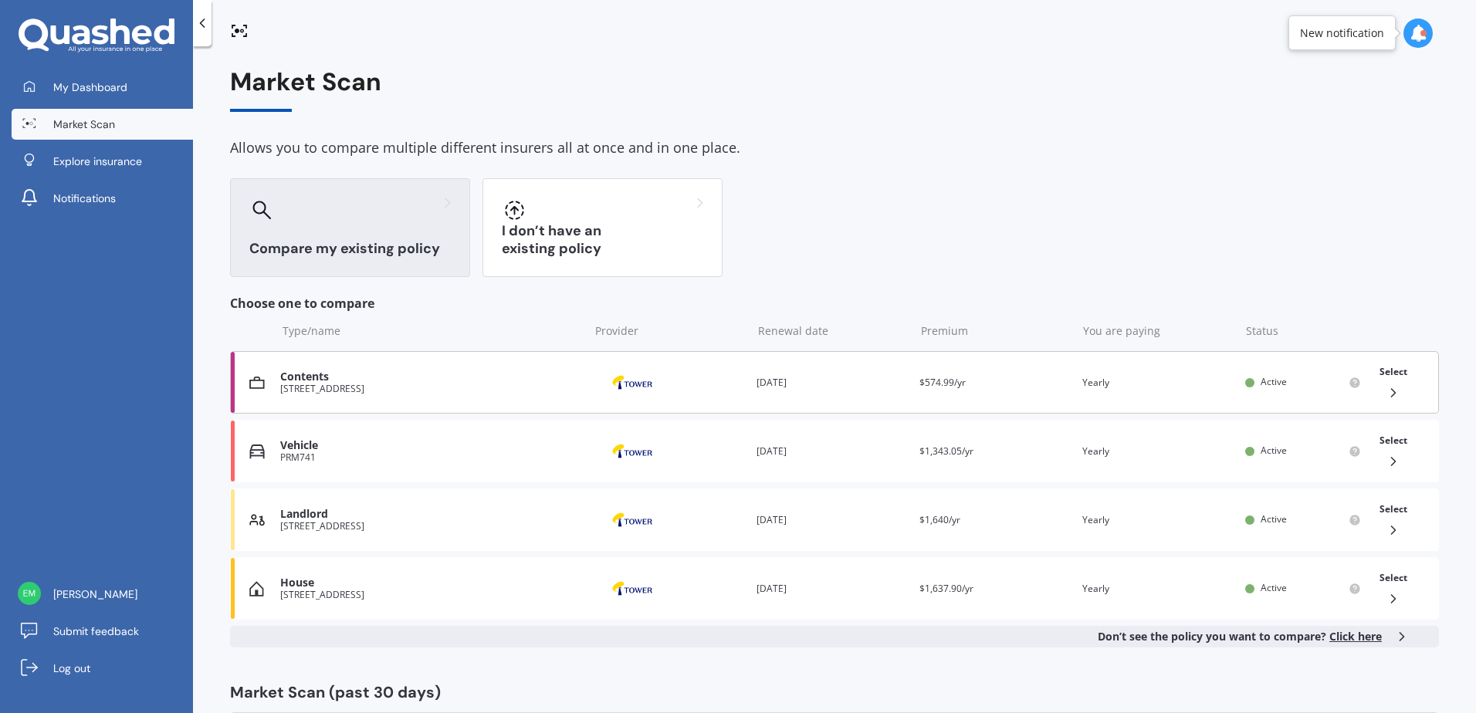
click at [1389, 381] on div "Select" at bounding box center [1393, 382] width 40 height 49
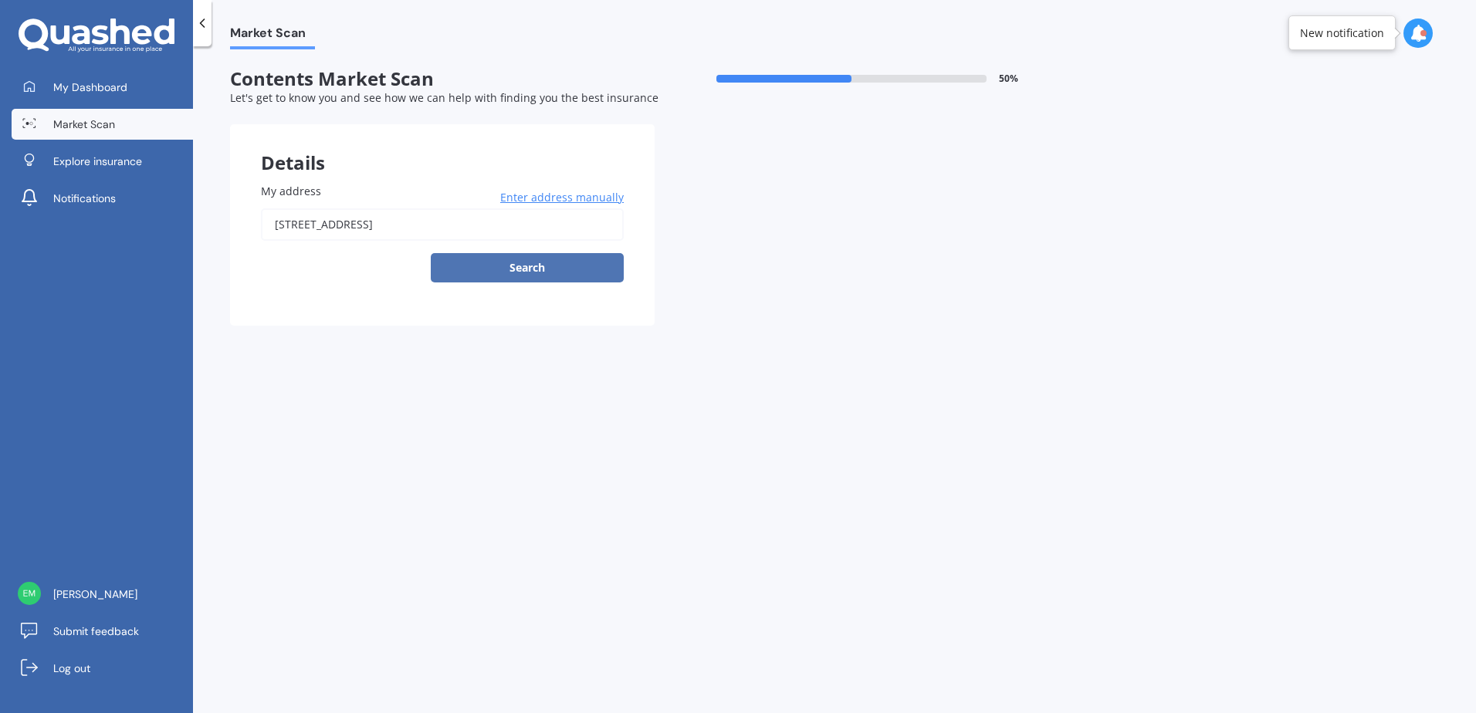
click at [518, 273] on button "Search" at bounding box center [527, 267] width 193 height 29
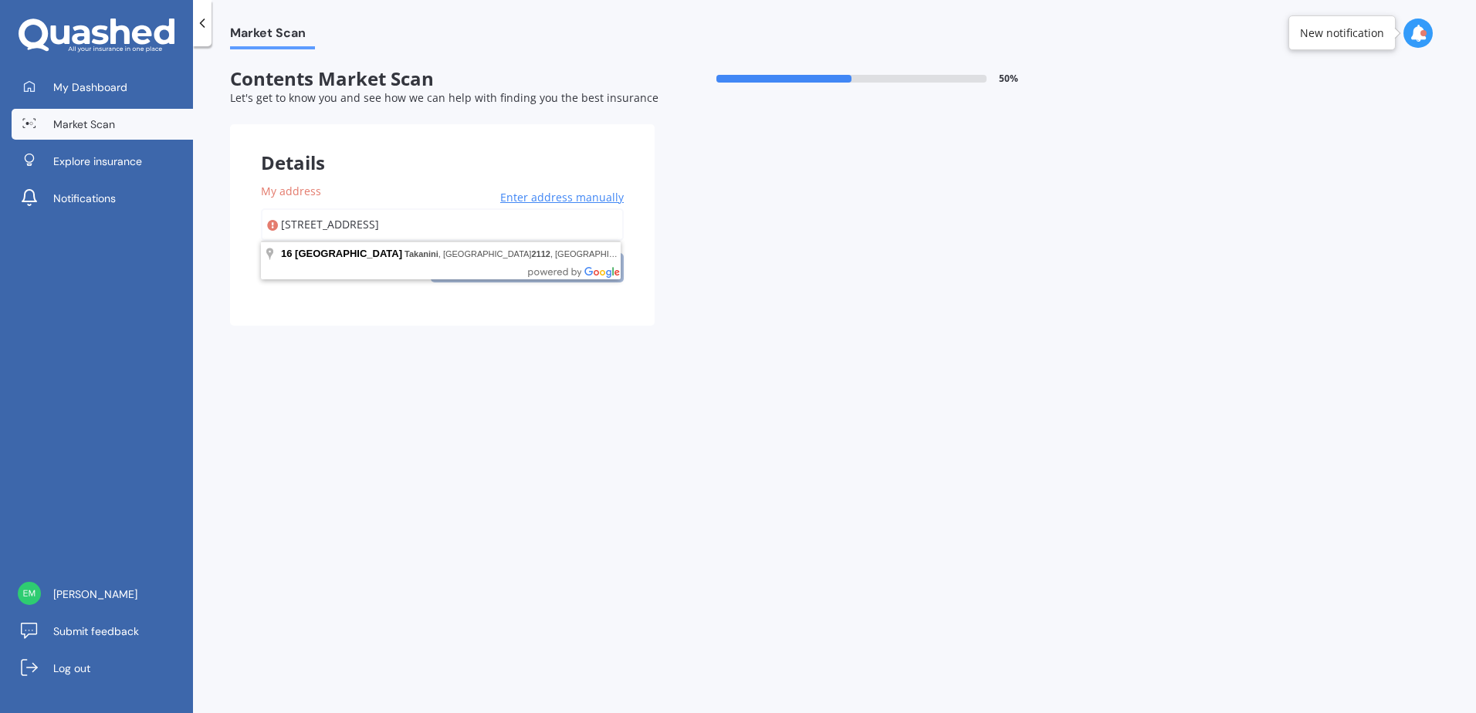
type input "[STREET_ADDRESS]"
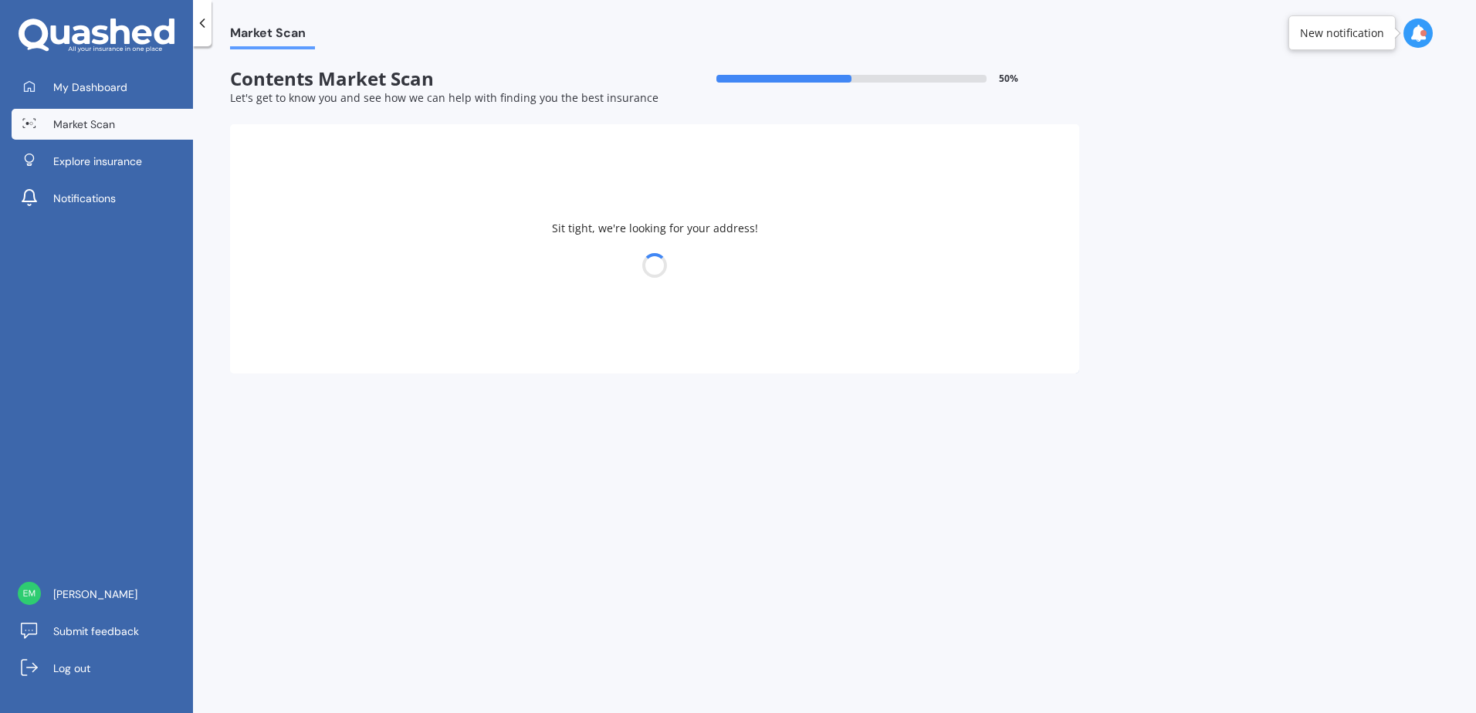
click at [540, 271] on div at bounding box center [654, 266] width 849 height 22
select select "24"
select select "12"
select select "1989"
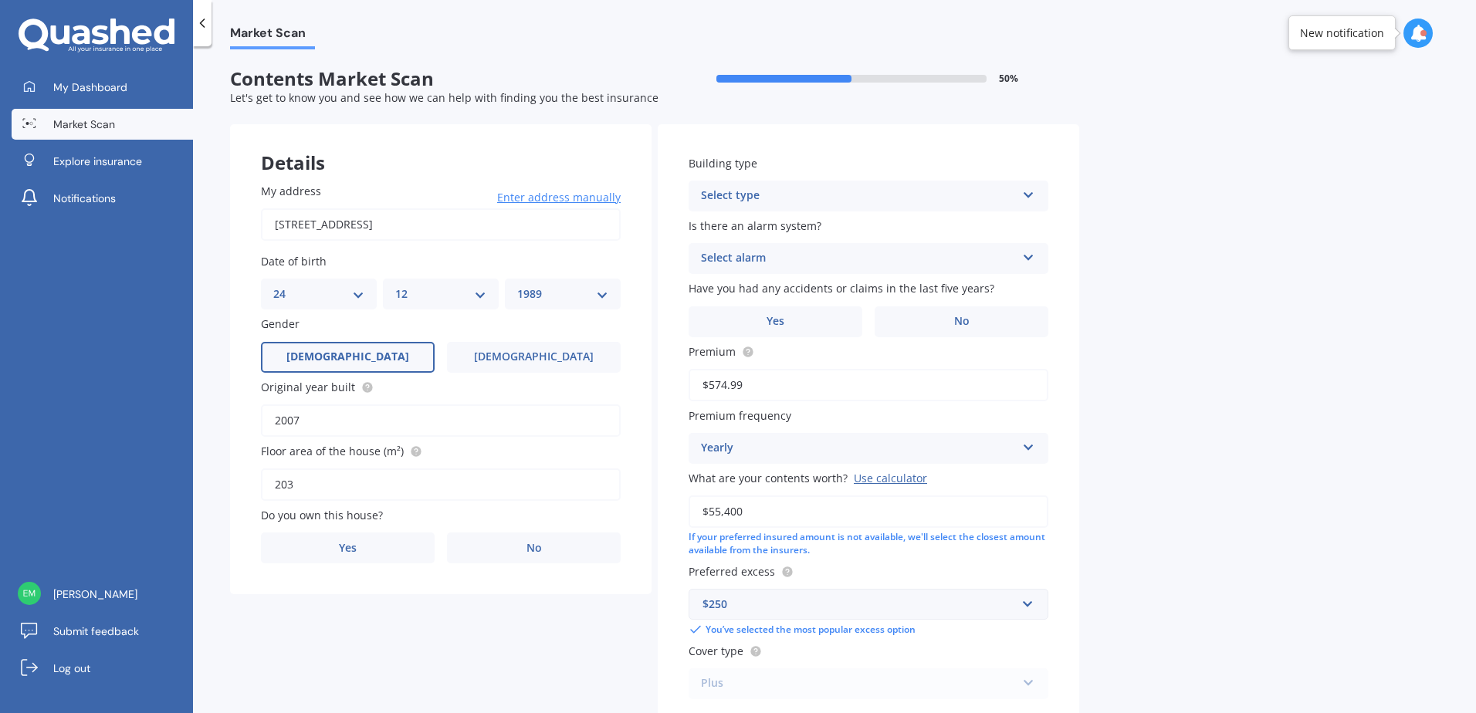
click at [821, 194] on div "Select type" at bounding box center [858, 196] width 315 height 19
click at [826, 219] on div "Freestanding" at bounding box center [868, 226] width 358 height 28
drag, startPoint x: 1190, startPoint y: 306, endPoint x: 1117, endPoint y: 319, distance: 73.6
click at [1190, 307] on div "Market Scan Contents Market Scan 50 % Let's get to know you and see how we can …" at bounding box center [834, 382] width 1283 height 667
click at [932, 256] on div "Select alarm" at bounding box center [858, 258] width 315 height 19
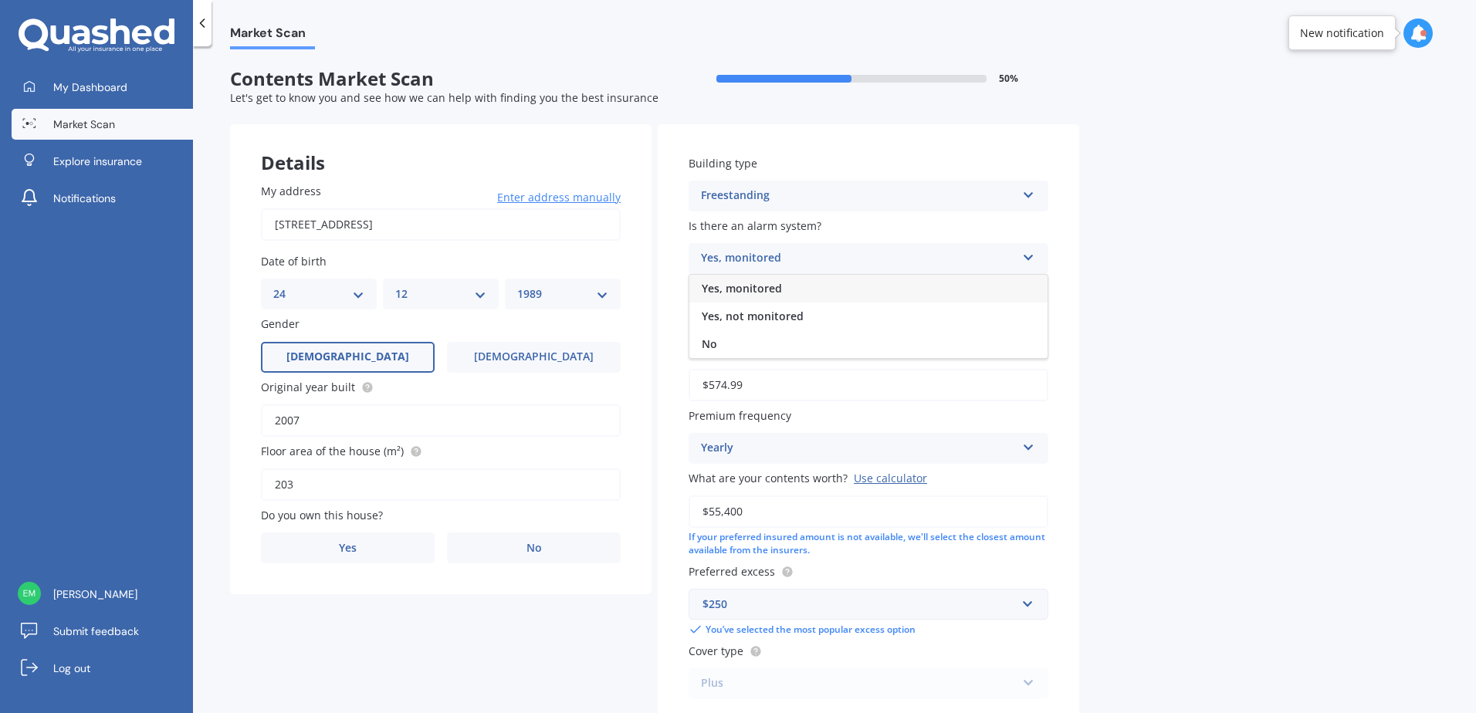
drag, startPoint x: 801, startPoint y: 288, endPoint x: 929, endPoint y: 298, distance: 128.5
click at [802, 287] on div "Yes, monitored" at bounding box center [868, 289] width 358 height 28
drag, startPoint x: 1307, startPoint y: 352, endPoint x: 1217, endPoint y: 354, distance: 90.3
click at [1305, 353] on div "Market Scan Contents Market Scan 50 % Let's get to know you and see how we can …" at bounding box center [834, 382] width 1283 height 667
click at [956, 259] on div "Yes, monitored" at bounding box center [858, 258] width 315 height 19
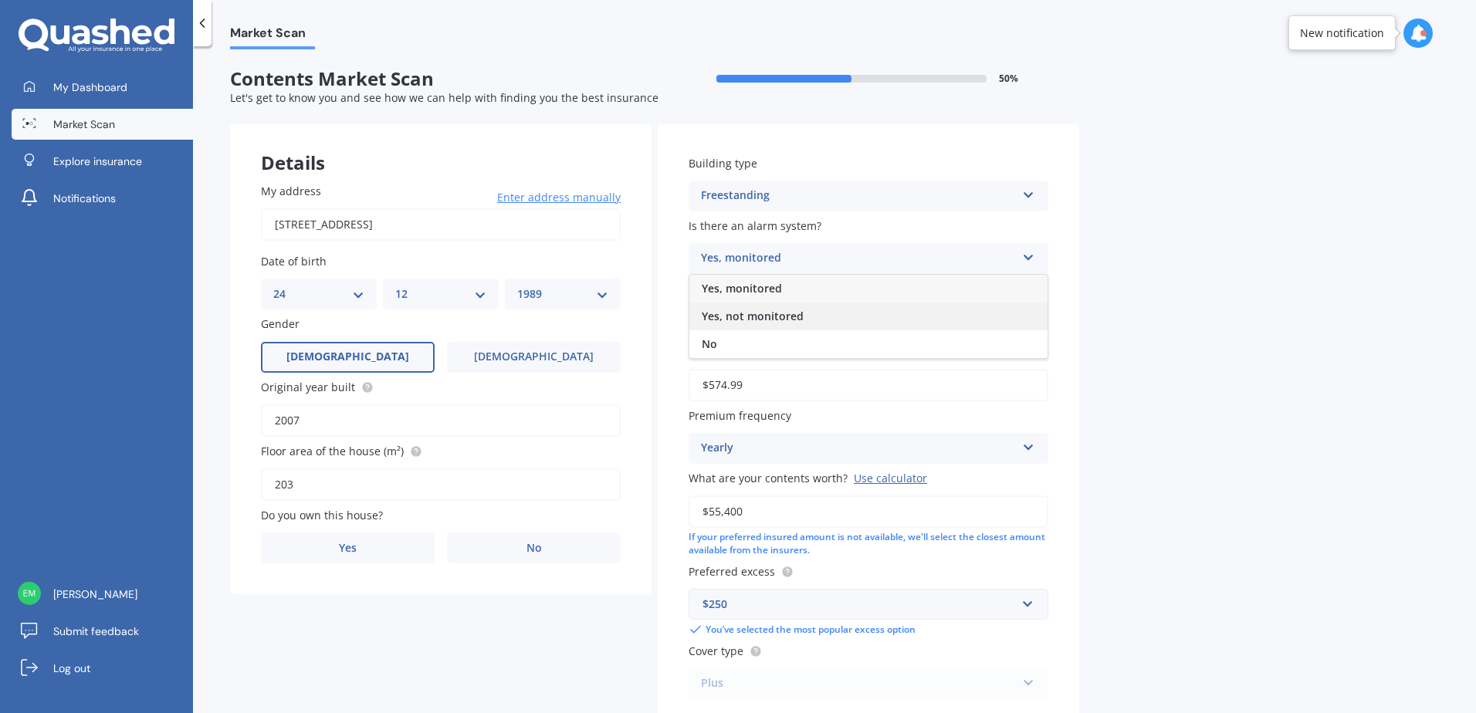
click at [849, 307] on div "Yes, not monitored" at bounding box center [868, 317] width 358 height 28
click at [1209, 332] on div "Market Scan Contents Market Scan 50 % Let's get to know you and see how we can …" at bounding box center [834, 382] width 1283 height 667
drag, startPoint x: 950, startPoint y: 312, endPoint x: 1020, endPoint y: 327, distance: 71.9
click at [950, 313] on label "No" at bounding box center [962, 321] width 174 height 31
click at [0, 0] on input "No" at bounding box center [0, 0] width 0 height 0
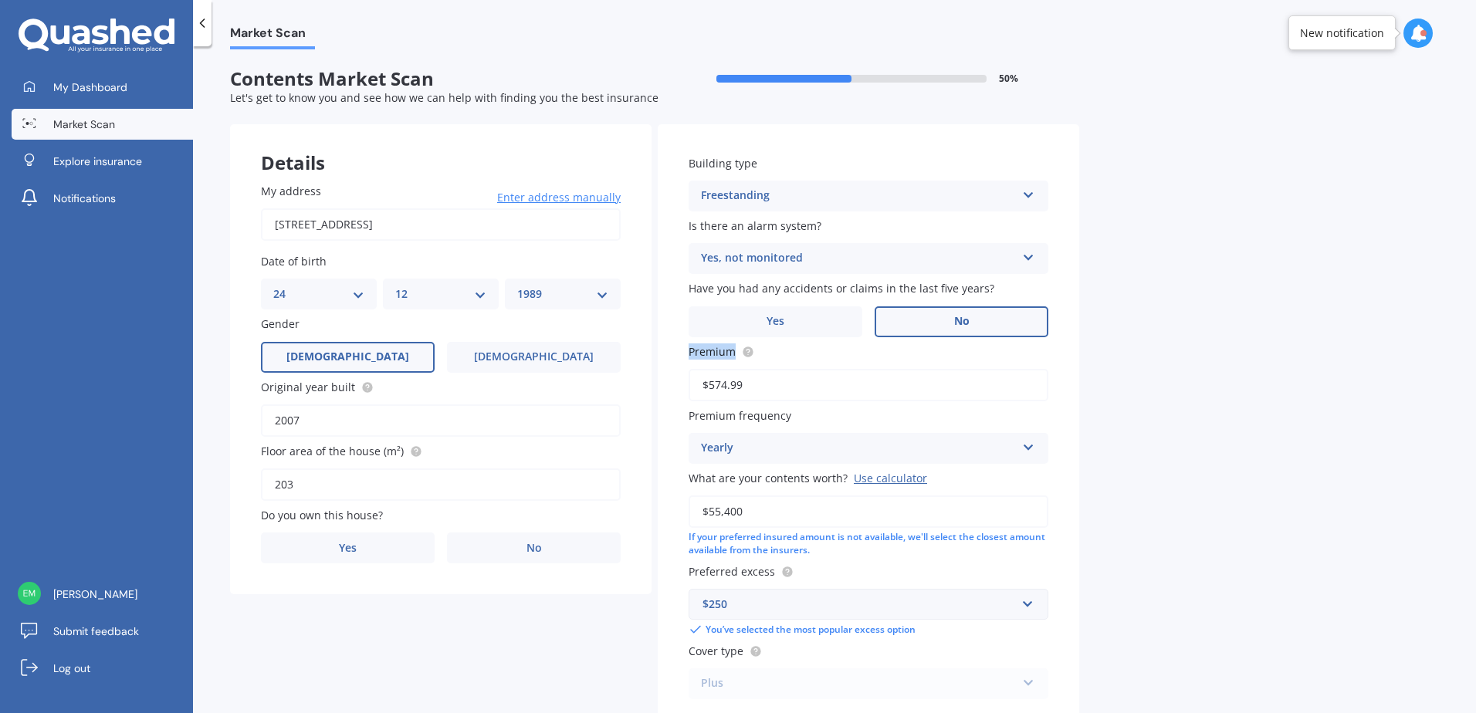
click at [1181, 346] on div "Market Scan Contents Market Scan 50 % Let's get to know you and see how we can …" at bounding box center [834, 382] width 1283 height 667
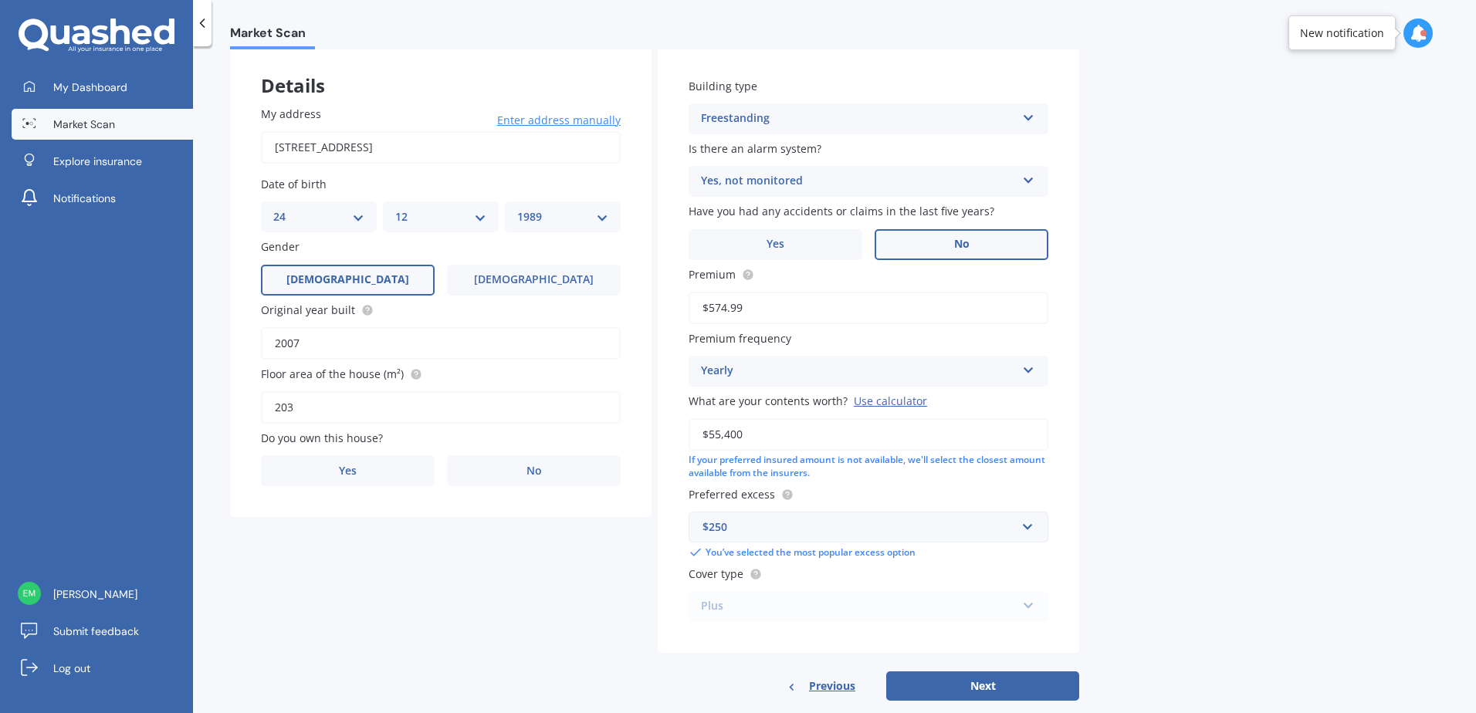
click at [1147, 379] on div "Market Scan Contents Market Scan 50 % Let's get to know you and see how we can …" at bounding box center [834, 382] width 1283 height 667
click at [406, 474] on label "Yes" at bounding box center [348, 470] width 174 height 31
click at [0, 0] on input "Yes" at bounding box center [0, 0] width 0 height 0
click at [509, 541] on div "Select occupant" at bounding box center [430, 534] width 315 height 19
click at [417, 570] on div "Owner" at bounding box center [441, 564] width 358 height 28
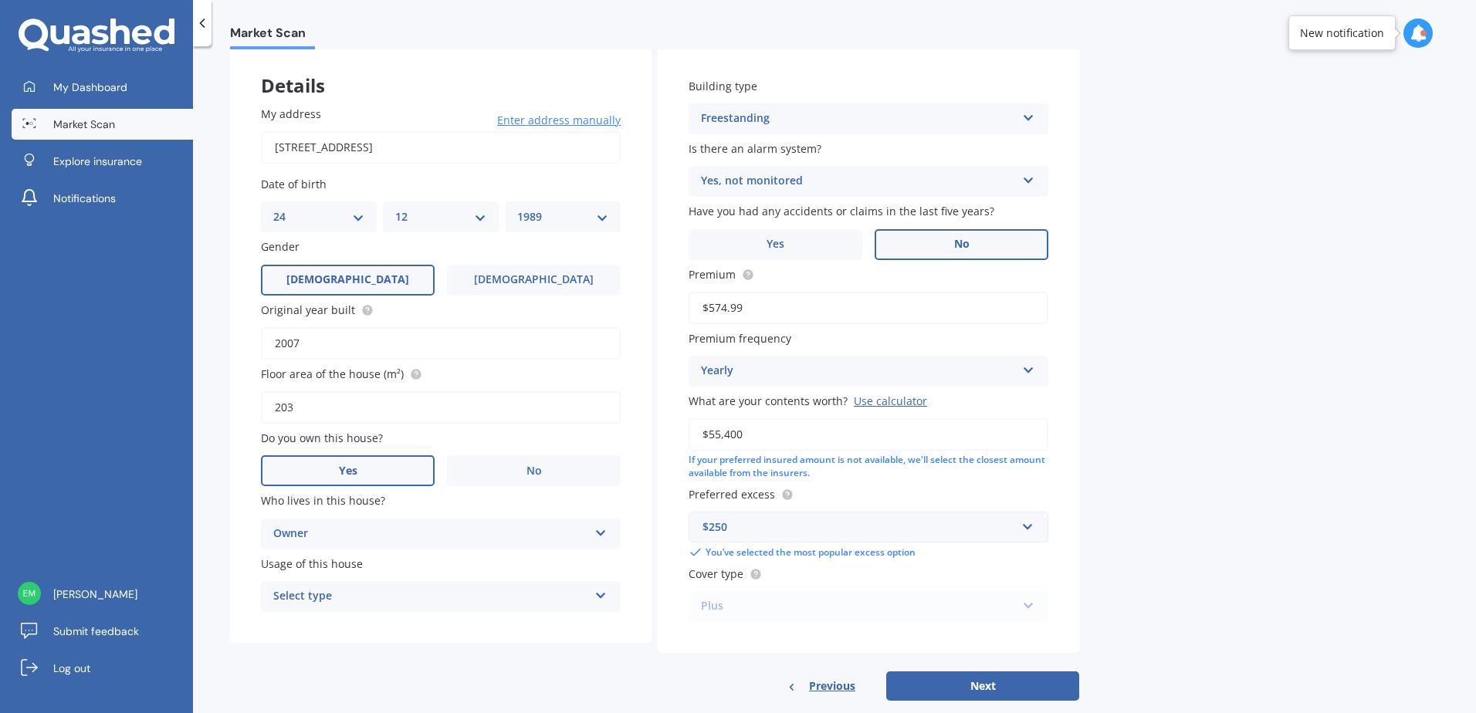
click at [363, 610] on div "Select type Permanent Holiday (without tenancy)" at bounding box center [441, 596] width 360 height 31
click at [355, 628] on div "Permanent" at bounding box center [441, 627] width 358 height 28
click at [337, 665] on div "Details My address [STREET_ADDRESS] Enter address manually Search Date of birth…" at bounding box center [654, 374] width 849 height 655
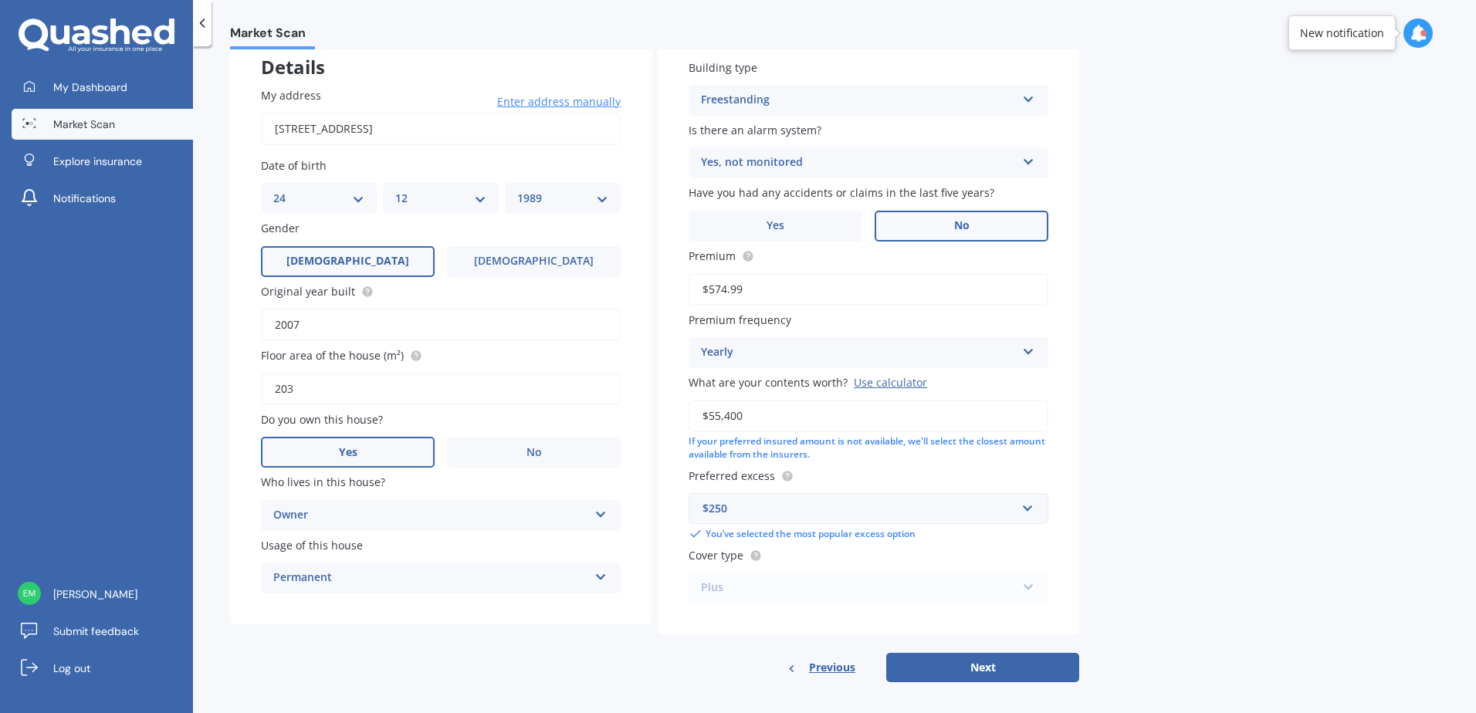
scroll to position [105, 0]
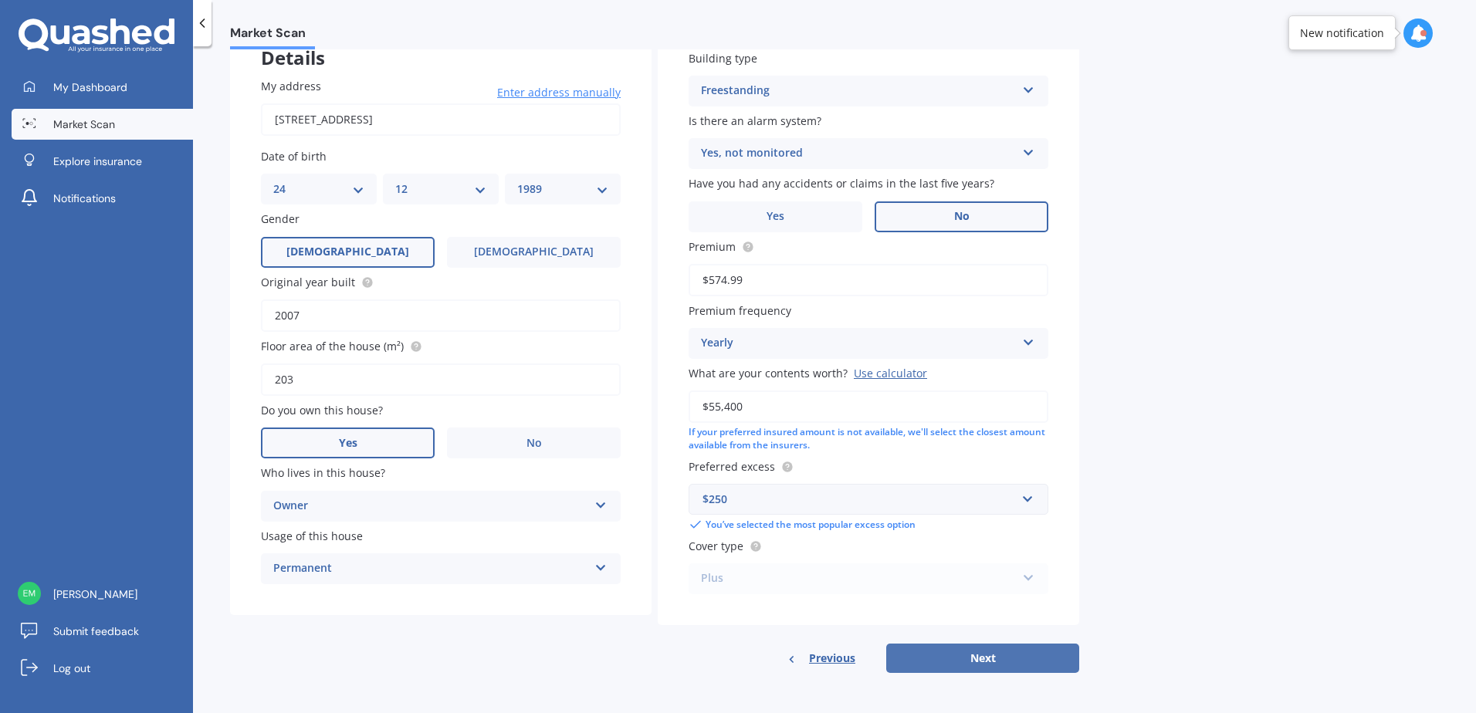
click at [971, 655] on button "Next" at bounding box center [982, 658] width 193 height 29
select select "24"
select select "12"
select select "1989"
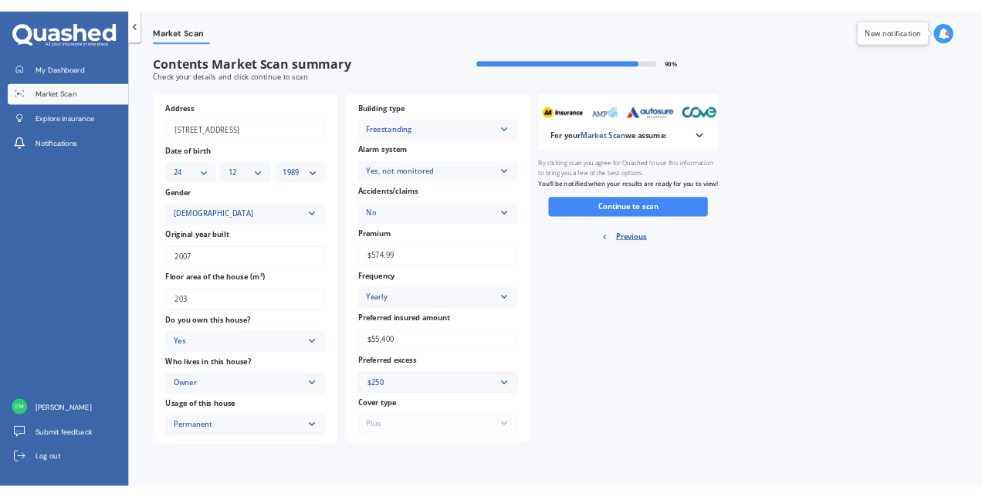
scroll to position [0, 0]
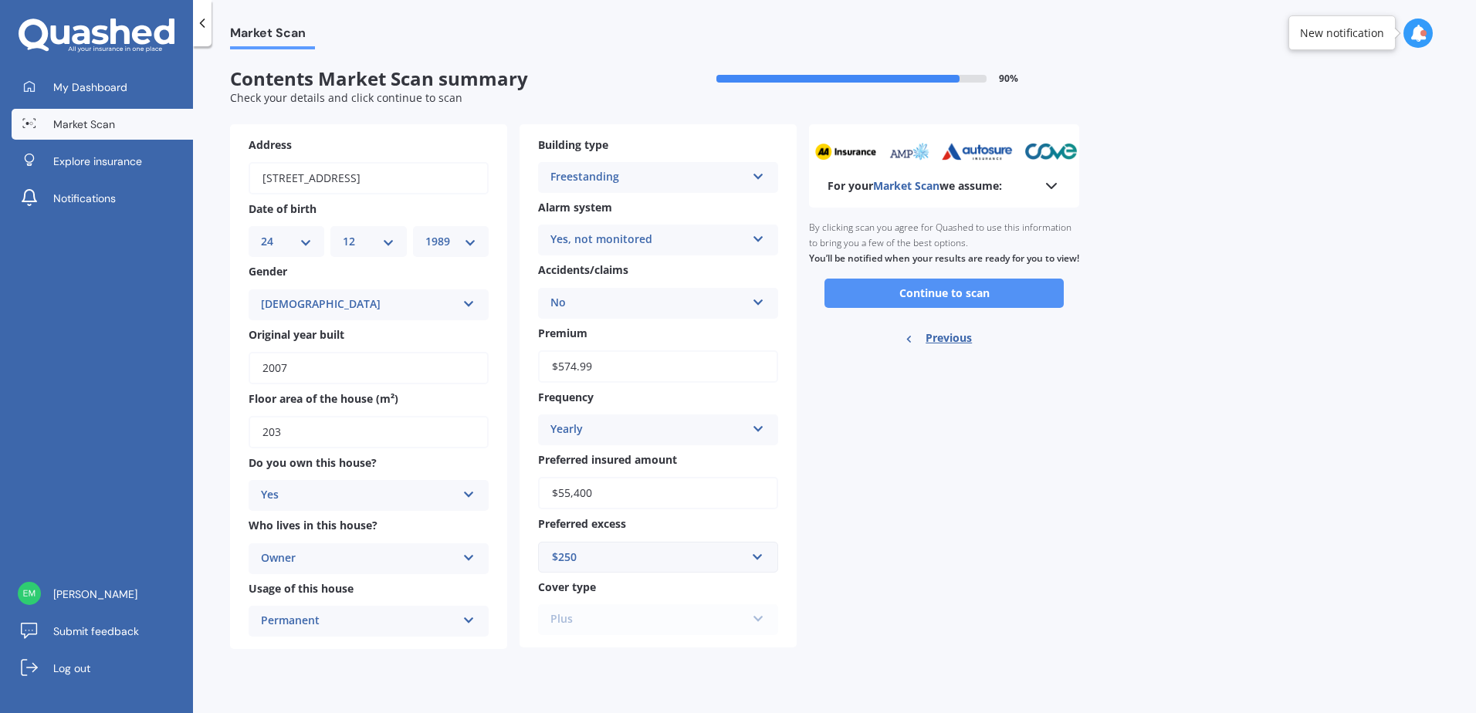
click at [944, 308] on button "Continue to scan" at bounding box center [943, 293] width 239 height 29
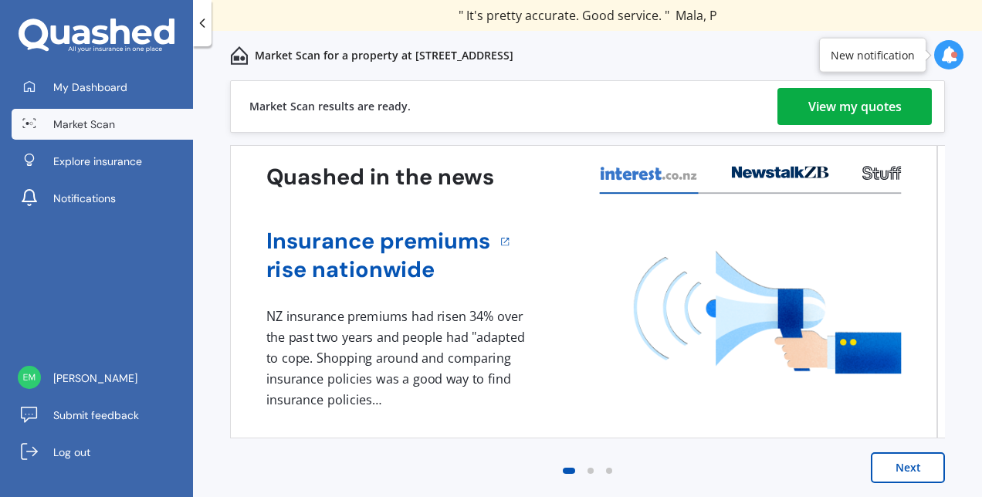
click at [797, 111] on link "View my quotes" at bounding box center [854, 106] width 154 height 37
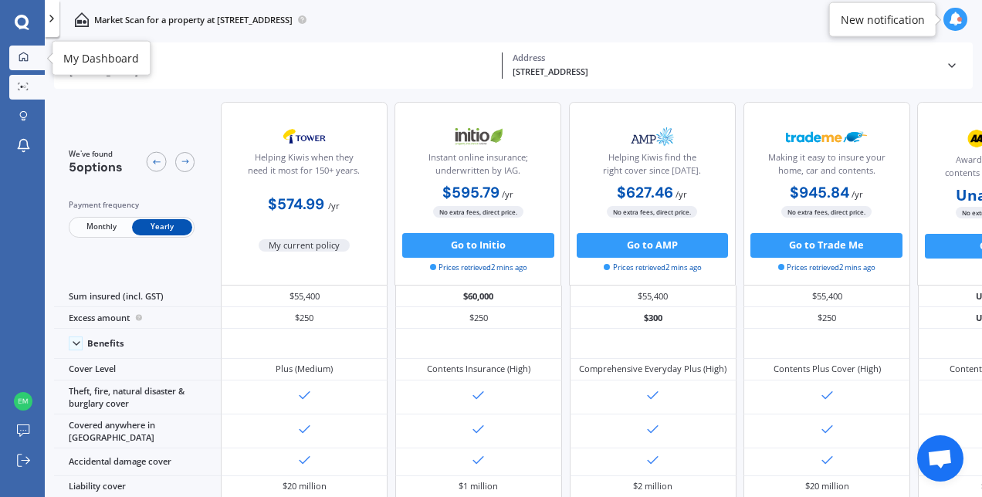
click at [22, 59] on icon at bounding box center [24, 57] width 10 height 10
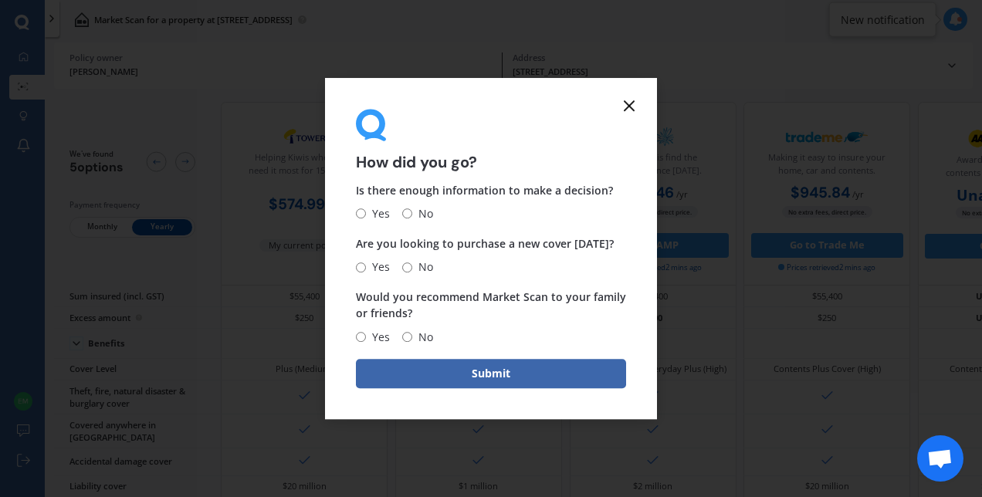
click at [634, 111] on icon at bounding box center [629, 105] width 19 height 19
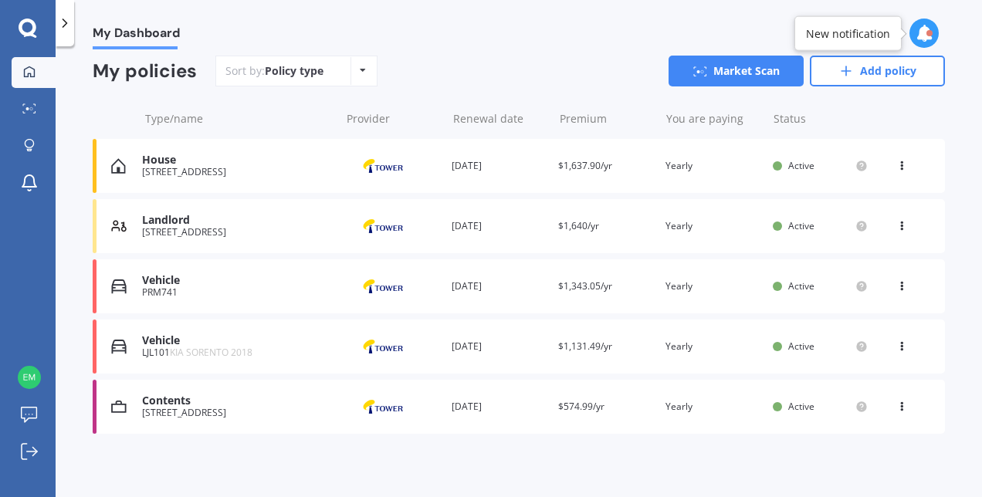
scroll to position [139, 0]
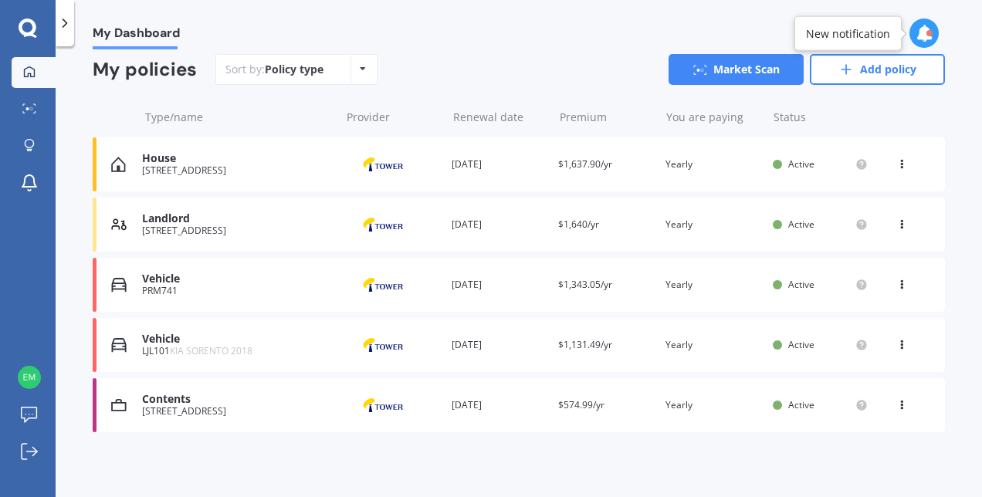
click at [615, 176] on div "House [STREET_ADDRESS] Provider Renewal date [DATE] Premium $1,637.90/yr You ar…" at bounding box center [519, 164] width 852 height 54
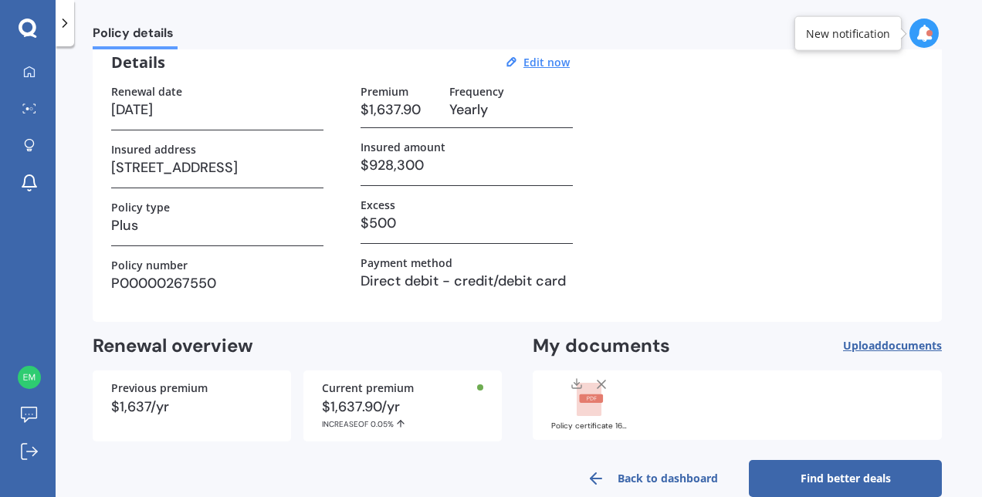
scroll to position [96, 0]
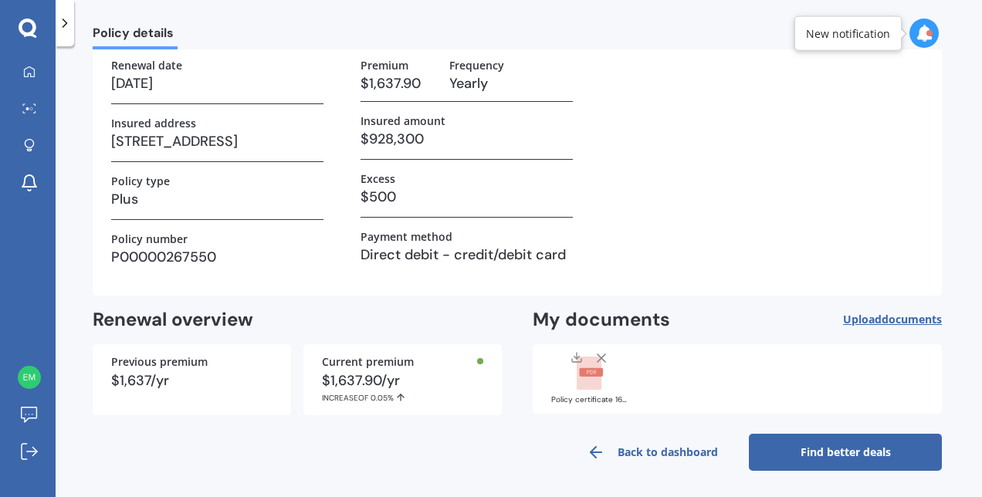
click at [834, 451] on link "Find better deals" at bounding box center [845, 452] width 193 height 37
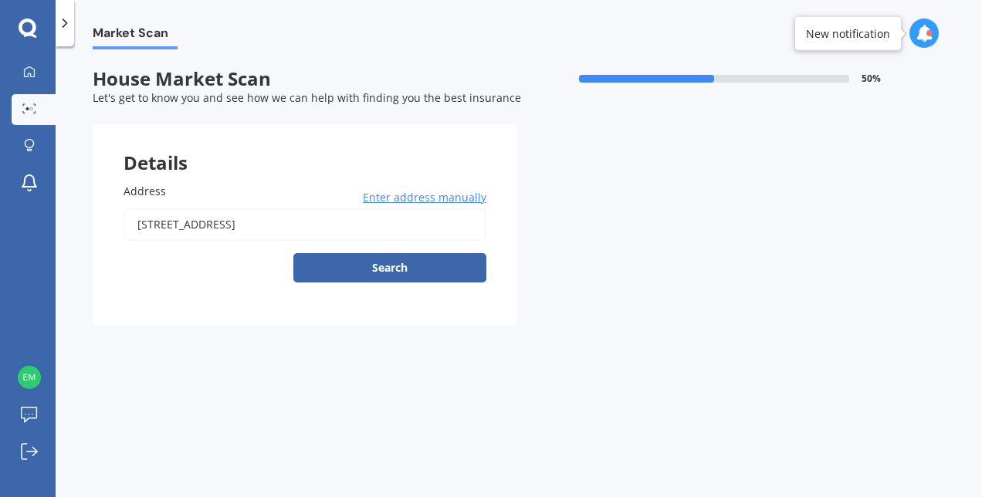
click at [400, 279] on button "Search" at bounding box center [389, 267] width 193 height 29
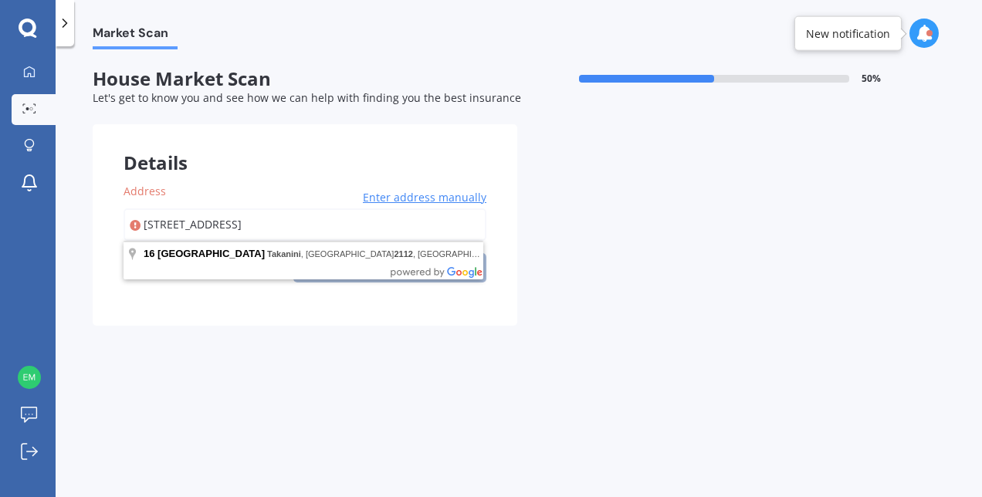
type input "[STREET_ADDRESS]"
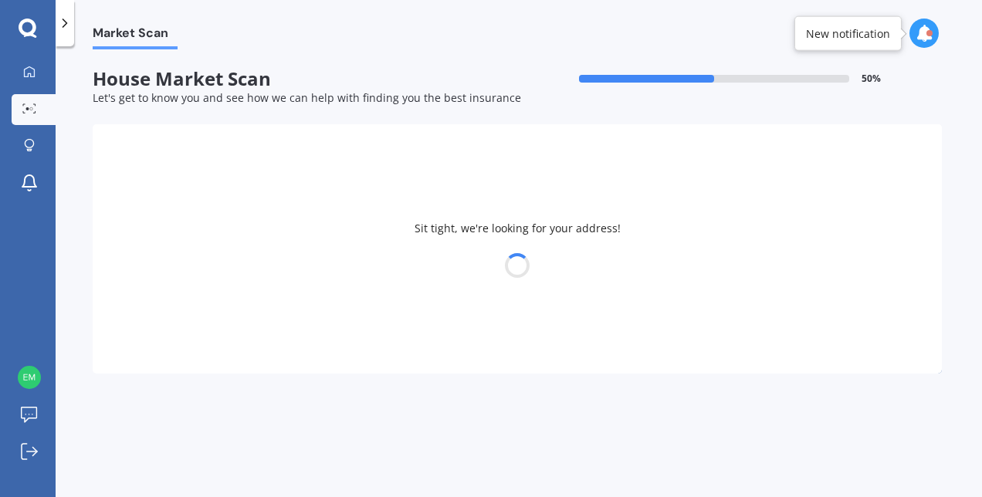
click at [374, 269] on div at bounding box center [517, 266] width 849 height 22
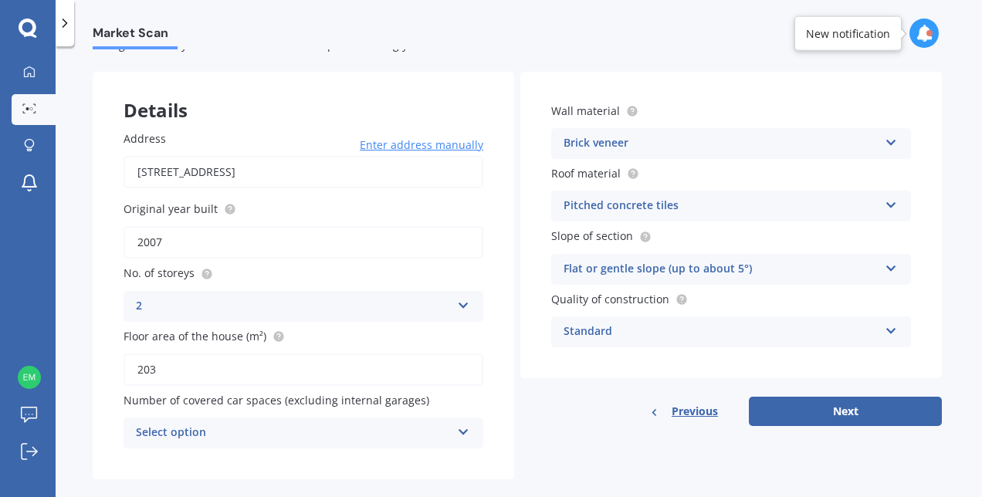
scroll to position [76, 0]
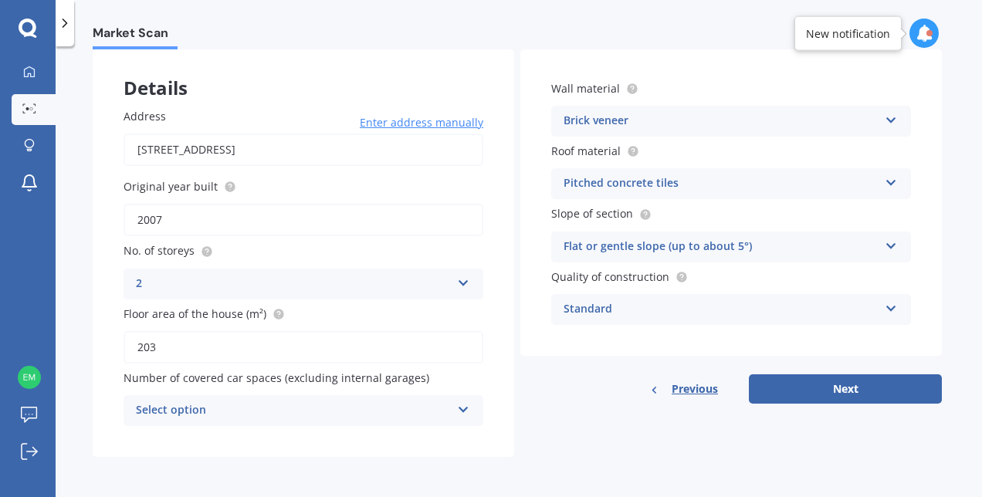
click at [687, 178] on div "Pitched concrete tiles" at bounding box center [721, 183] width 315 height 19
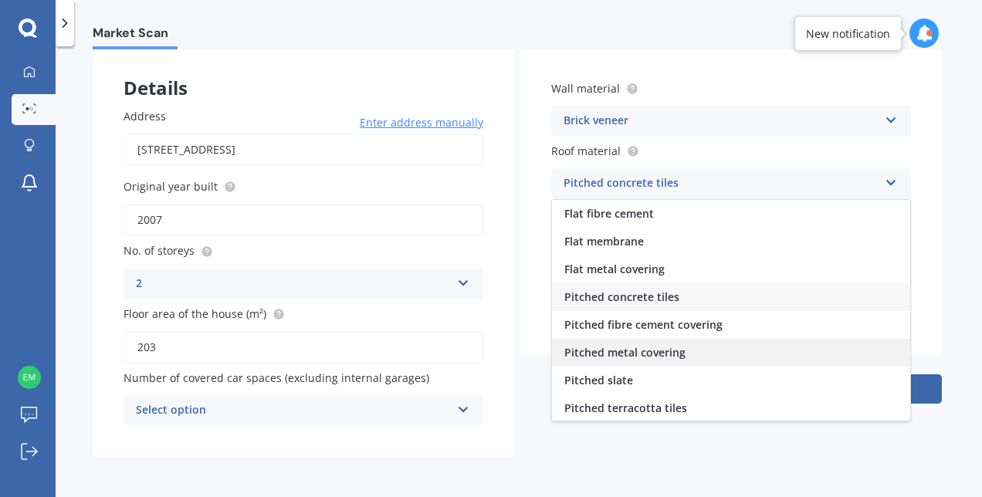
click at [661, 350] on span "Pitched metal covering" at bounding box center [624, 352] width 121 height 15
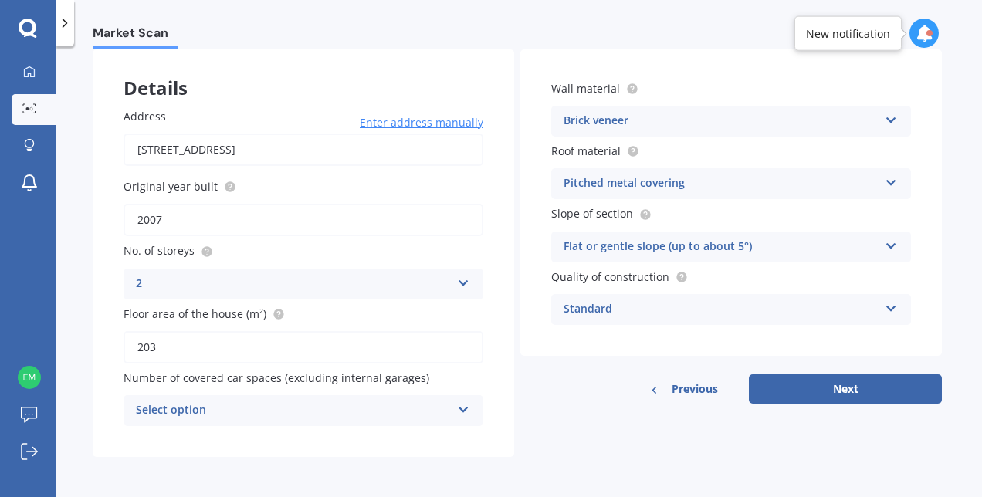
click at [567, 402] on div "Previous Next" at bounding box center [730, 388] width 421 height 29
click at [648, 310] on div "Standard" at bounding box center [721, 309] width 315 height 19
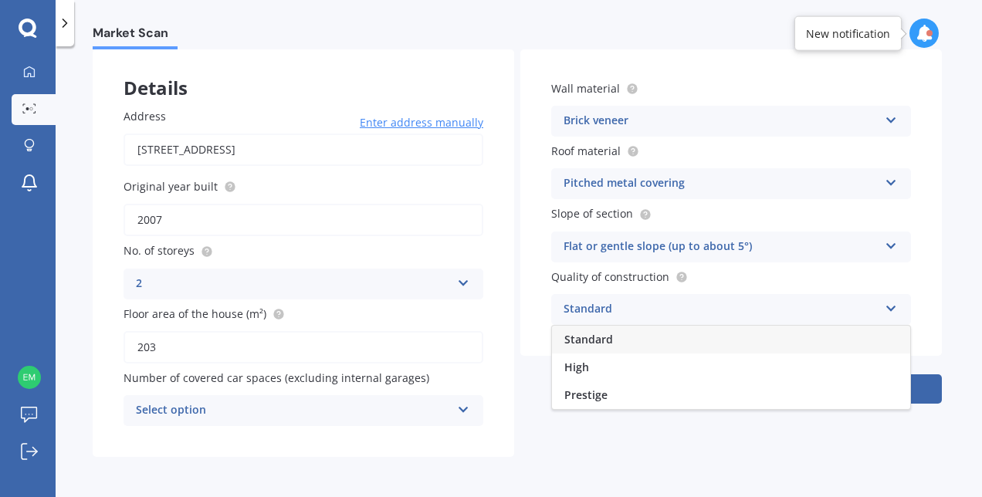
click at [649, 308] on div "Standard" at bounding box center [721, 309] width 315 height 19
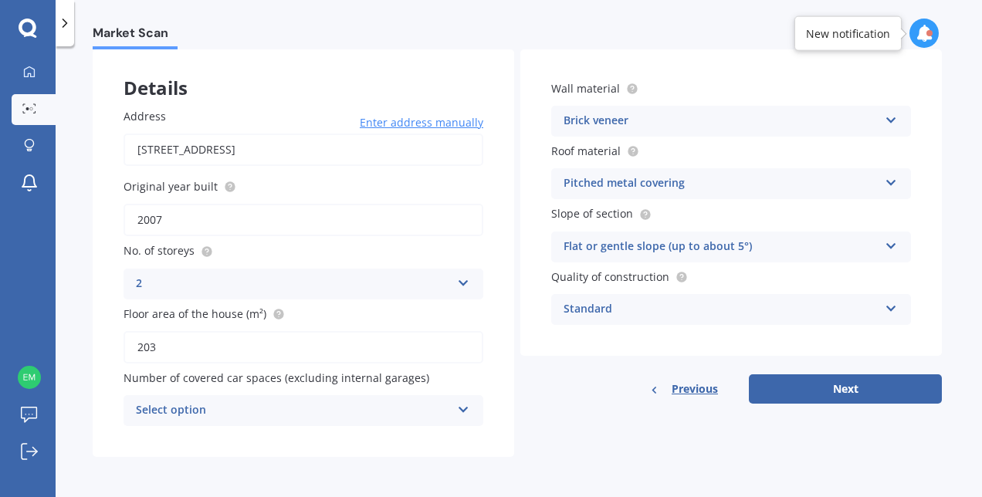
click at [296, 406] on div "Select option" at bounding box center [293, 410] width 315 height 19
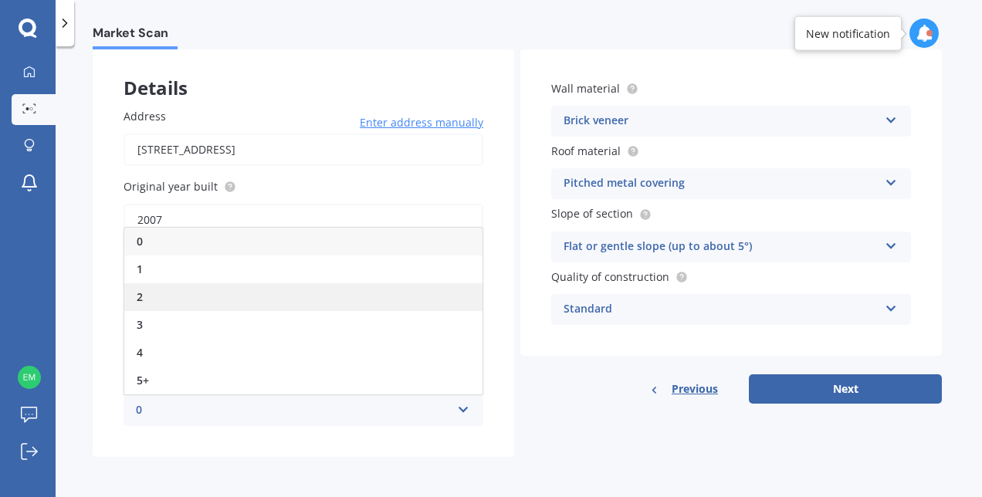
click at [188, 298] on div "2" at bounding box center [303, 297] width 358 height 28
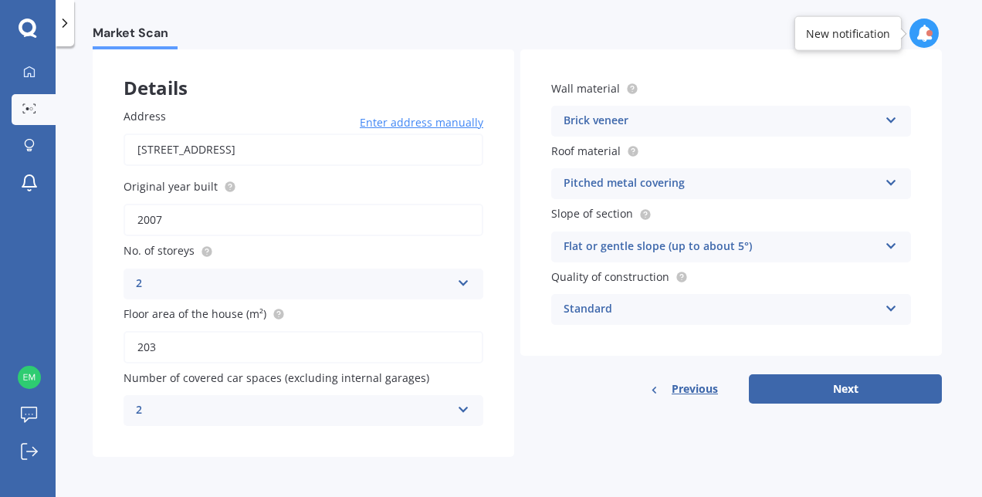
click at [239, 408] on div "2" at bounding box center [293, 410] width 315 height 19
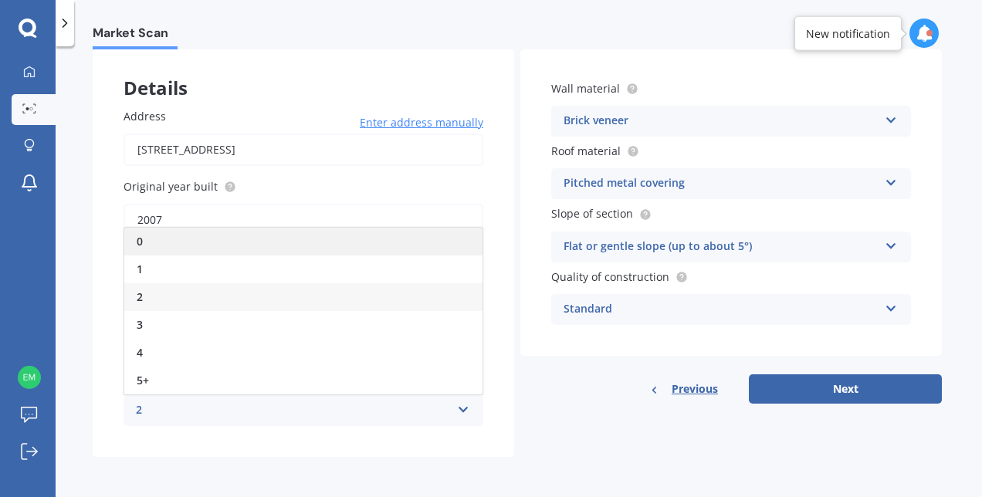
click at [210, 249] on div "0" at bounding box center [303, 242] width 358 height 28
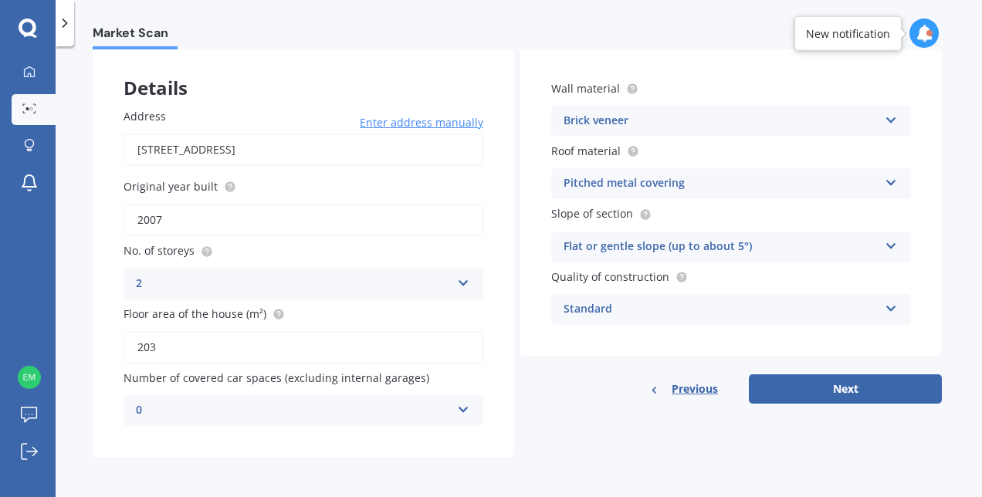
click at [100, 311] on div "Address [STREET_ADDRESS] Enter address manually Search Original year built 2007…" at bounding box center [303, 267] width 421 height 380
click at [804, 403] on button "Next" at bounding box center [845, 388] width 193 height 29
select select "24"
select select "12"
select select "1989"
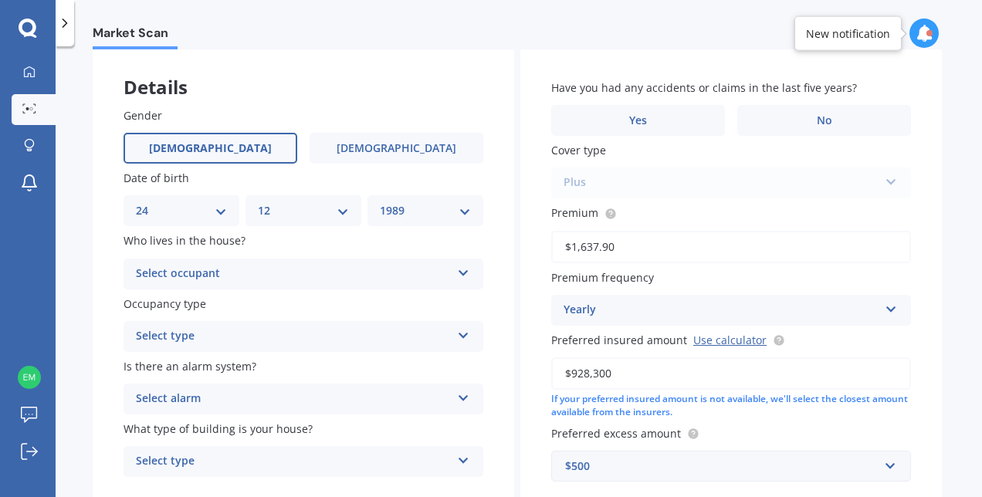
scroll to position [0, 0]
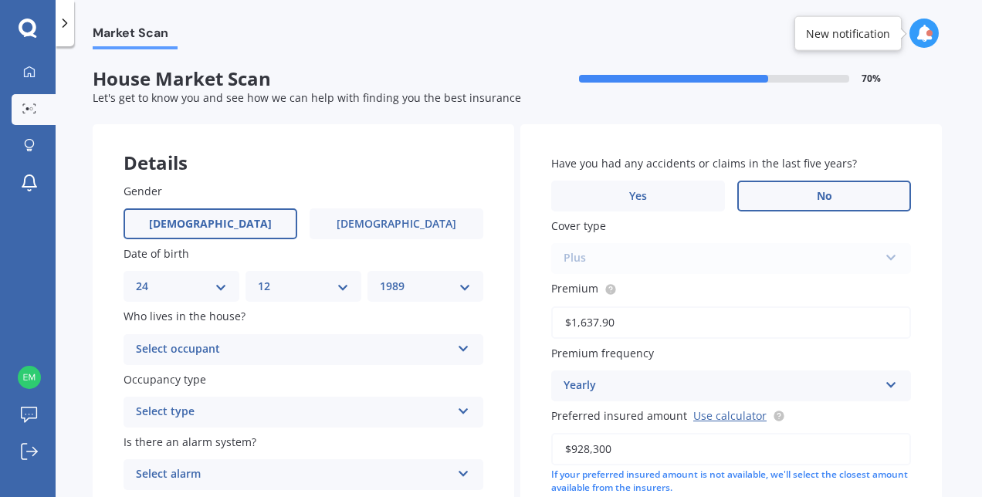
click at [784, 196] on label "No" at bounding box center [824, 196] width 174 height 31
click at [0, 0] on input "No" at bounding box center [0, 0] width 0 height 0
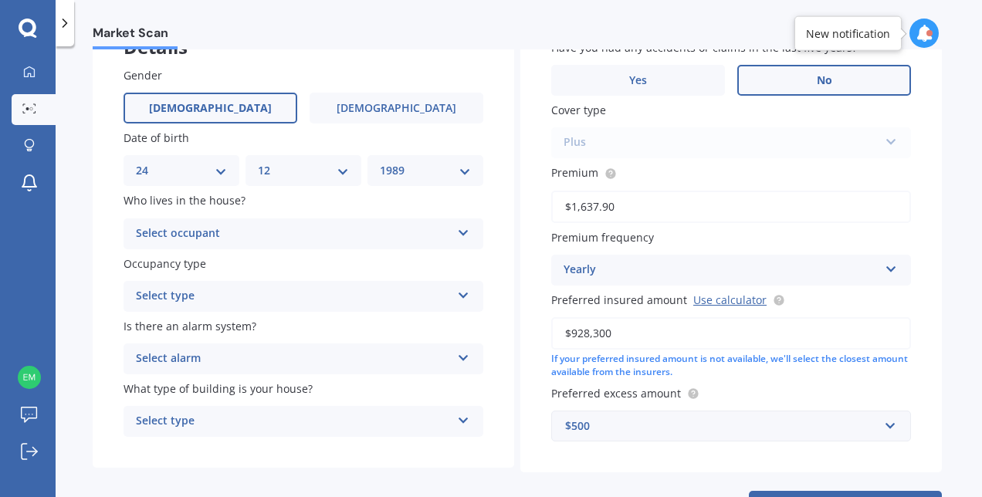
scroll to position [181, 0]
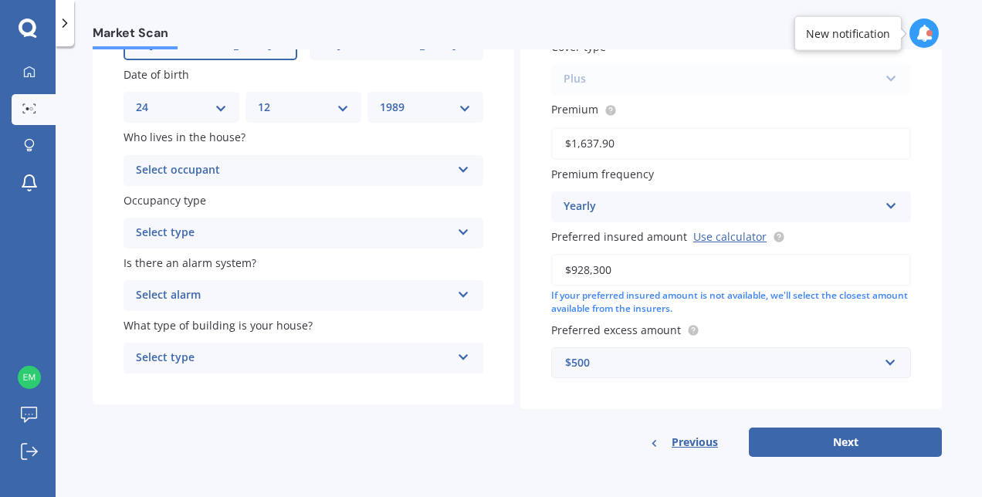
click at [246, 171] on div "Select occupant" at bounding box center [293, 170] width 315 height 19
click at [222, 202] on div "Owner" at bounding box center [303, 201] width 358 height 28
click at [251, 169] on div "Owner" at bounding box center [293, 170] width 315 height 19
click at [251, 174] on div "Owner" at bounding box center [293, 170] width 315 height 19
click at [233, 222] on div "Select type Permanent Holiday (without tenancy)" at bounding box center [304, 233] width 360 height 31
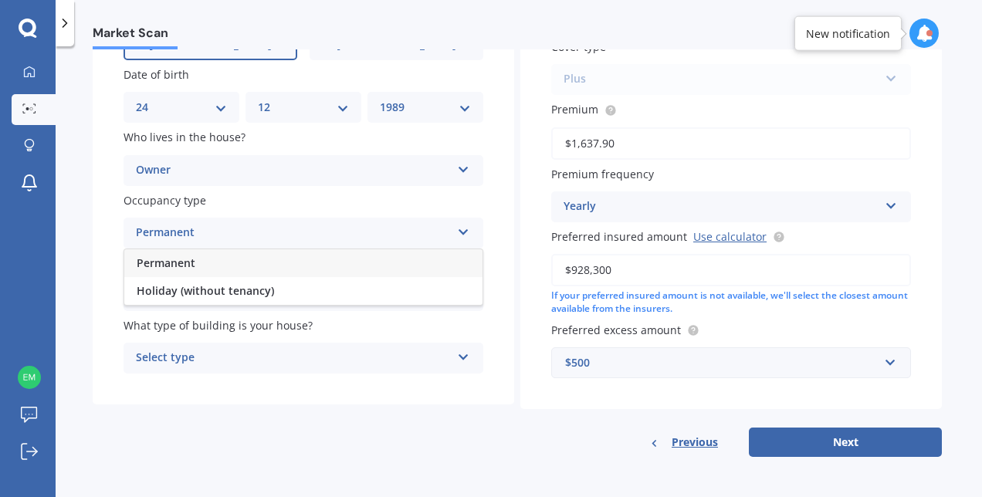
click at [232, 266] on div "Permanent" at bounding box center [303, 263] width 358 height 28
click at [238, 285] on div "Select alarm Yes, monitored Yes, not monitored No" at bounding box center [304, 295] width 360 height 31
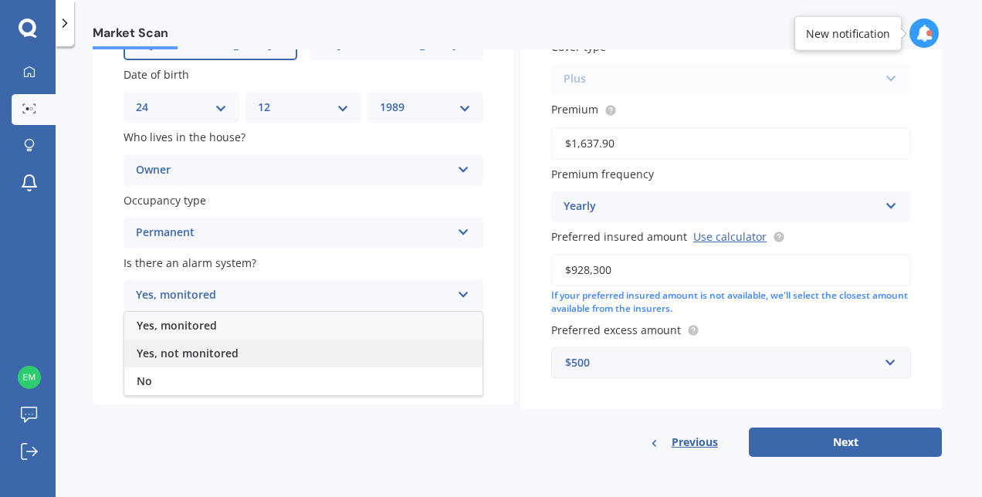
click at [235, 354] on span "Yes, not monitored" at bounding box center [188, 353] width 102 height 15
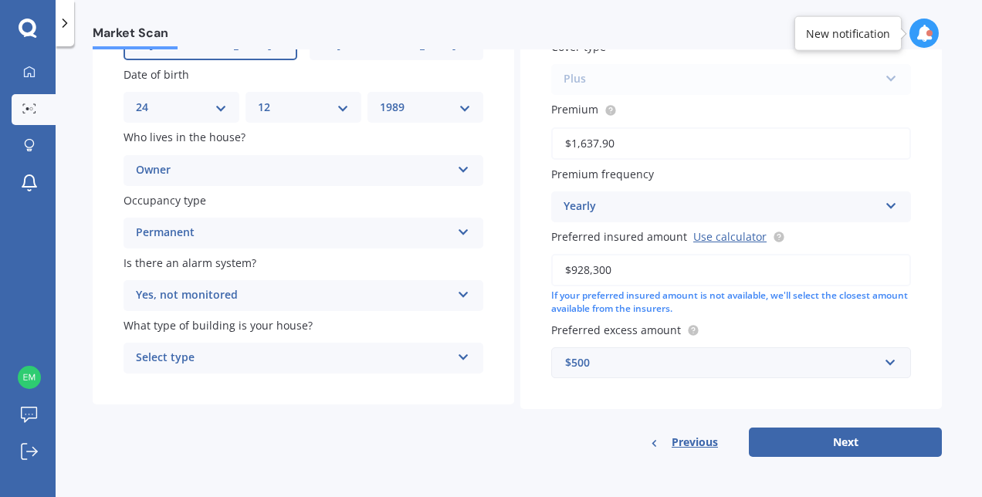
click at [233, 356] on div "Select type" at bounding box center [293, 358] width 315 height 19
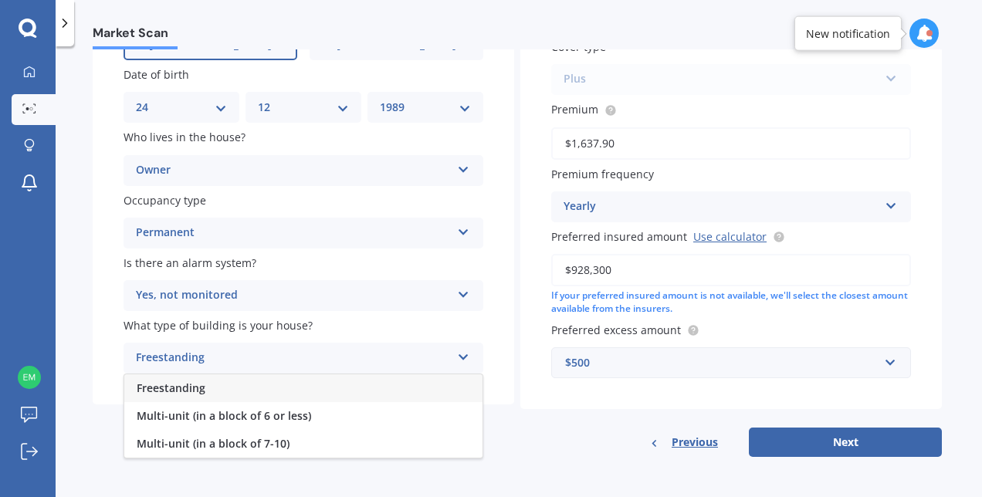
click at [232, 395] on div "Freestanding" at bounding box center [303, 388] width 358 height 28
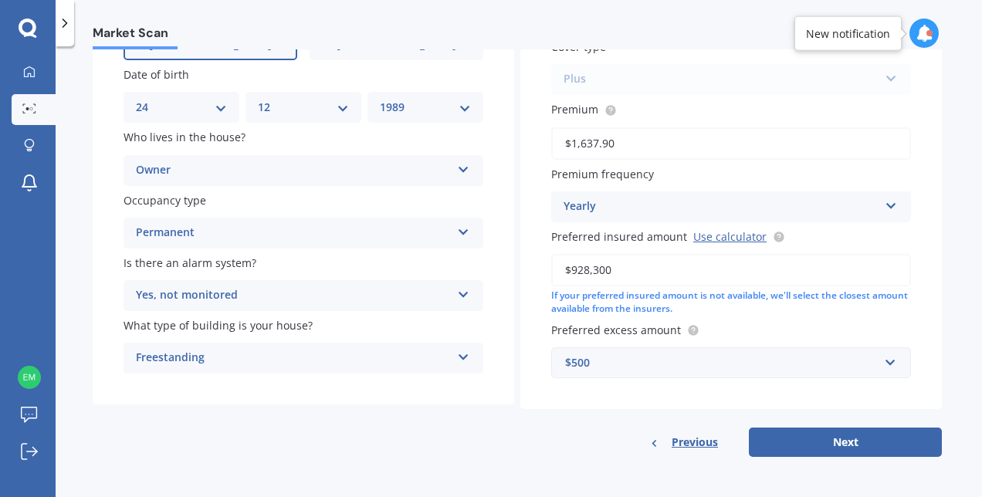
click at [320, 462] on form "House Market Scan 70 % Let's get to know you and see how we can help with findi…" at bounding box center [517, 179] width 849 height 581
click at [814, 445] on button "Next" at bounding box center [845, 442] width 193 height 29
select select "24"
select select "12"
select select "1989"
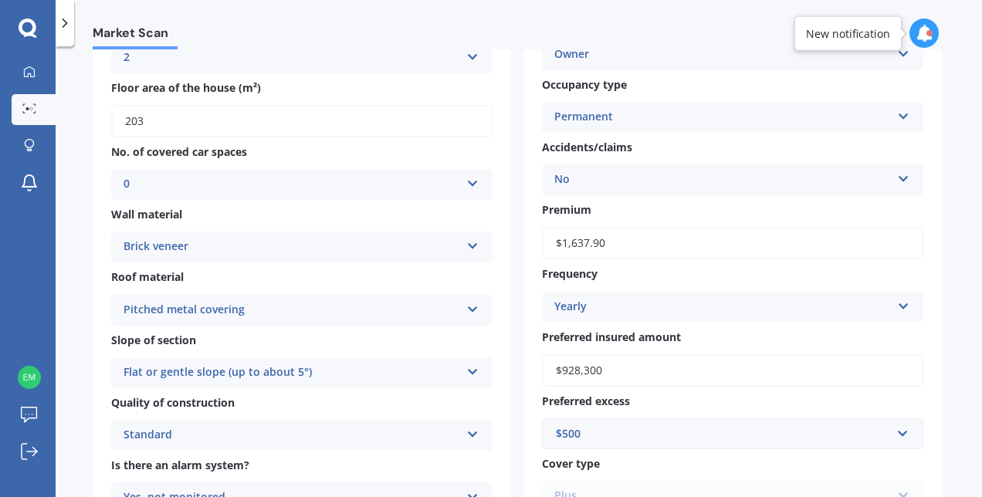
scroll to position [618, 0]
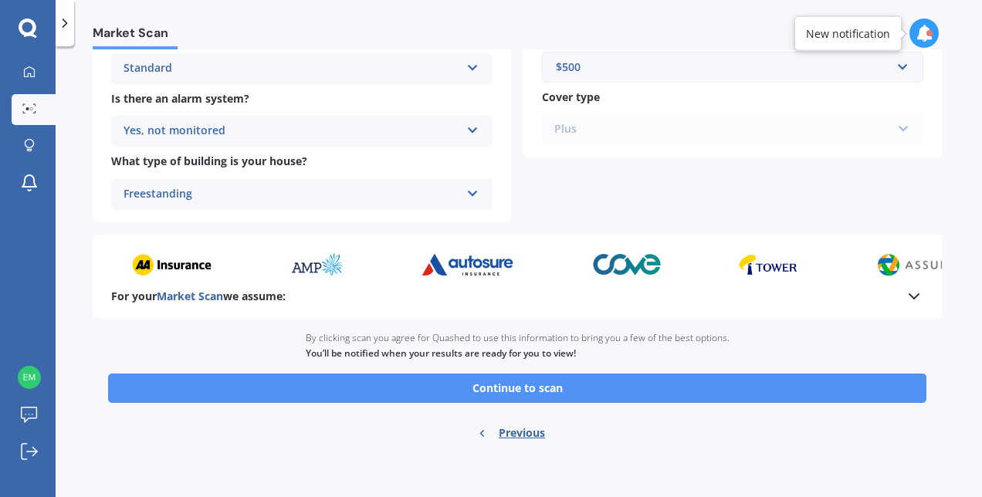
click at [559, 392] on button "Continue to scan" at bounding box center [517, 388] width 818 height 29
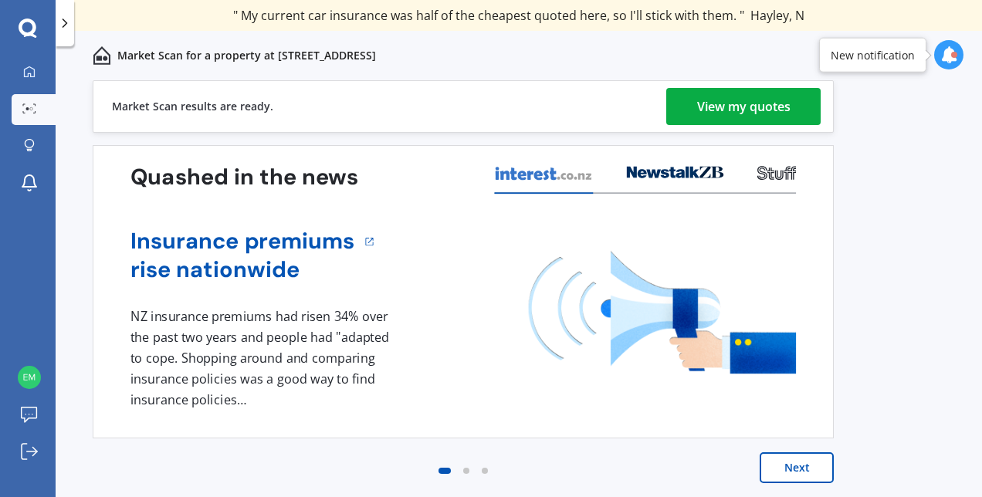
click at [750, 107] on div "View my quotes" at bounding box center [743, 106] width 93 height 37
